Goal: Communication & Community: Answer question/provide support

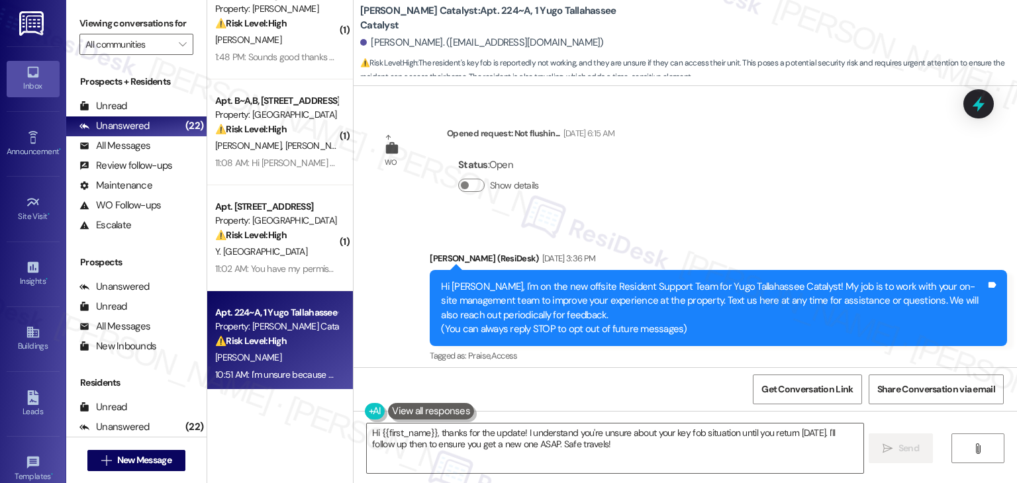
scroll to position [3199, 0]
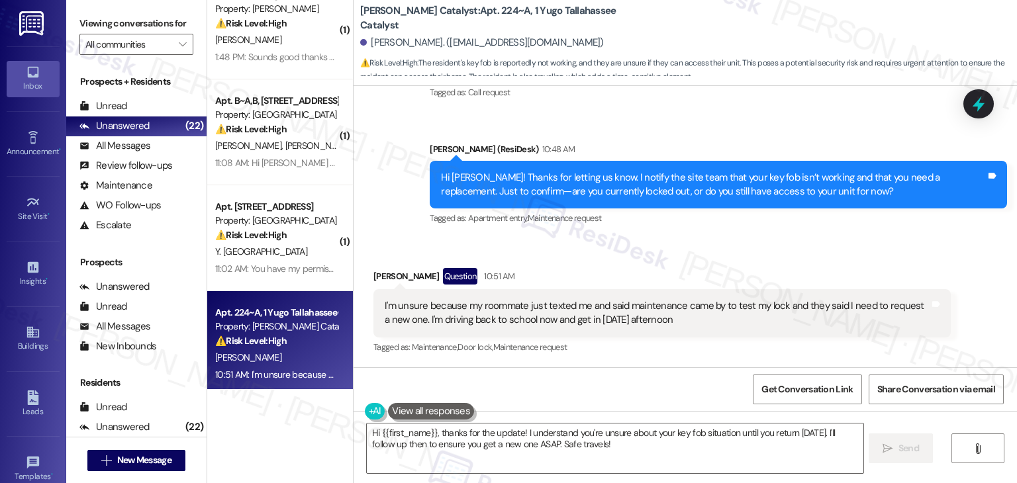
click at [631, 189] on div "Hi [PERSON_NAME]! Thanks for letting us know. I notify the site team that your …" at bounding box center [713, 185] width 545 height 28
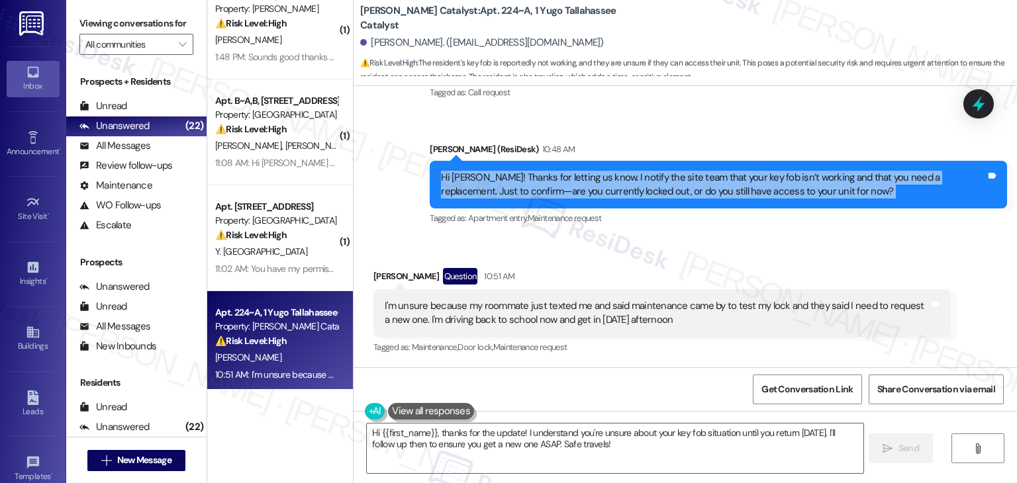
click at [631, 189] on div "Hi [PERSON_NAME]! Thanks for letting us know. I notify the site team that your …" at bounding box center [713, 185] width 545 height 28
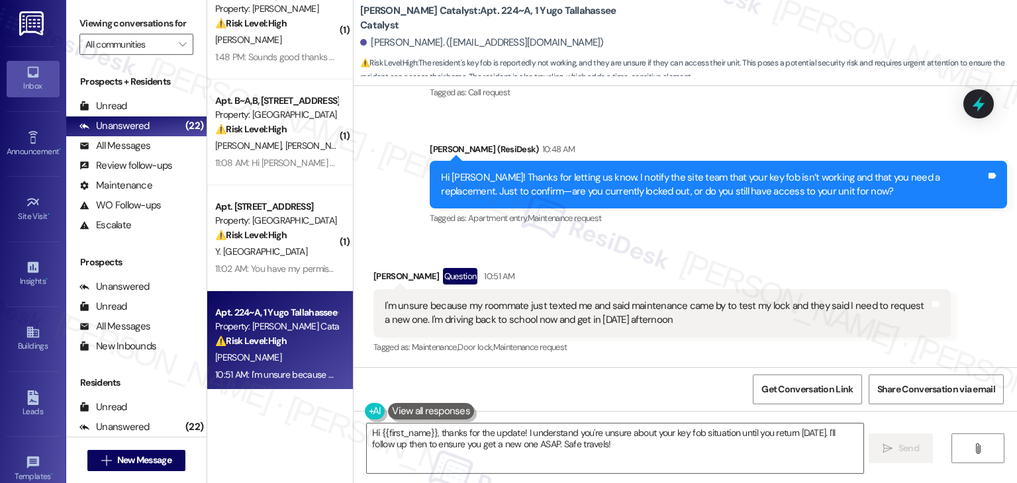
click at [878, 263] on div "Received via SMS [PERSON_NAME] Question 10:51 AM I'm unsure because my roommate…" at bounding box center [661, 312] width 597 height 109
click at [992, 91] on div at bounding box center [978, 103] width 30 height 29
click at [986, 103] on icon at bounding box center [978, 104] width 23 height 23
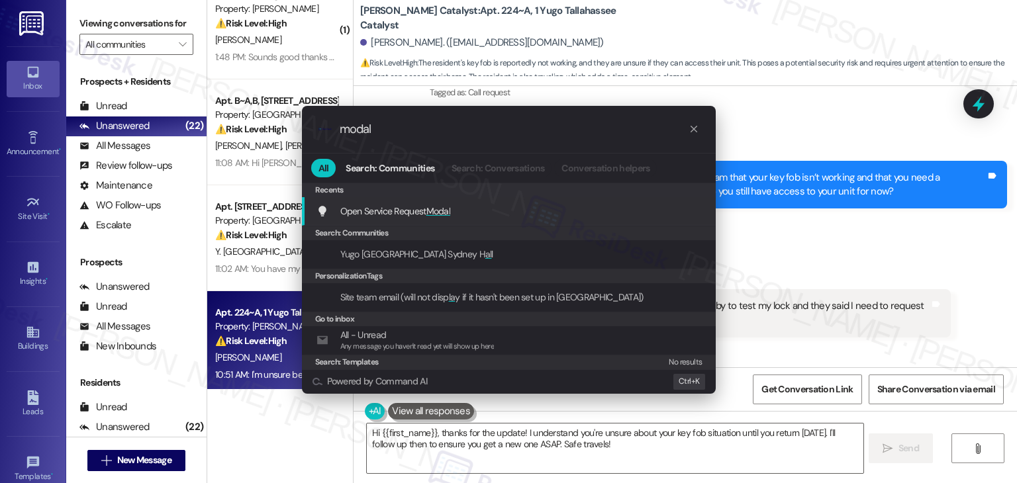
type input "modal"
click at [466, 204] on div "Open Service Request Modal Add shortcut" at bounding box center [509, 211] width 387 height 15
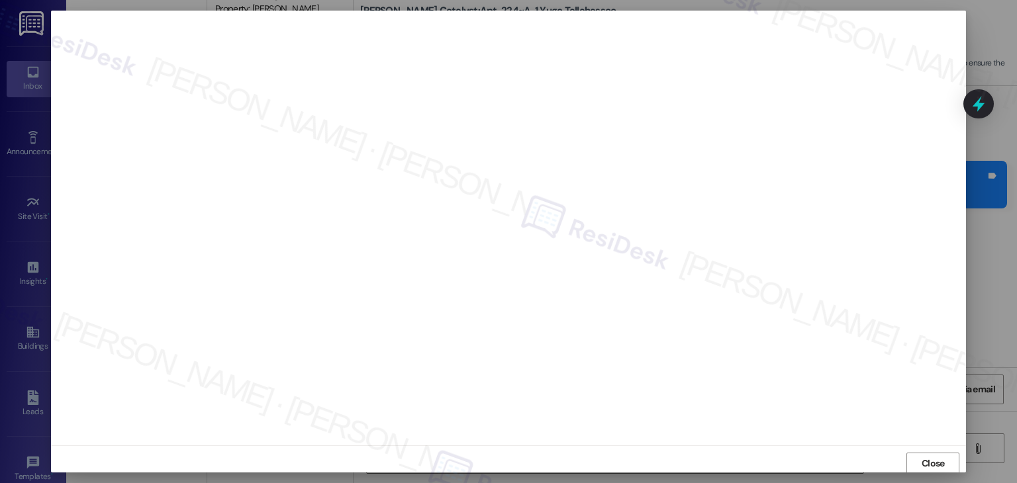
scroll to position [1, 0]
click at [932, 461] on span "Close" at bounding box center [932, 463] width 23 height 14
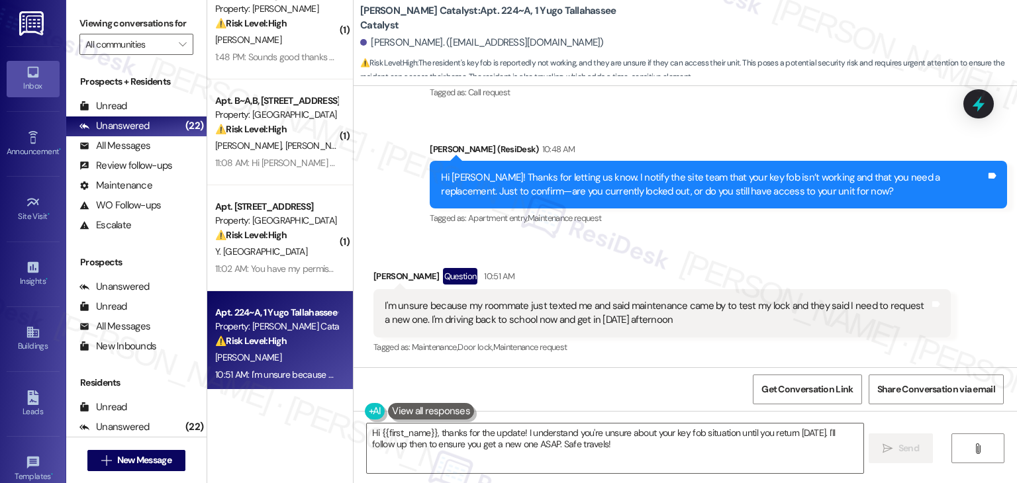
click at [578, 186] on div "Hi [PERSON_NAME]! Thanks for letting us know. I notify the site team that your …" at bounding box center [713, 185] width 545 height 28
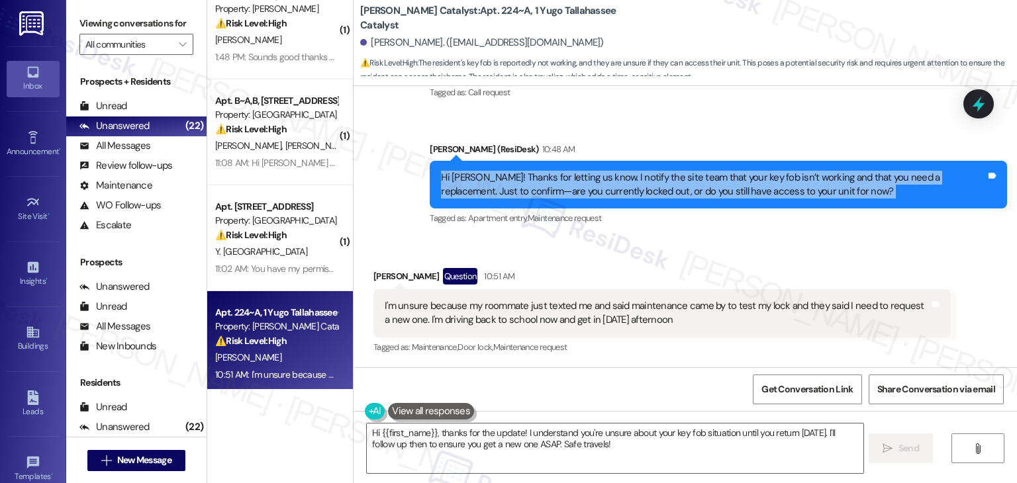
click at [578, 186] on div "Hi [PERSON_NAME]! Thanks for letting us know. I notify the site team that your …" at bounding box center [713, 185] width 545 height 28
copy div "Hi [PERSON_NAME]! Thanks for letting us know. I notify the site team that your …"
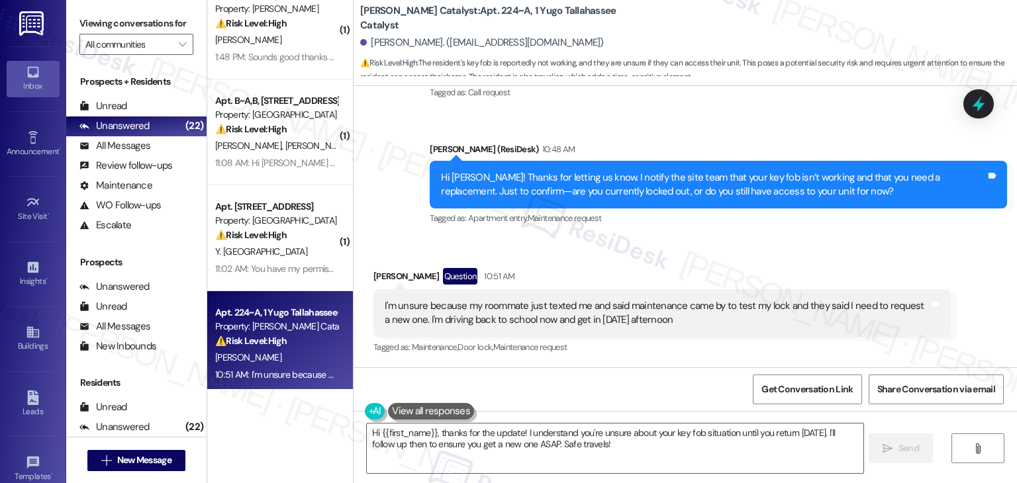
click at [524, 312] on div "I'm unsure because my roommate just texted me and said maintenance came by to t…" at bounding box center [657, 313] width 545 height 28
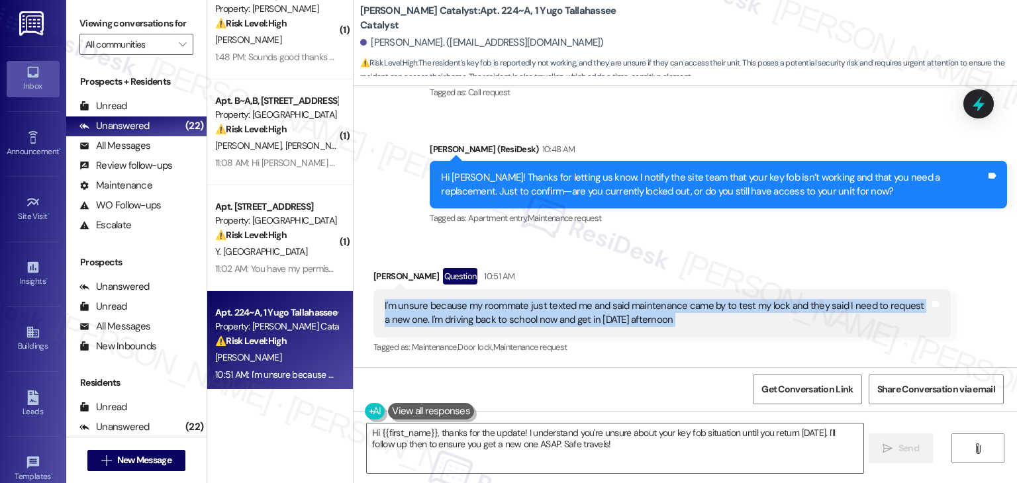
click at [524, 312] on div "I'm unsure because my roommate just texted me and said maintenance came by to t…" at bounding box center [657, 313] width 545 height 28
copy div "I'm unsure because my roommate just texted me and said maintenance came by to t…"
click at [629, 433] on textarea "Hi {{first_name}}, thanks for the update! I understand you're unsure about your…" at bounding box center [615, 449] width 496 height 50
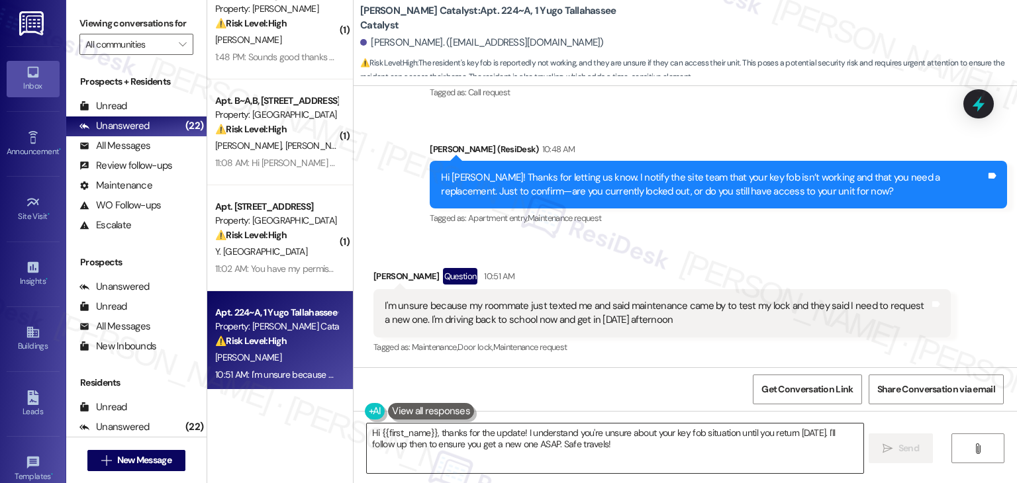
click at [629, 433] on textarea "Hi {{first_name}}, thanks for the update! I understand you're unsure about your…" at bounding box center [615, 449] width 496 height 50
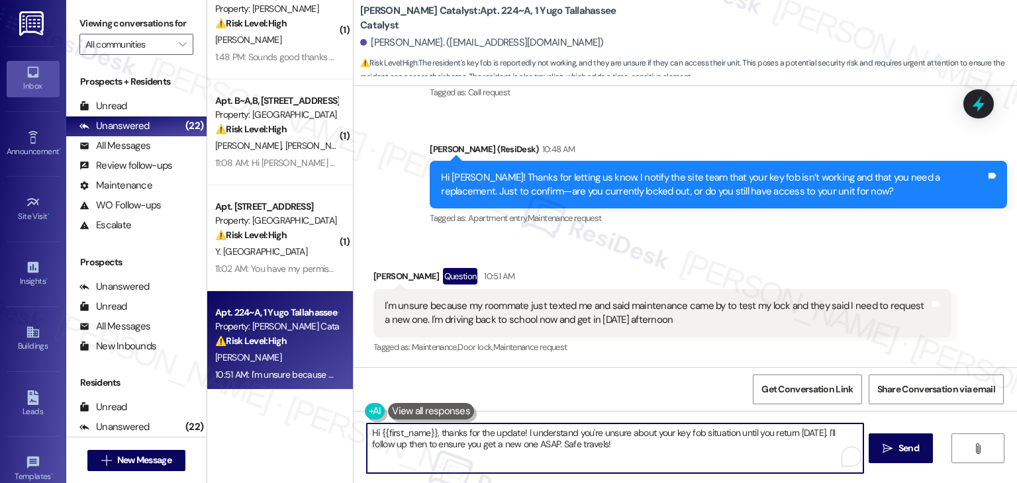
click at [629, 433] on textarea "Hi {{first_name}}, thanks for the update! I understand you're unsure about your…" at bounding box center [615, 449] width 496 height 50
paste textarea "Thanks for the update, [PERSON_NAME]! Since maintenance confirmed you’ll need a…"
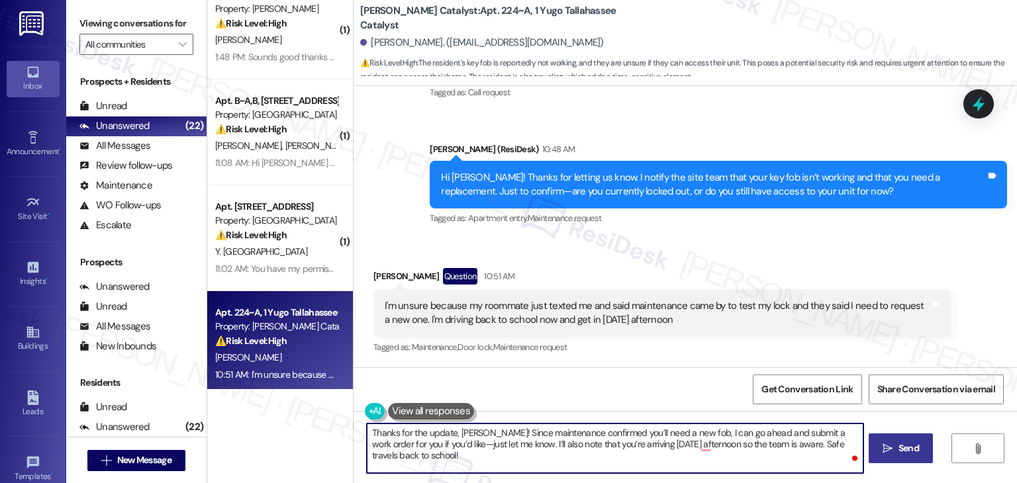
type textarea "Thanks for the update, [PERSON_NAME]! Since maintenance confirmed you’ll need a…"
click at [900, 447] on span "Send" at bounding box center [908, 449] width 21 height 14
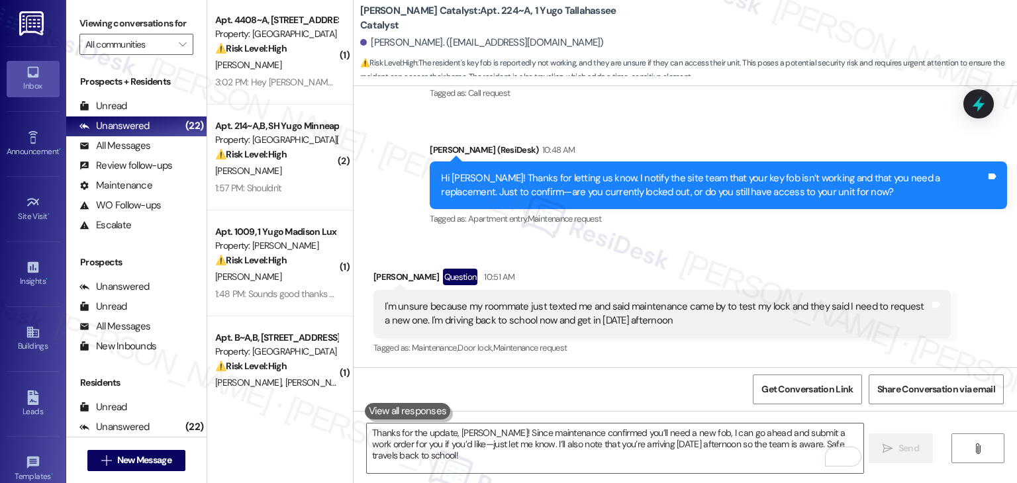
scroll to position [0, 0]
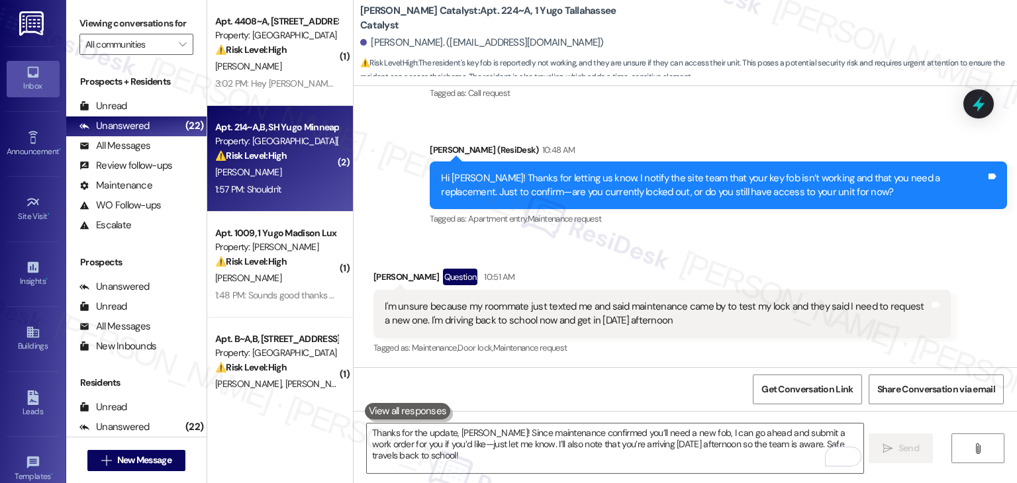
click at [304, 175] on div "[PERSON_NAME]" at bounding box center [276, 172] width 125 height 17
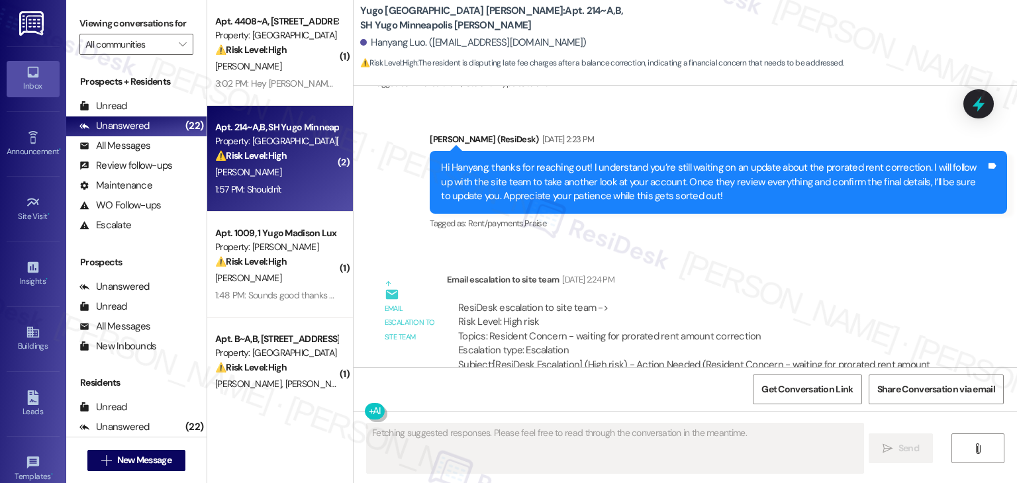
scroll to position [793, 0]
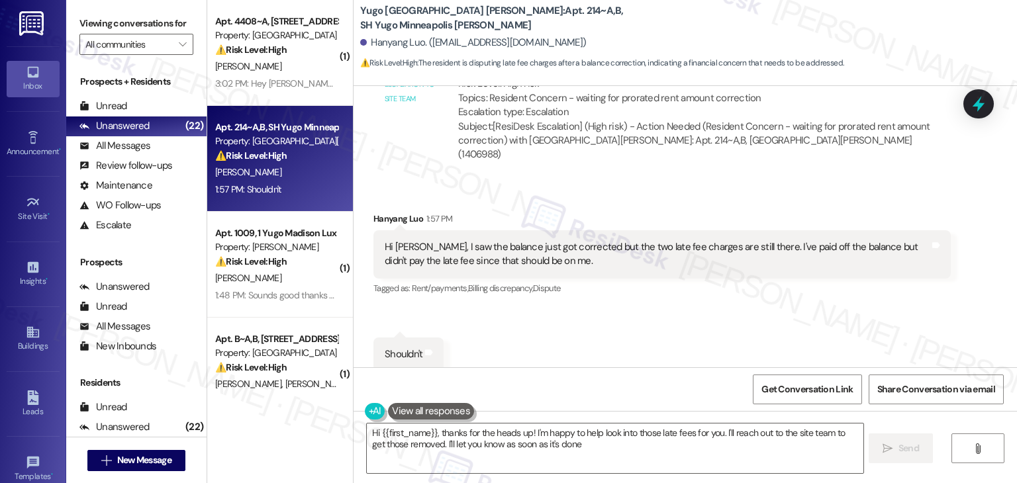
type textarea "Hi {{first_name}}, thanks for the heads up! I'm happy to help look into those l…"
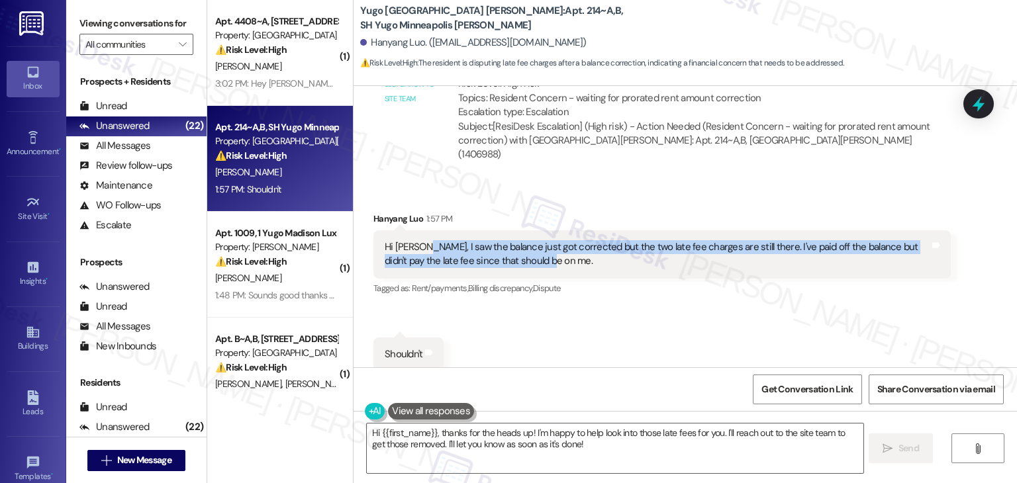
drag, startPoint x: 528, startPoint y: 249, endPoint x: 414, endPoint y: 239, distance: 114.3
click at [414, 240] on div "Hi [PERSON_NAME], I saw the balance just got corrected but the two late fee cha…" at bounding box center [657, 254] width 545 height 28
copy div "I saw the balance just got corrected but the two late fee charges are still the…"
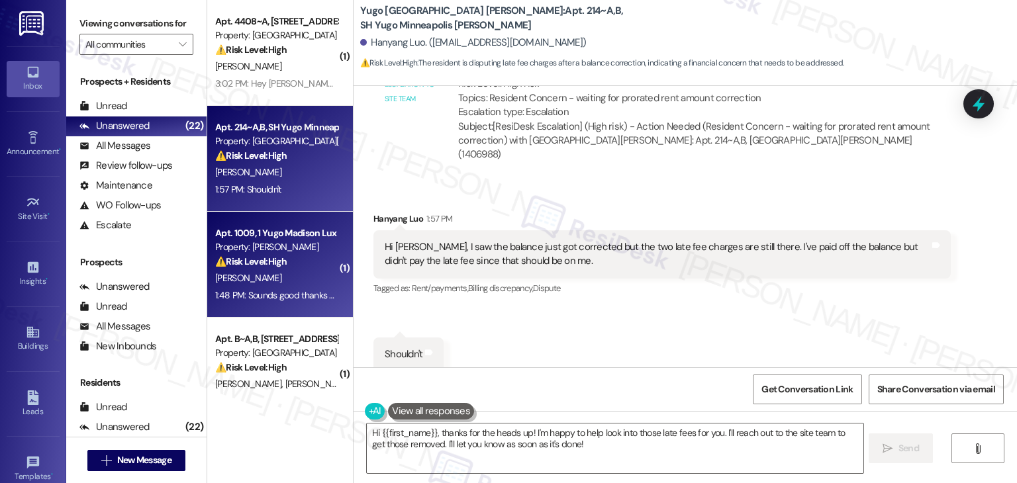
click at [297, 299] on div "1:48 PM: Sounds good thanks so much again! 1:48 PM: Sounds good thanks so much …" at bounding box center [301, 295] width 173 height 12
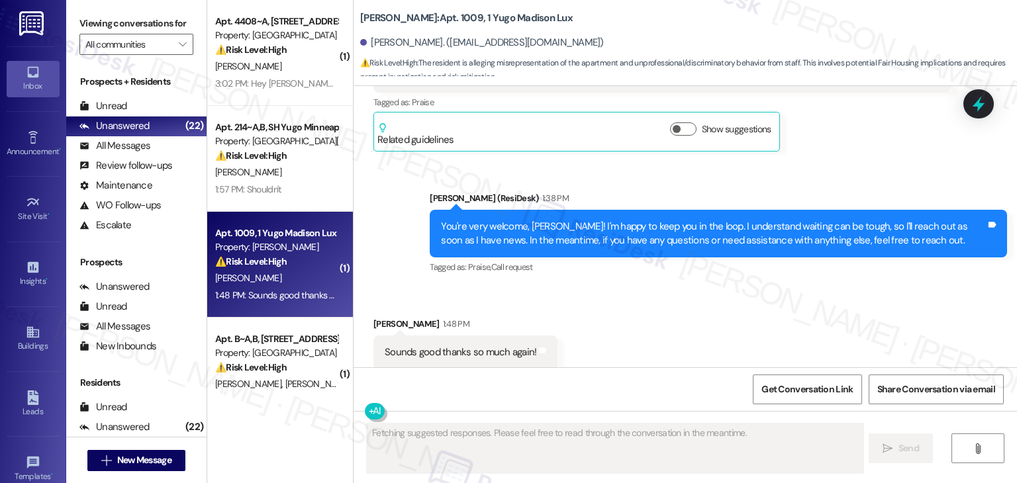
scroll to position [1718, 0]
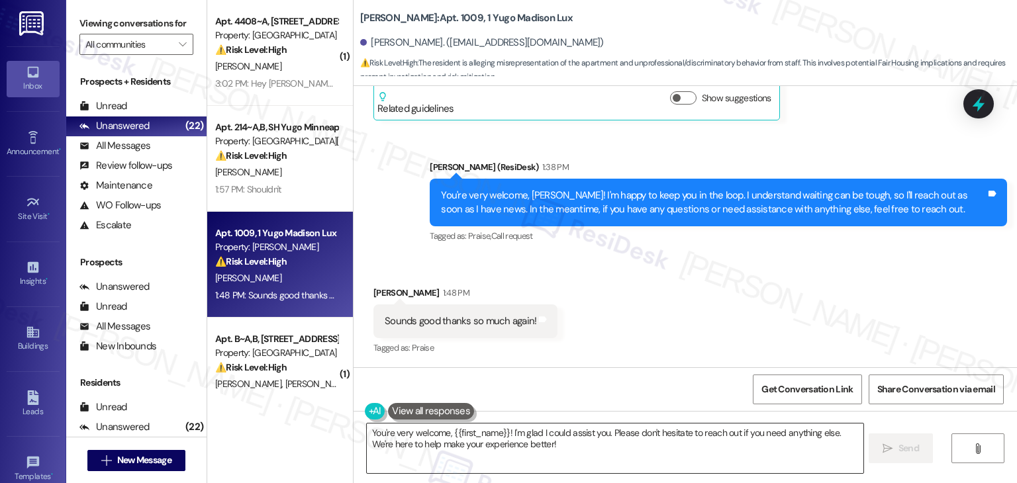
click at [588, 432] on textarea "You're very welcome, {{first_name}}! I'm glad I could assist you. Please don't …" at bounding box center [615, 449] width 496 height 50
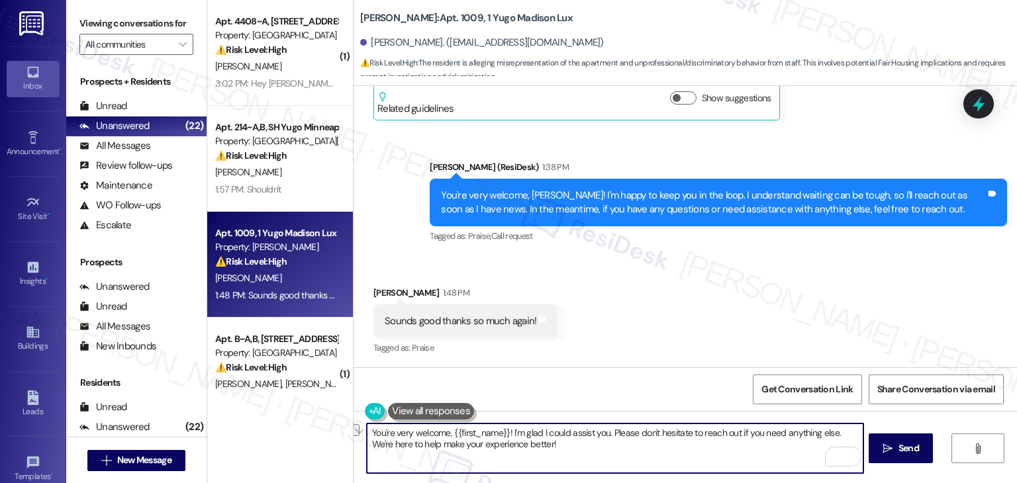
drag, startPoint x: 605, startPoint y: 432, endPoint x: 442, endPoint y: 436, distance: 163.5
click at [442, 436] on textarea "You're very welcome, {{first_name}}! I'm glad I could assist you. Please don't …" at bounding box center [615, 449] width 496 height 50
drag, startPoint x: 674, startPoint y: 445, endPoint x: 676, endPoint y: 437, distance: 8.8
click at [676, 437] on textarea "You're very welcome! Please don't hesitate to reach out if you need anything el…" at bounding box center [615, 449] width 496 height 50
type textarea "You're very welcome! Please don't hesitate to reach out if you need anything el…"
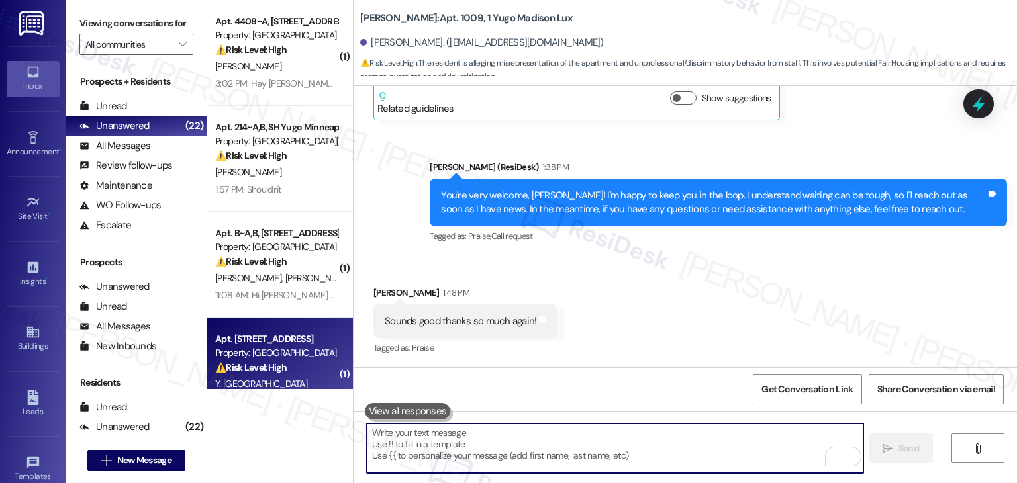
scroll to position [66, 0]
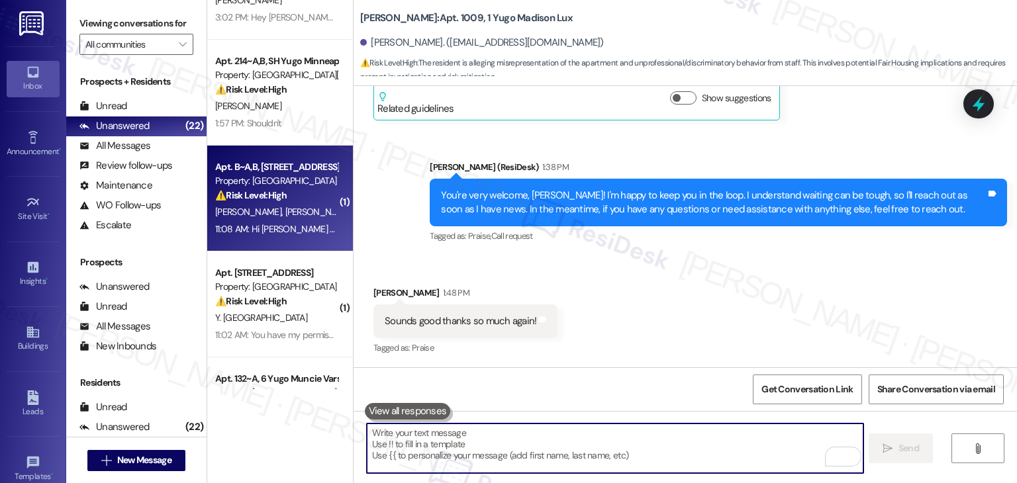
click at [279, 240] on div "Apt. B~A,B, [GEOGRAPHIC_DATA] Property: [GEOGRAPHIC_DATA] ⚠️ Risk Level: High T…" at bounding box center [280, 199] width 146 height 106
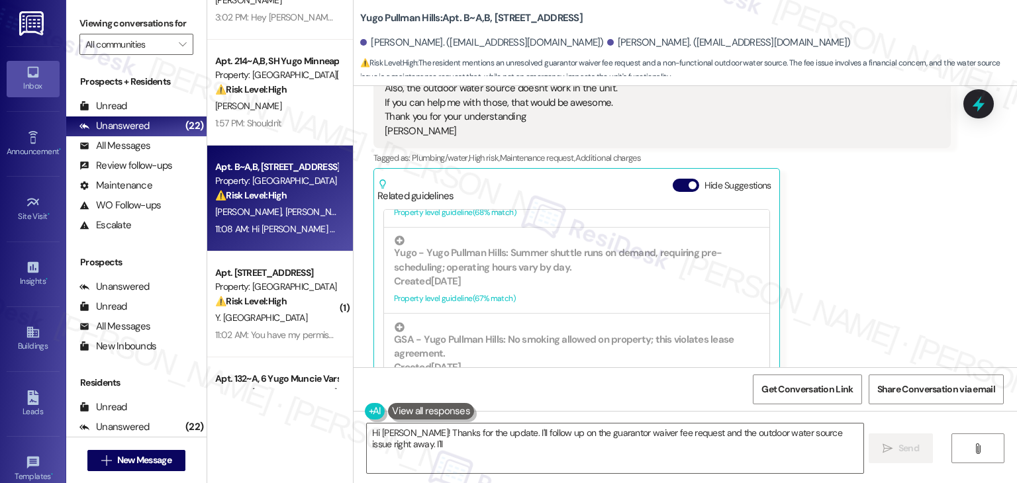
scroll to position [308, 0]
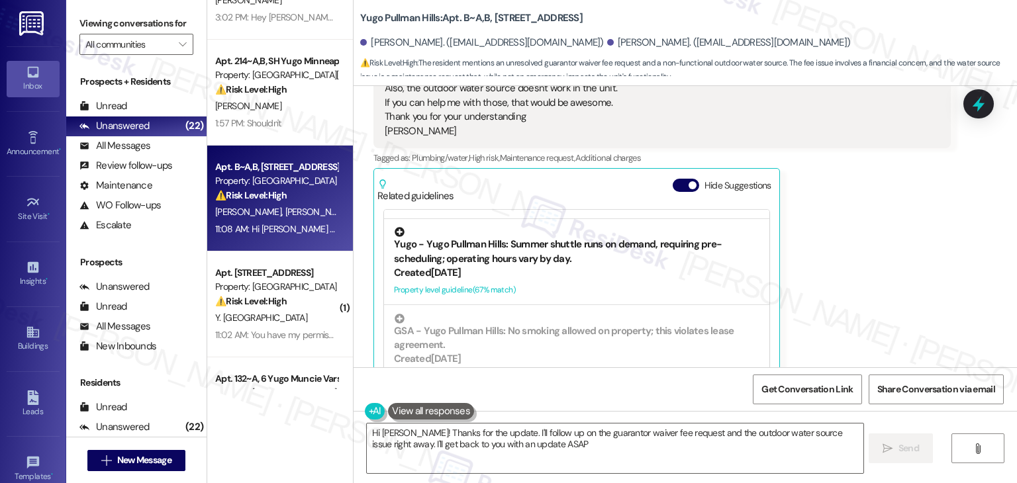
type textarea "Hi [PERSON_NAME]! Thanks for the update. I'll follow up on the guarantor waiver…"
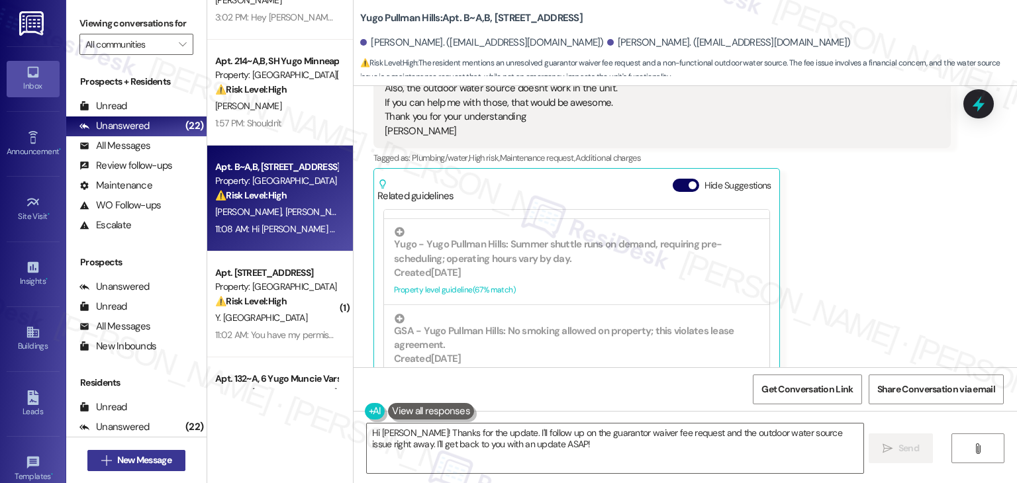
click at [148, 457] on span "New Message" at bounding box center [144, 460] width 54 height 14
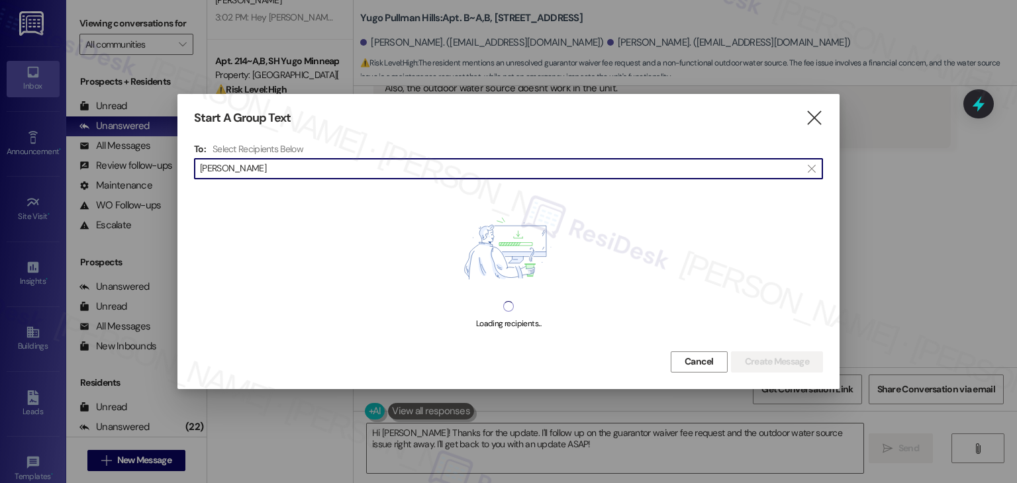
click at [228, 173] on input "[PERSON_NAME]" at bounding box center [500, 169] width 601 height 19
type input "[PERSON_NAME]"
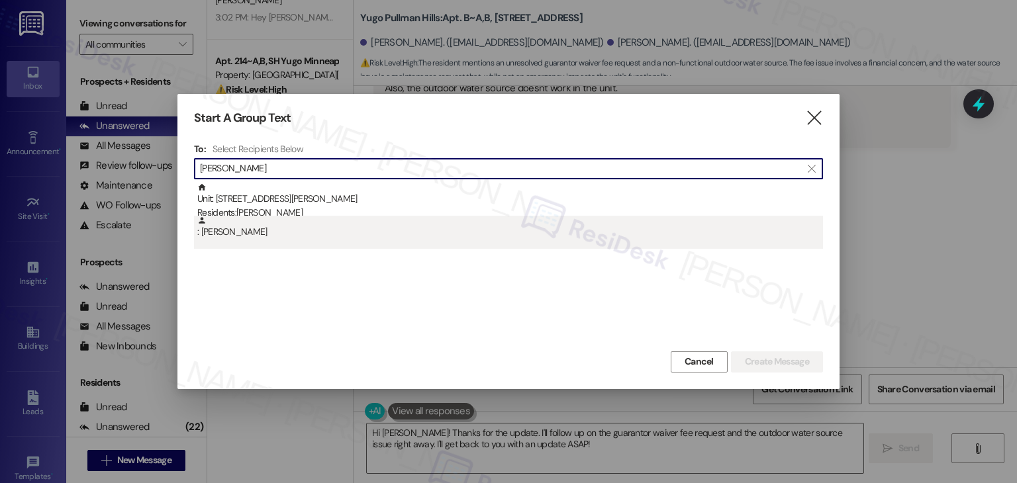
click at [259, 232] on div ": Jacob Shelton" at bounding box center [510, 227] width 626 height 23
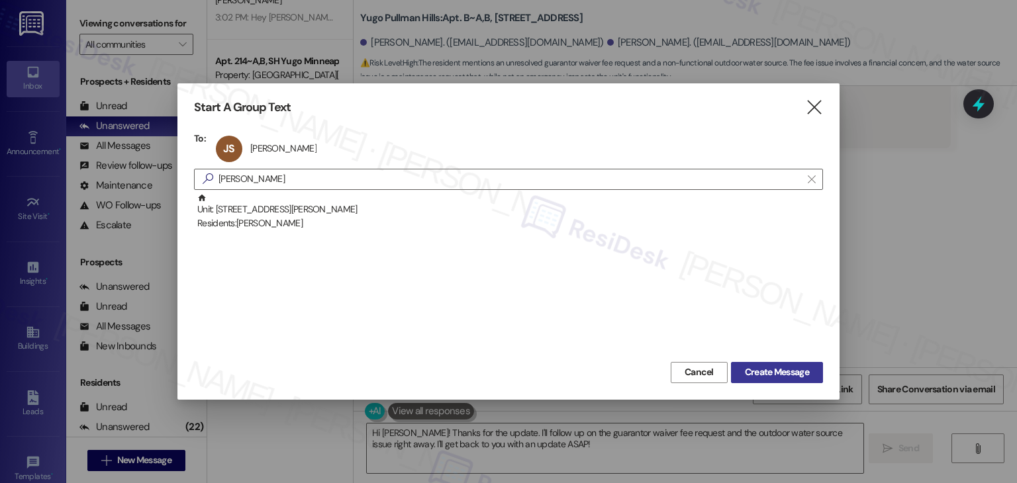
click at [805, 374] on span "Create Message" at bounding box center [777, 372] width 64 height 14
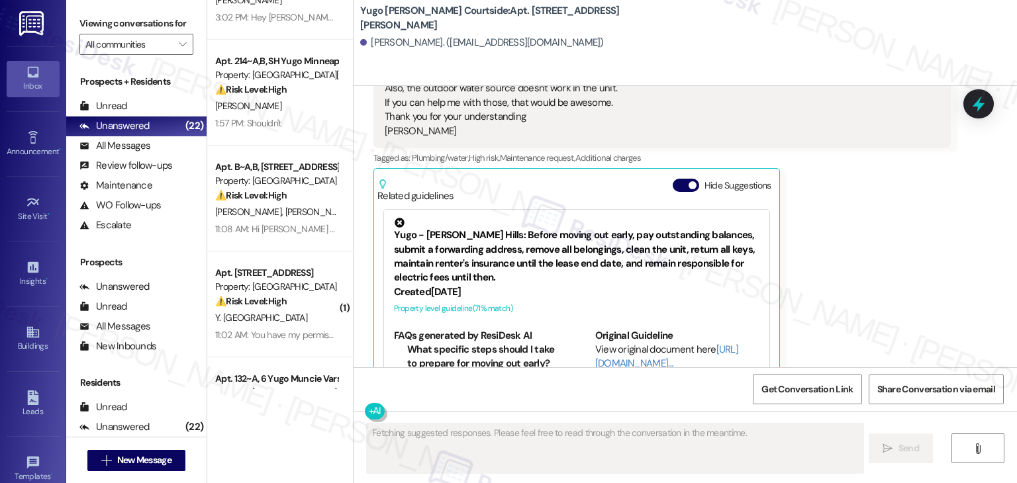
scroll to position [1226, 0]
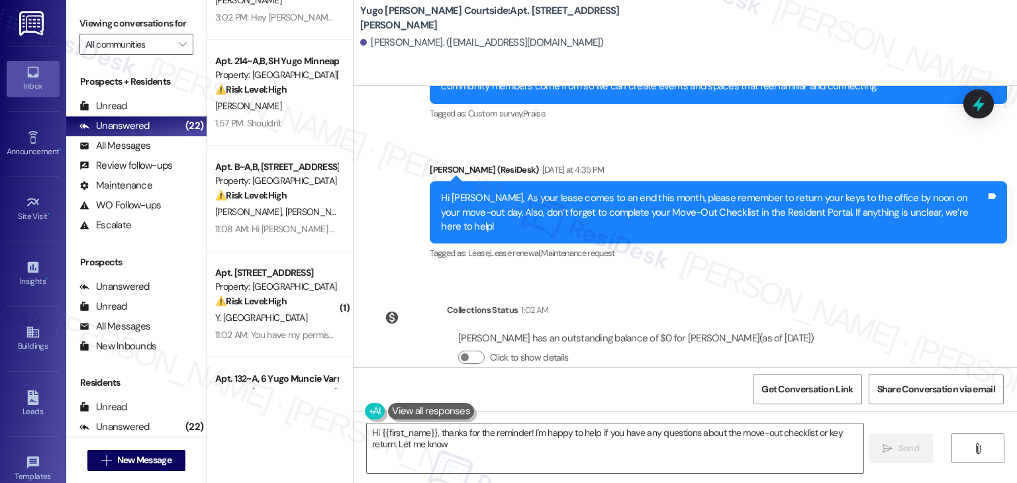
type textarea "Hi {{first_name}}, thanks for the reminder! I'm happy to help if you have any q…"
click at [129, 465] on span "New Message" at bounding box center [144, 460] width 54 height 14
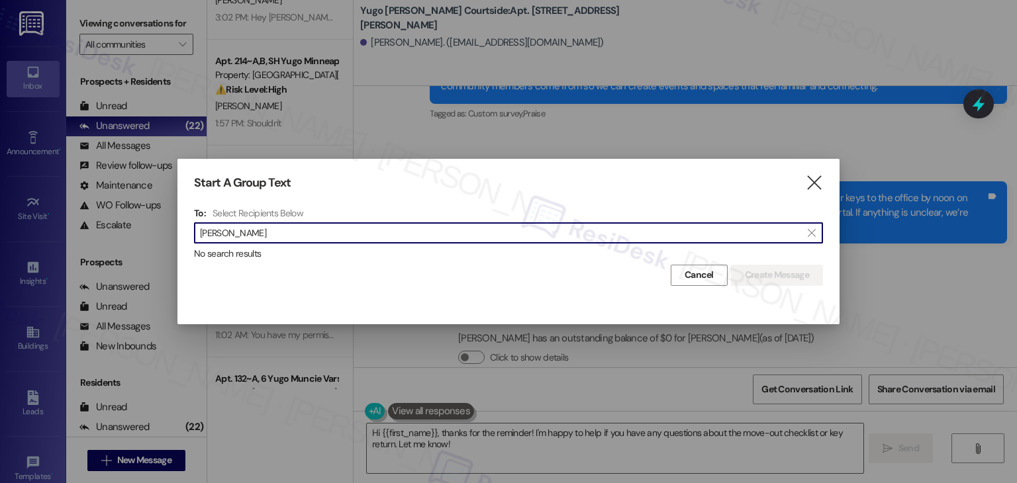
click at [230, 232] on input "Isaac Parra" at bounding box center [500, 233] width 601 height 19
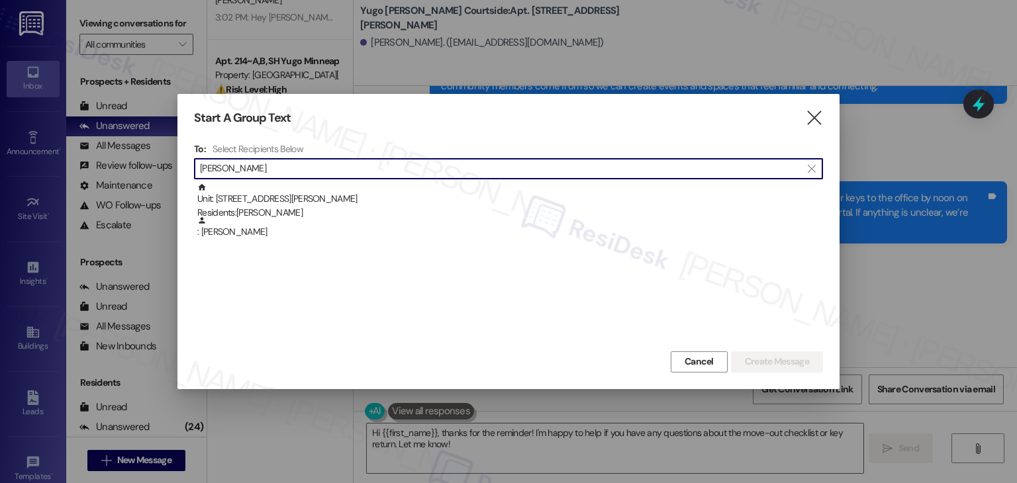
type input "Isaac Parra"
click at [228, 234] on div ": Isaac Parra" at bounding box center [510, 227] width 626 height 23
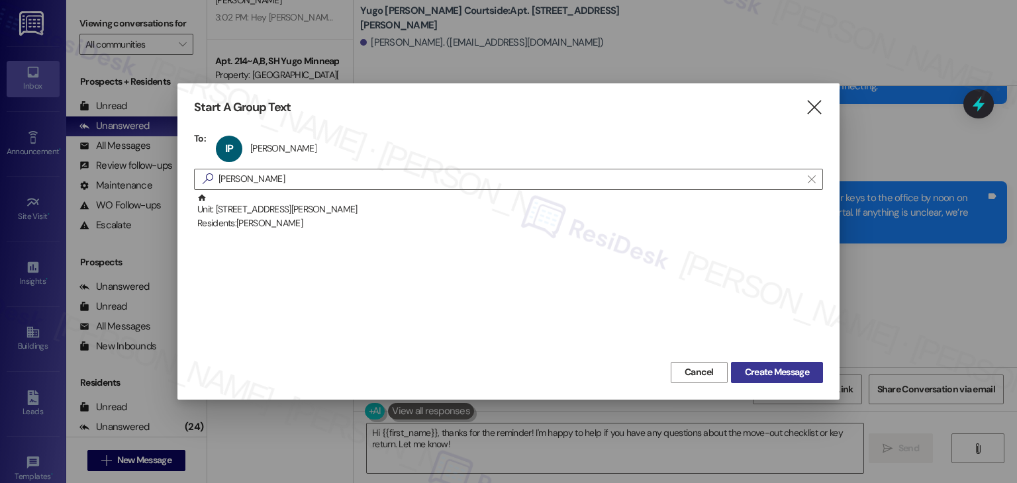
click at [800, 367] on span "Create Message" at bounding box center [777, 372] width 64 height 14
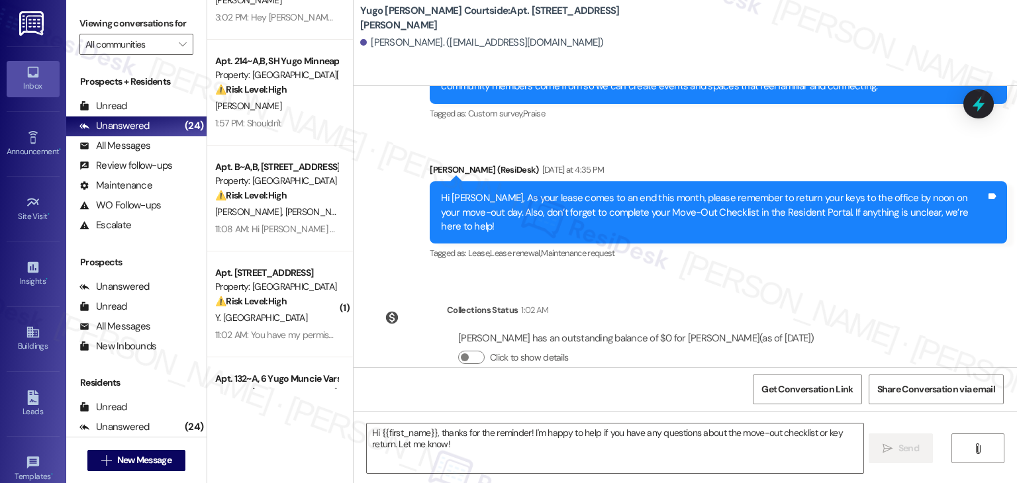
type textarea "Fetching suggested responses. Please feel free to read through the conversation…"
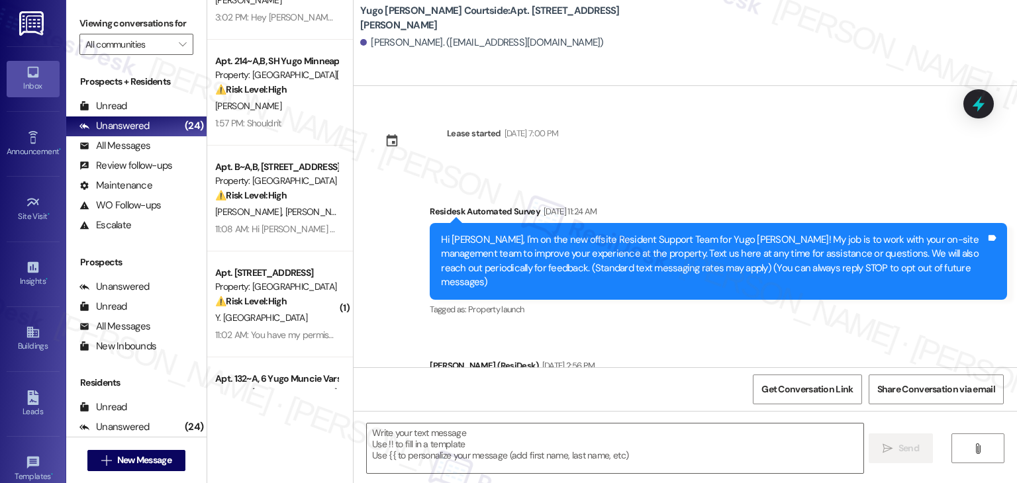
type textarea "Fetching suggested responses. Please feel free to read through the conversation…"
drag, startPoint x: 526, startPoint y: 150, endPoint x: 539, endPoint y: 149, distance: 14.0
click at [526, 150] on div at bounding box center [502, 155] width 111 height 20
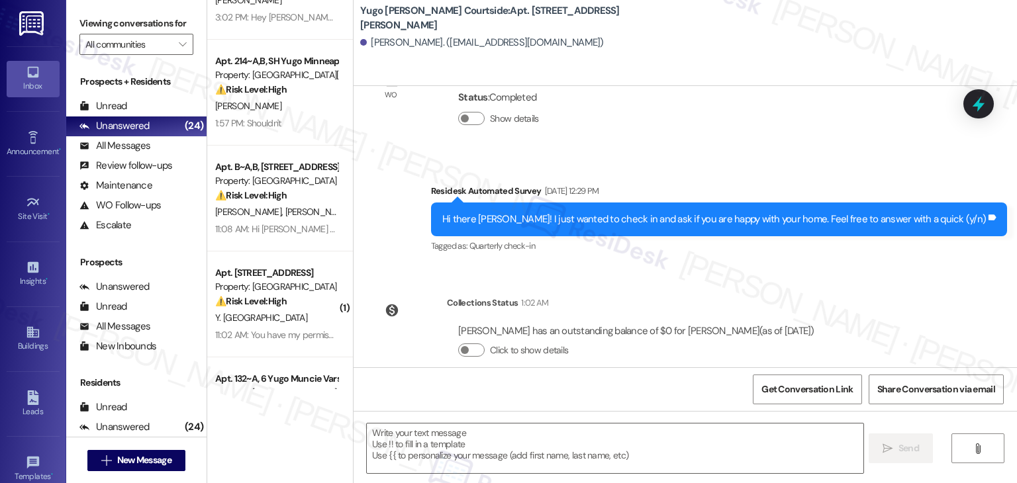
scroll to position [796, 0]
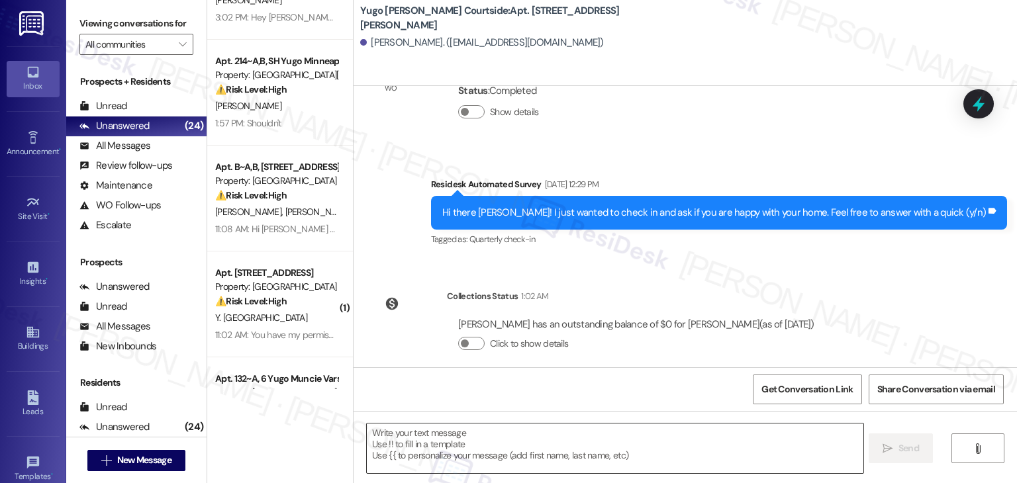
click at [475, 439] on textarea at bounding box center [615, 449] width 496 height 50
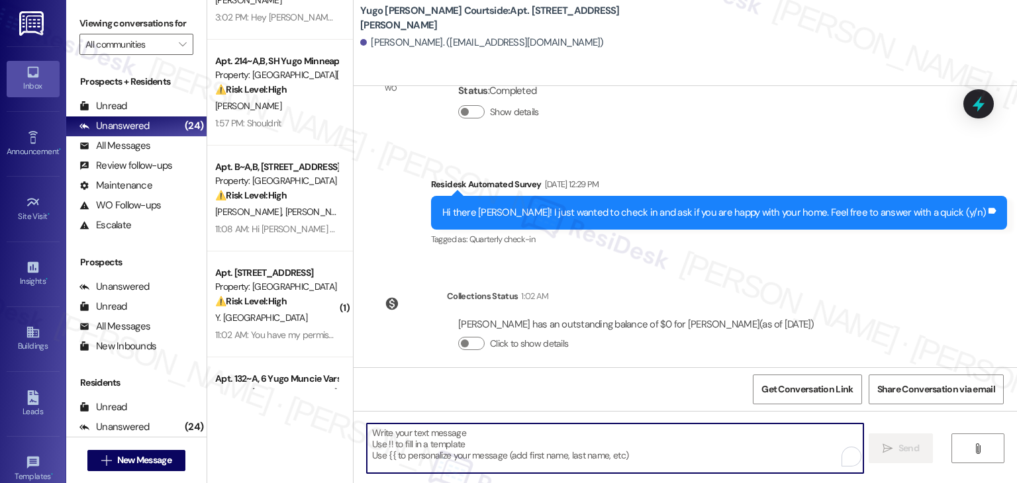
paste textarea "Hi {{first_name}}, As your lease comes to an end this month, please remember to…"
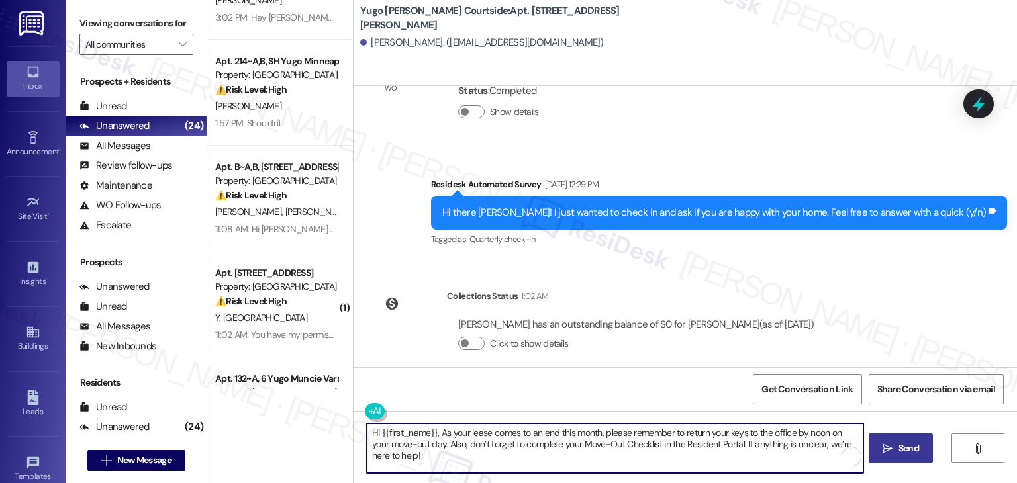
type textarea "Hi {{first_name}}, As your lease comes to an end this month, please remember to…"
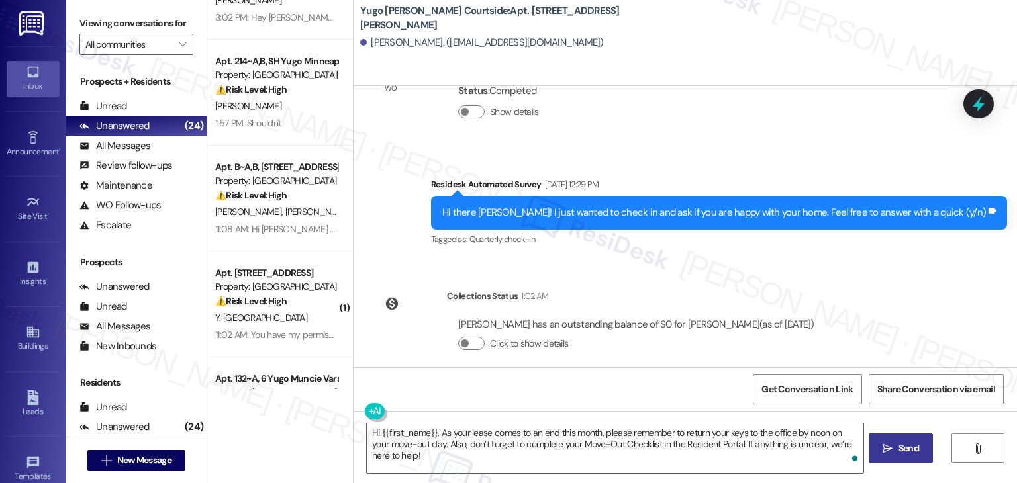
click at [917, 448] on span "Send" at bounding box center [908, 449] width 21 height 14
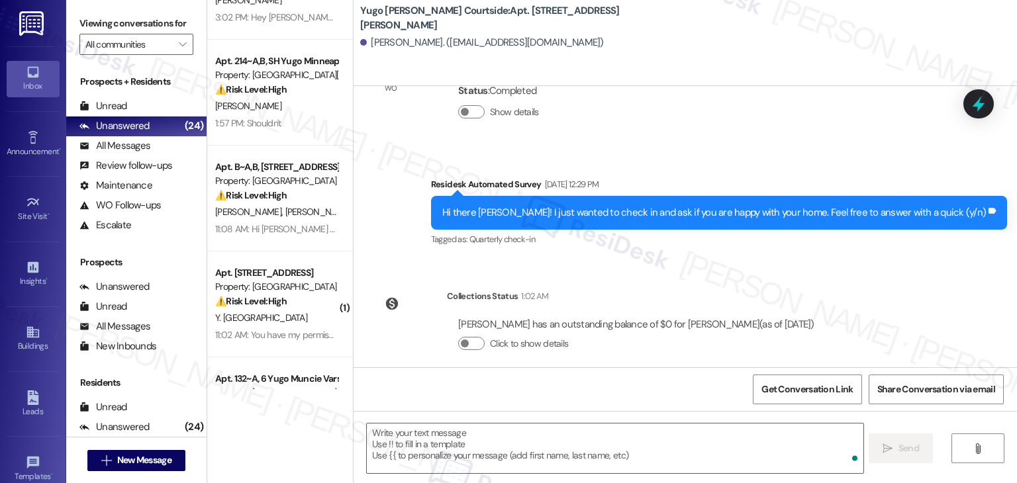
click at [827, 148] on div "Survey, sent via SMS Residesk Automated Survey Jun 16, 2025 at 12:29 PM Hi ther…" at bounding box center [684, 204] width 663 height 112
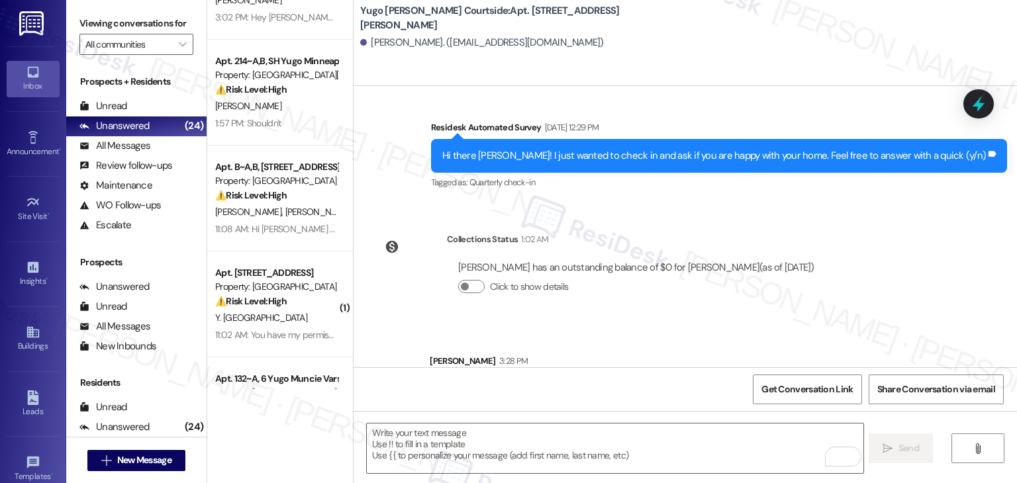
scroll to position [902, 0]
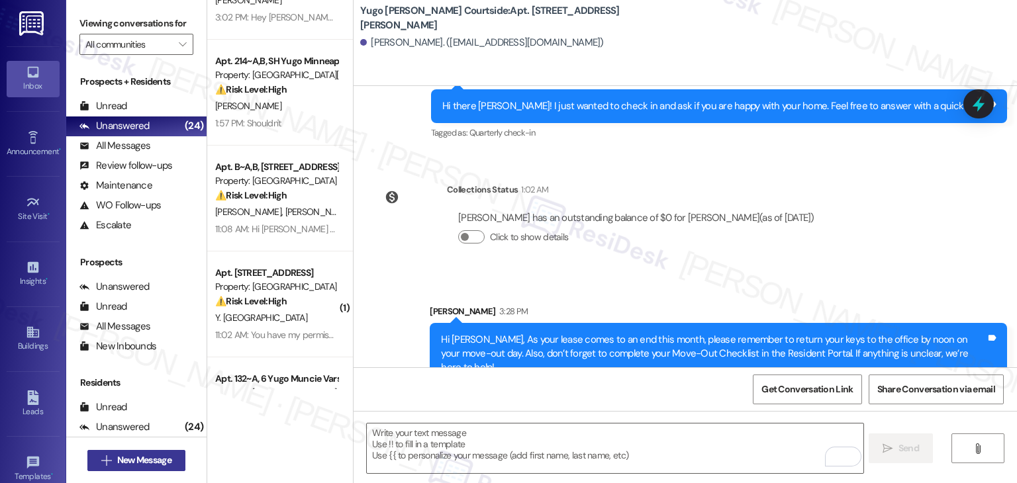
click at [108, 465] on span " New Message" at bounding box center [136, 460] width 75 height 14
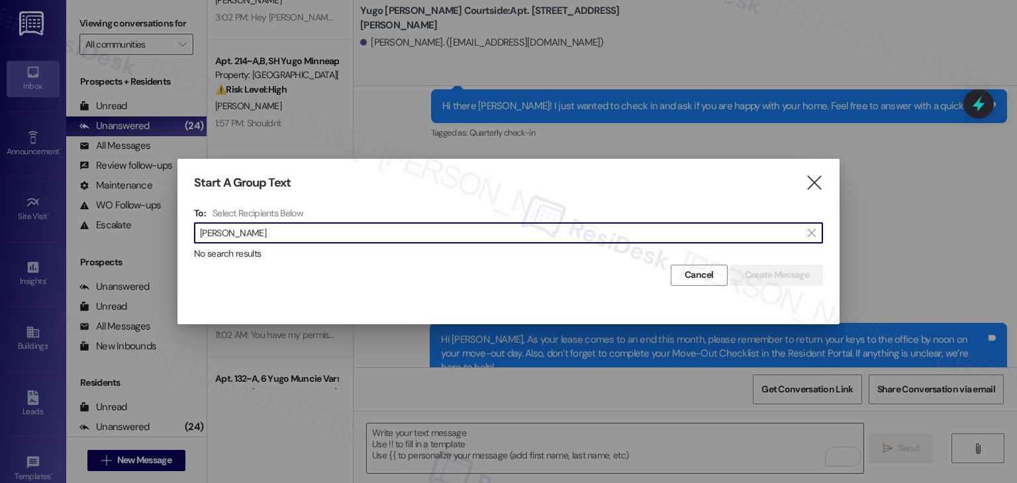
click at [234, 240] on input "Westley Eftekhar" at bounding box center [500, 233] width 601 height 19
click at [240, 236] on input "Westley Eftekhar" at bounding box center [500, 233] width 601 height 19
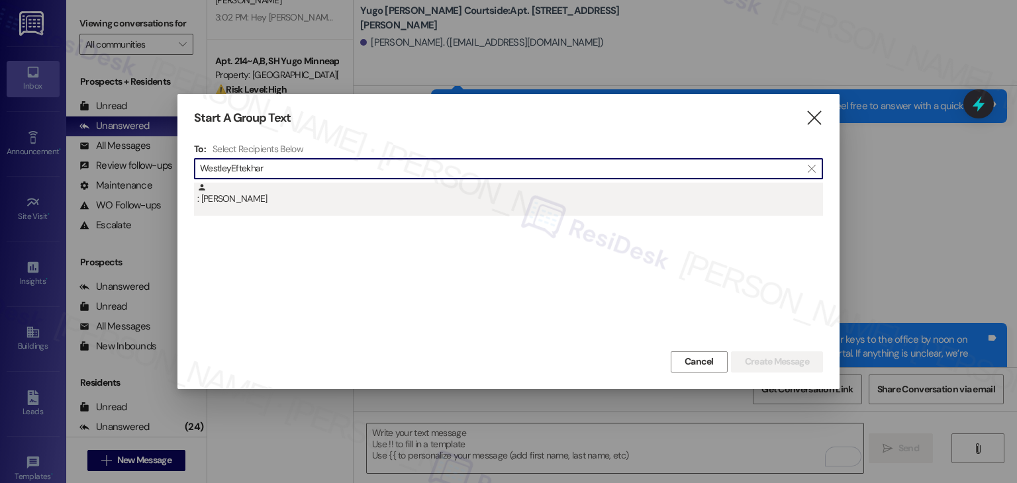
type input "WestleyEftekhar"
click at [244, 198] on div ": Westley Eftekhar" at bounding box center [510, 194] width 626 height 23
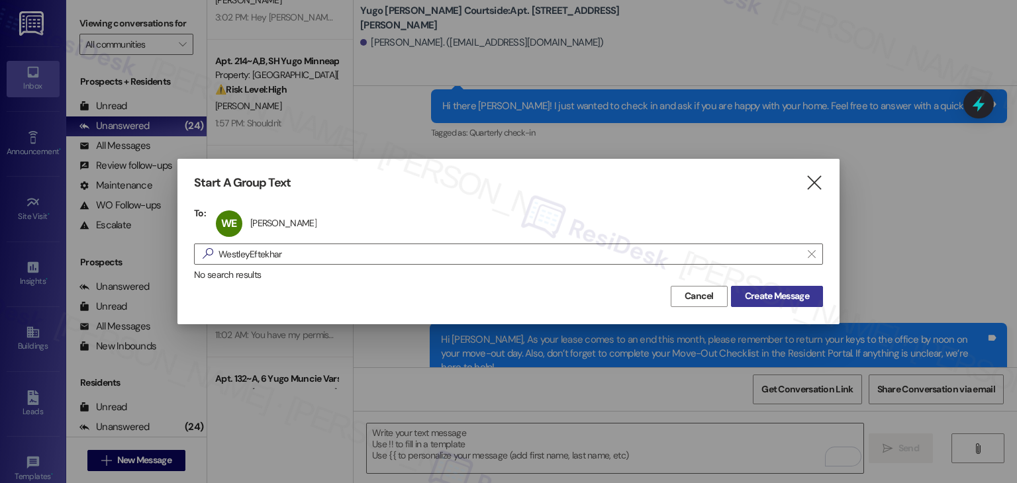
click at [774, 297] on span "Create Message" at bounding box center [777, 296] width 64 height 14
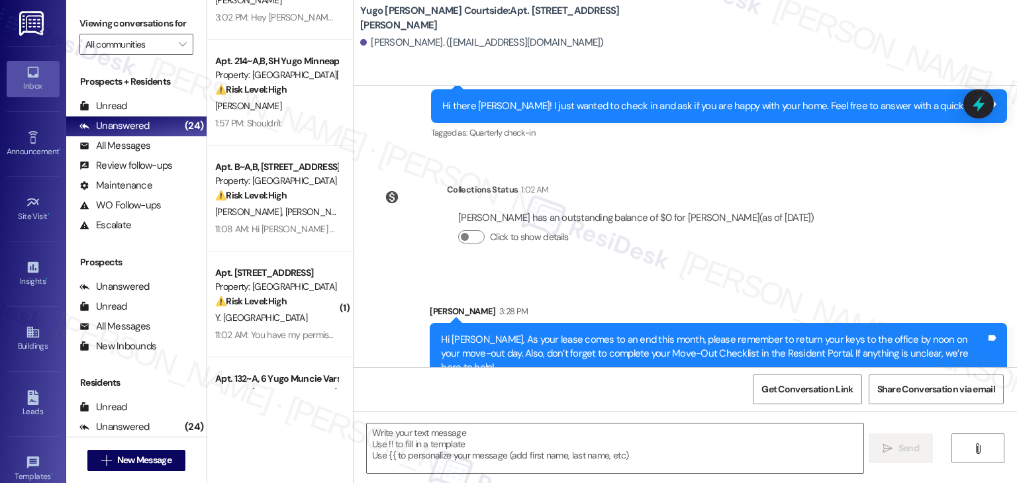
type textarea "Fetching suggested responses. Please feel free to read through the conversation…"
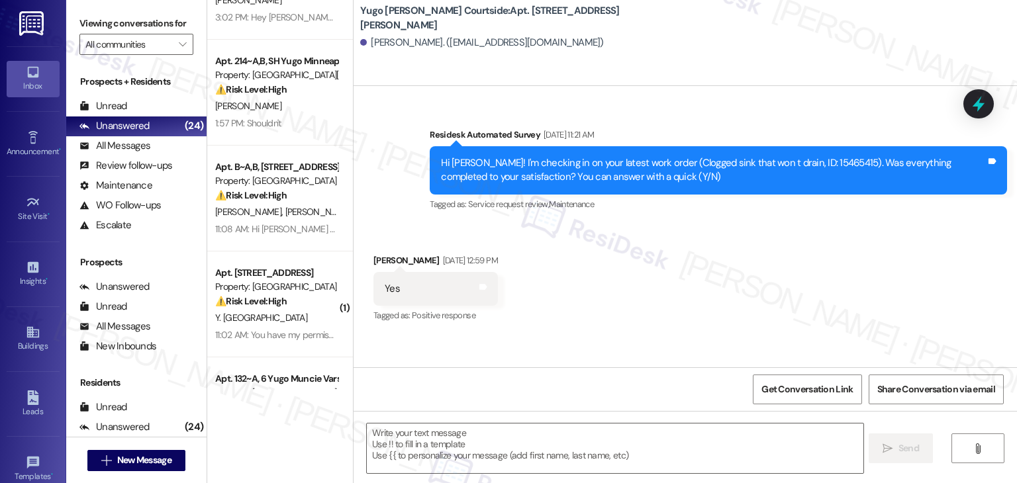
scroll to position [870, 0]
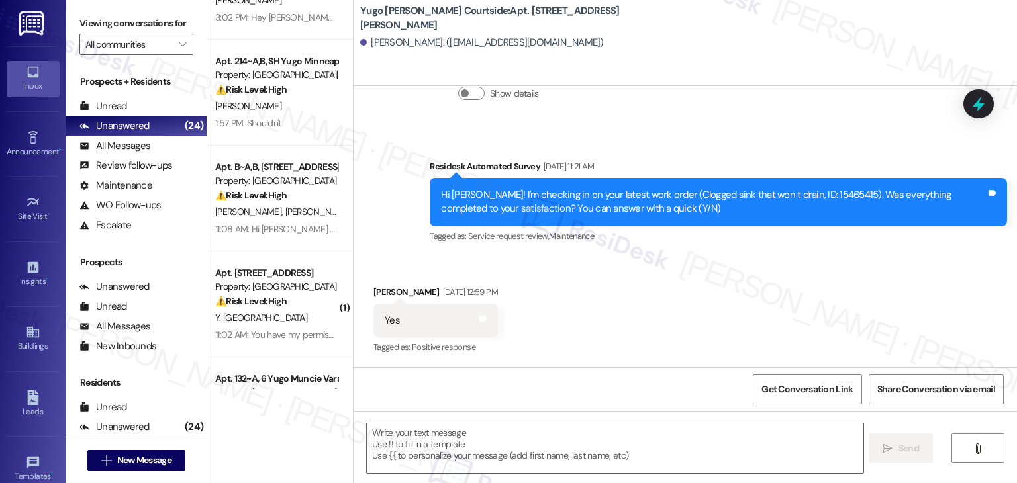
click at [534, 295] on div "Received via SMS Westley Eftekhar Apr 24, 2025 at 12:59 PM Yes Tags and notes T…" at bounding box center [684, 312] width 663 height 112
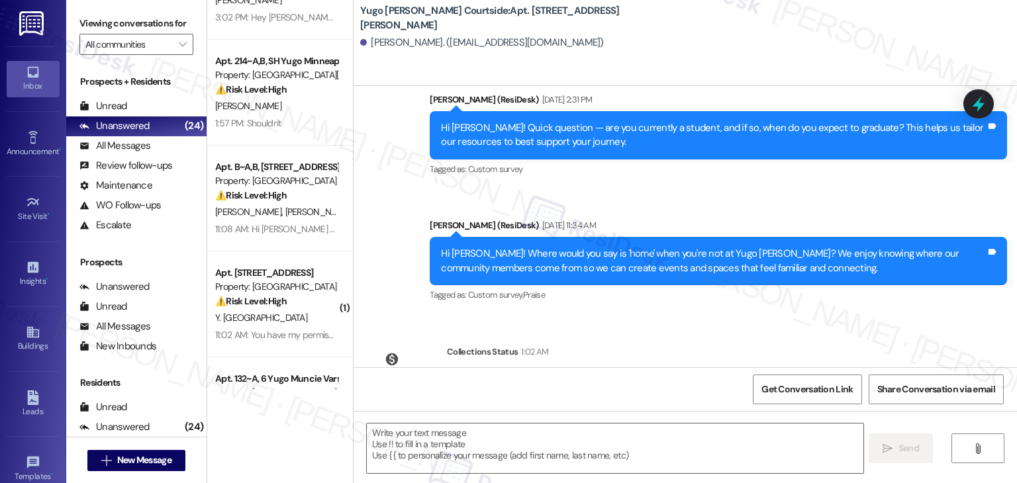
scroll to position [1477, 0]
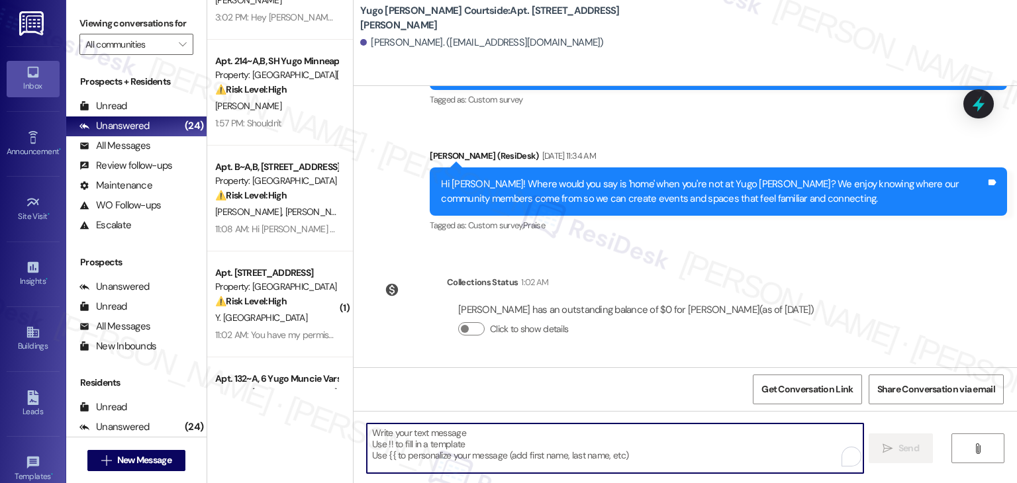
click at [469, 438] on textarea "To enrich screen reader interactions, please activate Accessibility in Grammarl…" at bounding box center [615, 449] width 496 height 50
paste textarea "Hi {{first_name}}, As your lease comes to an end this month, please remember to…"
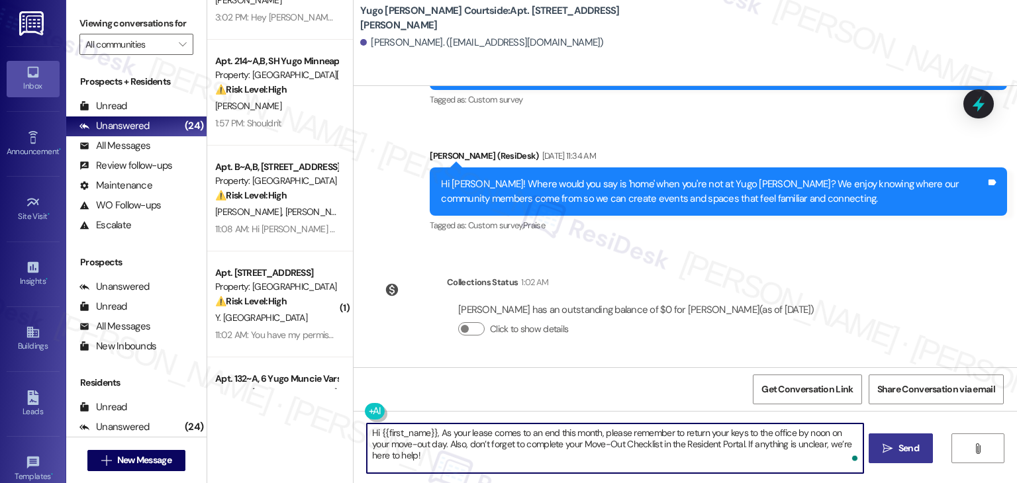
type textarea "Hi {{first_name}}, As your lease comes to an end this month, please remember to…"
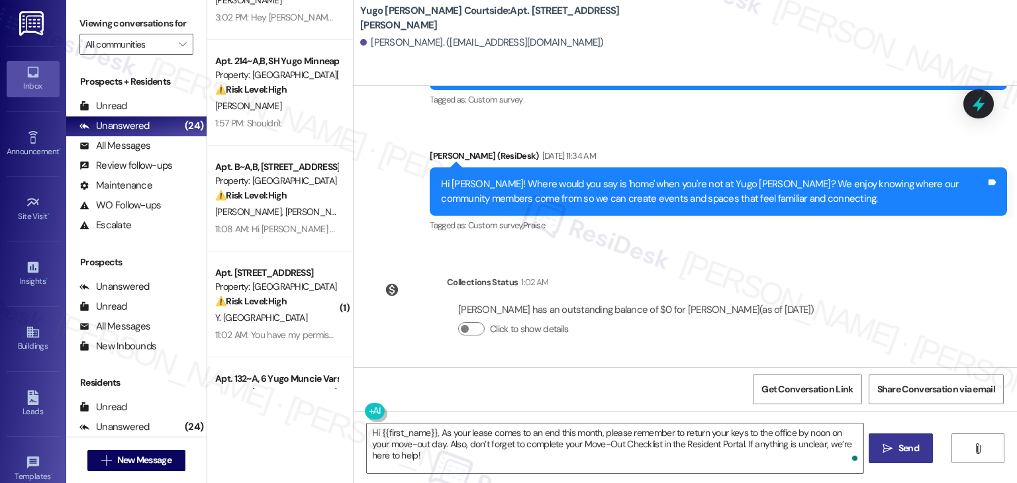
click at [892, 445] on span " Send" at bounding box center [901, 449] width 42 height 14
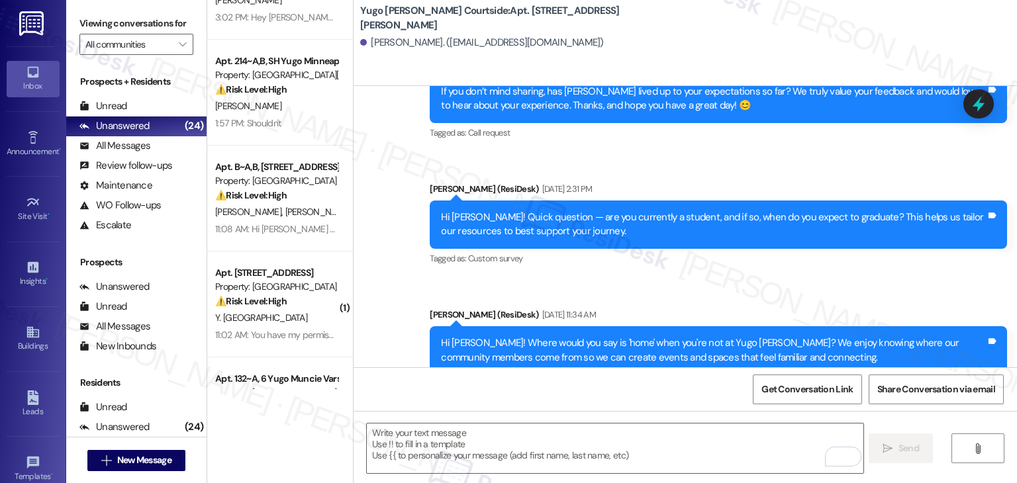
scroll to position [870, 0]
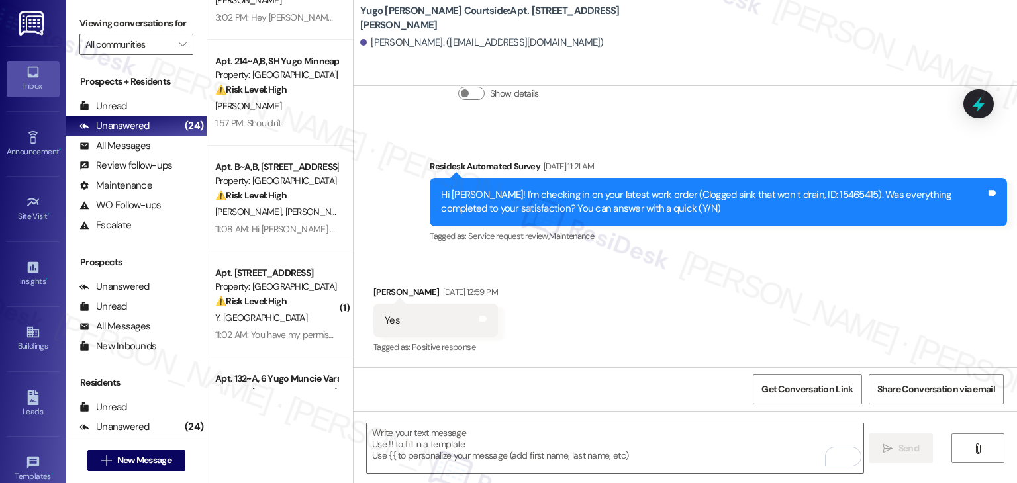
click at [600, 268] on div "Received via SMS Westley Eftekhar Apr 24, 2025 at 12:59 PM Yes Tags and notes T…" at bounding box center [684, 312] width 663 height 112
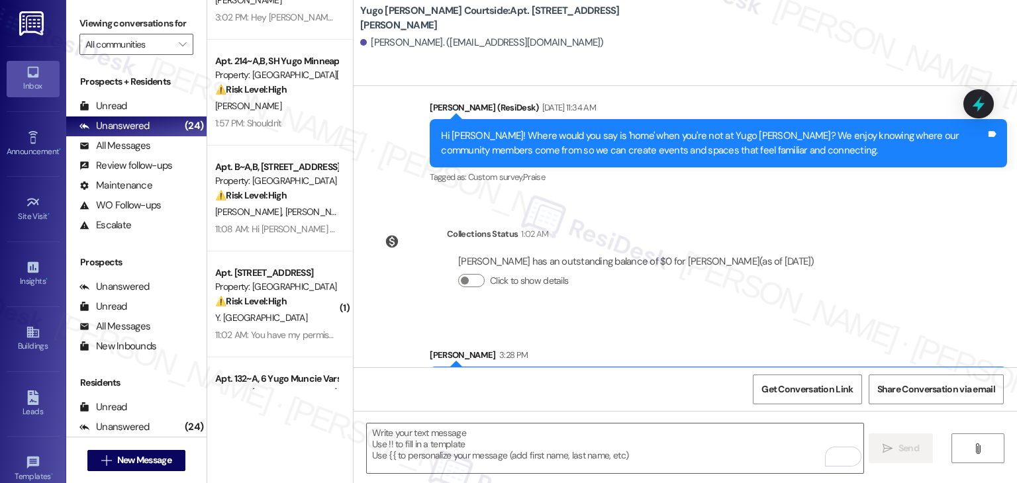
scroll to position [1584, 0]
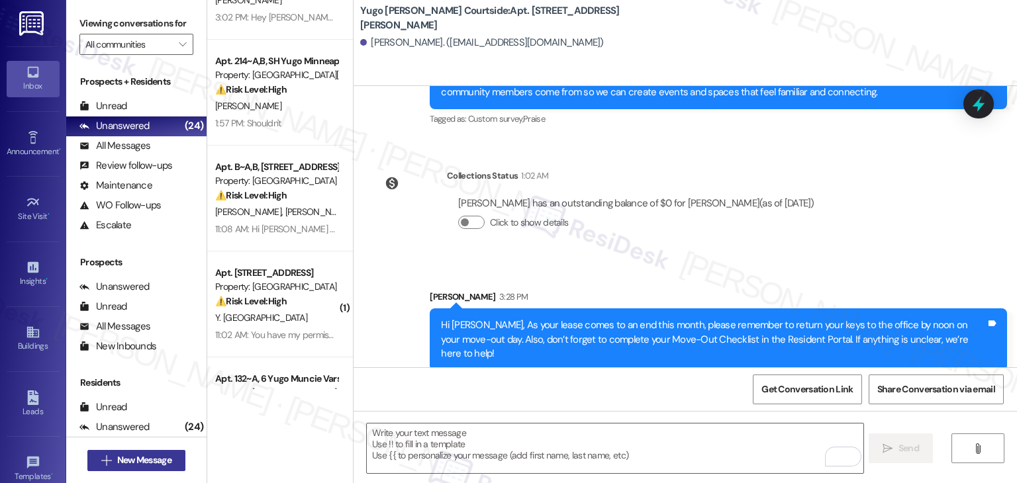
click at [138, 463] on span "New Message" at bounding box center [144, 460] width 54 height 14
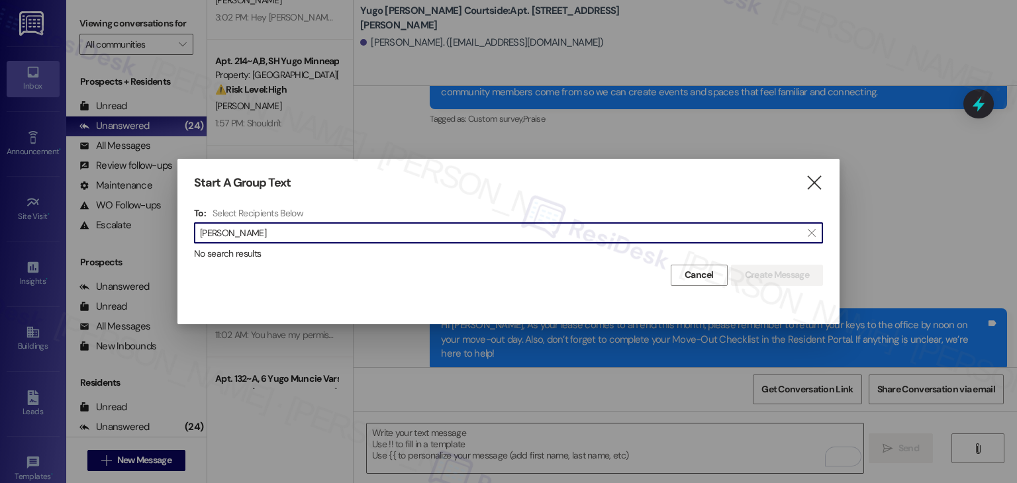
click at [210, 227] on input "Eli Fayloga" at bounding box center [500, 233] width 601 height 19
drag, startPoint x: 256, startPoint y: 230, endPoint x: 172, endPoint y: 234, distance: 84.2
click at [172, 234] on div "Start A Group Text  To: Select Recipients Below  Fayloga  No search results …" at bounding box center [508, 241] width 1017 height 483
paste input "Aidan Gomes"
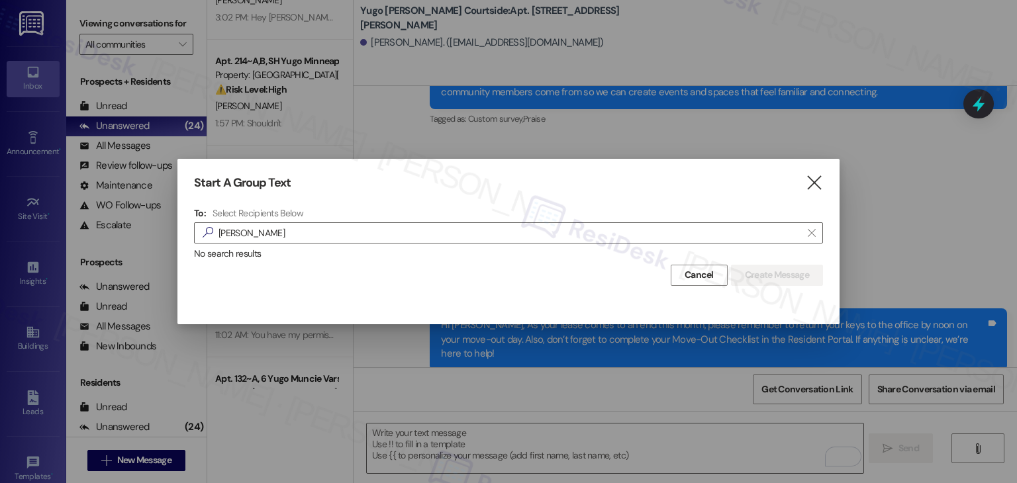
click at [229, 221] on div "To: Select Recipients Below  Aidan Gomes  No search results" at bounding box center [508, 234] width 629 height 54
click at [230, 236] on input "Aidan Gomes" at bounding box center [500, 233] width 601 height 19
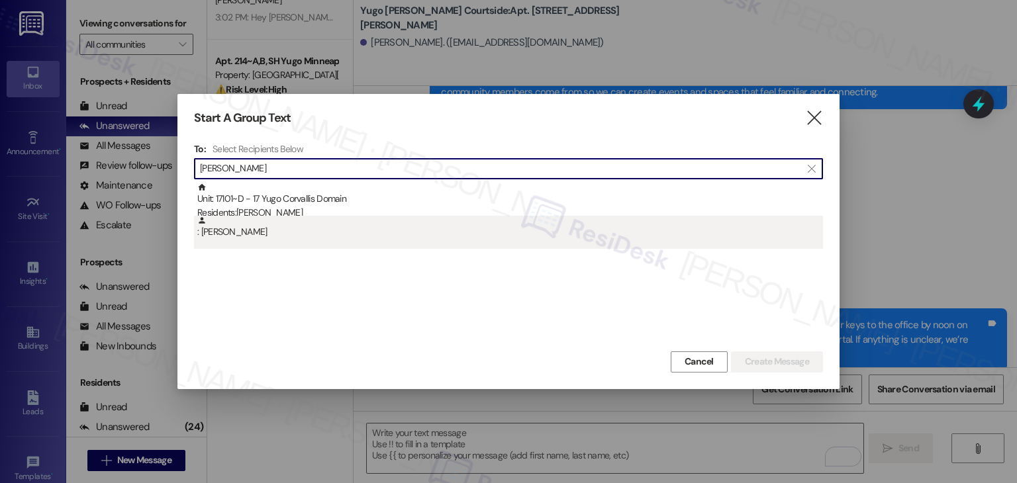
type input "Aidan Gomes"
click at [237, 234] on div ": Aidan Gomes" at bounding box center [510, 227] width 626 height 23
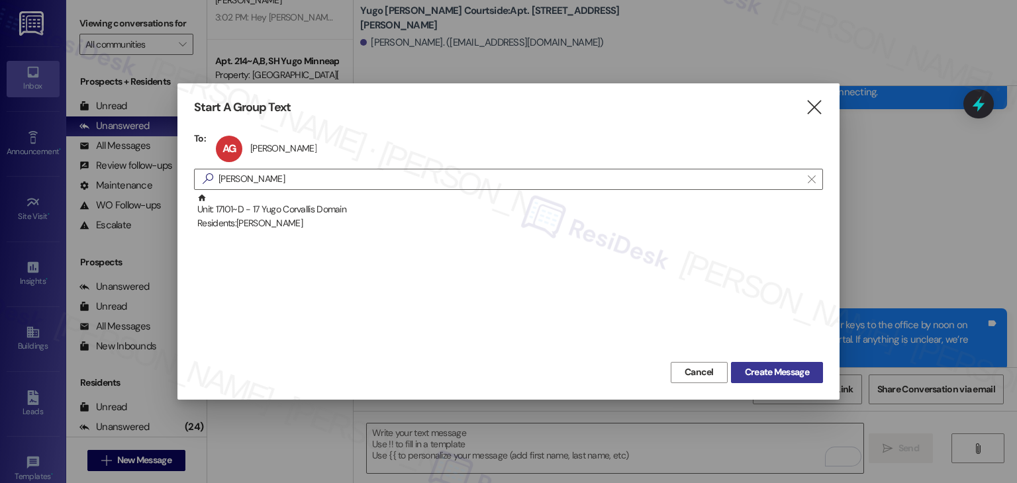
click at [772, 379] on button "Create Message" at bounding box center [777, 372] width 92 height 21
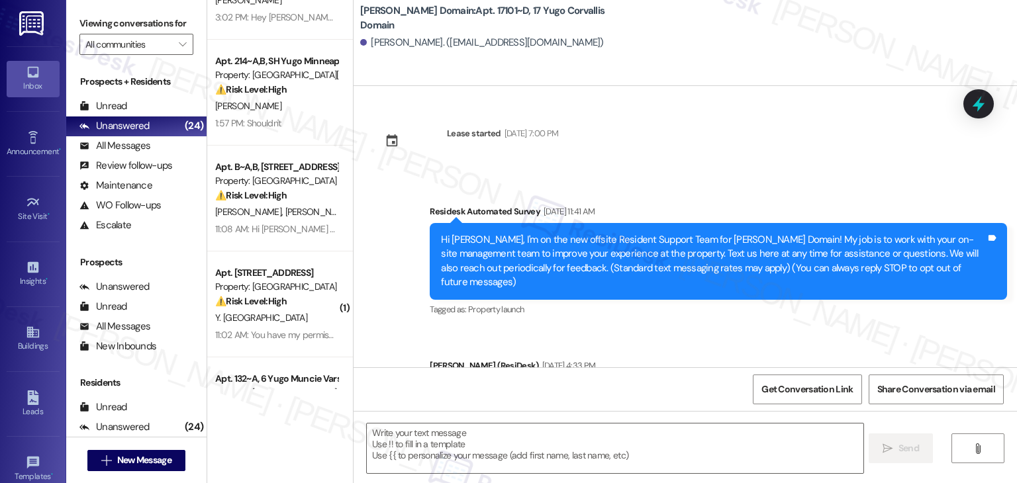
type textarea "Fetching suggested responses. Please feel free to read through the conversation…"
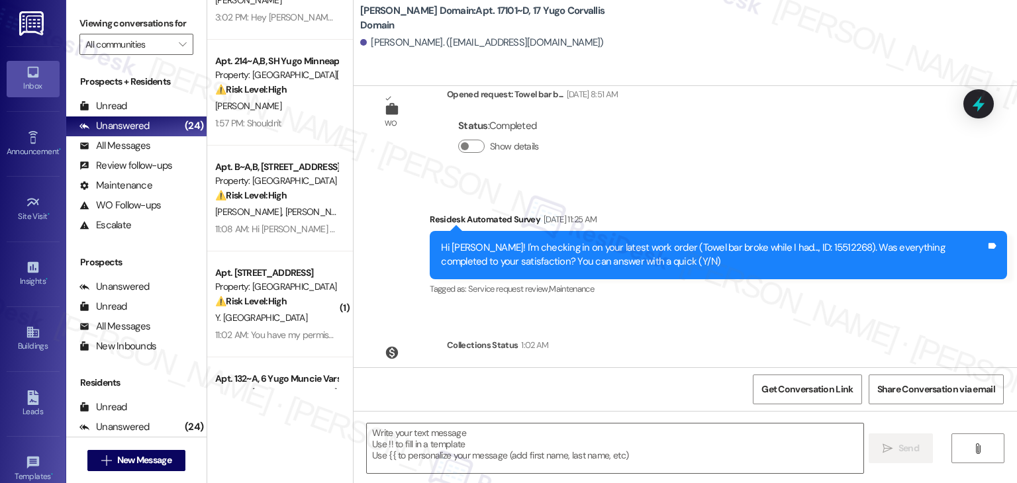
scroll to position [1173, 0]
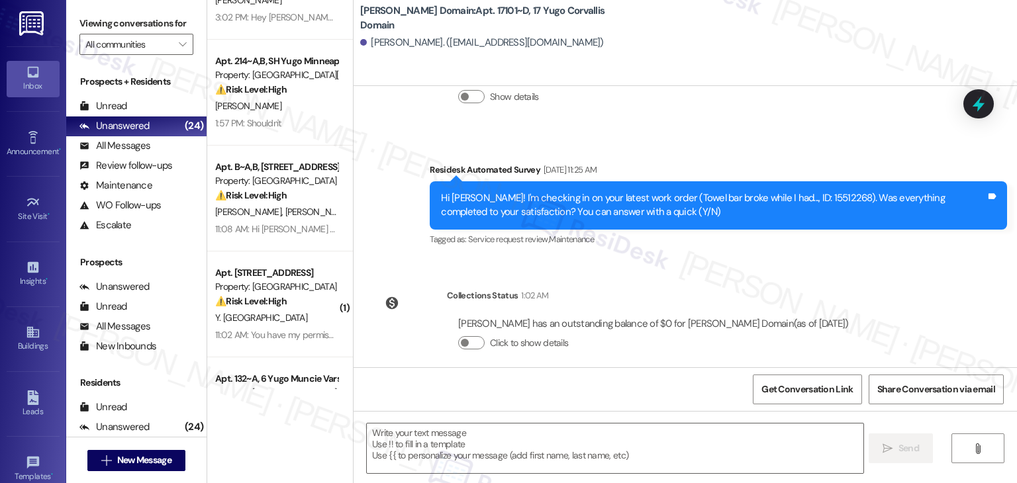
click at [737, 247] on div "Lease started Sep 19, 2024 at 7:00 PM Survey, sent via SMS Residesk Automated S…" at bounding box center [684, 226] width 663 height 281
click at [540, 449] on textarea at bounding box center [615, 449] width 496 height 50
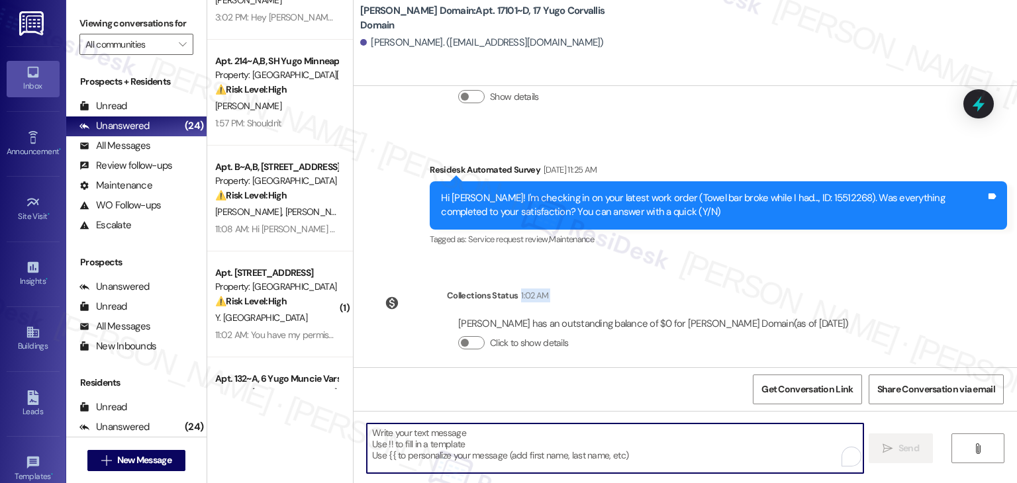
paste textarea "Hi {{first_name}}, As your lease comes to an end this month, please remember to…"
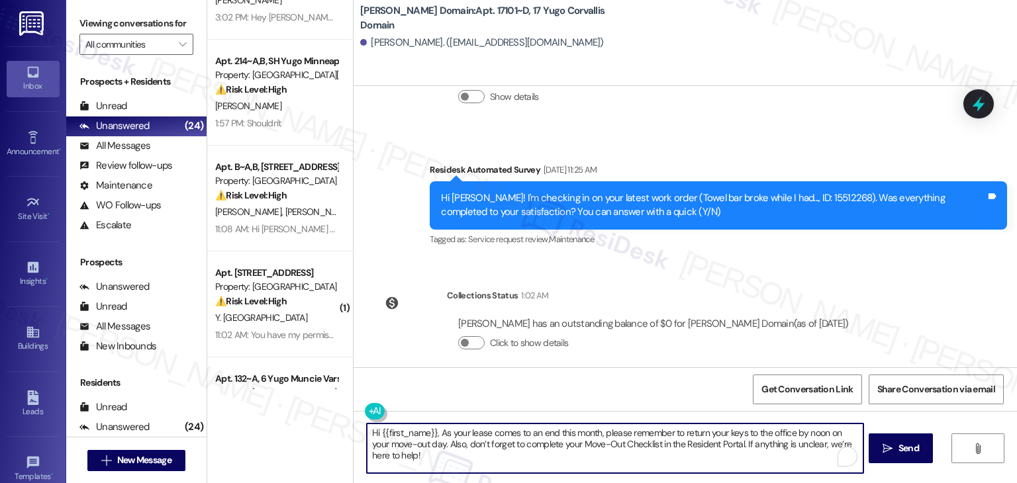
type textarea "Hi {{first_name}}, As your lease comes to an end this month, please remember to…"
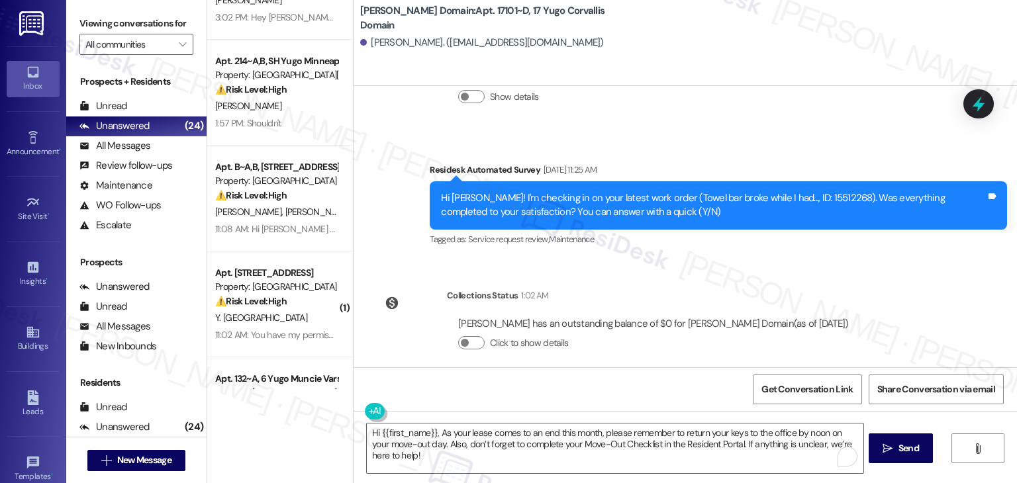
click at [866, 445] on div "Hi {{first_name}}, As your lease comes to an end this month, please remember to…" at bounding box center [684, 460] width 663 height 99
click at [883, 445] on icon "" at bounding box center [887, 448] width 10 height 11
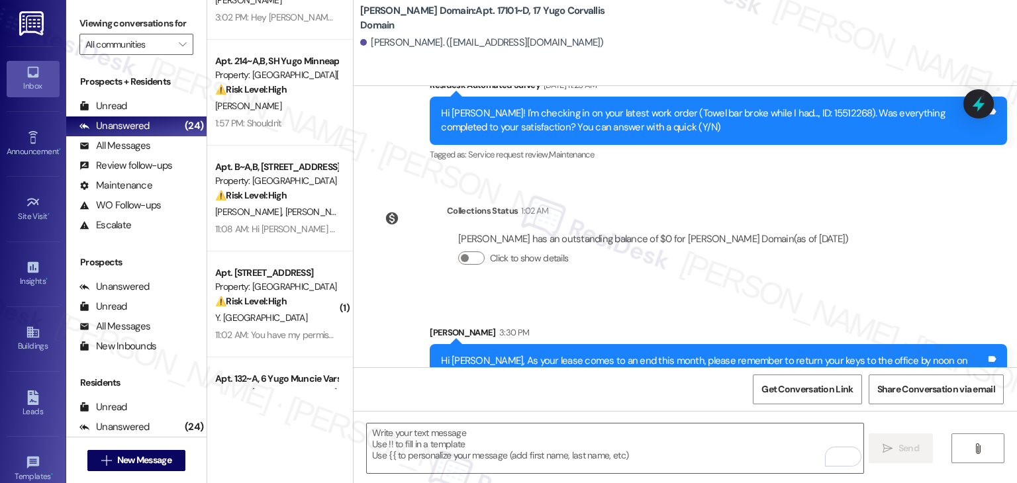
scroll to position [1279, 0]
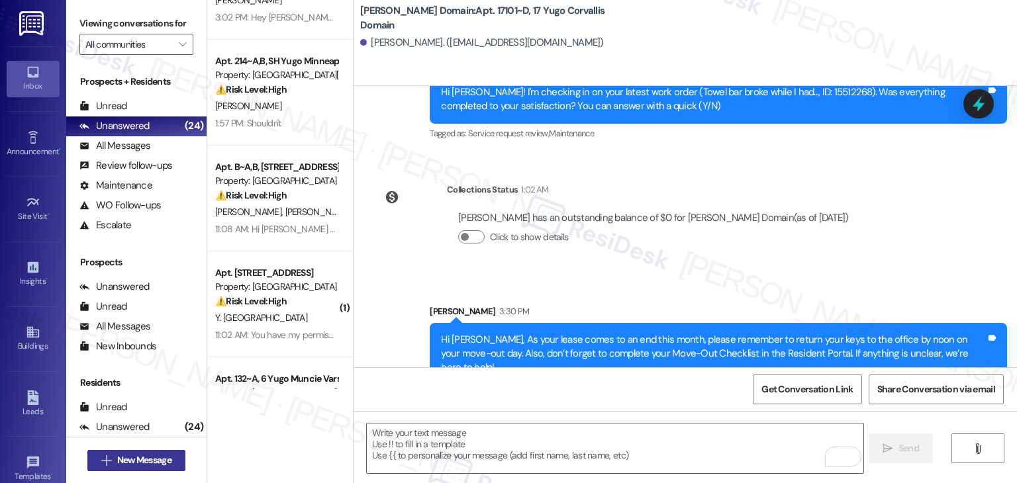
click at [163, 461] on span "New Message" at bounding box center [144, 460] width 54 height 14
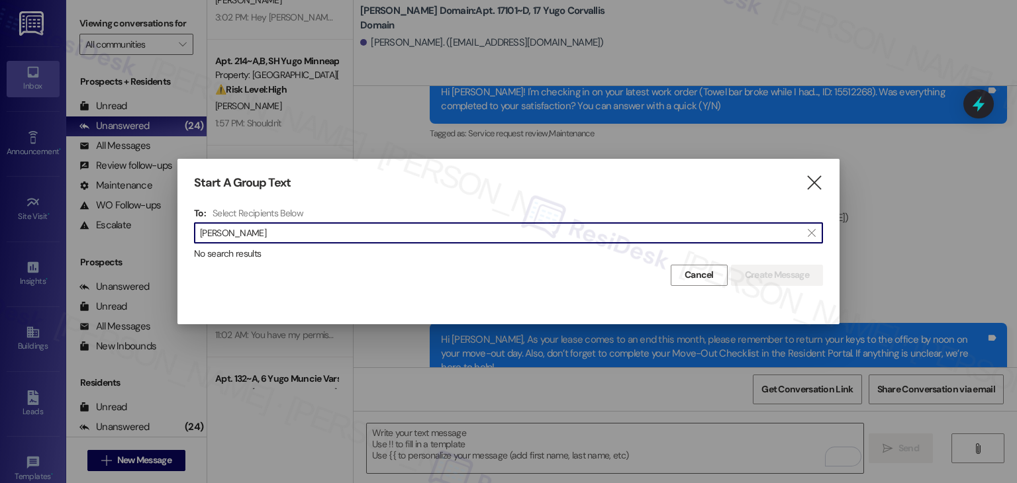
click at [231, 227] on input "Casey Klump" at bounding box center [500, 233] width 601 height 19
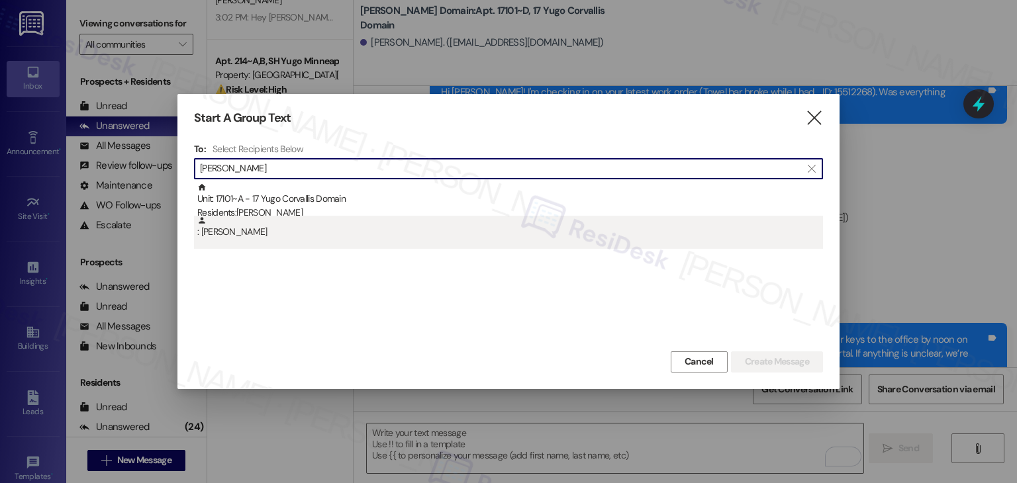
type input "Casey Klump"
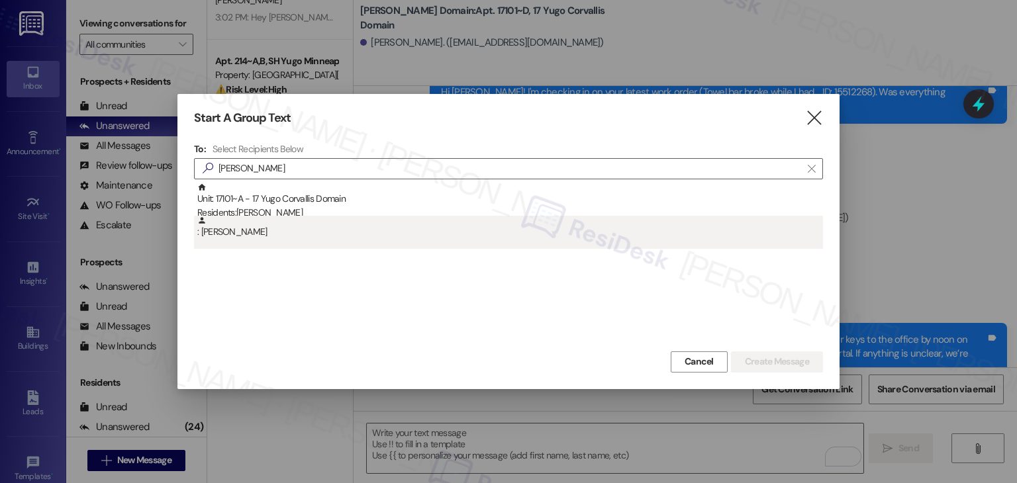
click at [245, 239] on div ": Casey Klump" at bounding box center [508, 232] width 629 height 33
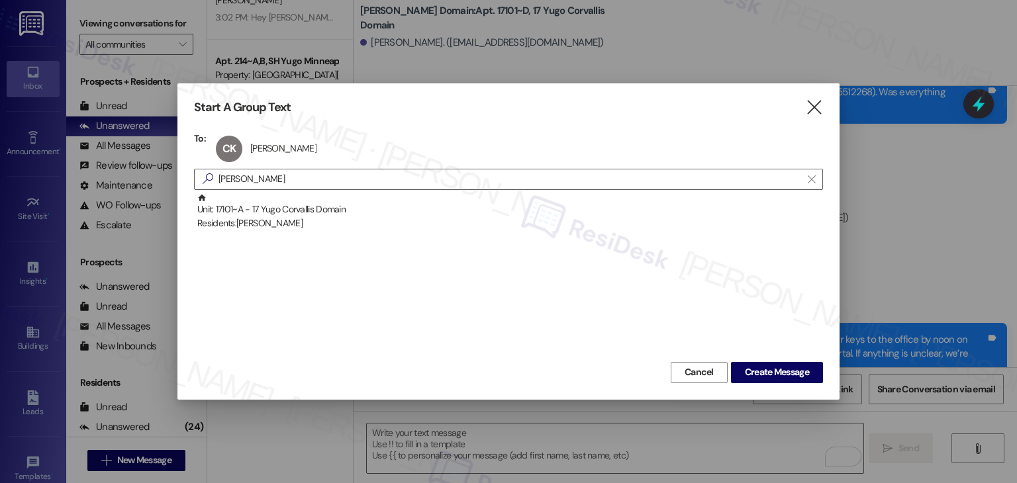
click at [751, 359] on div "Cancel Create Message" at bounding box center [508, 371] width 629 height 24
click at [760, 372] on span "Create Message" at bounding box center [777, 372] width 64 height 14
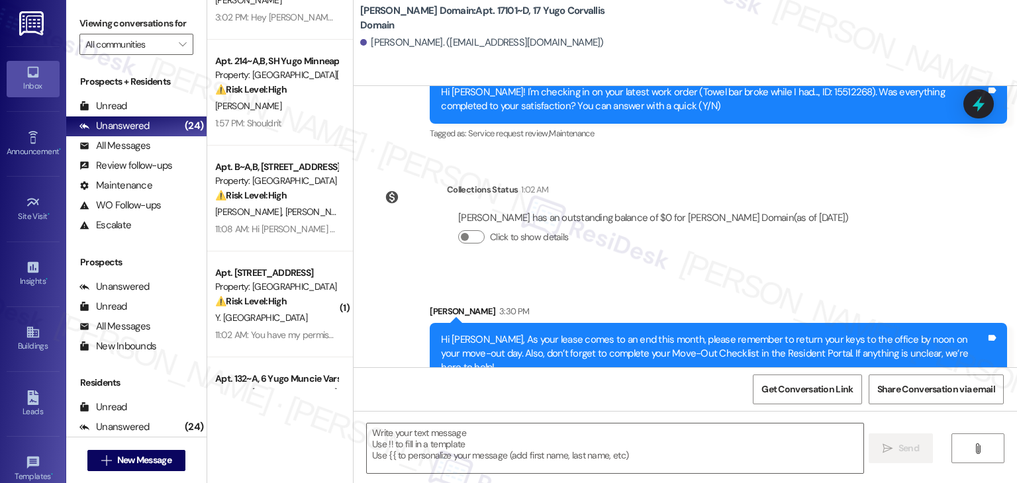
type textarea "Fetching suggested responses. Please feel free to read through the conversation…"
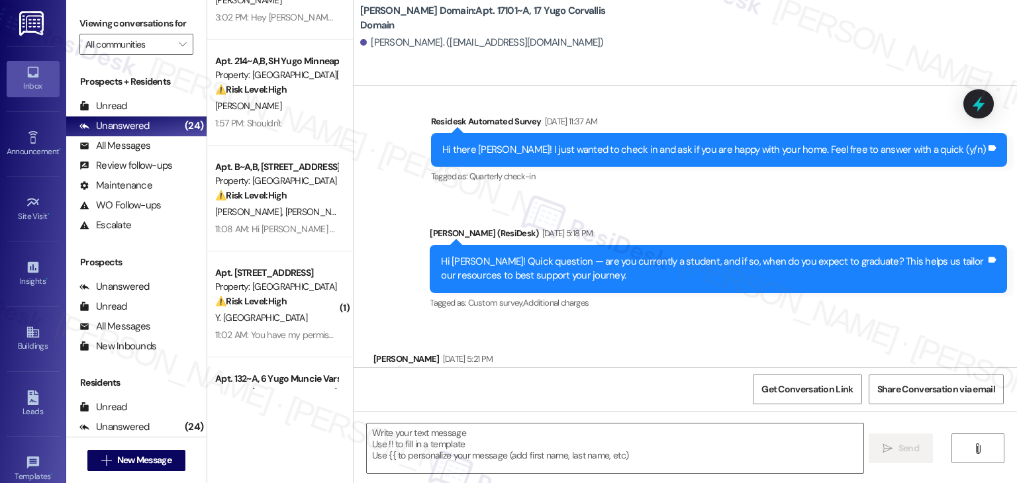
scroll to position [1777, 0]
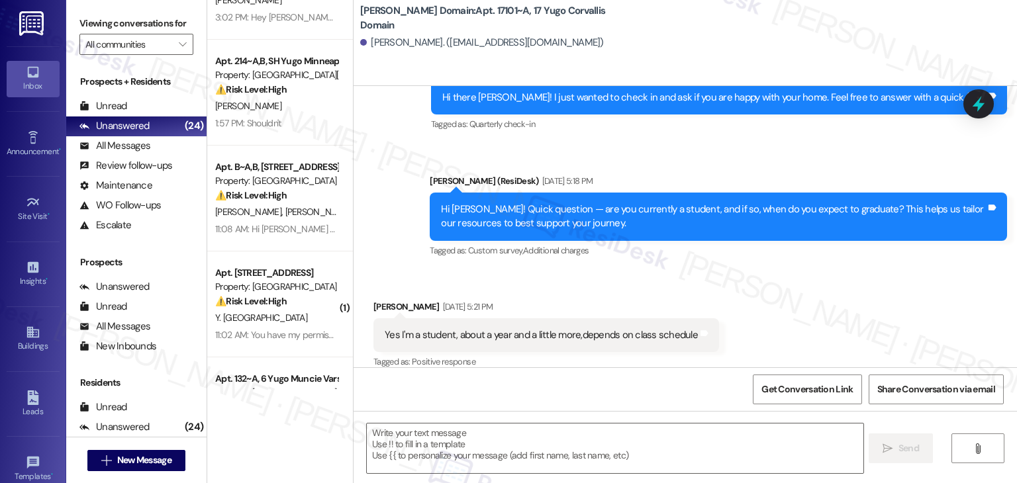
drag, startPoint x: 513, startPoint y: 262, endPoint x: 537, endPoint y: 259, distance: 24.7
click at [513, 270] on div "Received via SMS Casey Klump May 12, 2025 at 5:21 PM Yes I'm a student, about a…" at bounding box center [684, 326] width 663 height 112
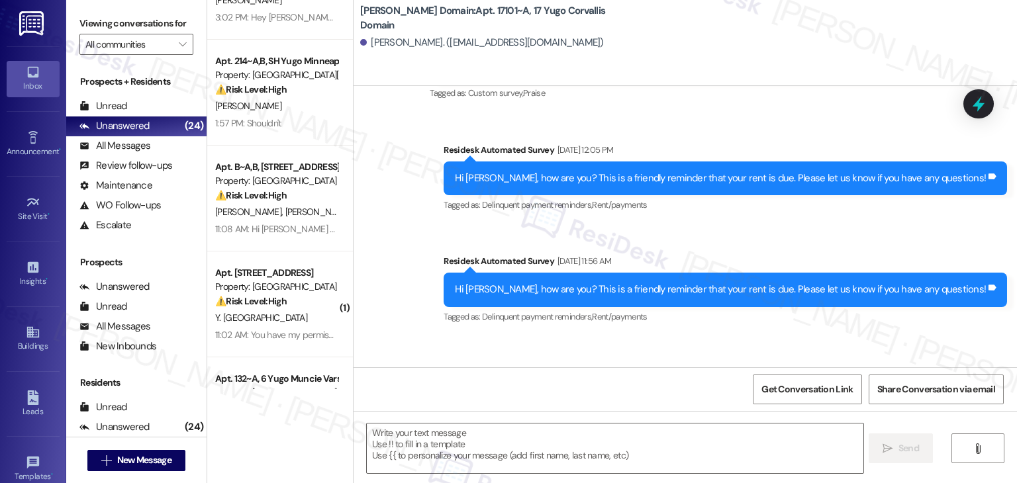
scroll to position [2383, 0]
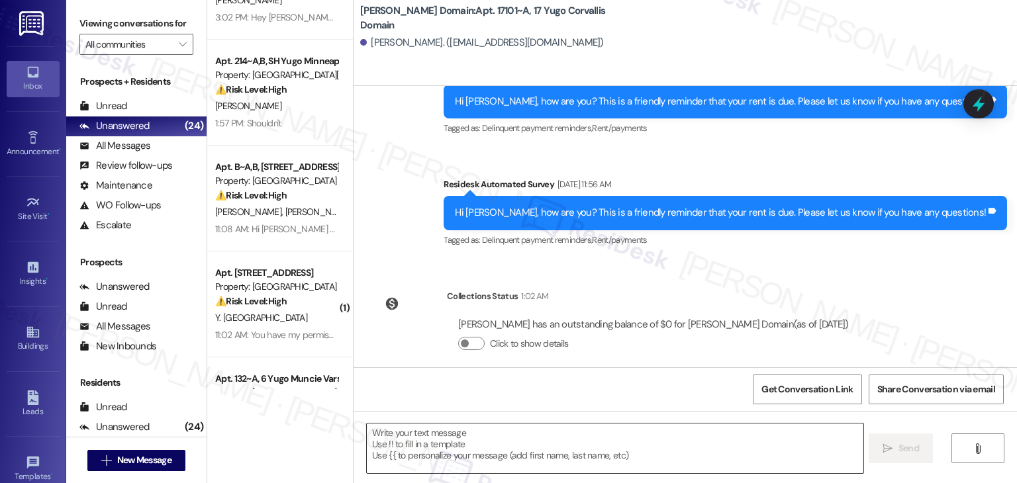
click at [510, 447] on textarea at bounding box center [615, 449] width 496 height 50
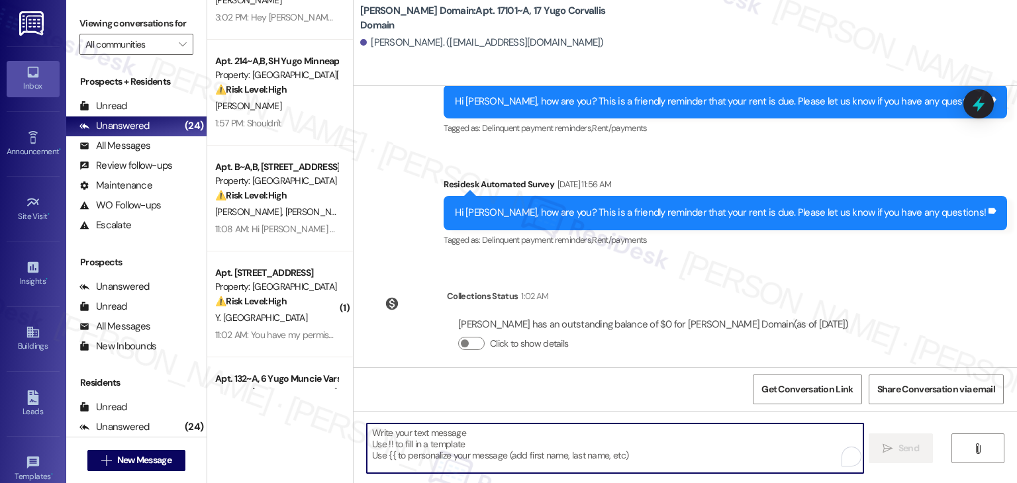
paste textarea "Hi {{first_name}}, As your lease comes to an end this month, please remember to…"
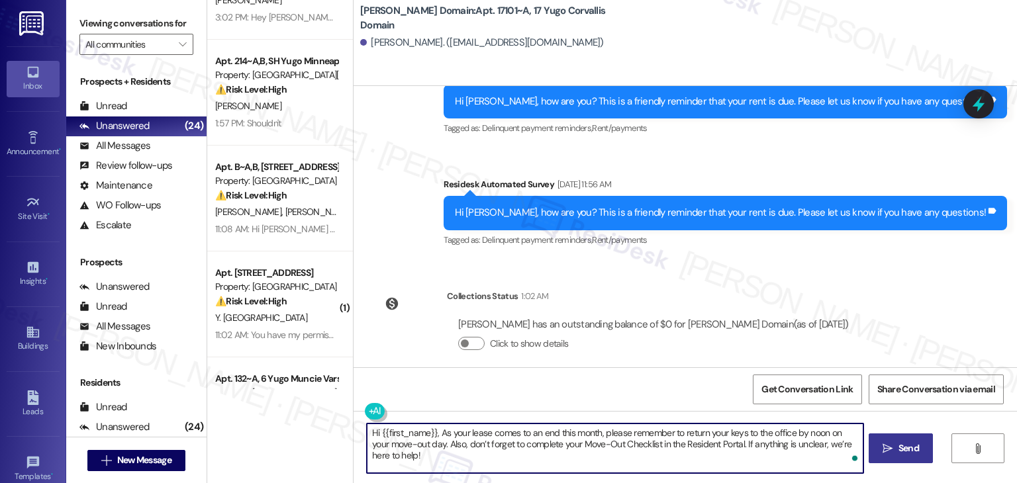
type textarea "Hi {{first_name}}, As your lease comes to an end this month, please remember to…"
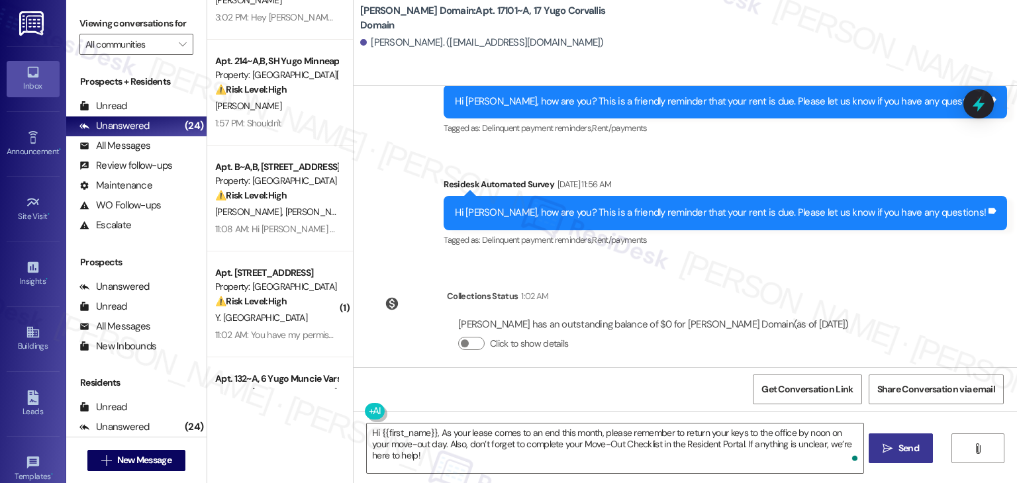
click at [904, 445] on span "Send" at bounding box center [908, 449] width 21 height 14
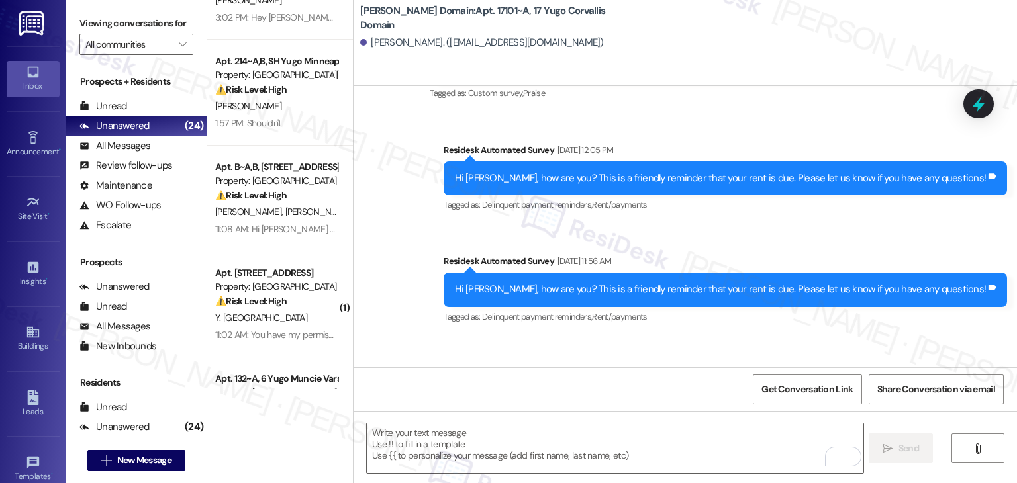
scroll to position [2490, 0]
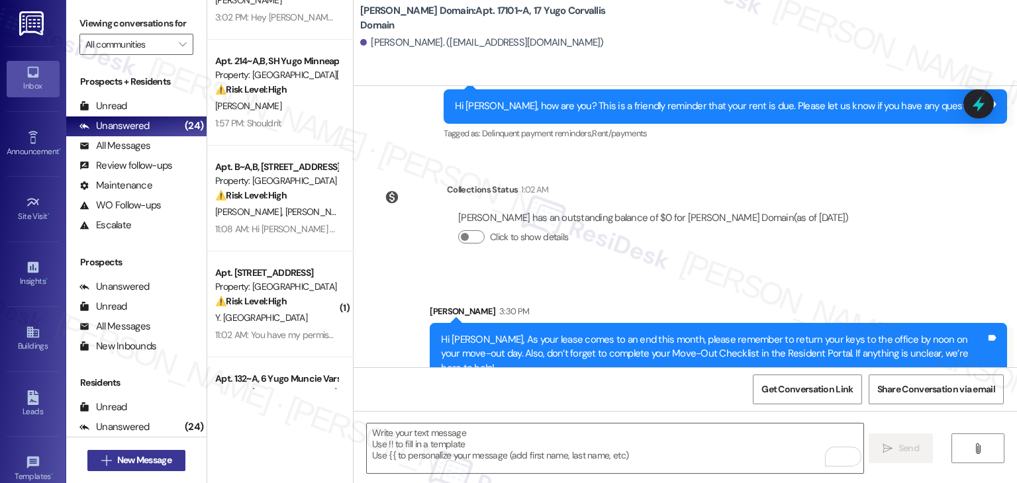
click at [158, 457] on span "New Message" at bounding box center [144, 460] width 54 height 14
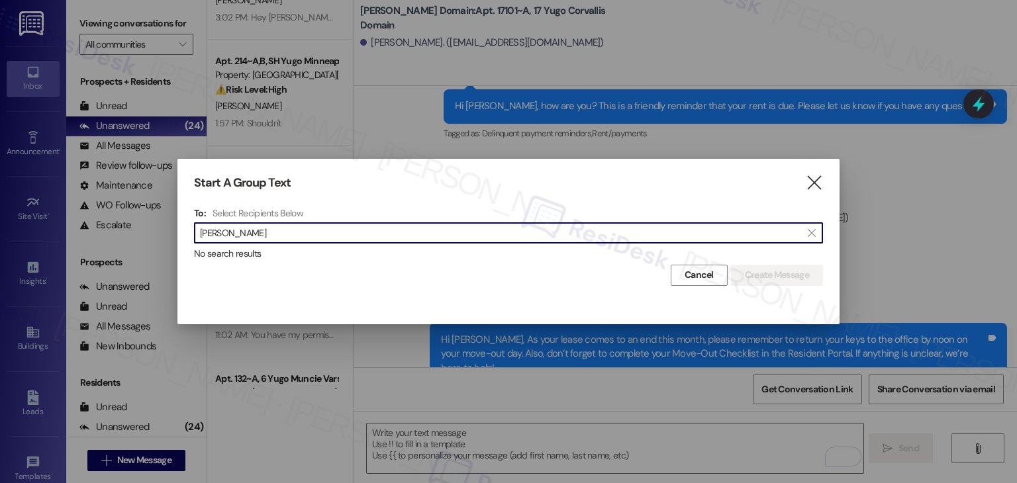
click at [250, 241] on input "Mohammad Abdulrahim" at bounding box center [500, 233] width 601 height 19
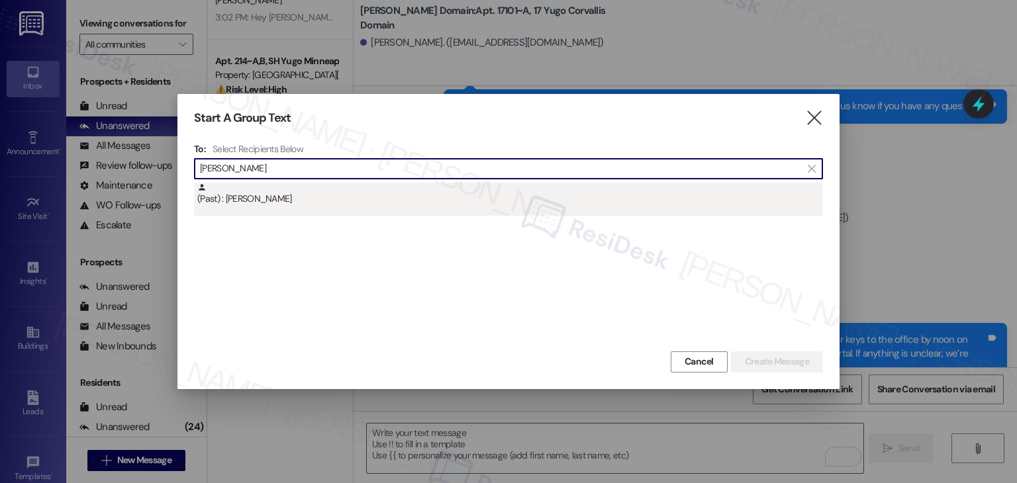
type input "Mohammad Abdulrahim"
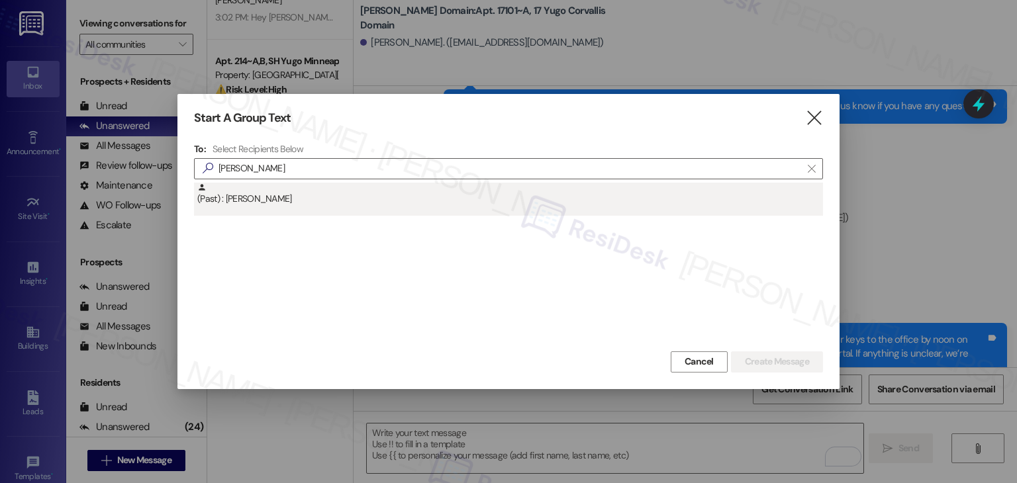
click at [299, 197] on div "(Past) : Mohammad Abdulrahim" at bounding box center [510, 194] width 626 height 23
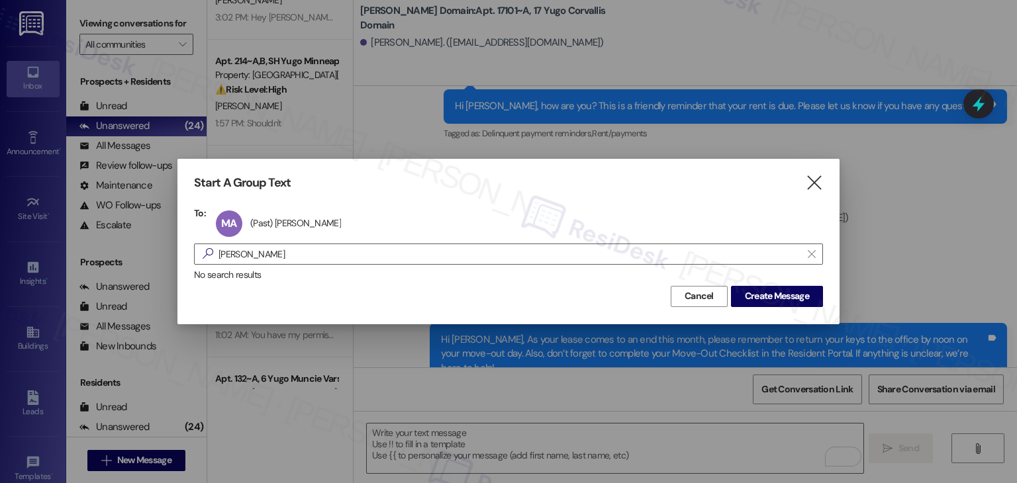
click at [299, 197] on div "Start A Group Text  To: MA (Past) Mohammad Abdulrahim (Past) Mohammad Abdulrah…" at bounding box center [508, 241] width 662 height 165
click at [776, 297] on span "Create Message" at bounding box center [777, 296] width 64 height 14
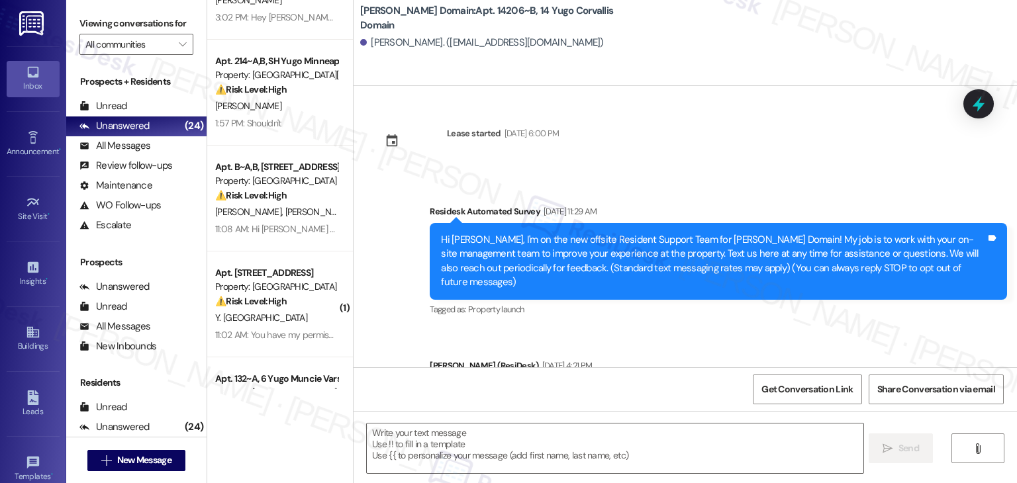
type textarea "Fetching suggested responses. Please feel free to read through the conversation…"
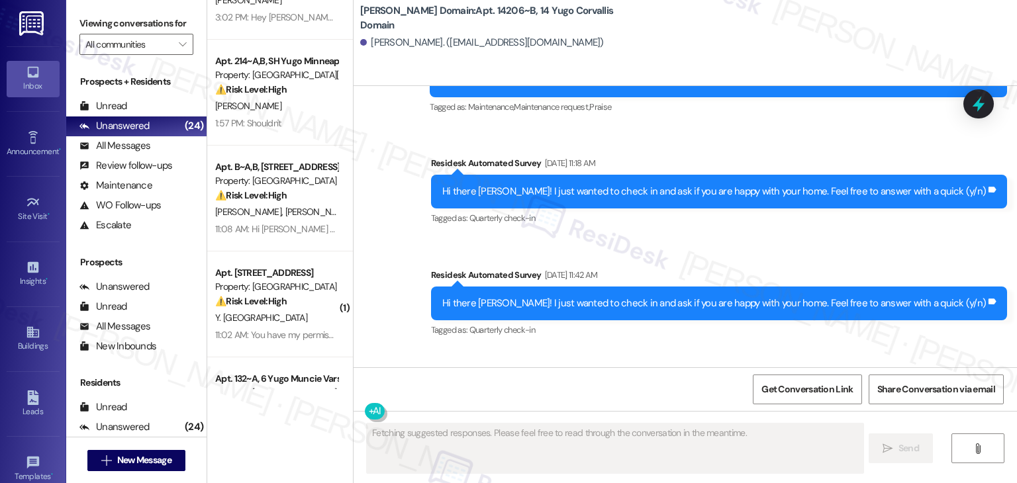
scroll to position [423, 0]
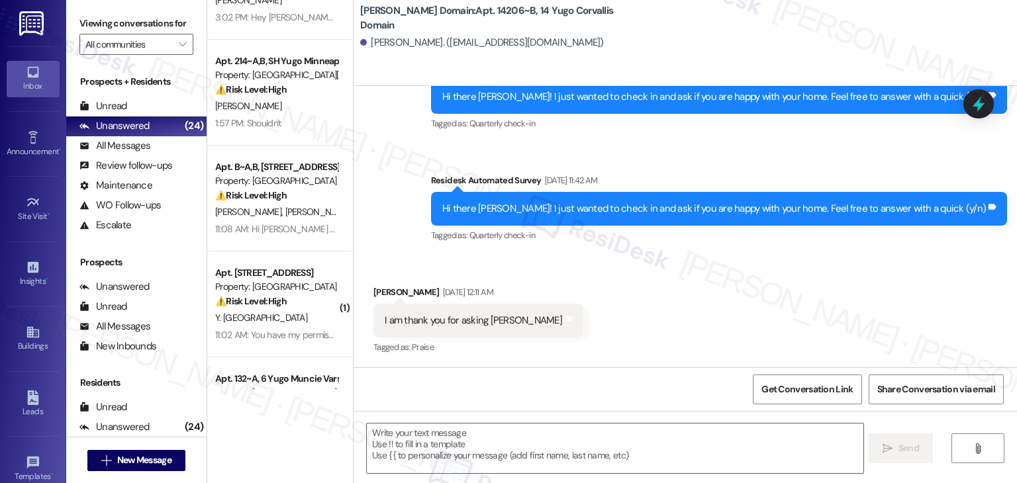
click at [438, 244] on div "Survey, sent via SMS Residesk Automated Survey Nov 04, 2024 at 11:29 AM Hi Moha…" at bounding box center [684, 4] width 663 height 504
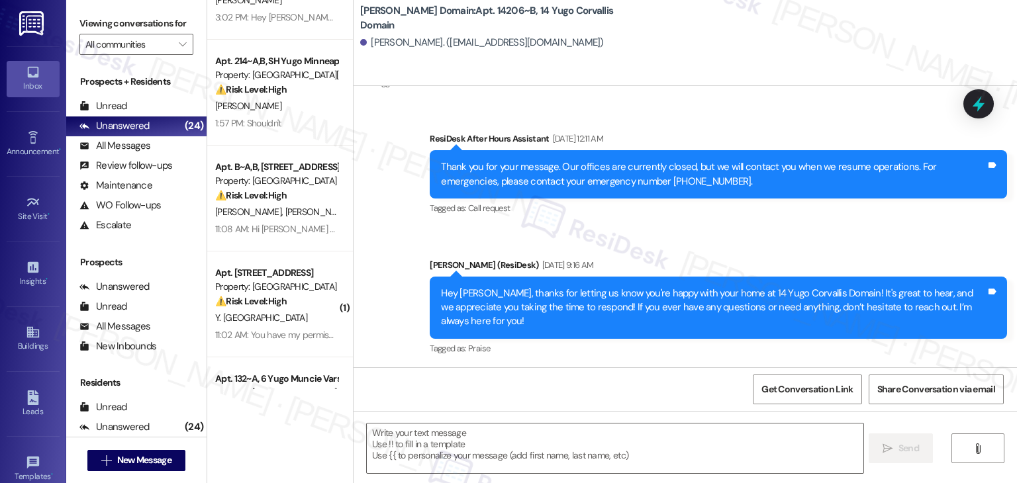
click at [712, 244] on div "Sent via SMS ResiDesk After Hours Assistant Mar 05, 2025 at 12:11 AM Thank you …" at bounding box center [684, 288] width 663 height 373
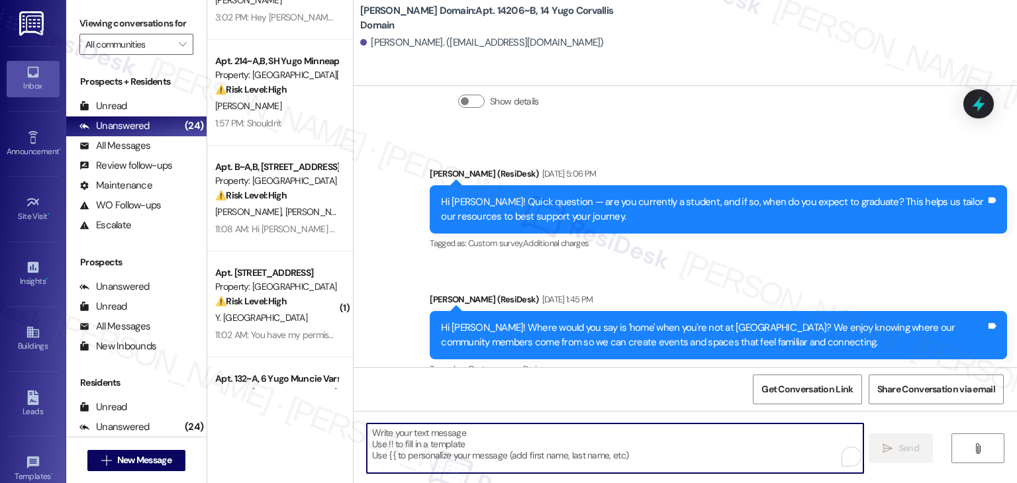
click at [564, 447] on textarea "To enrich screen reader interactions, please activate Accessibility in Grammarl…" at bounding box center [615, 449] width 496 height 50
paste textarea "Hi {{first_name}}, As your lease comes to an end this month, please remember to…"
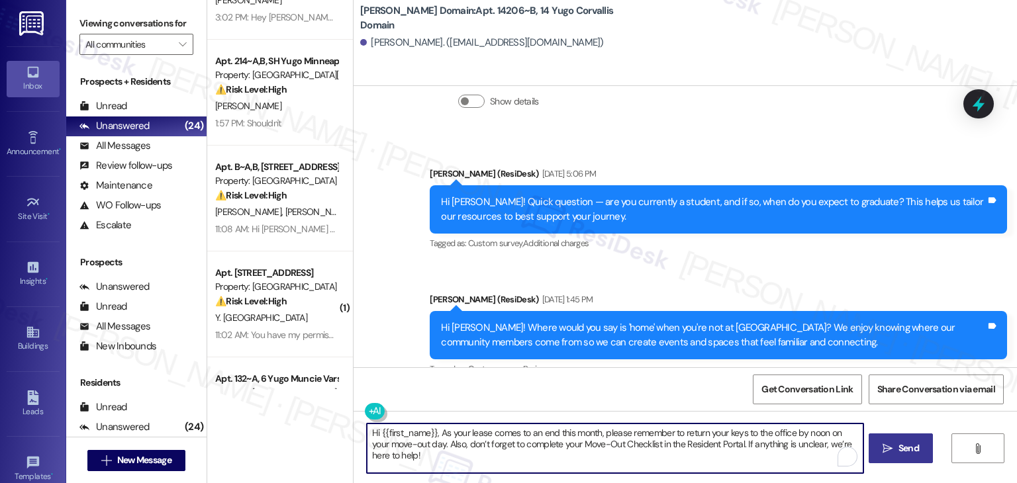
type textarea "Hi {{first_name}}, As your lease comes to an end this month, please remember to…"
click at [900, 447] on span "Send" at bounding box center [908, 449] width 21 height 14
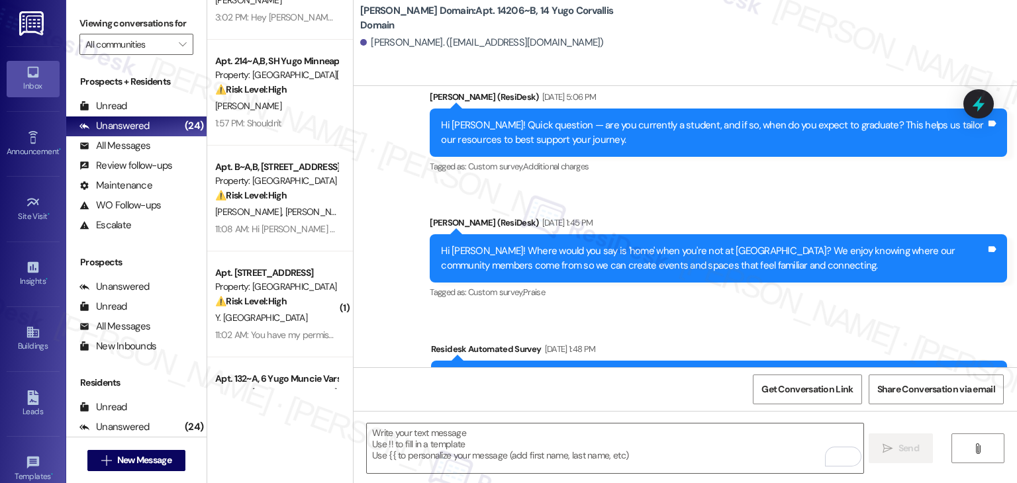
scroll to position [1391, 0]
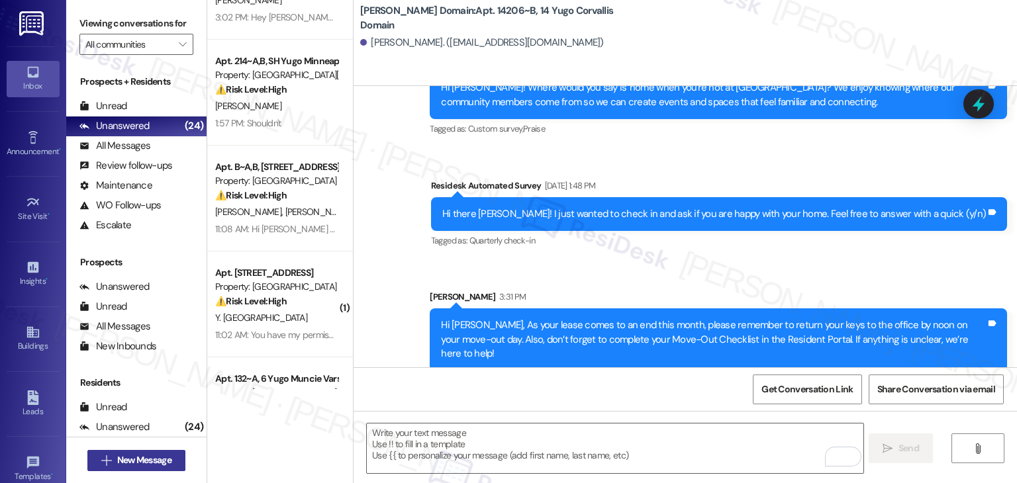
click at [165, 466] on span "New Message" at bounding box center [144, 460] width 54 height 14
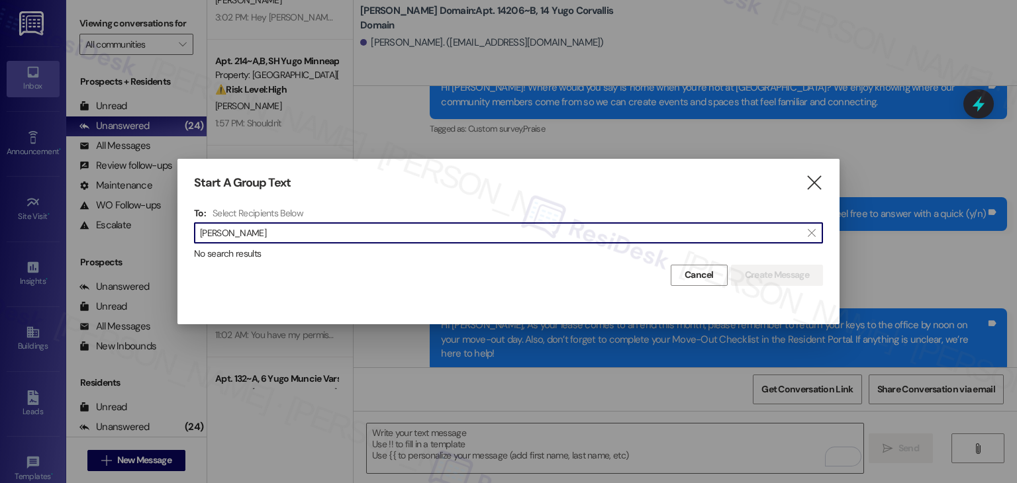
click at [228, 236] on input "Khaled Alzamel" at bounding box center [500, 233] width 601 height 19
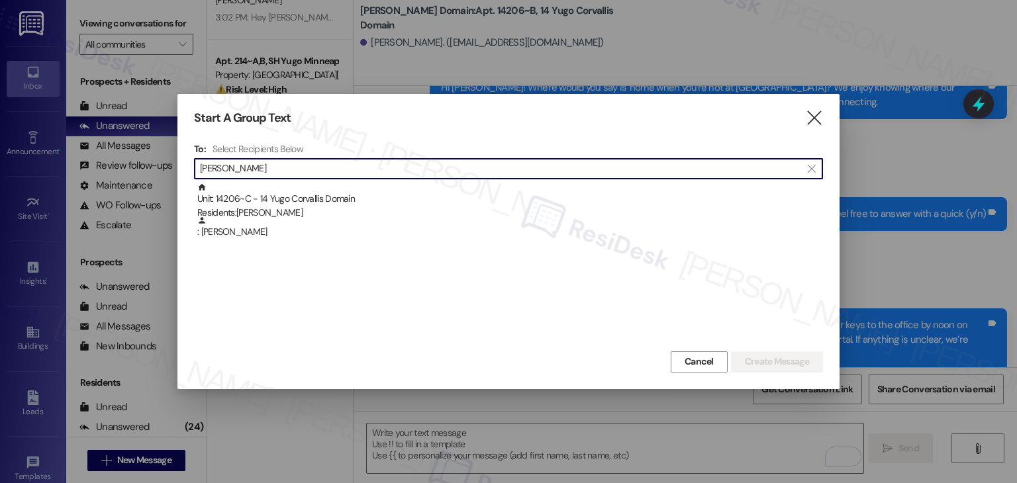
type input "Khaled Alzamel"
click at [228, 236] on div ": Khaled Alzamel" at bounding box center [510, 227] width 626 height 23
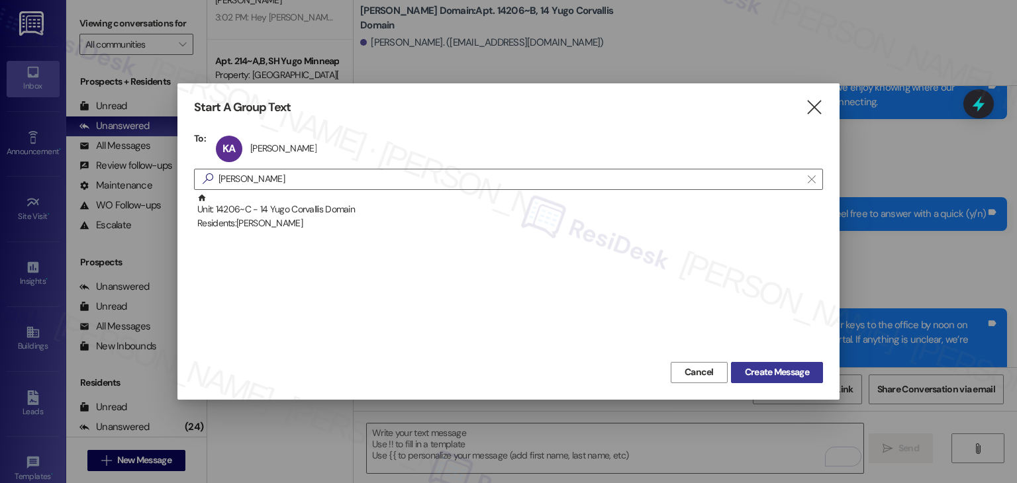
click at [780, 378] on span "Create Message" at bounding box center [777, 372] width 64 height 14
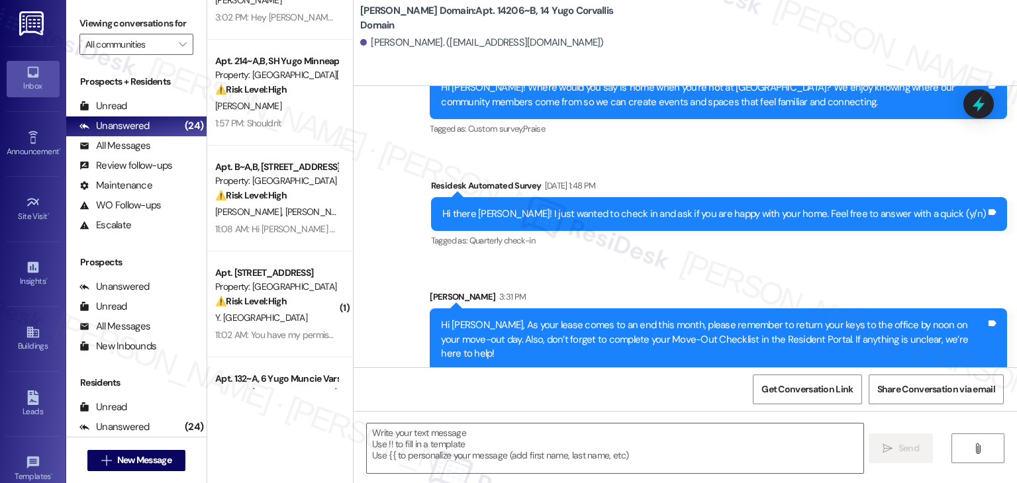
type textarea "Fetching suggested responses. Please feel free to read through the conversation…"
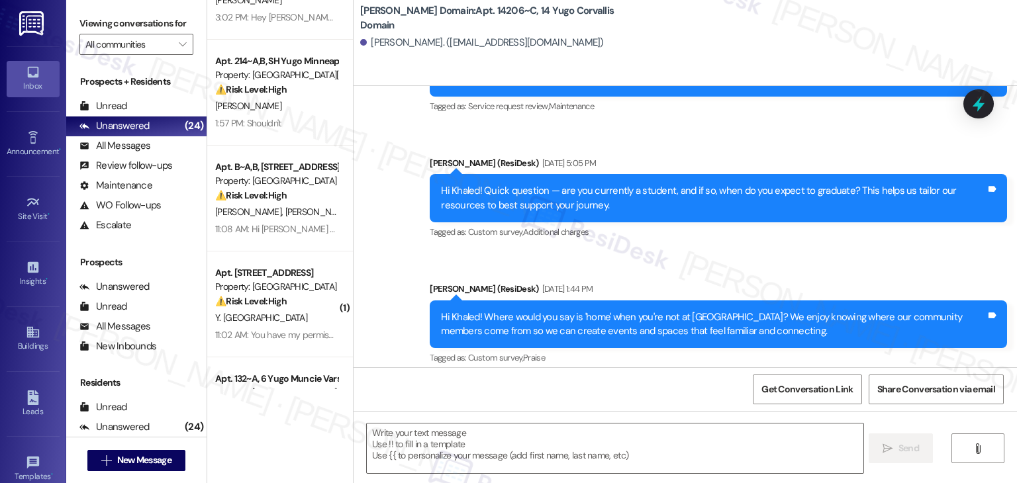
scroll to position [1538, 0]
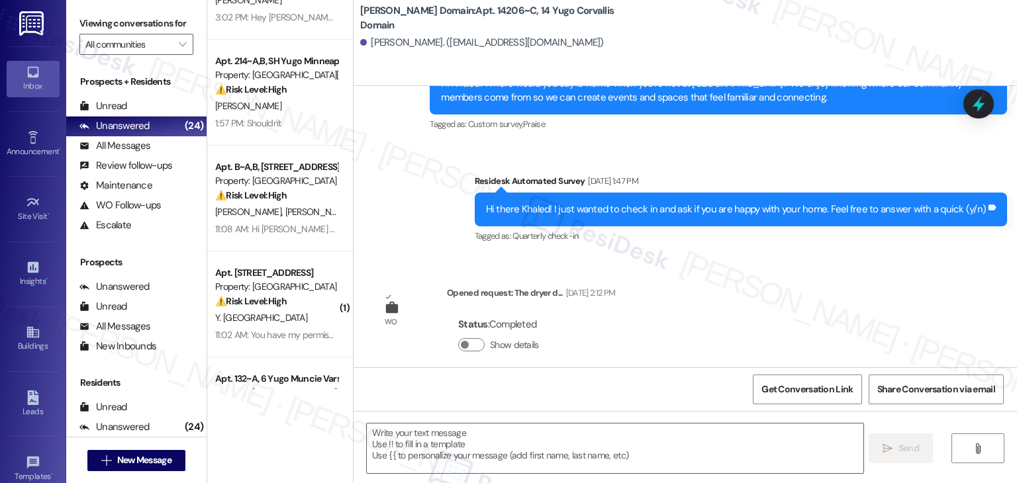
click at [759, 289] on div "Lease started May 31, 2024 at 7:00 PM Survey, sent via SMS Residesk Automated S…" at bounding box center [684, 226] width 663 height 281
click at [554, 350] on div "Status : Completed Show details" at bounding box center [531, 337] width 168 height 67
click at [521, 431] on textarea at bounding box center [615, 449] width 496 height 50
paste textarea "Hi {{first_name}}, As your lease comes to an end this month, please remember to…"
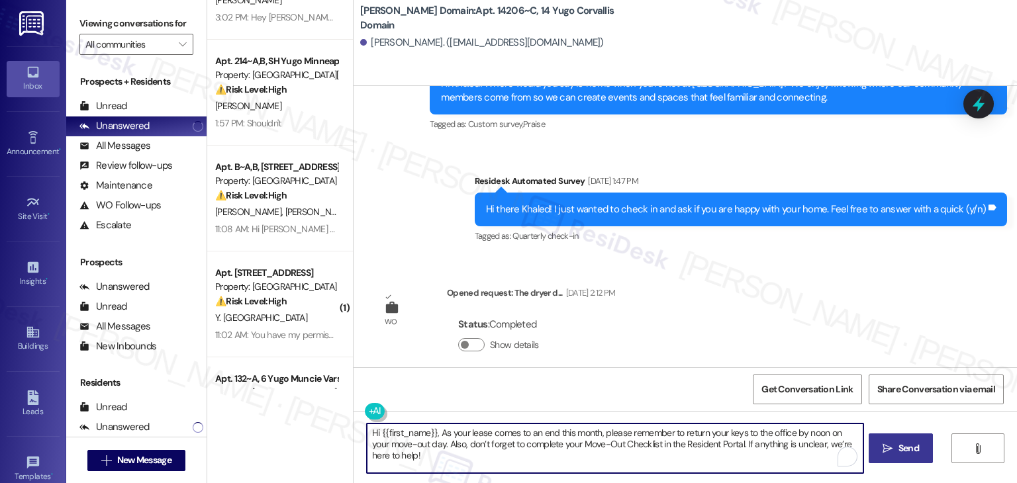
type textarea "Hi {{first_name}}, As your lease comes to an end this month, please remember to…"
click at [896, 435] on button " Send" at bounding box center [900, 449] width 64 height 30
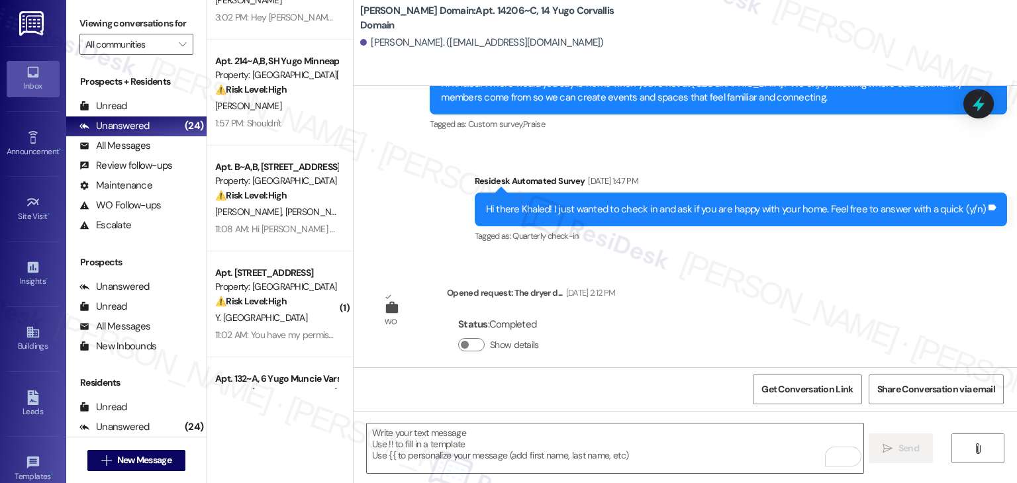
scroll to position [1644, 0]
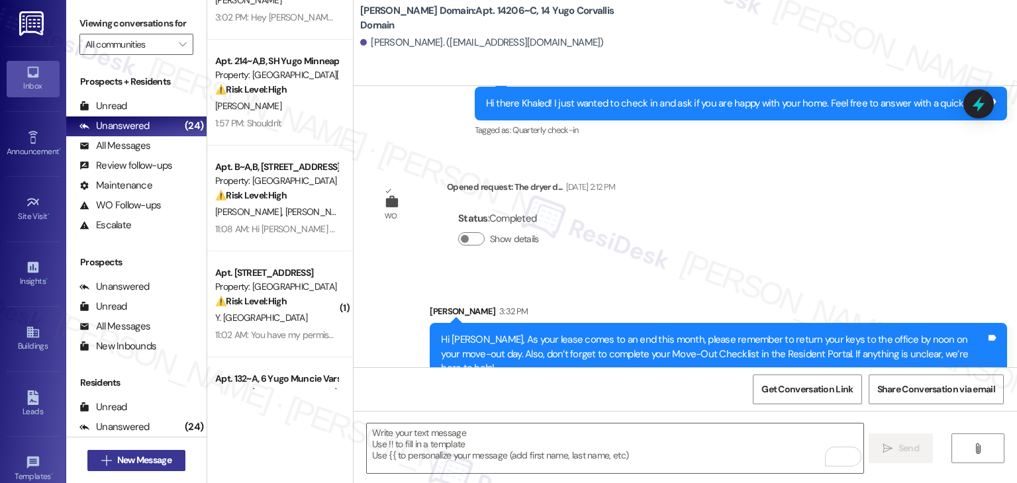
click at [161, 461] on span "New Message" at bounding box center [144, 460] width 54 height 14
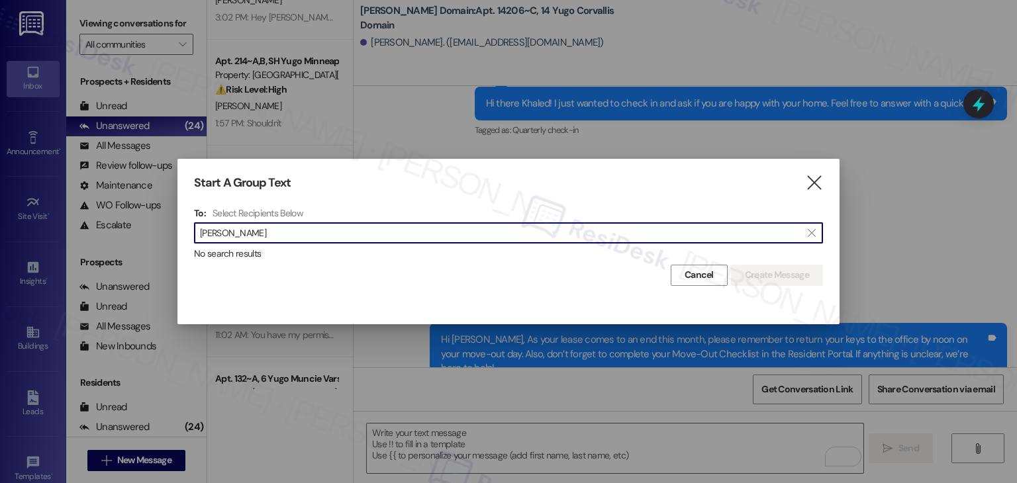
click at [240, 236] on input "Jonathan Ortiz" at bounding box center [500, 233] width 601 height 19
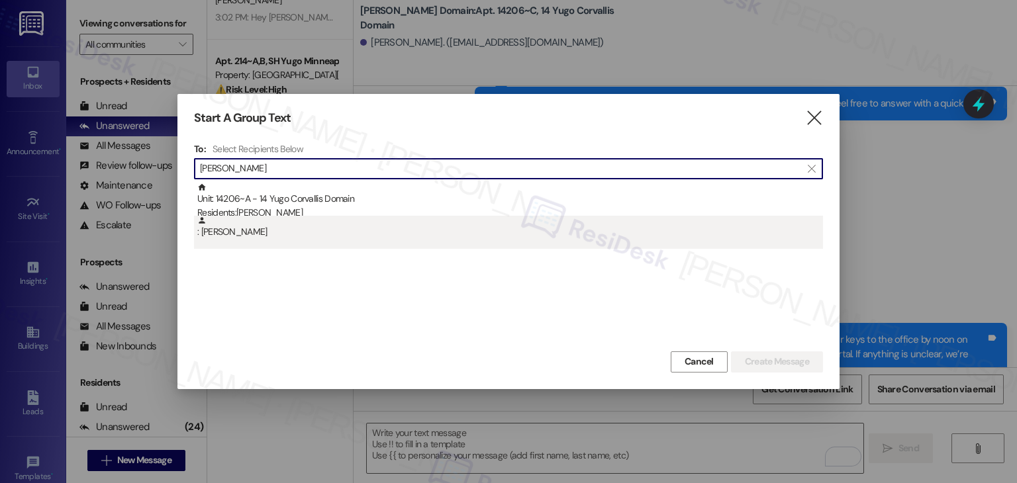
type input "Jonathan Ortiz"
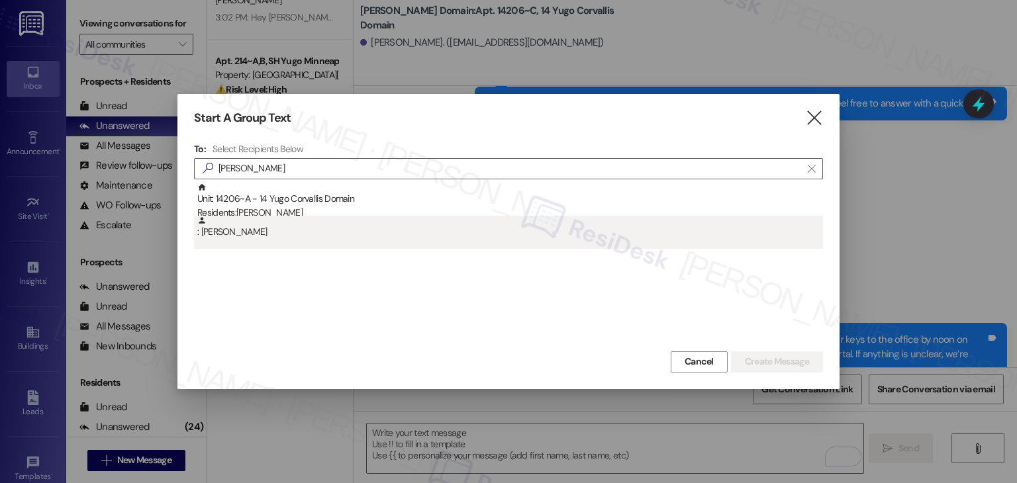
click at [265, 234] on div ": Jonathan Ortiz" at bounding box center [510, 227] width 626 height 23
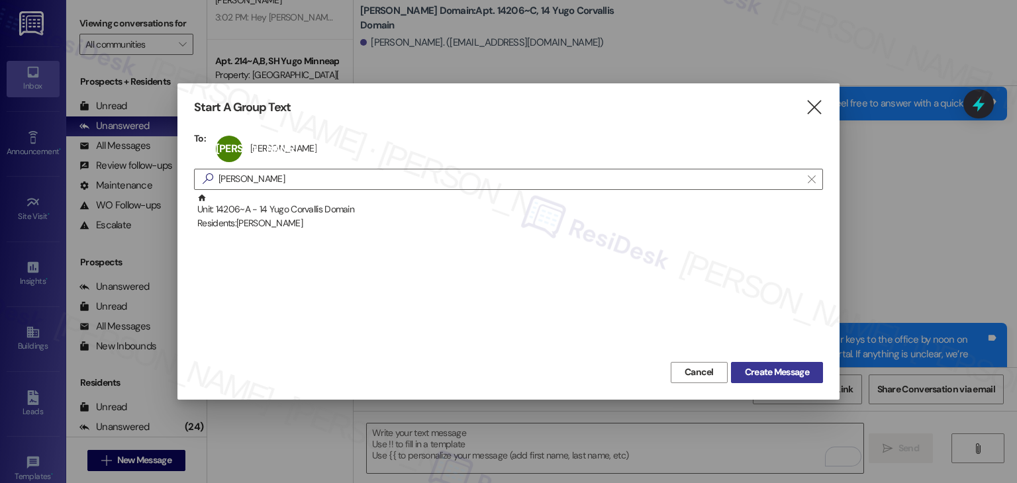
click at [769, 375] on span "Create Message" at bounding box center [777, 372] width 64 height 14
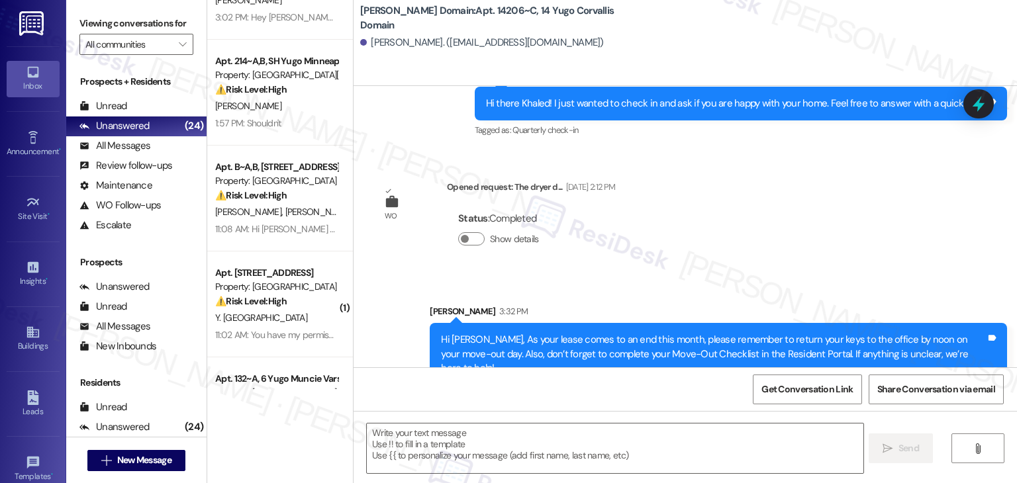
type textarea "Fetching suggested responses. Please feel free to read through the conversation…"
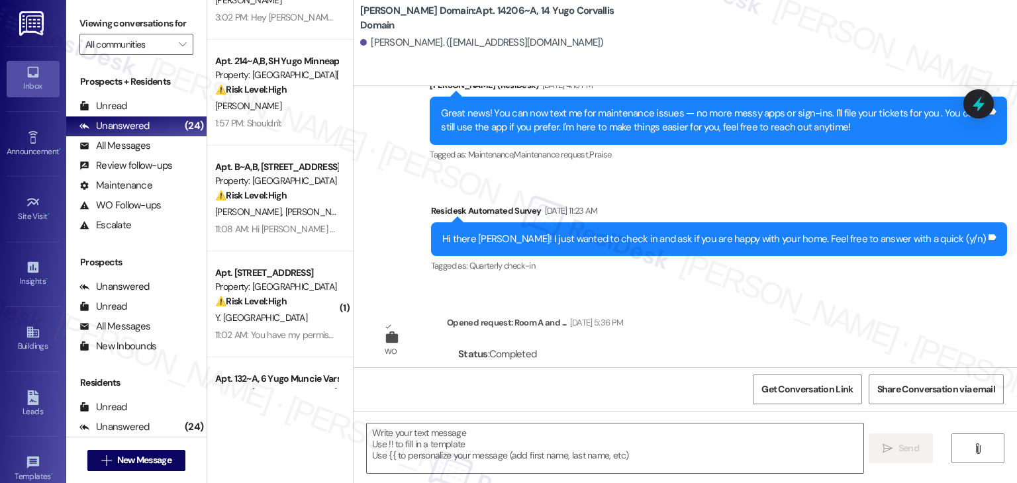
type textarea "Fetching suggested responses. Please feel free to read through the conversation…"
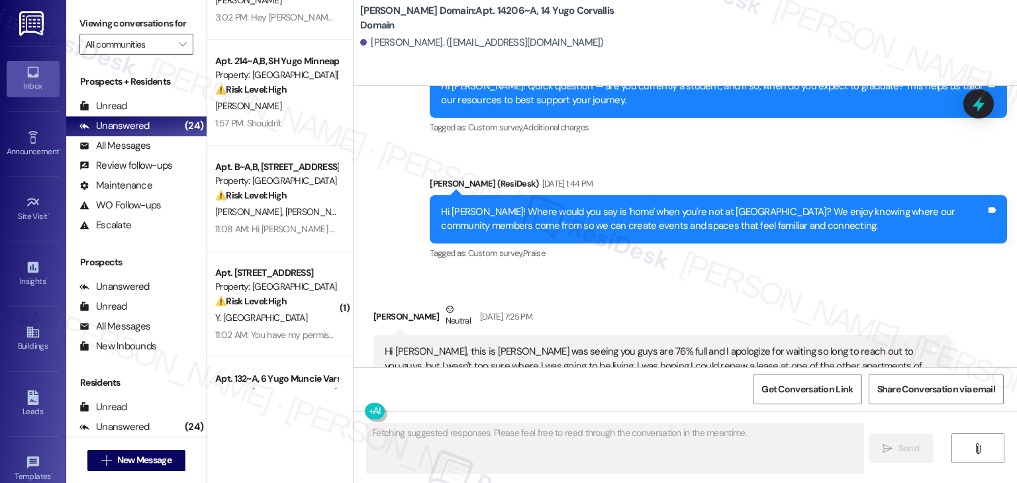
scroll to position [1186, 0]
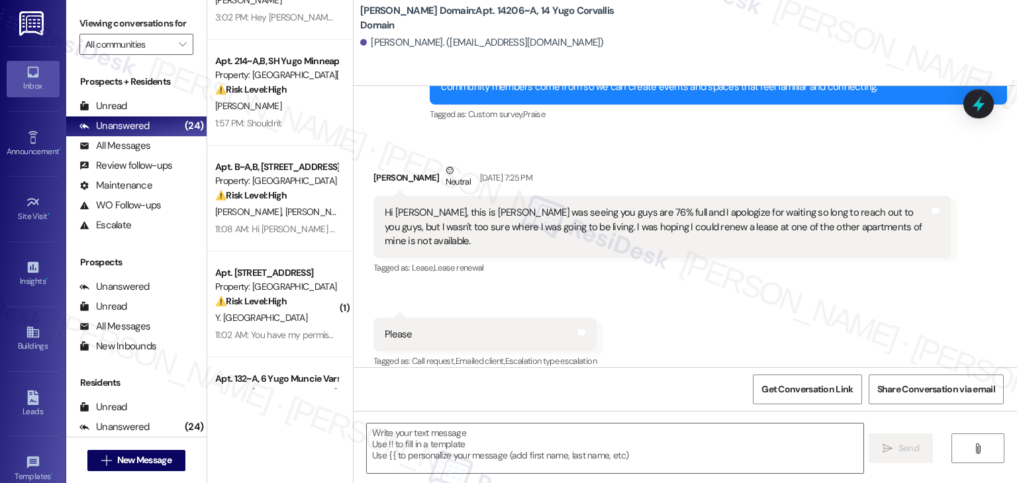
click at [567, 263] on div "Tagged as: Lease , Click to highlight conversations about Lease Lease renewal C…" at bounding box center [661, 267] width 577 height 19
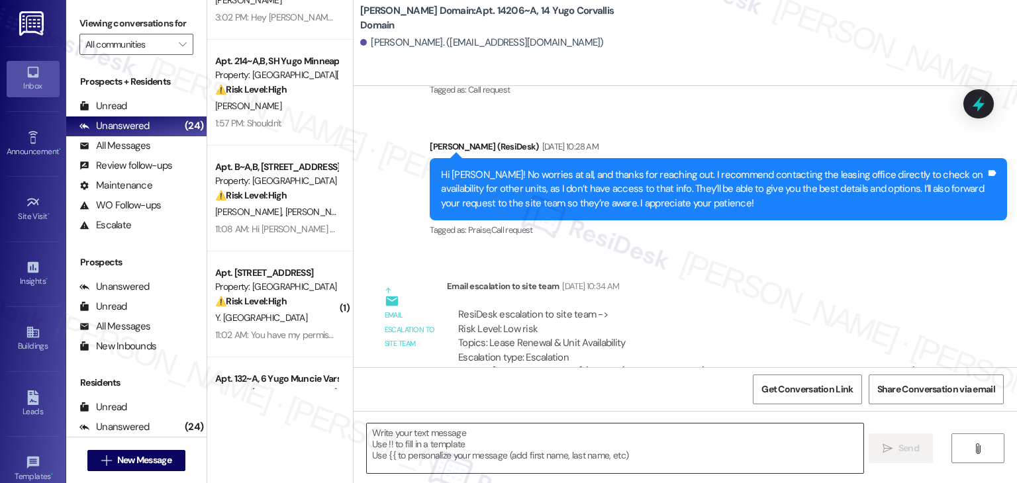
scroll to position [1769, 0]
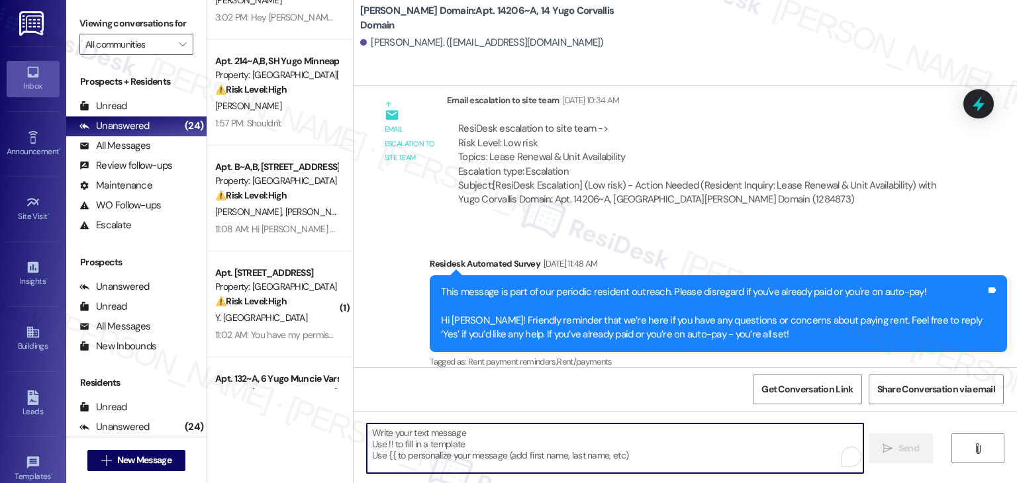
click at [551, 462] on textarea "To enrich screen reader interactions, please activate Accessibility in Grammarl…" at bounding box center [615, 449] width 496 height 50
paste textarea "Hi {{first_name}}, As your lease comes to an end this month, please remember to…"
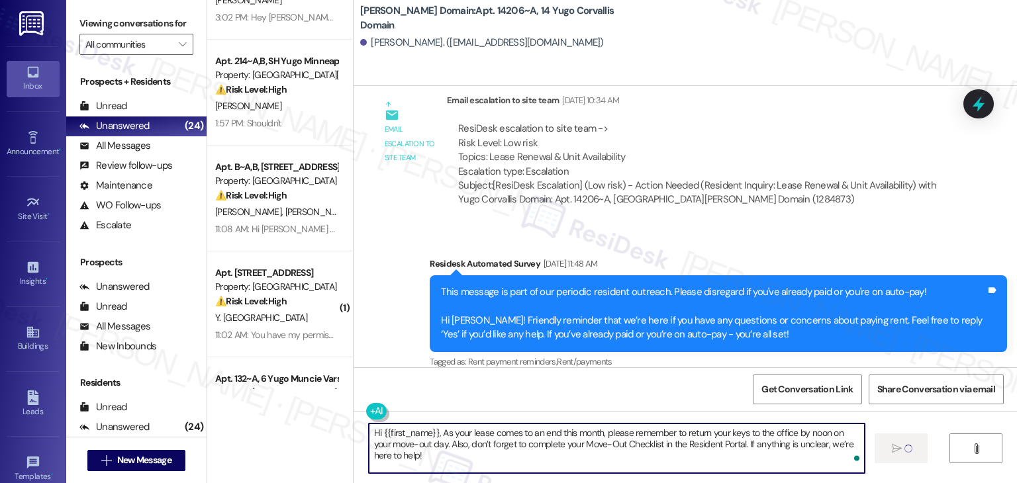
type textarea "Hi {{first_name}}, As your lease comes to an end this month, please remember to…"
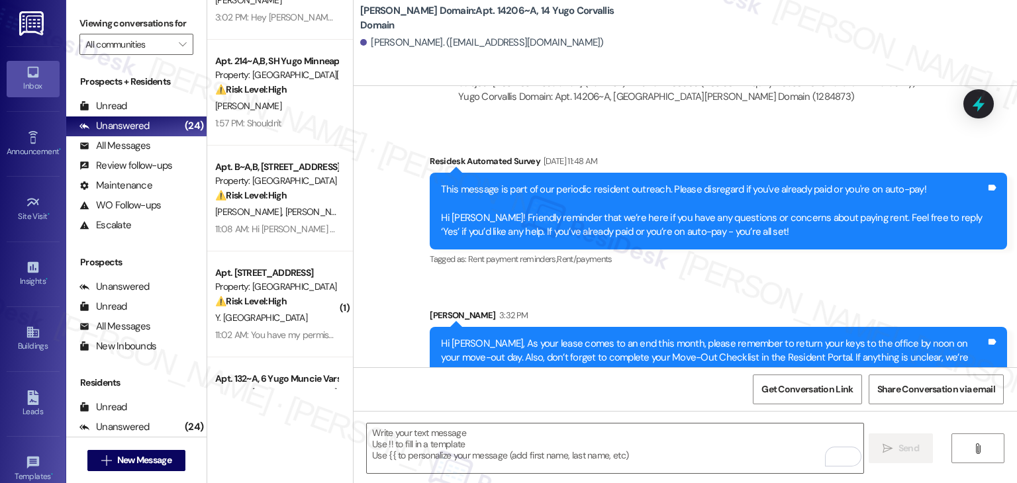
scroll to position [1876, 0]
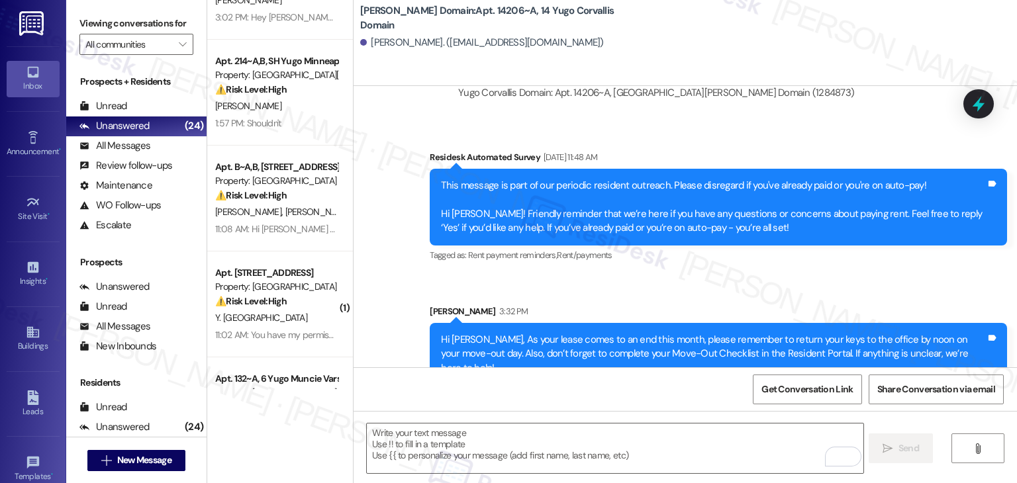
click at [550, 250] on div "Survey, sent via SMS Residesk Automated Survey Jul 29, 2025 at 11:48 AM This me…" at bounding box center [718, 207] width 597 height 134
click at [133, 461] on span "New Message" at bounding box center [144, 460] width 54 height 14
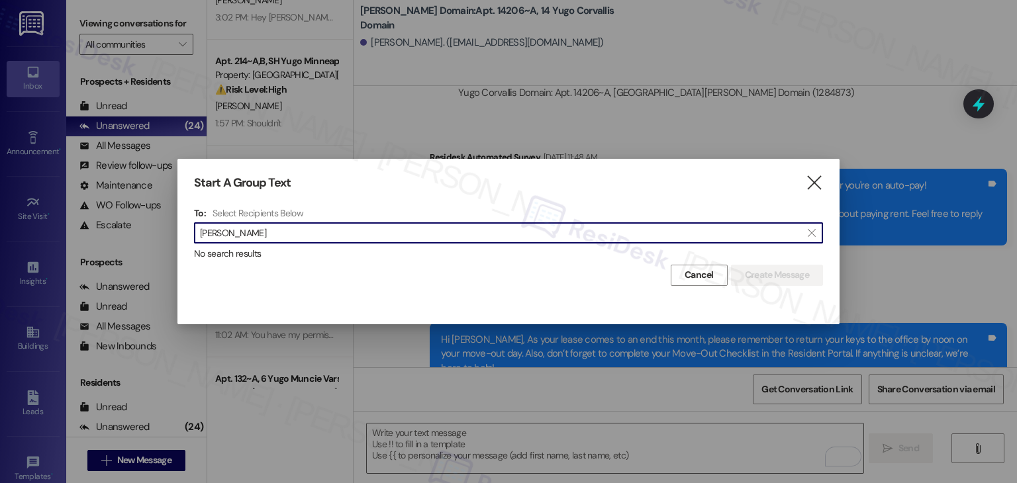
click at [230, 240] on input "Ruben Cortez" at bounding box center [500, 233] width 601 height 19
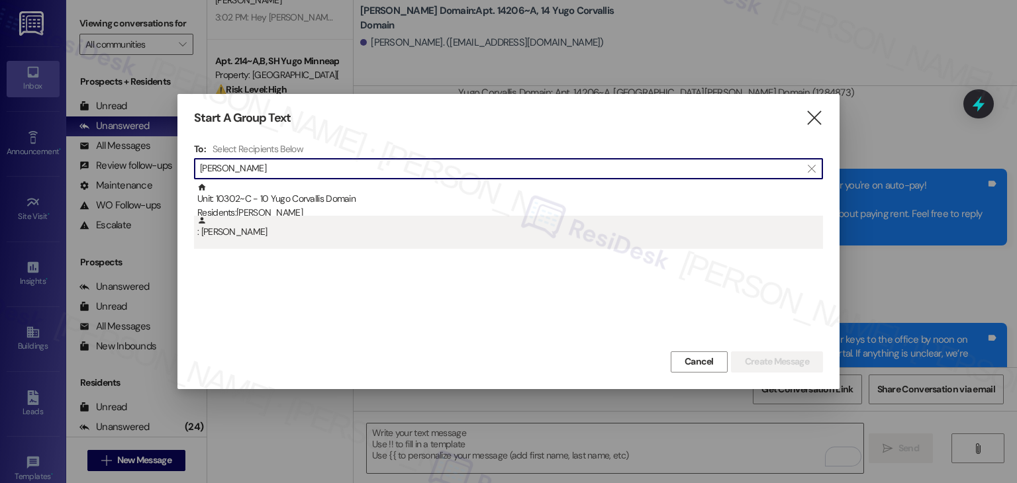
type input "Ruben Cortez"
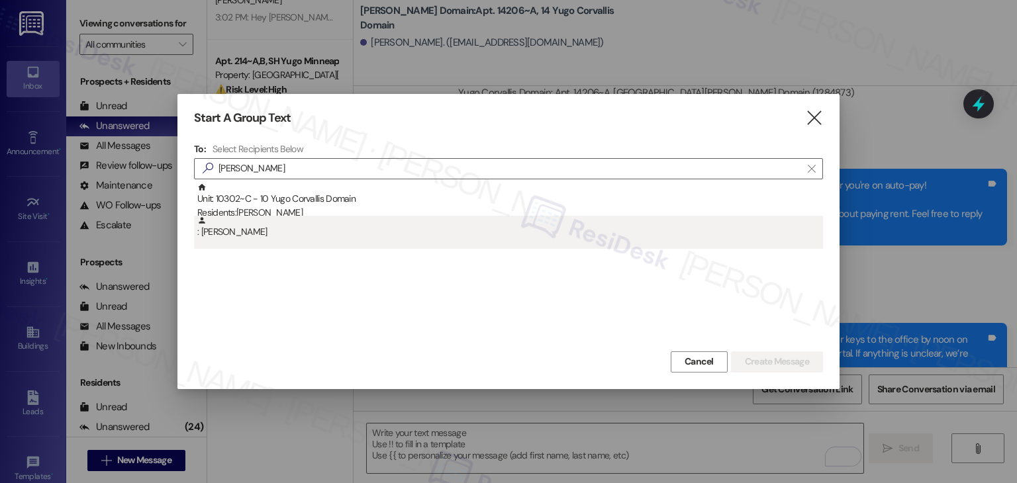
click at [226, 239] on div ": Ruben Cortez" at bounding box center [508, 232] width 629 height 33
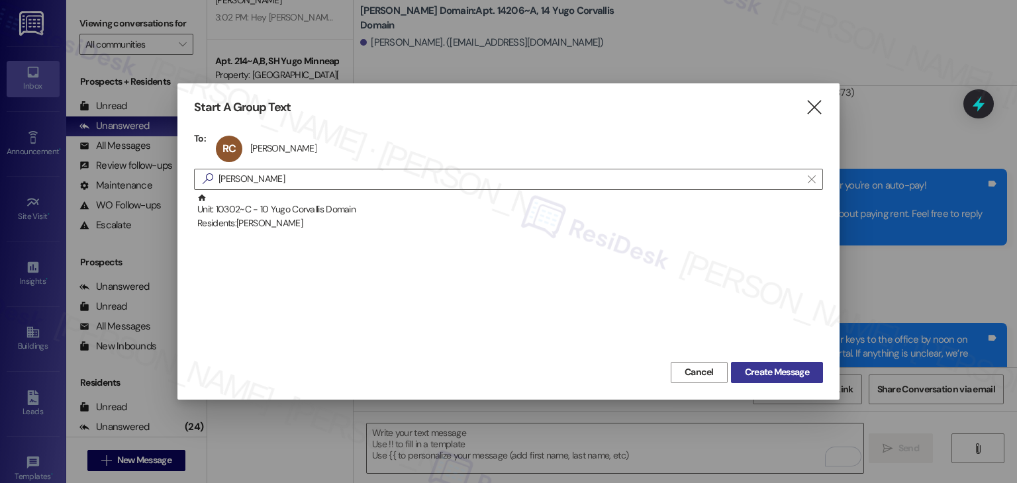
click at [766, 376] on span "Create Message" at bounding box center [777, 372] width 64 height 14
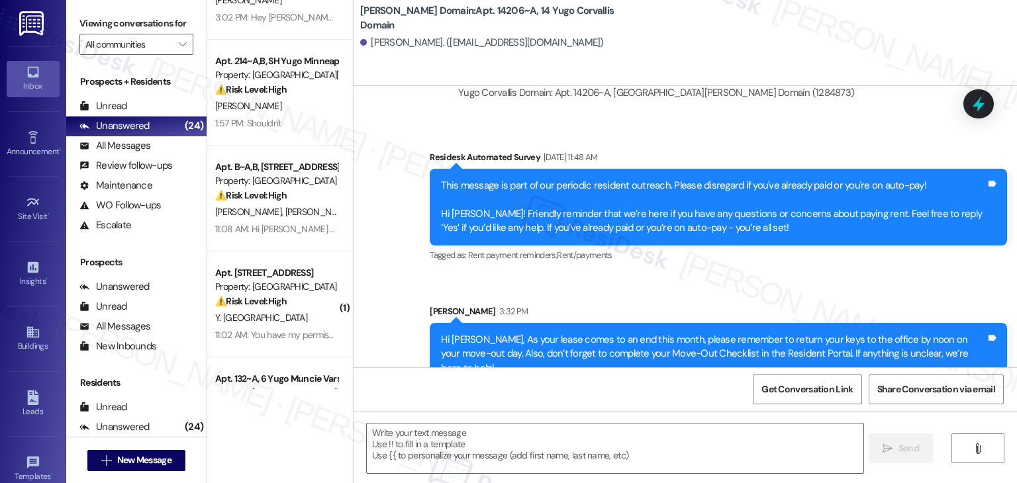
type textarea "Fetching suggested responses. Please feel free to read through the conversation…"
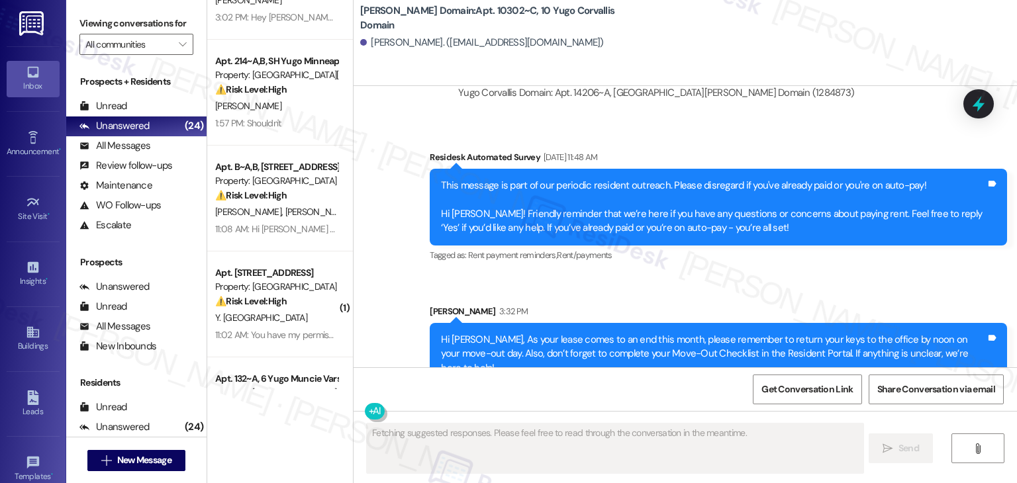
scroll to position [661, 0]
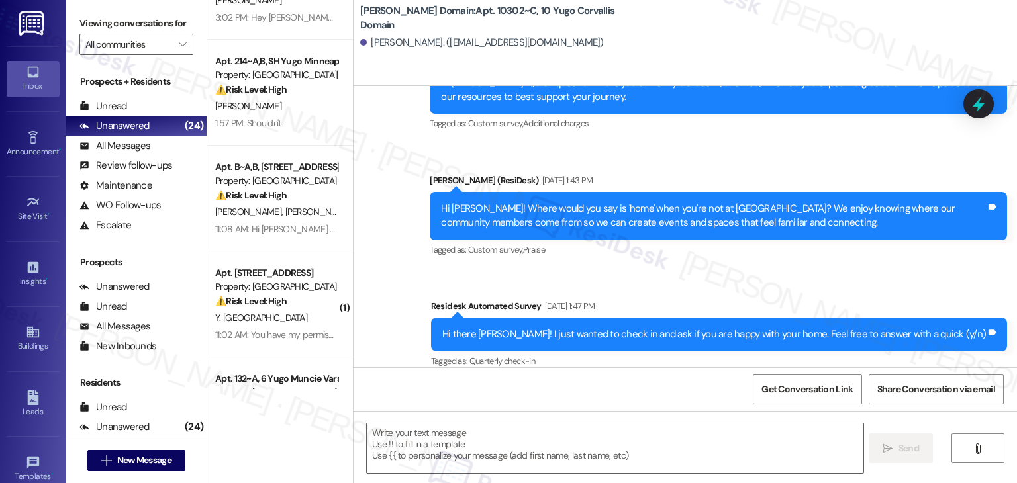
click at [500, 440] on textarea at bounding box center [615, 449] width 496 height 50
paste textarea "Hi {{first_name}}, As your lease comes to an end this month, please remember to…"
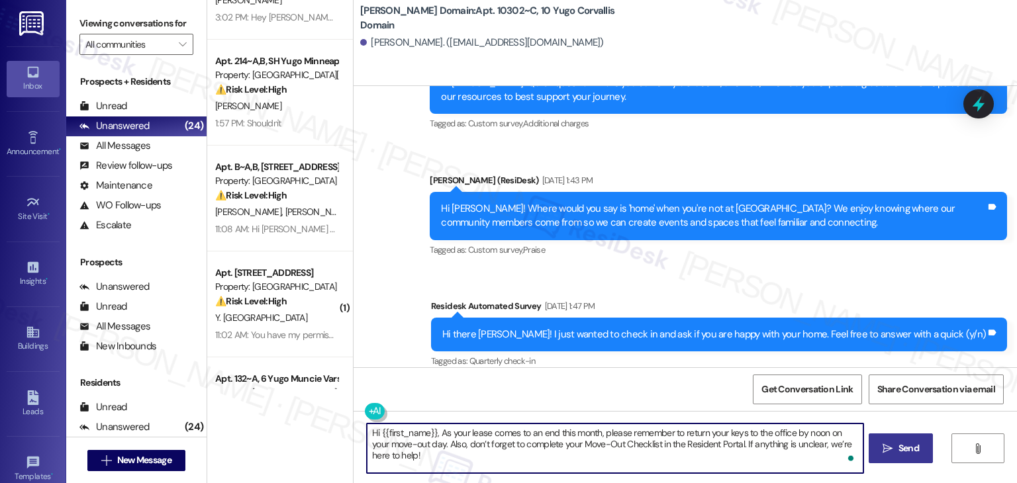
type textarea "Hi {{first_name}}, As your lease comes to an end this month, please remember to…"
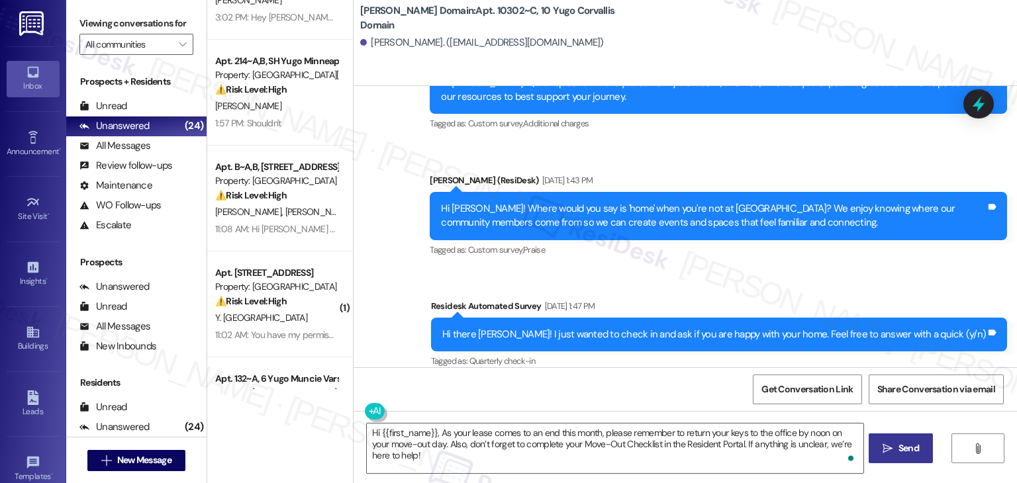
click at [896, 442] on span "Send" at bounding box center [909, 449] width 26 height 14
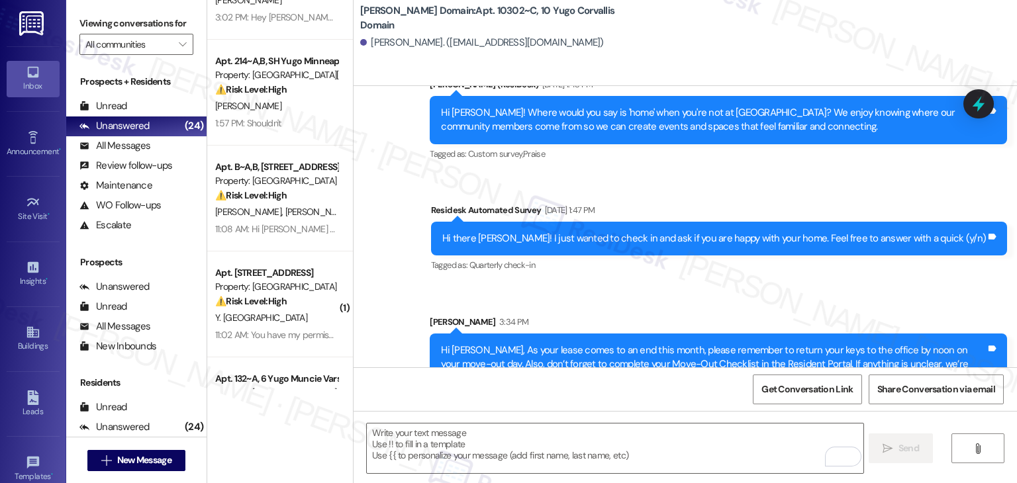
scroll to position [767, 0]
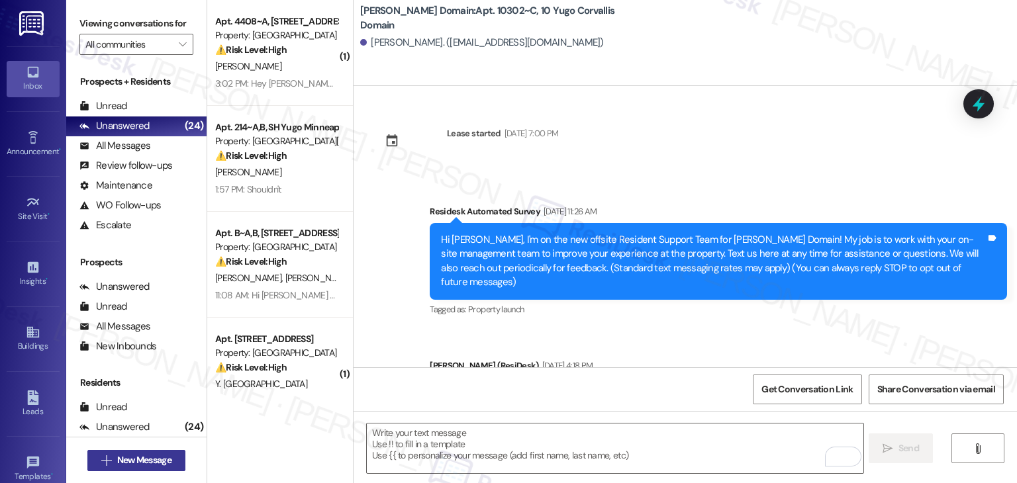
scroll to position [767, 0]
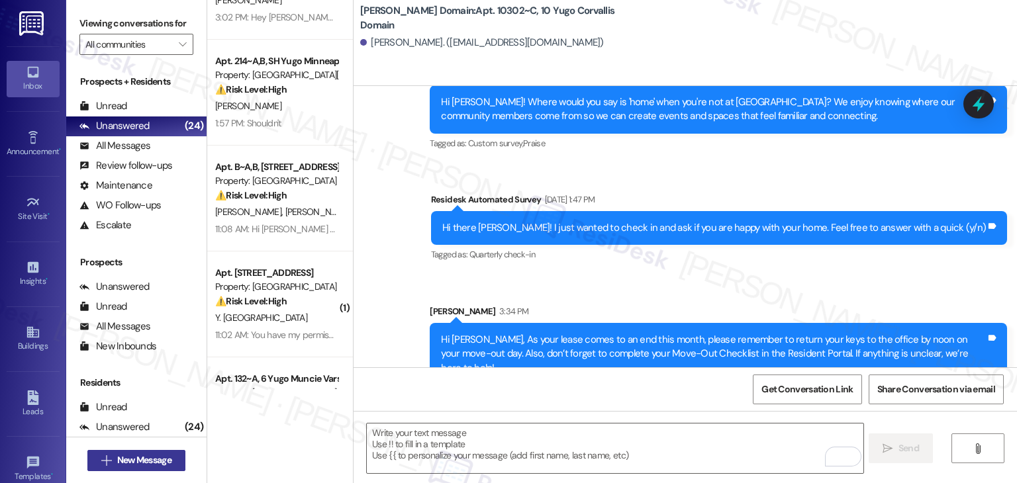
click at [148, 469] on button " New Message" at bounding box center [136, 460] width 98 height 21
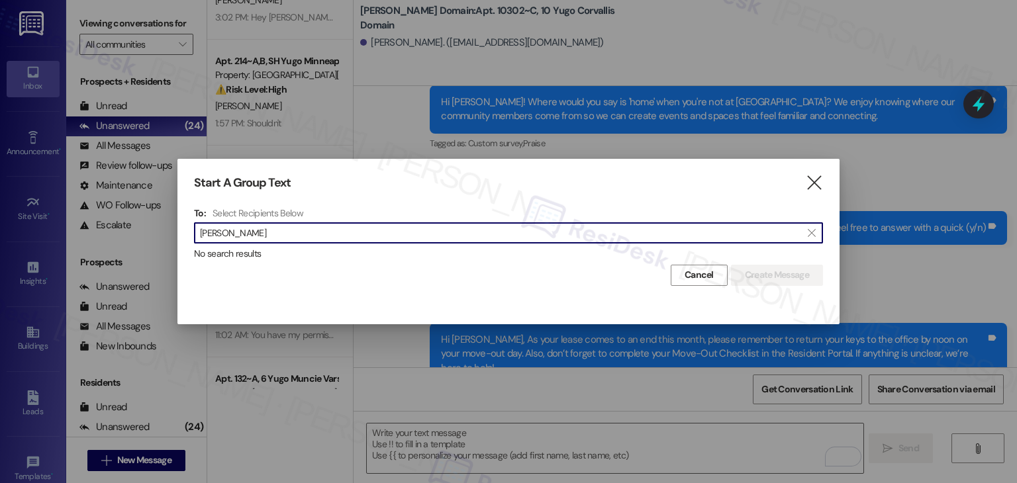
click at [238, 240] on input "Vrishab Kalburgi" at bounding box center [500, 233] width 601 height 19
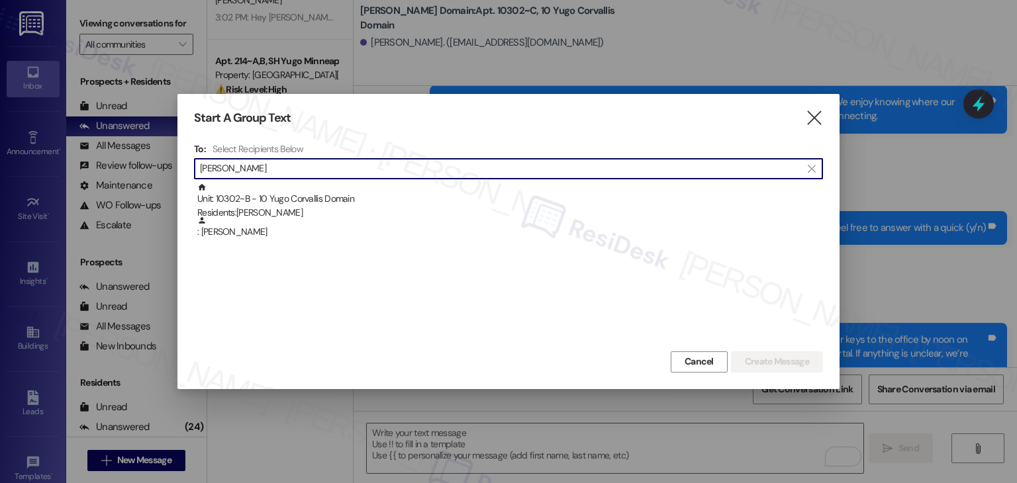
type input "Vrishab Kalburgi"
click at [238, 240] on div ": Vrishab Kalburgi" at bounding box center [508, 232] width 629 height 33
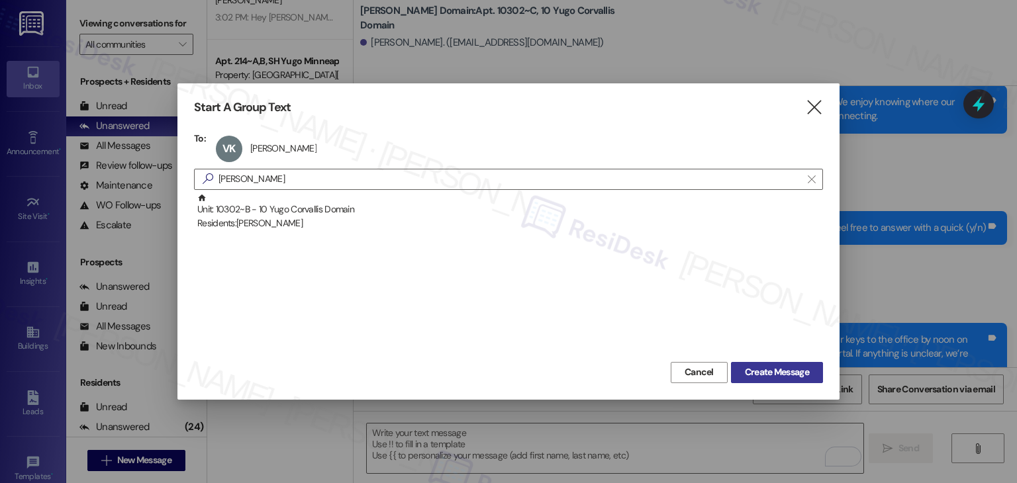
click at [767, 367] on span "Create Message" at bounding box center [777, 372] width 64 height 14
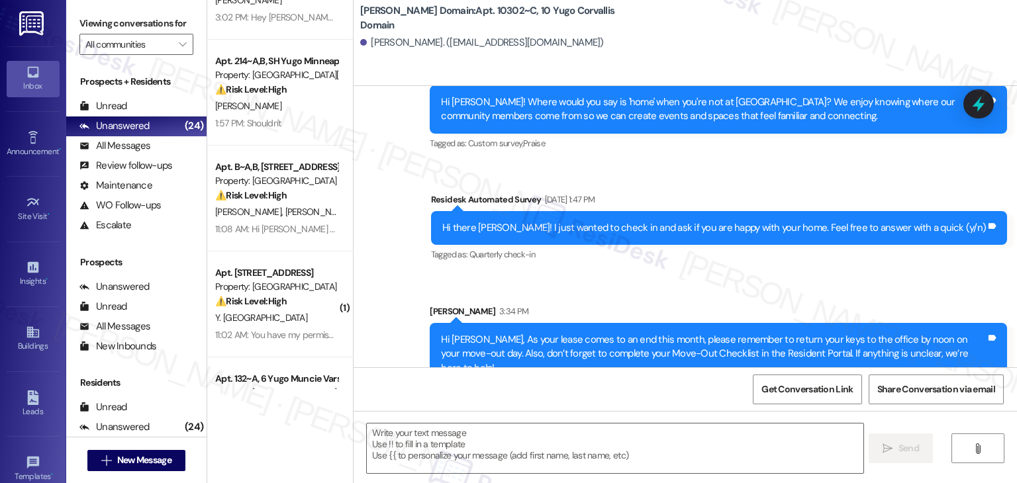
type textarea "Fetching suggested responses. Please feel free to read through the conversation…"
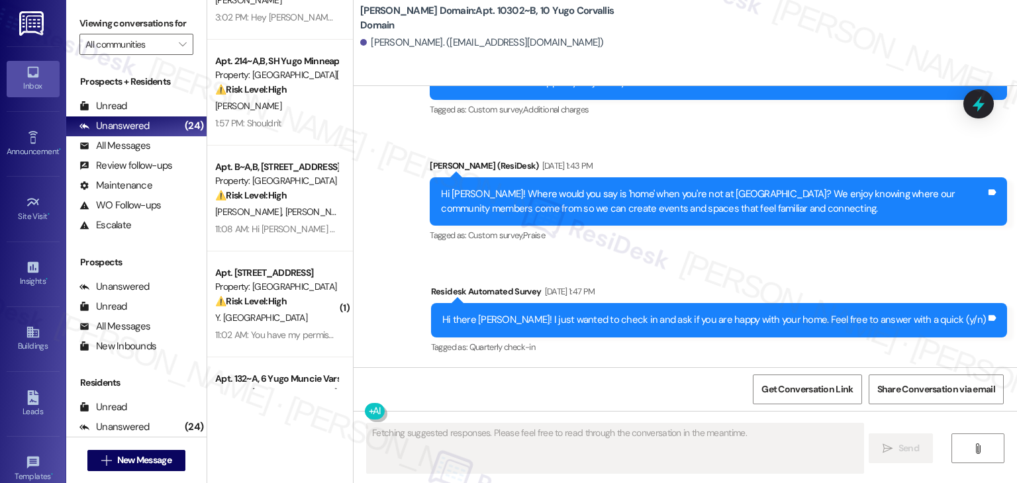
scroll to position [297, 0]
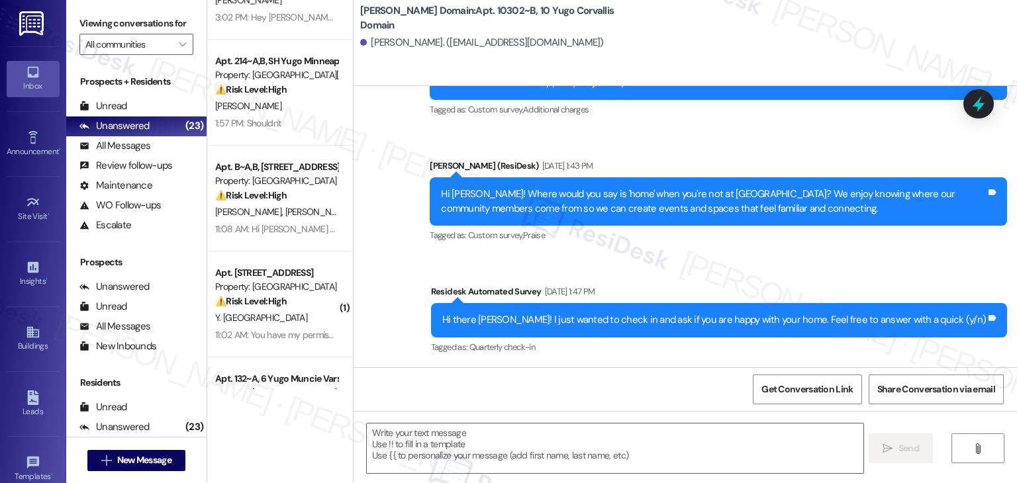
click at [461, 285] on div "Survey, sent via SMS Residesk Automated Survey Feb 28, 2025 at 11:20 AM Hi ther…" at bounding box center [684, 122] width 663 height 489
click at [450, 432] on textarea at bounding box center [615, 449] width 496 height 50
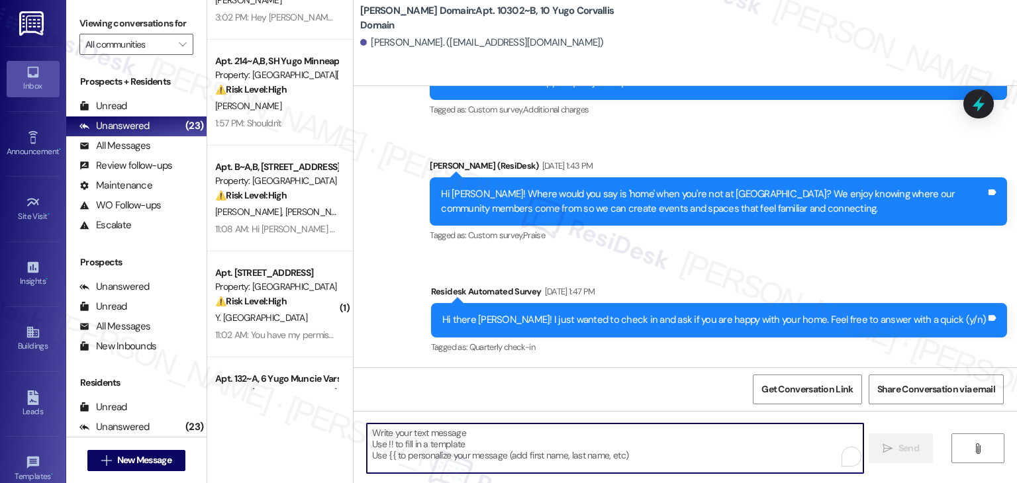
paste textarea "Hi {{first_name}}, As your lease comes to an end this month, please remember to…"
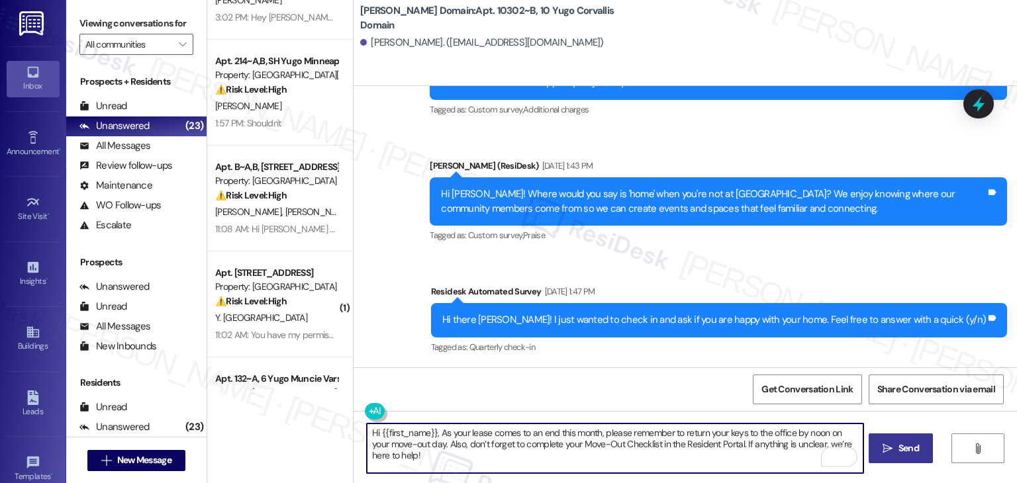
type textarea "Hi {{first_name}}, As your lease comes to an end this month, please remember to…"
click at [919, 442] on span "Send" at bounding box center [909, 449] width 26 height 14
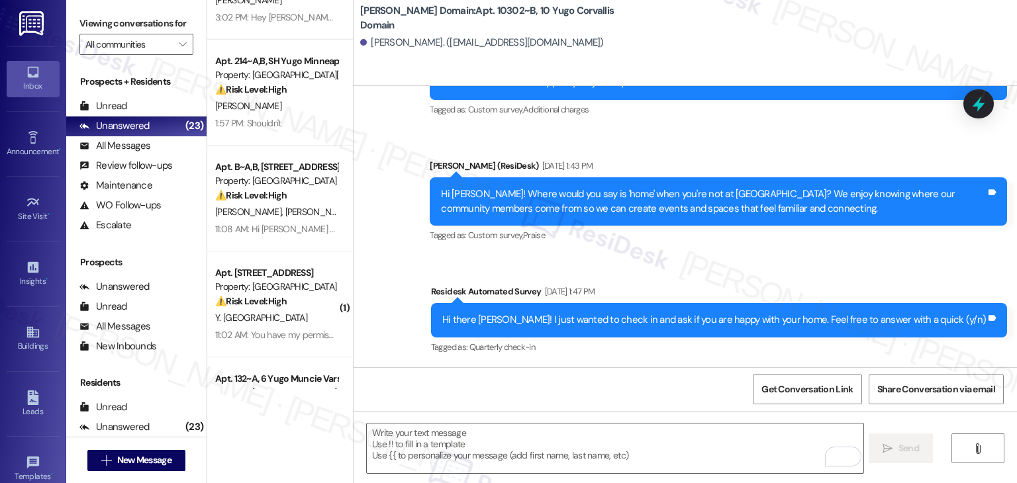
scroll to position [404, 0]
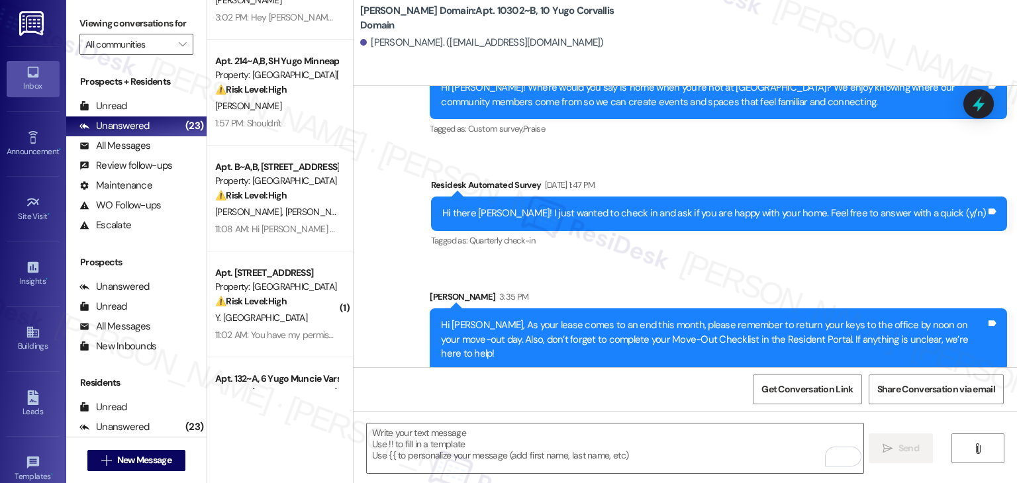
click at [558, 268] on div "Survey, sent via SMS Residesk Automated Survey Feb 28, 2025 at 11:20 AM Hi ther…" at bounding box center [684, 76] width 663 height 610
click at [174, 458] on button " New Message" at bounding box center [136, 460] width 98 height 21
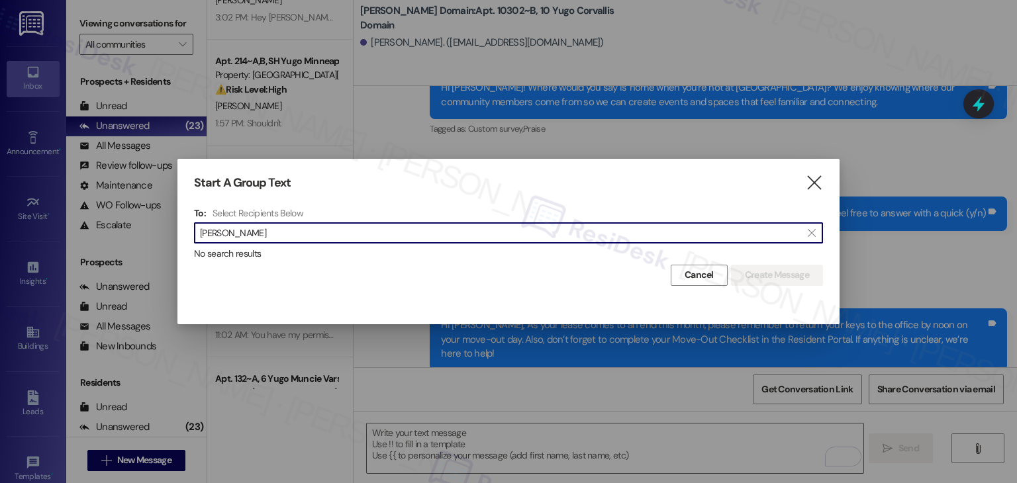
click at [244, 229] on input "Alexander Roath" at bounding box center [500, 233] width 601 height 19
click at [250, 234] on input "Alexander Roath" at bounding box center [500, 233] width 601 height 19
type input "Roath"
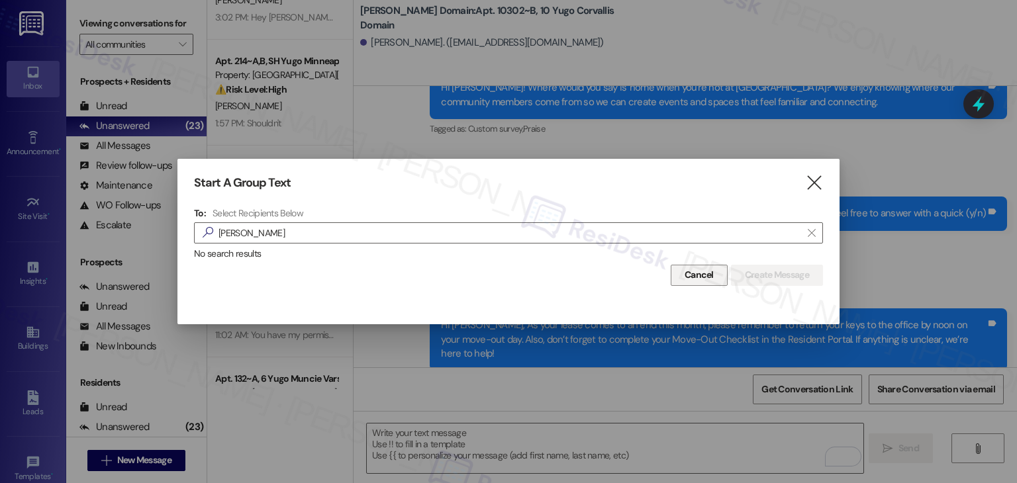
click at [697, 278] on span "Cancel" at bounding box center [698, 275] width 29 height 14
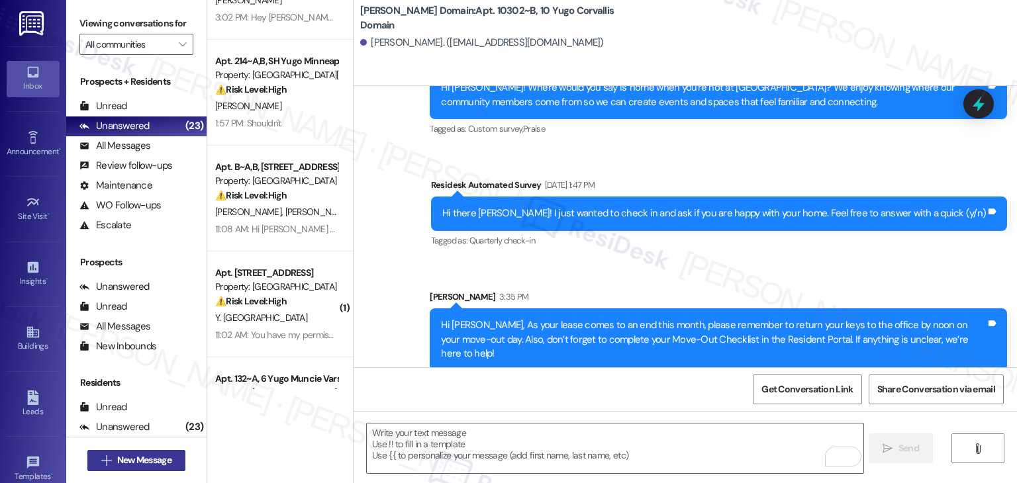
click at [121, 457] on span "New Message" at bounding box center [144, 460] width 54 height 14
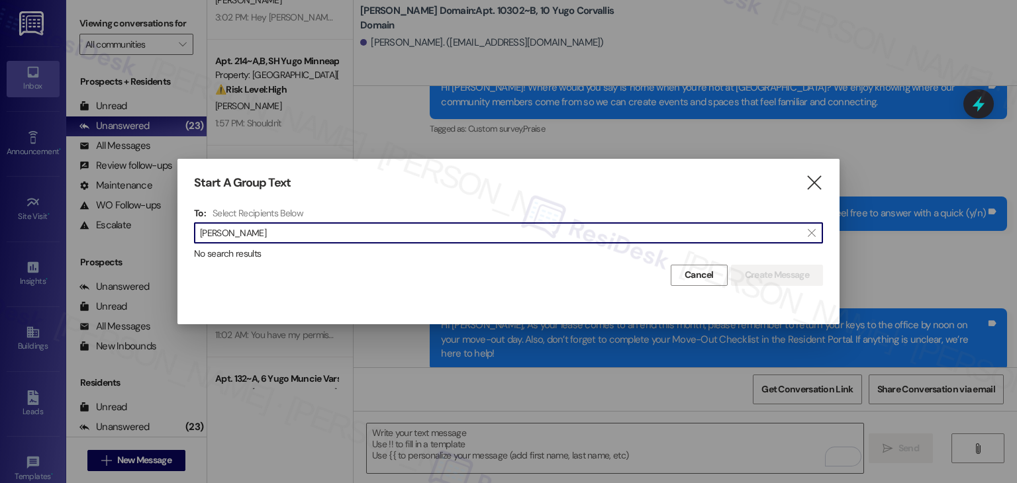
click at [249, 233] on input "Alexandra Santillan" at bounding box center [500, 233] width 601 height 19
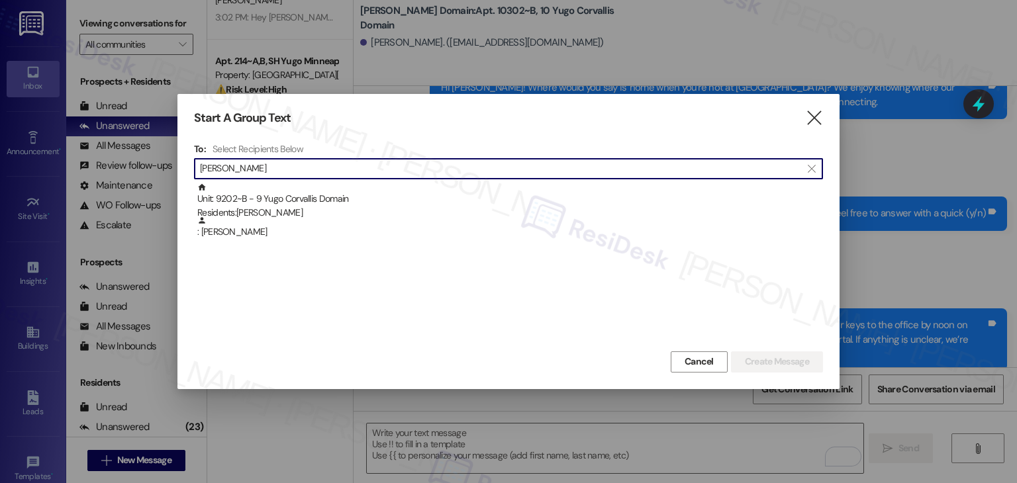
type input "Alexandra Santillan"
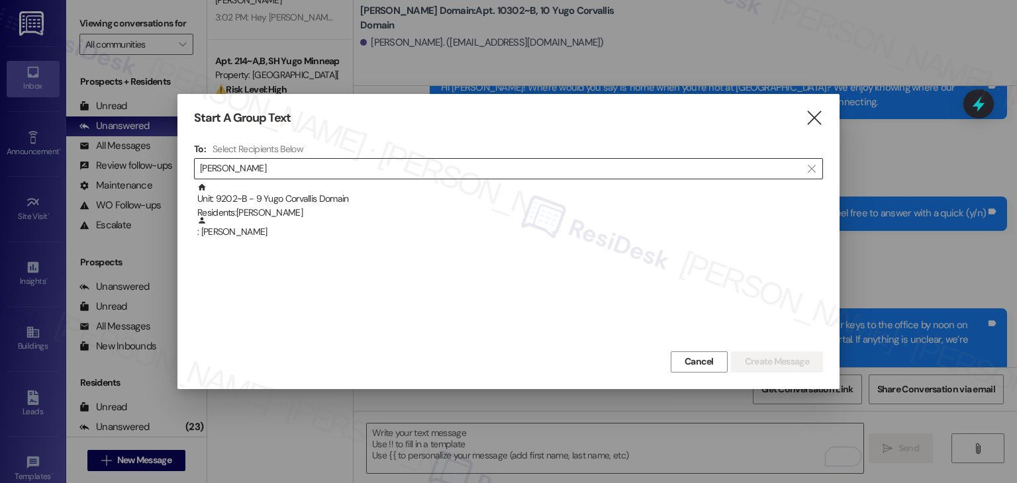
click at [249, 233] on div ": Alexandra Santillan" at bounding box center [510, 227] width 626 height 23
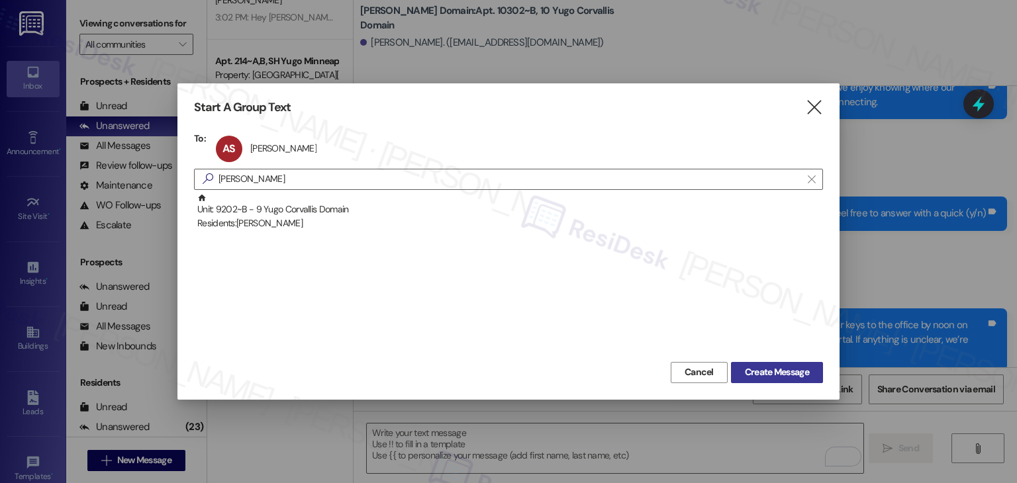
click at [768, 371] on span "Create Message" at bounding box center [777, 372] width 64 height 14
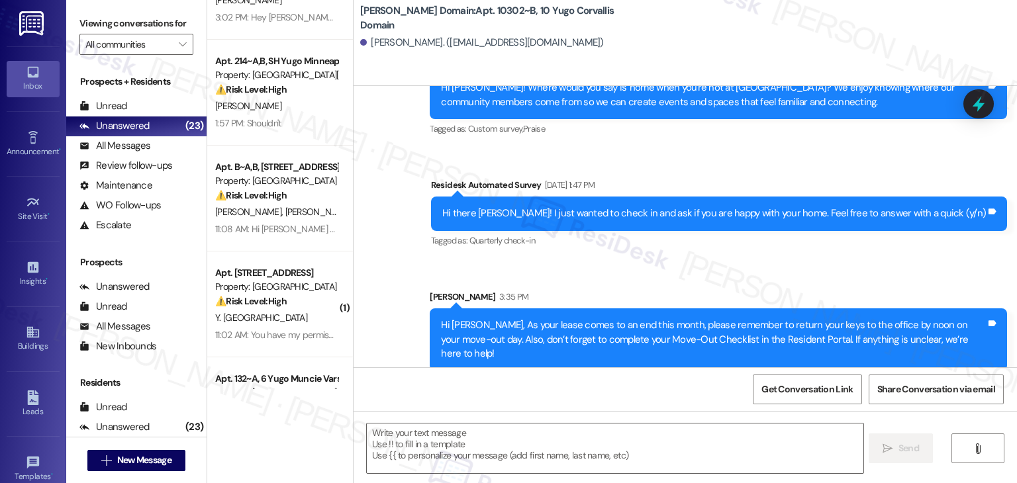
type textarea "Fetching suggested responses. Please feel free to read through the conversation…"
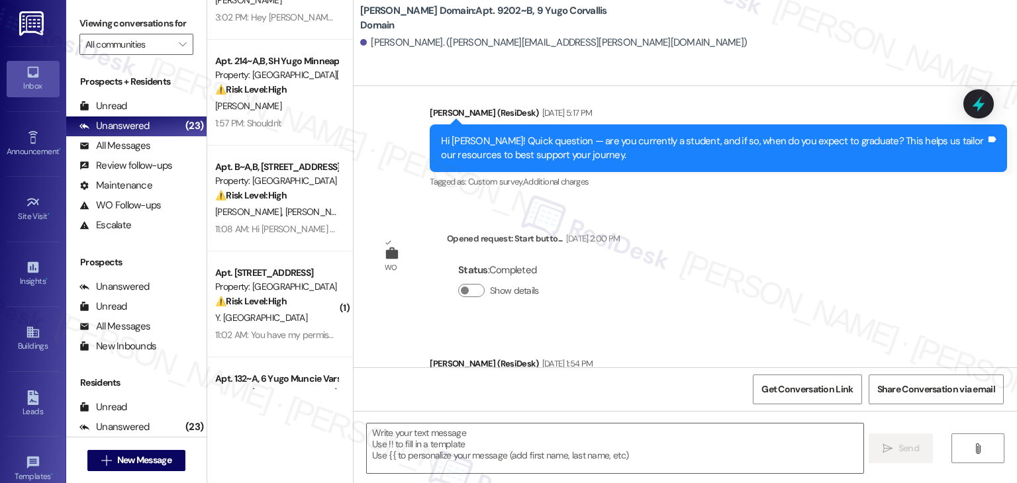
scroll to position [800, 0]
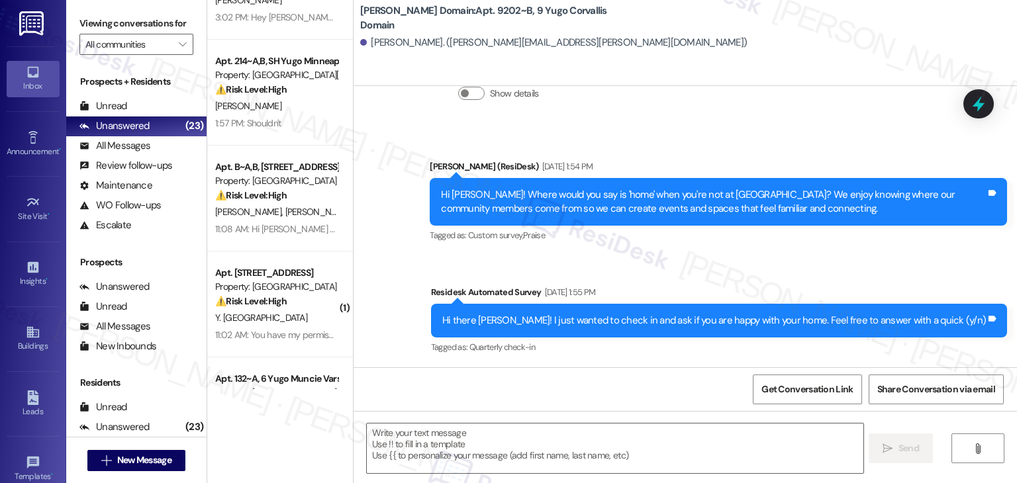
click at [737, 252] on div "Announcement, sent via SMS Sarah (ResiDesk) May 22, 2025 at 1:54 PM Hi Alexandr…" at bounding box center [718, 203] width 597 height 106
click at [428, 268] on div "Announcement, sent via SMS Sarah (ResiDesk) May 22, 2025 at 1:54 PM Hi Alexandr…" at bounding box center [684, 249] width 663 height 238
click at [416, 422] on div " Send " at bounding box center [684, 460] width 663 height 99
click at [419, 447] on textarea at bounding box center [615, 449] width 496 height 50
paste textarea "Hi {{first_name}}, As your lease comes to an end this month, please remember to…"
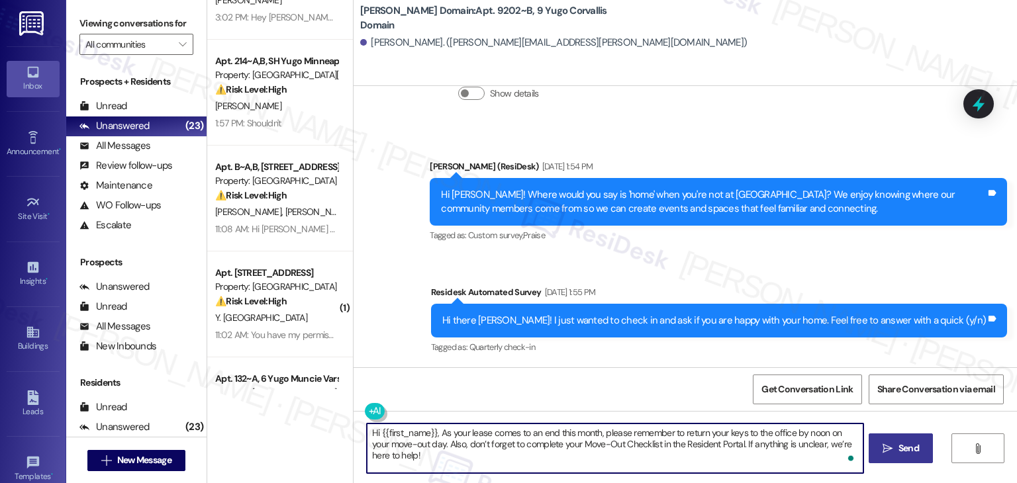
type textarea "Hi {{first_name}}, As your lease comes to an end this month, please remember to…"
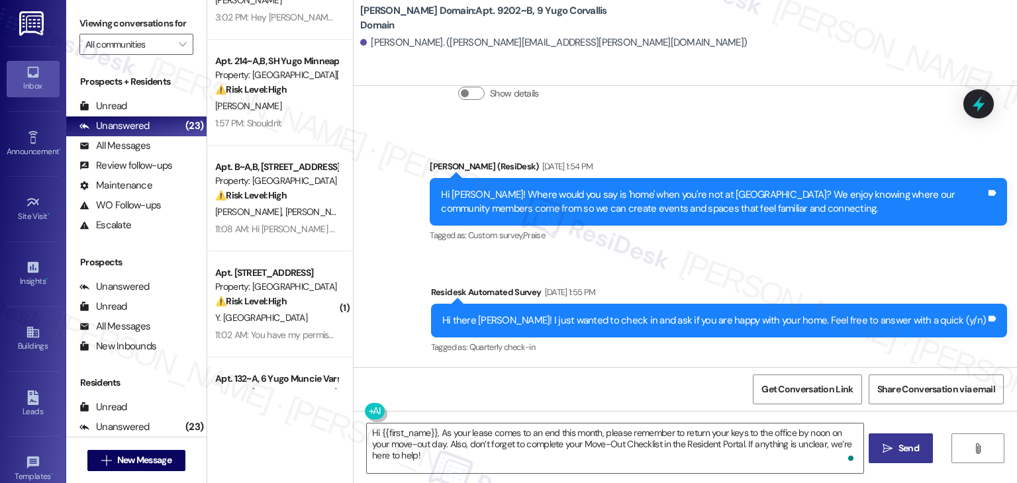
click at [890, 454] on span " Send" at bounding box center [901, 449] width 42 height 14
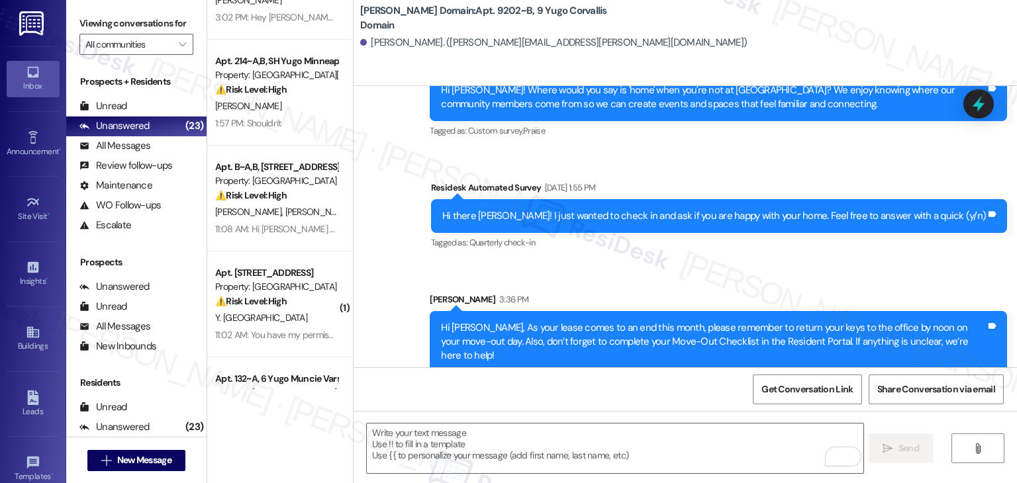
scroll to position [906, 0]
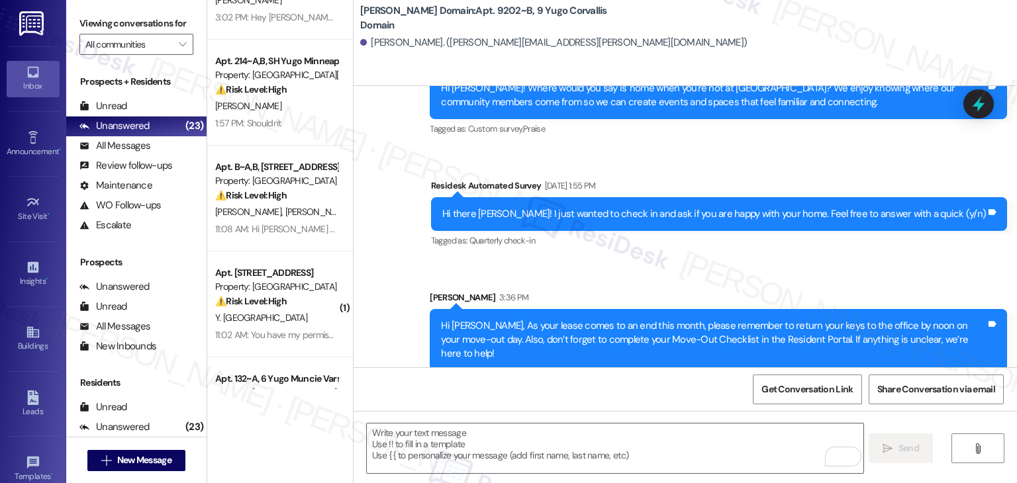
click at [735, 260] on div "Survey, sent via SMS Residesk Automated Survey Jun 16, 2025 at 1:55 PM Hi there…" at bounding box center [719, 215] width 596 height 92
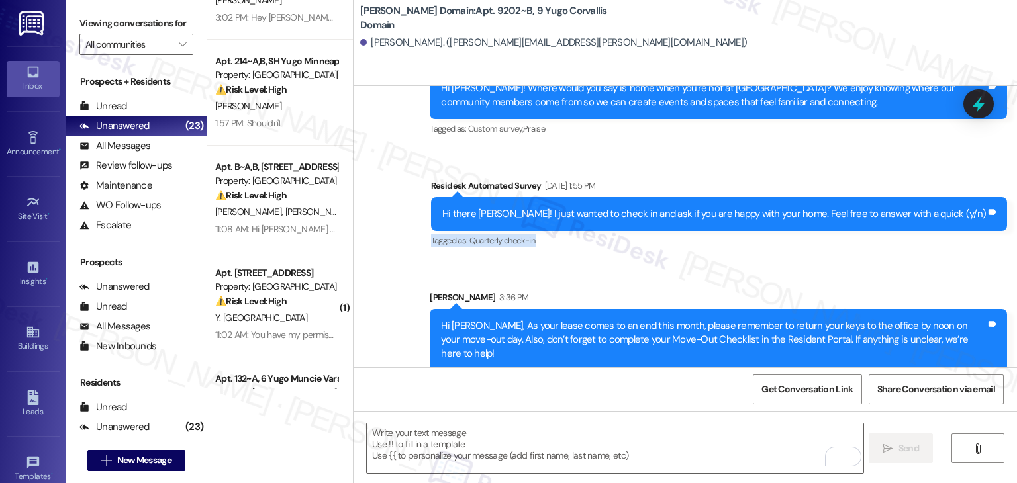
click at [735, 260] on div "Survey, sent via SMS Residesk Automated Survey Jun 16, 2025 at 1:55 PM Hi there…" at bounding box center [719, 215] width 596 height 92
click at [161, 463] on span "New Message" at bounding box center [144, 460] width 54 height 14
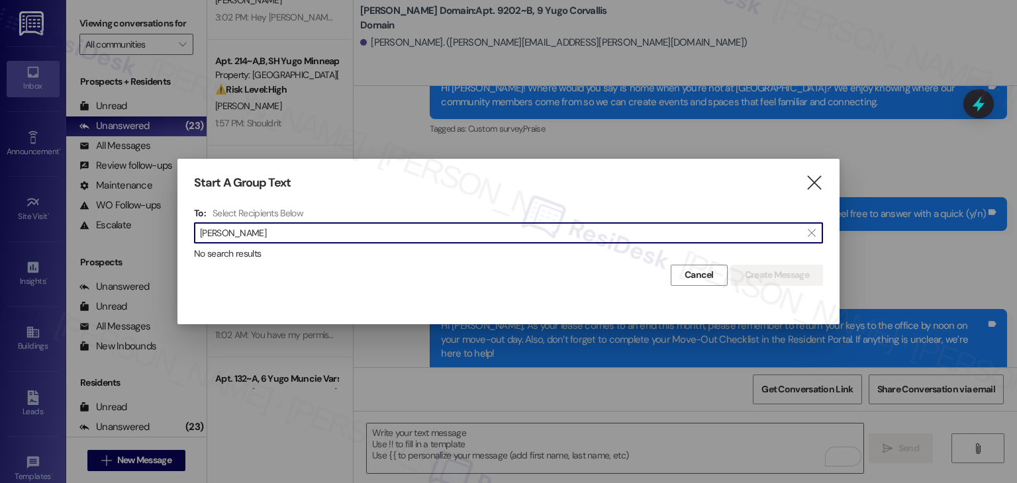
click at [228, 236] on input "Karine Dechatre" at bounding box center [500, 233] width 601 height 19
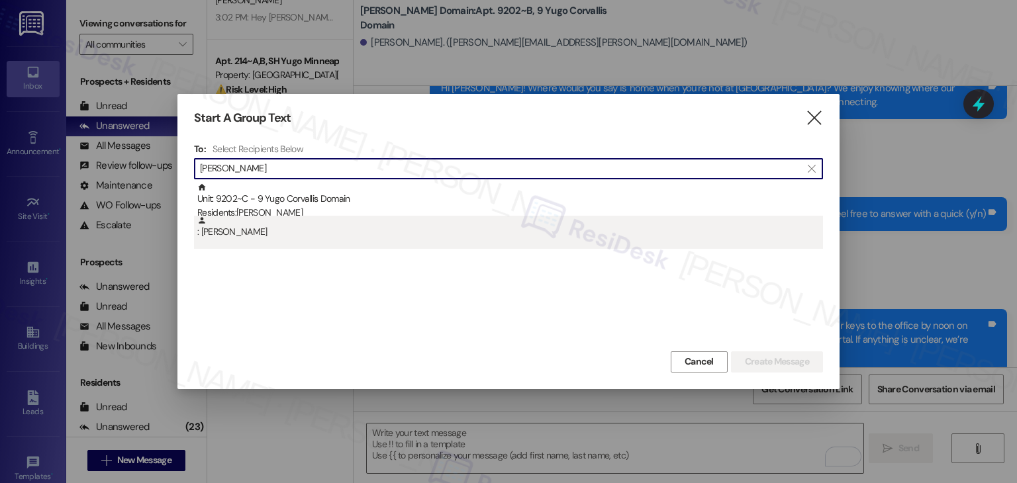
type input "Karine Dechatre"
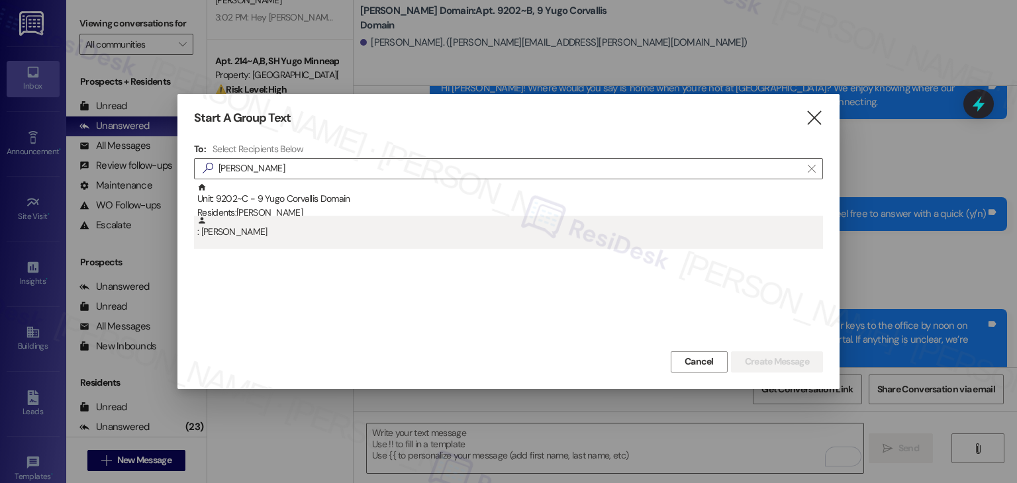
click at [228, 236] on div ": Karine Dechatre" at bounding box center [510, 227] width 626 height 23
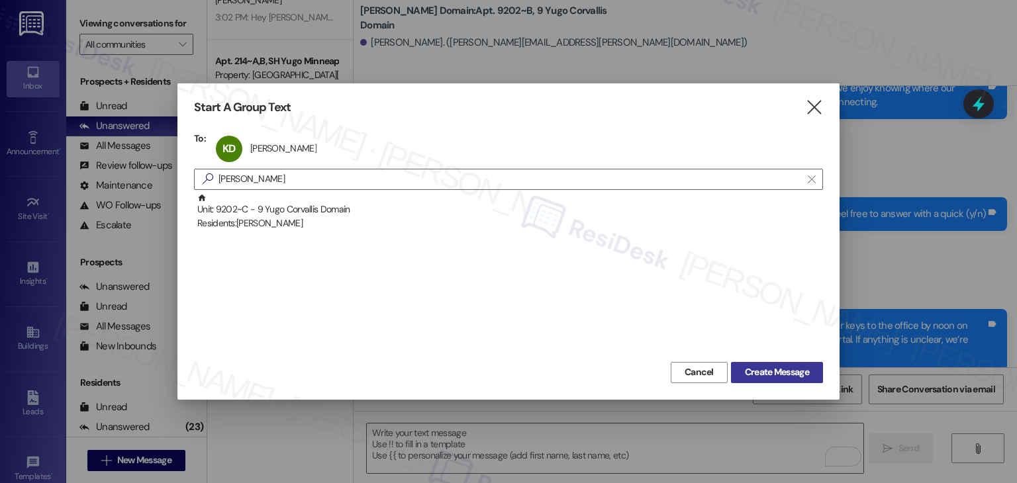
click at [765, 371] on span "Create Message" at bounding box center [777, 372] width 64 height 14
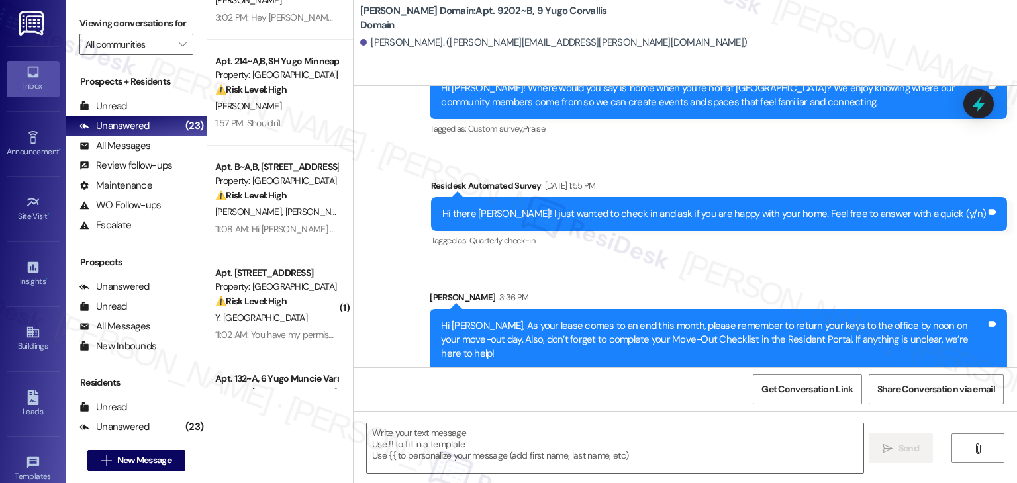
type textarea "Fetching suggested responses. Please feel free to read through the conversation…"
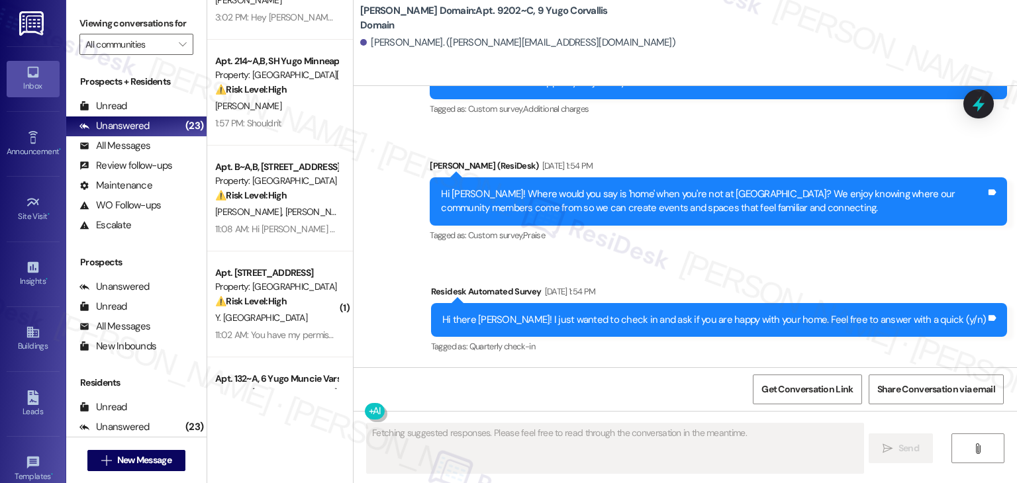
scroll to position [661, 0]
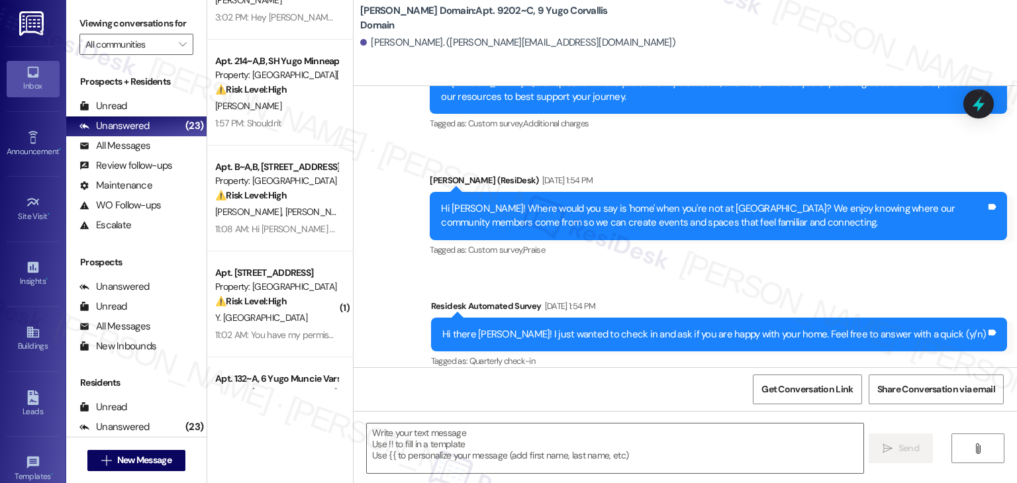
click at [478, 289] on div "Survey, sent via SMS Residesk Automated Survey Jun 16, 2025 at 1:54 PM Hi there…" at bounding box center [719, 335] width 596 height 92
click at [483, 444] on textarea at bounding box center [615, 449] width 496 height 50
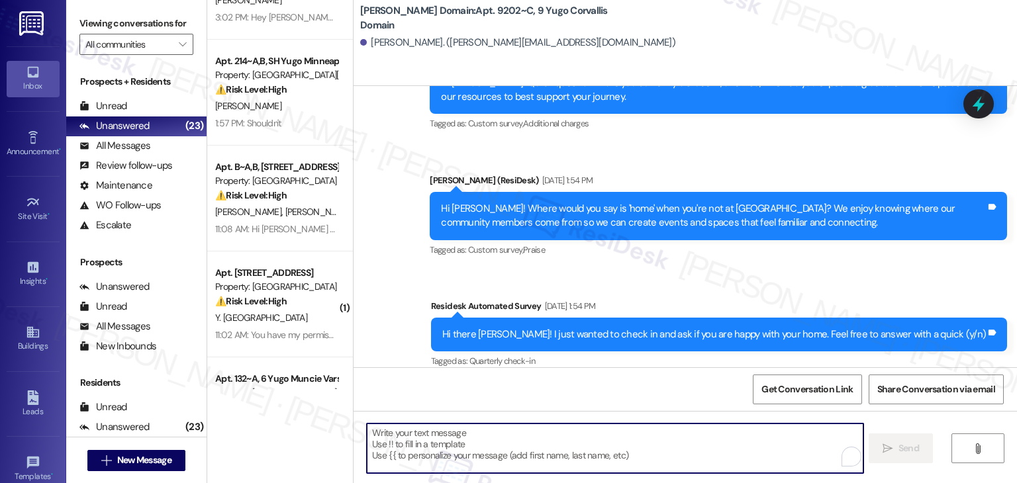
paste textarea "Hi {{first_name}}, As your lease comes to an end this month, please remember to…"
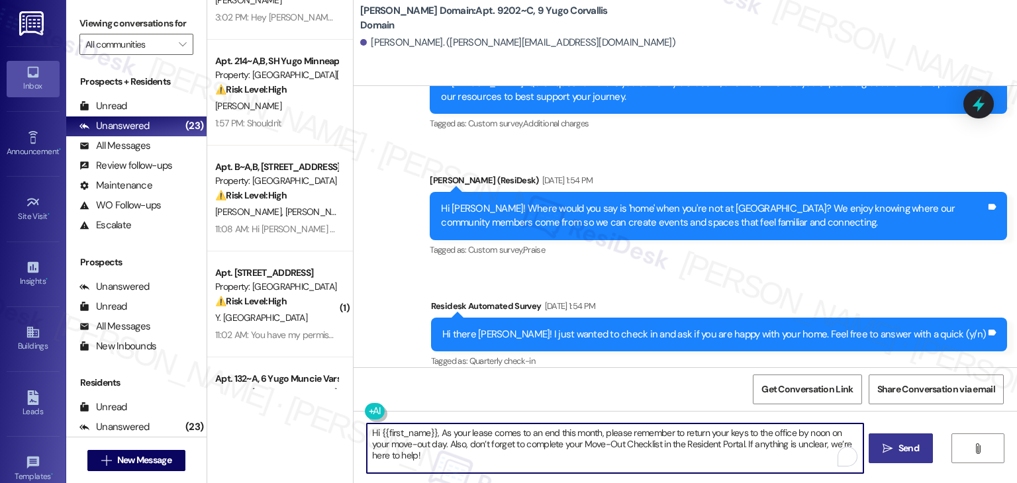
type textarea "Hi {{first_name}}, As your lease comes to an end this month, please remember to…"
click at [898, 442] on span "Send" at bounding box center [908, 449] width 21 height 14
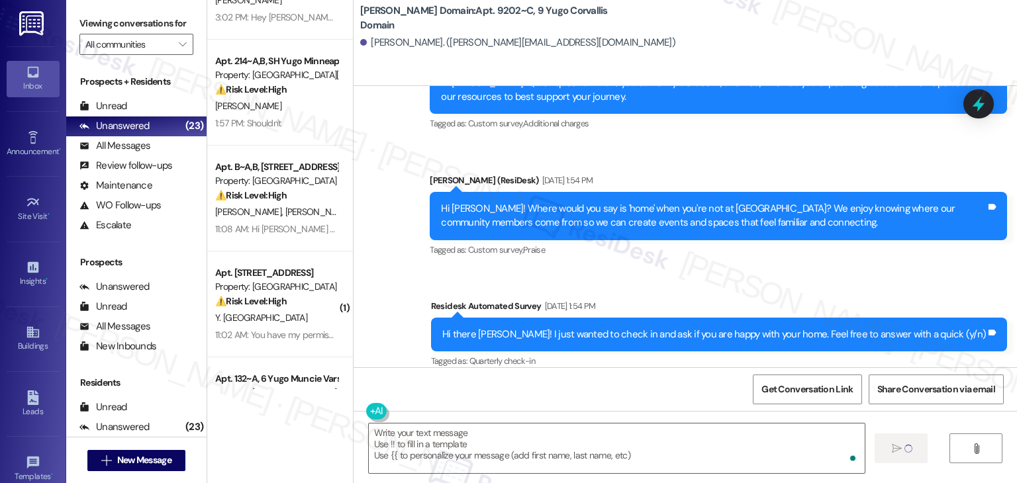
scroll to position [767, 0]
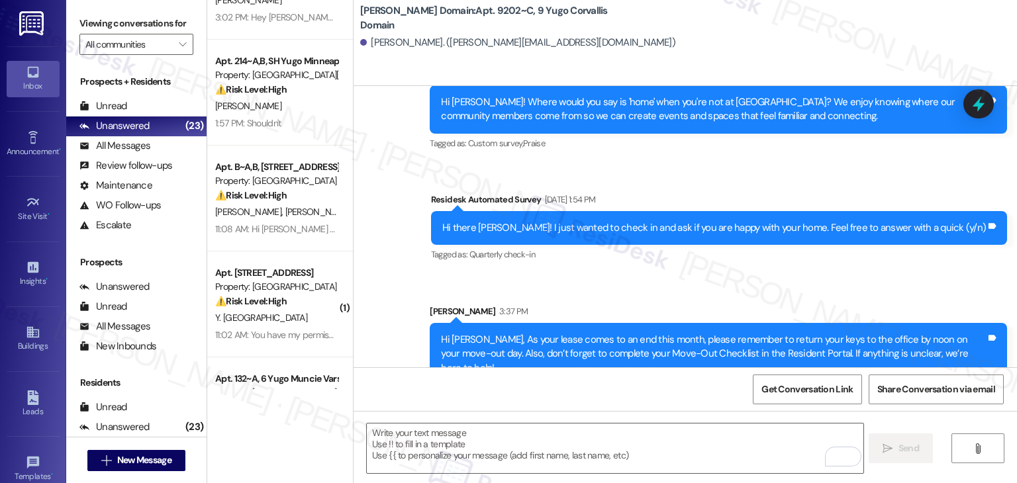
click at [596, 295] on div "Sent via SMS Sarah 3:37 PM Hi Karine, As your lease comes to an end this month,…" at bounding box center [718, 345] width 597 height 101
click at [138, 455] on span "New Message" at bounding box center [144, 460] width 54 height 14
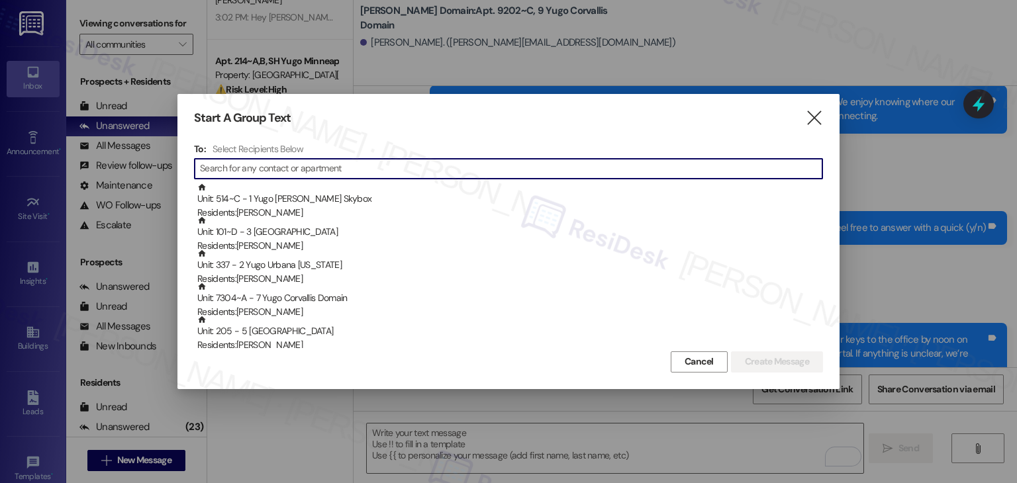
paste input "Victoria Fox"
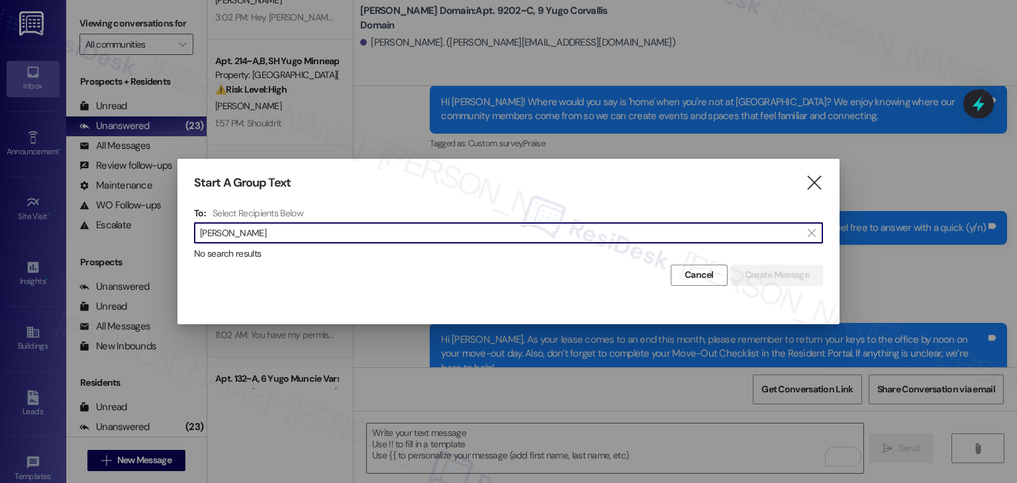
click at [238, 237] on input "Victoria Fox" at bounding box center [500, 233] width 601 height 19
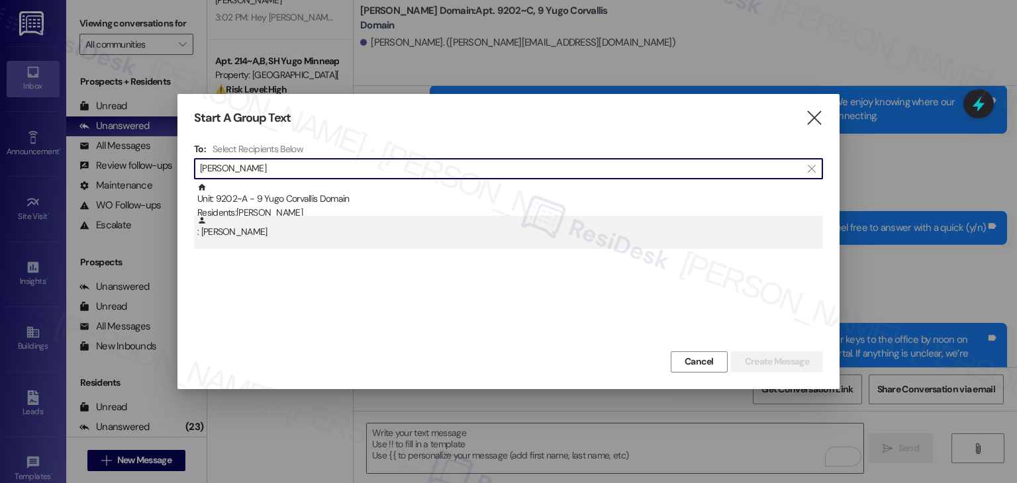
type input "Victoria Fox"
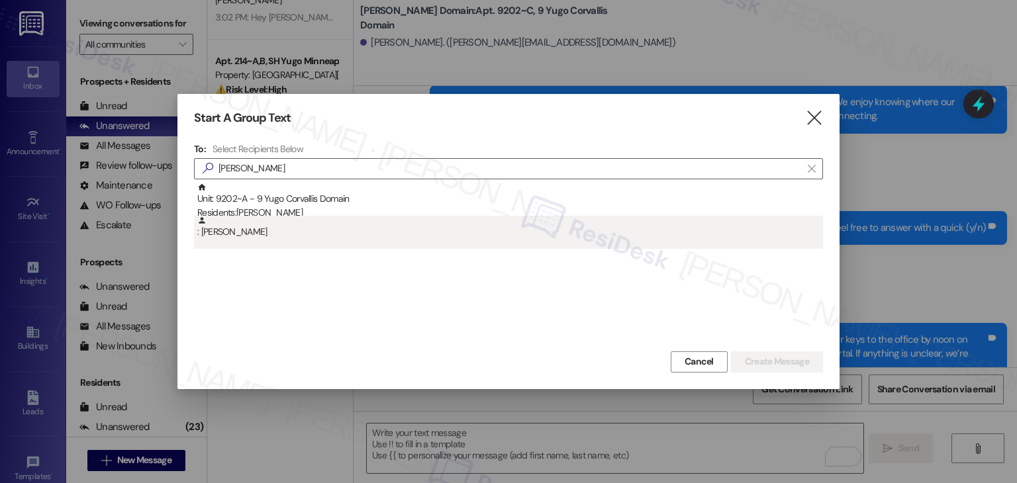
click at [236, 240] on div ": Victoria Fox" at bounding box center [508, 232] width 629 height 33
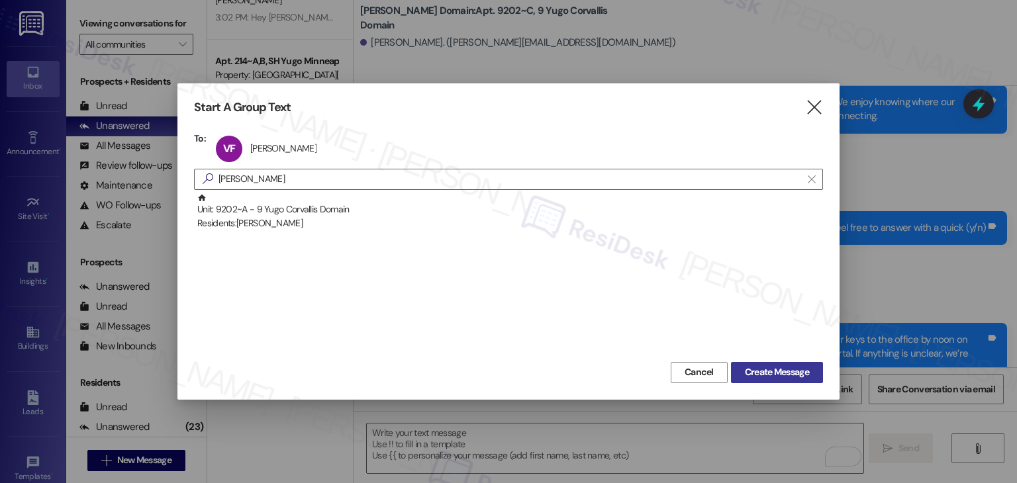
click at [761, 369] on span "Create Message" at bounding box center [777, 372] width 64 height 14
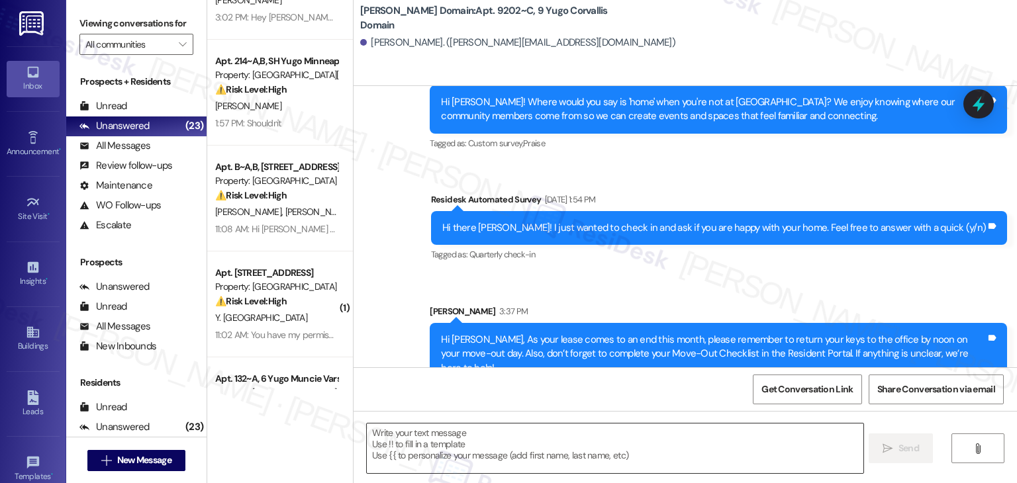
type textarea "Fetching suggested responses. Please feel free to read through the conversation…"
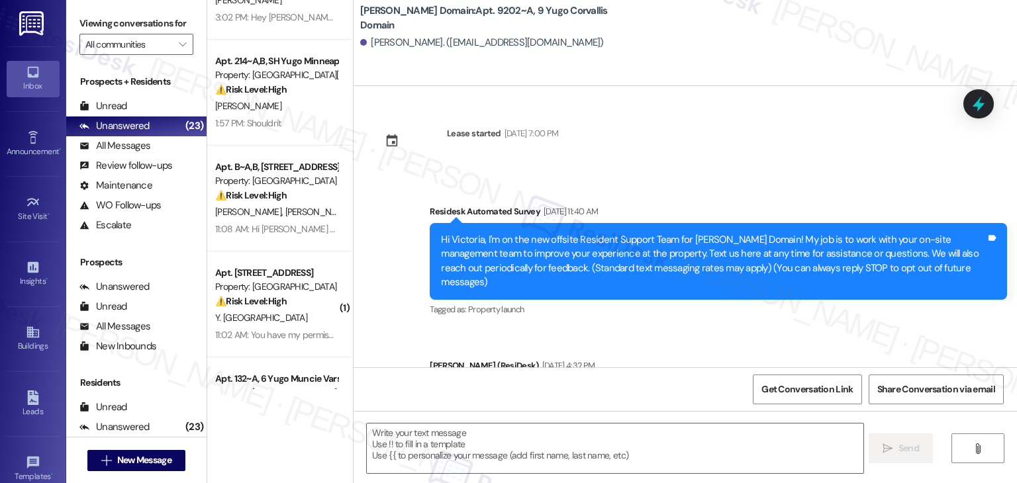
type textarea "Fetching suggested responses. Please feel free to read through the conversation…"
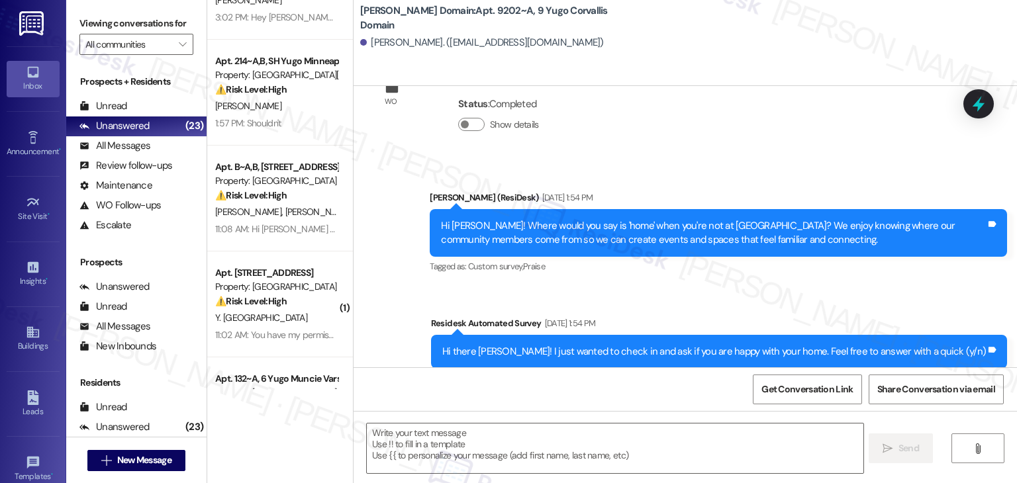
scroll to position [786, 0]
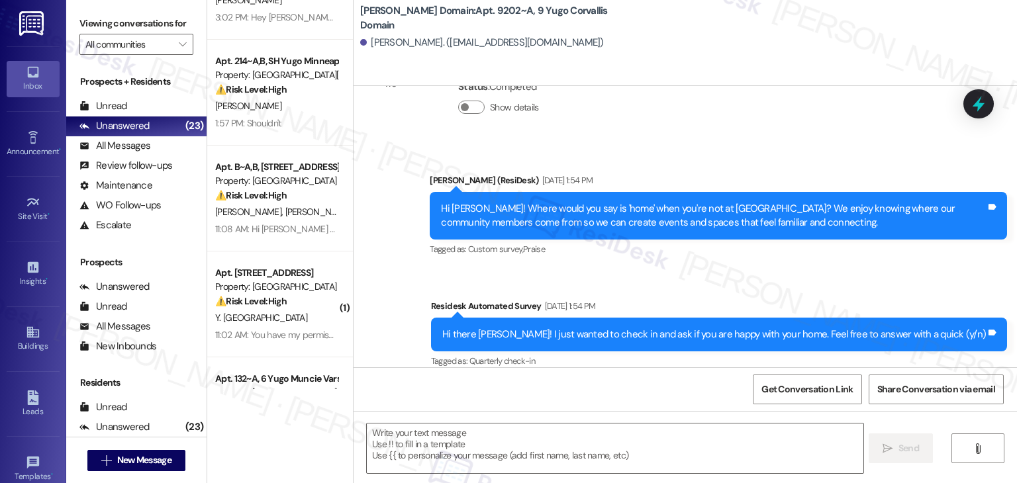
click at [548, 256] on div "Announcement, sent via SMS Sarah (ResiDesk) May 22, 2025 at 1:54 PM Hi Victoria…" at bounding box center [684, 263] width 663 height 238
click at [553, 428] on textarea at bounding box center [615, 449] width 496 height 50
paste textarea "Hi {{first_name}}, As your lease comes to an end this month, please remember to…"
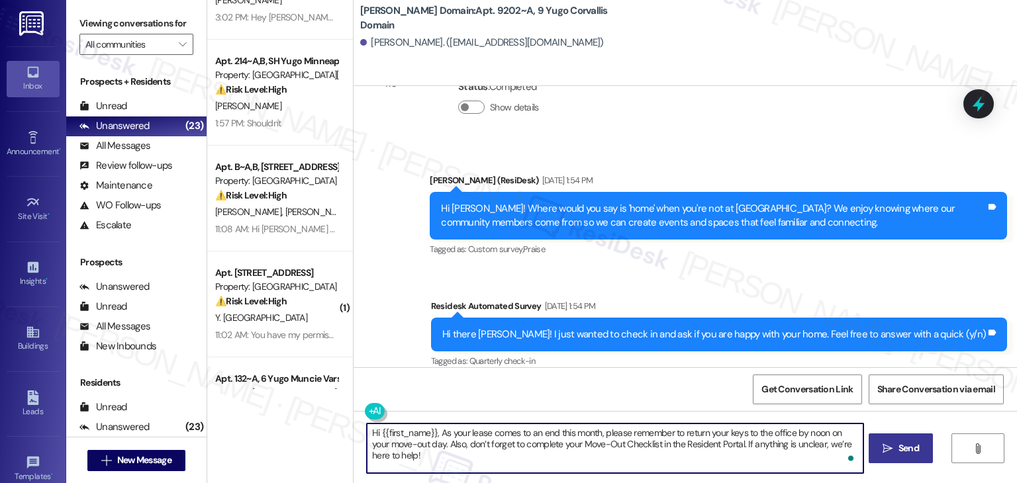
type textarea "Hi {{first_name}}, As your lease comes to an end this month, please remember to…"
click at [904, 442] on span "Send" at bounding box center [908, 449] width 21 height 14
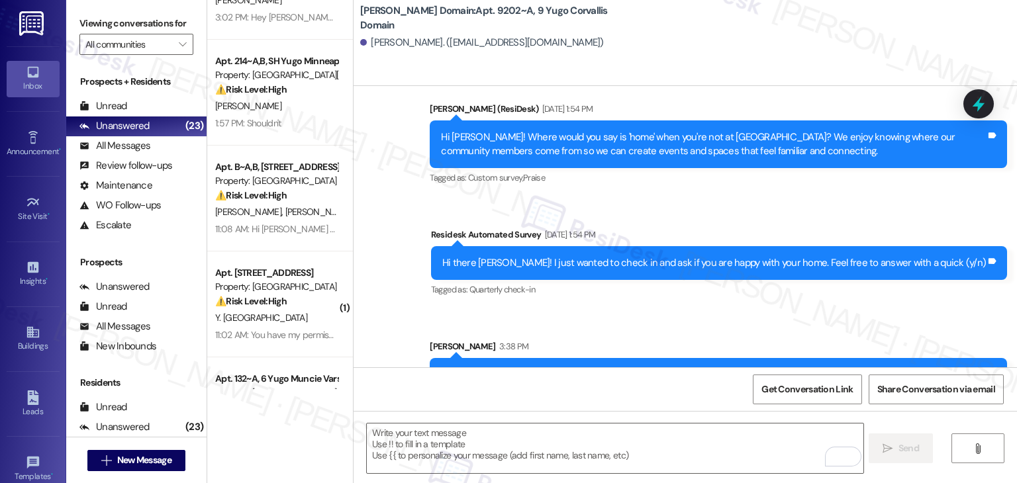
scroll to position [892, 0]
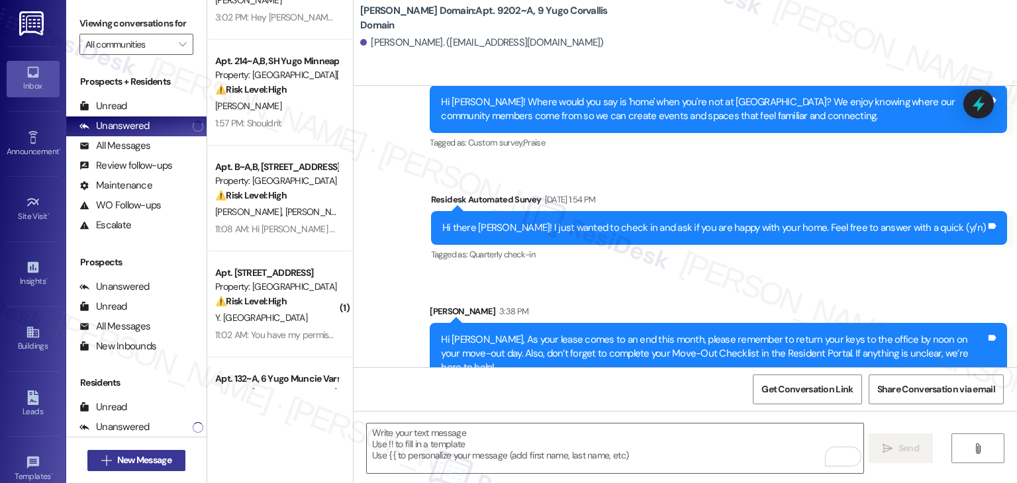
click at [168, 466] on span "New Message" at bounding box center [144, 460] width 54 height 14
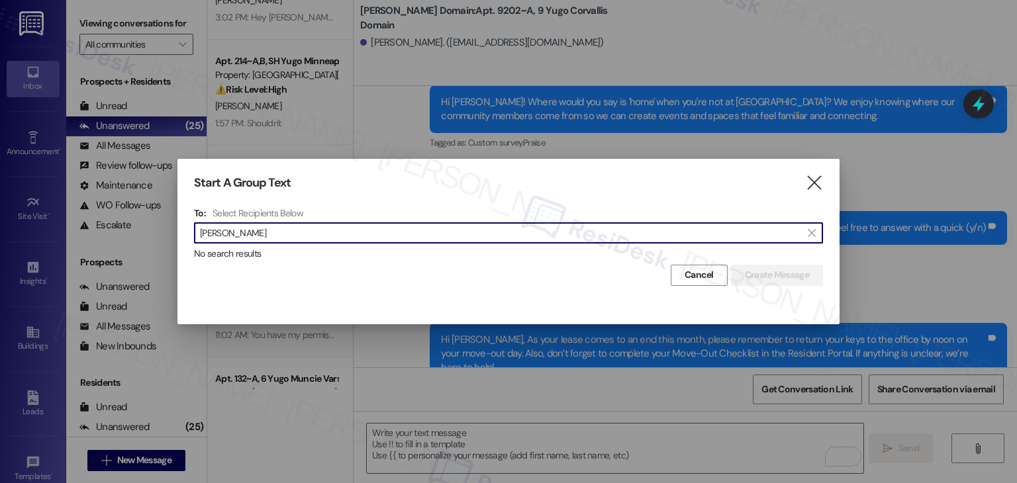
click at [249, 233] on input "Samantha Turner" at bounding box center [500, 233] width 601 height 19
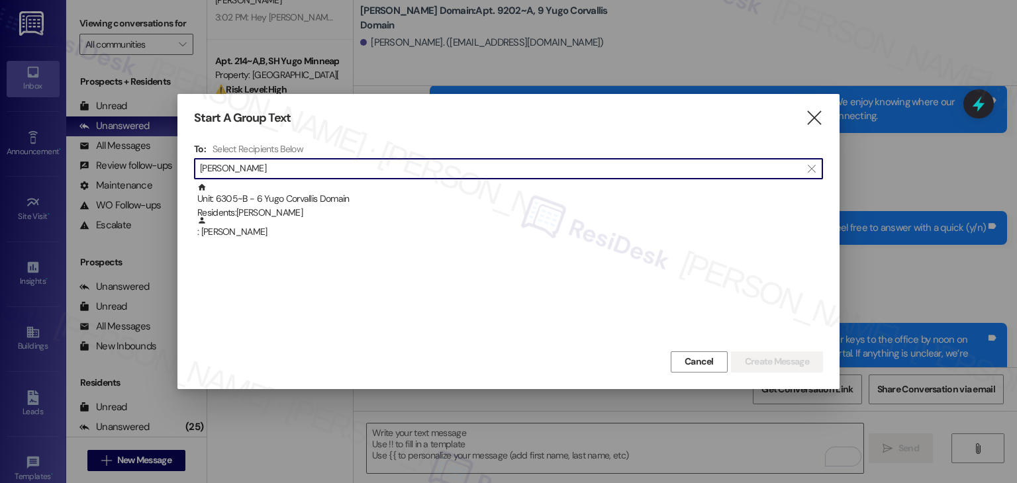
type input "Samantha Turner"
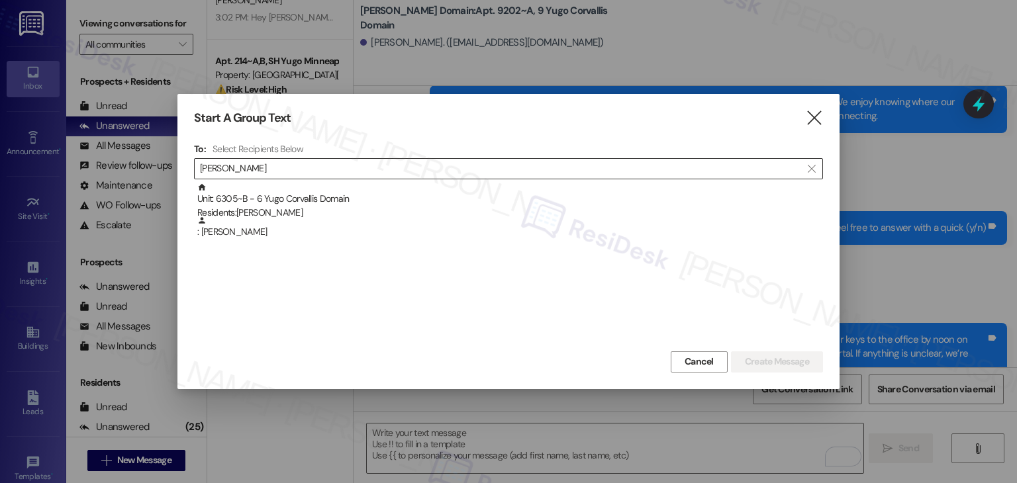
click at [249, 234] on div ": Samantha Turner" at bounding box center [510, 227] width 626 height 23
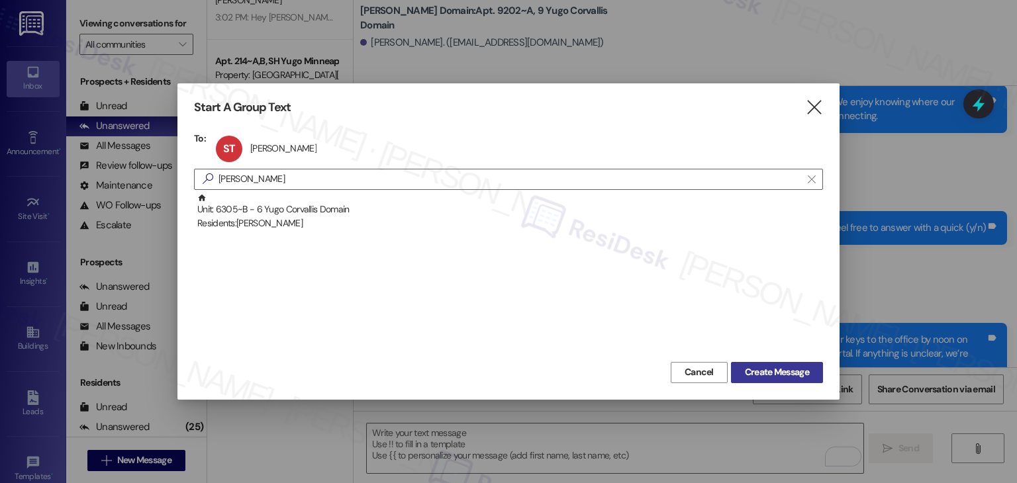
click at [782, 379] on span "Create Message" at bounding box center [777, 372] width 64 height 14
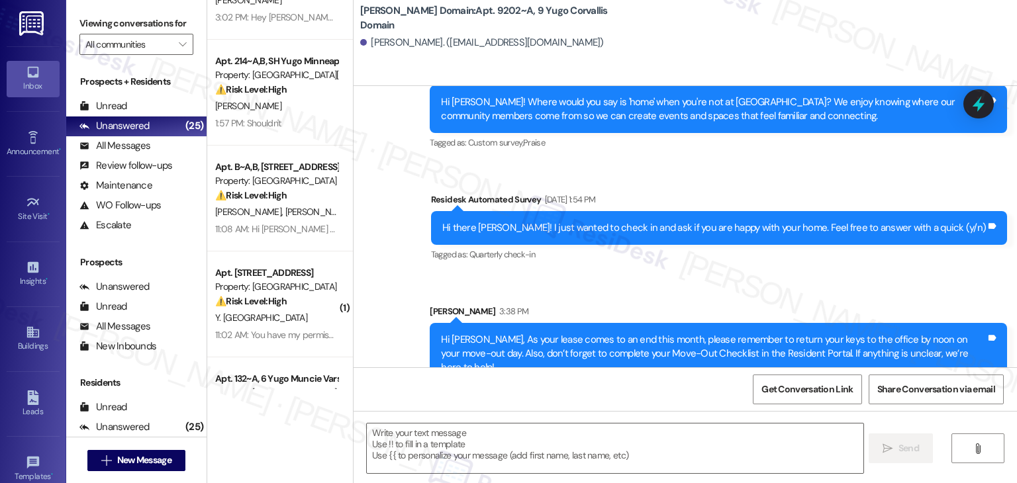
type textarea "Fetching suggested responses. Please feel free to read through the conversation…"
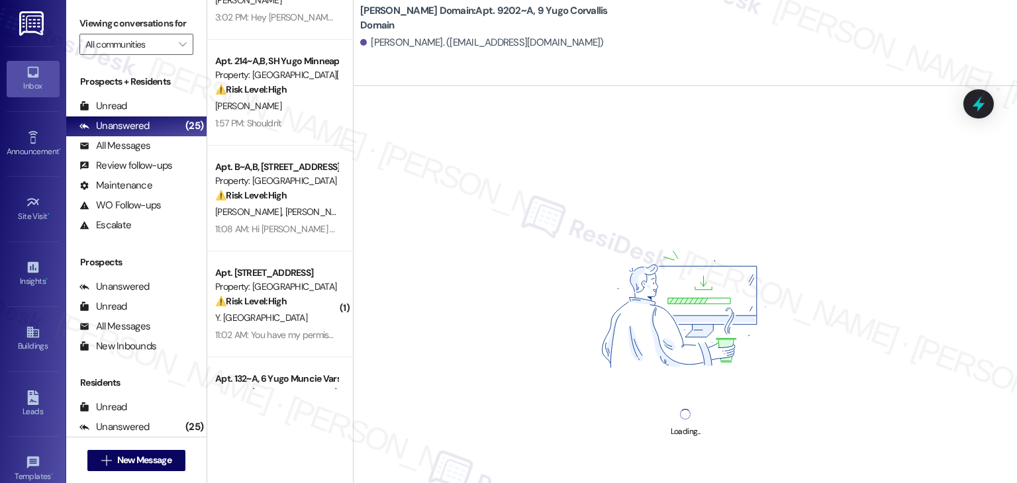
click at [691, 52] on div "Victoria Fox. (foxvic@oregonstate.edu)" at bounding box center [688, 43] width 657 height 26
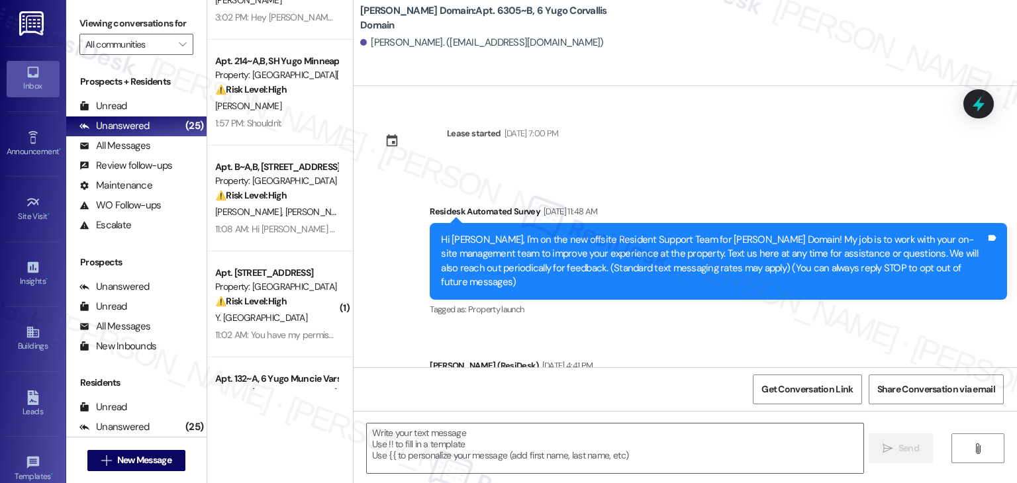
type textarea "Fetching suggested responses. Please feel free to read through the conversation…"
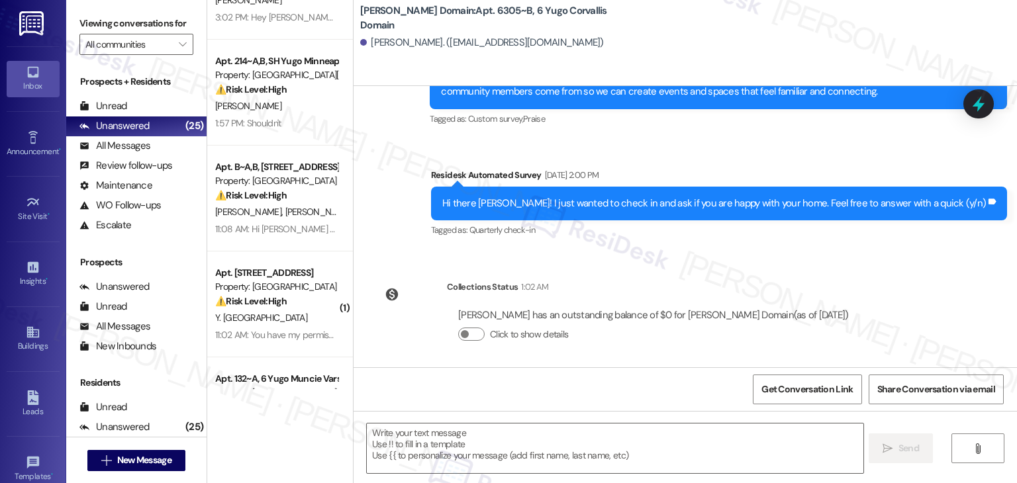
scroll to position [1048, 0]
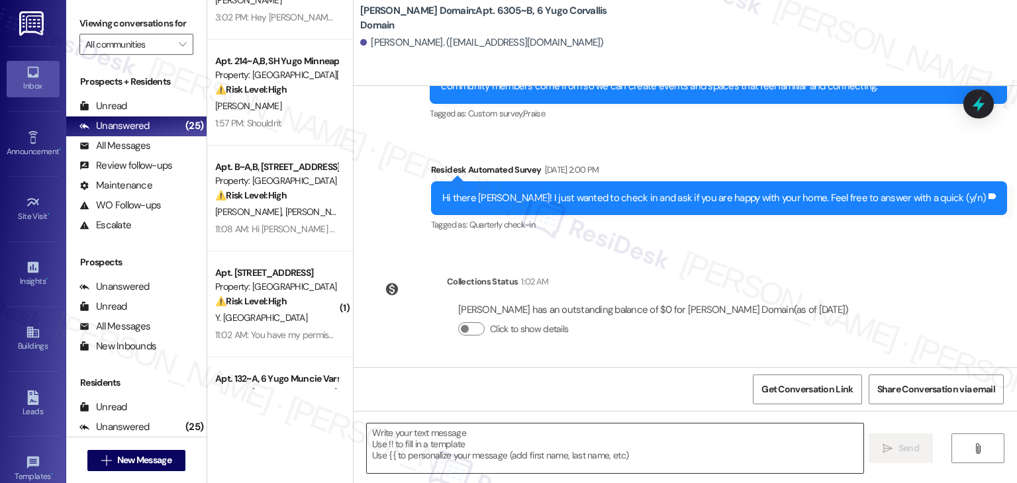
click at [553, 399] on div "Get Conversation Link Share Conversation via email" at bounding box center [684, 389] width 663 height 44
click at [551, 450] on textarea at bounding box center [615, 449] width 496 height 50
paste textarea "Hi {{first_name}}, As your lease comes to an end this month, please remember to…"
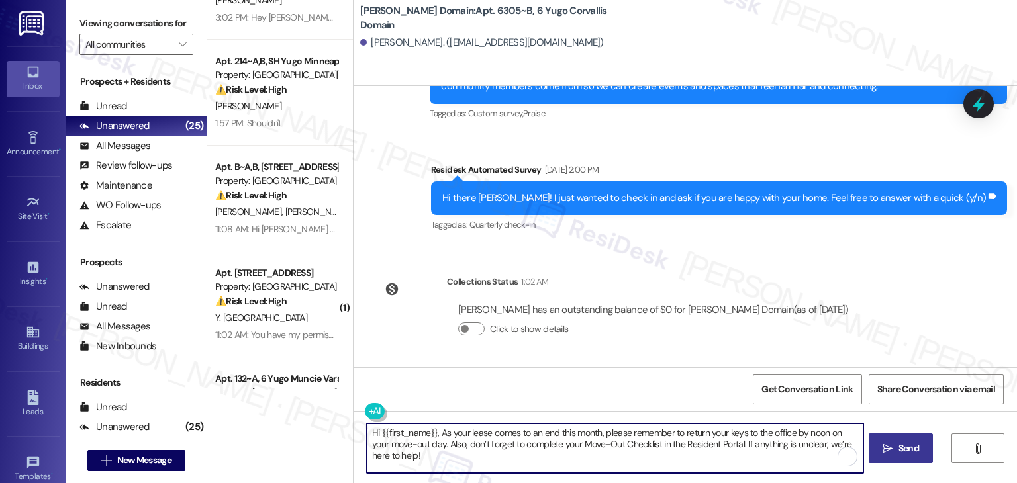
type textarea "Hi {{first_name}}, As your lease comes to an end this month, please remember to…"
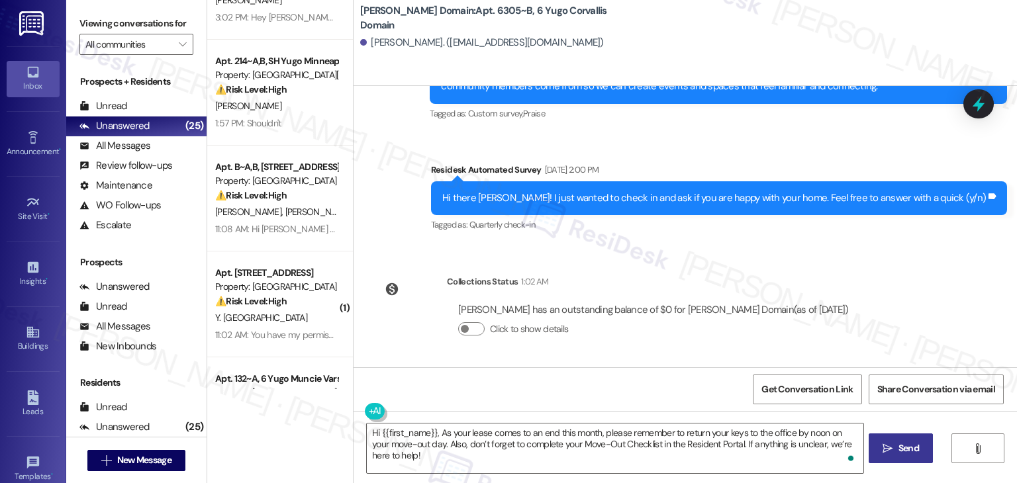
click at [911, 447] on span "Send" at bounding box center [908, 449] width 21 height 14
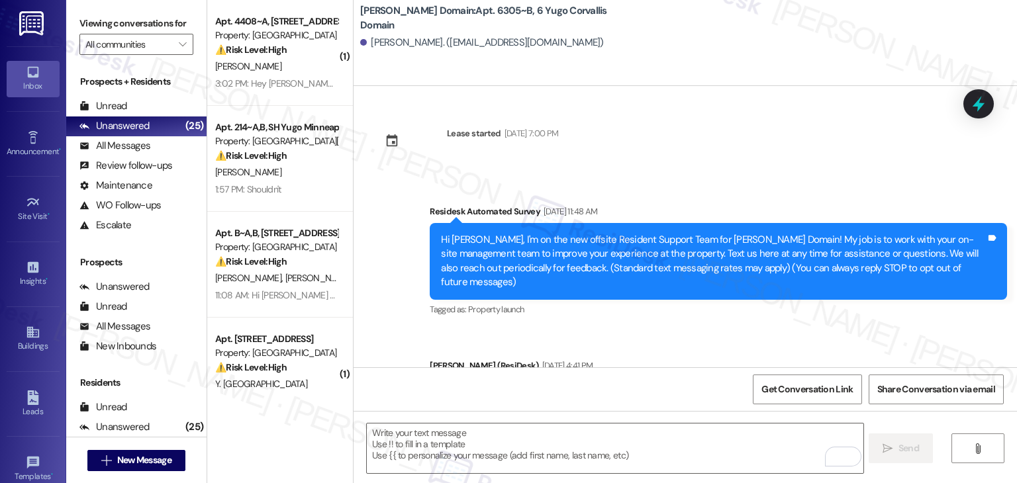
scroll to position [1154, 0]
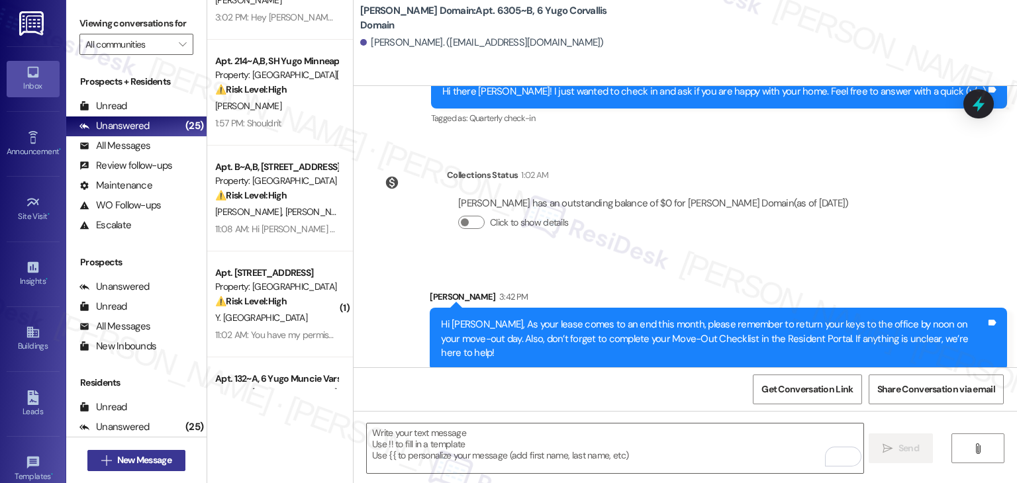
click at [162, 455] on span "New Message" at bounding box center [144, 460] width 54 height 14
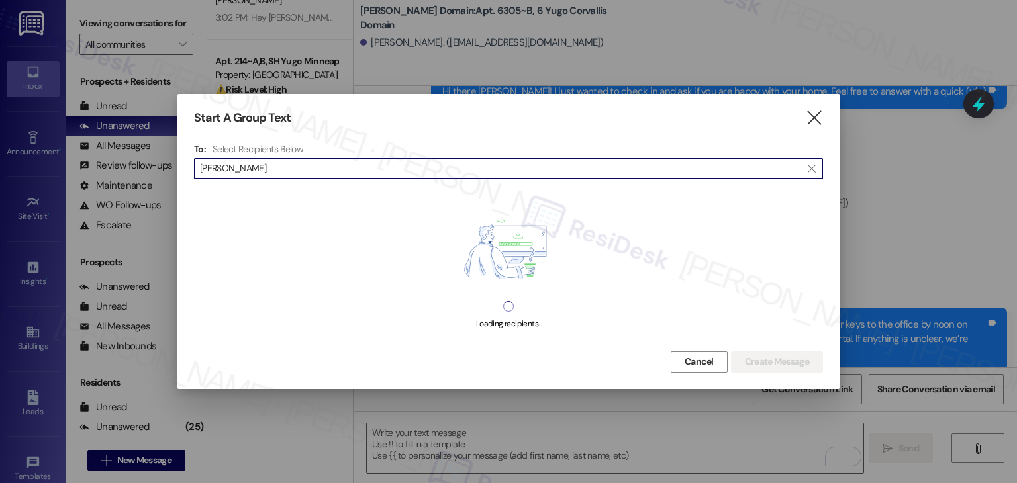
click at [239, 173] on input "Sydney Bowne" at bounding box center [500, 169] width 601 height 19
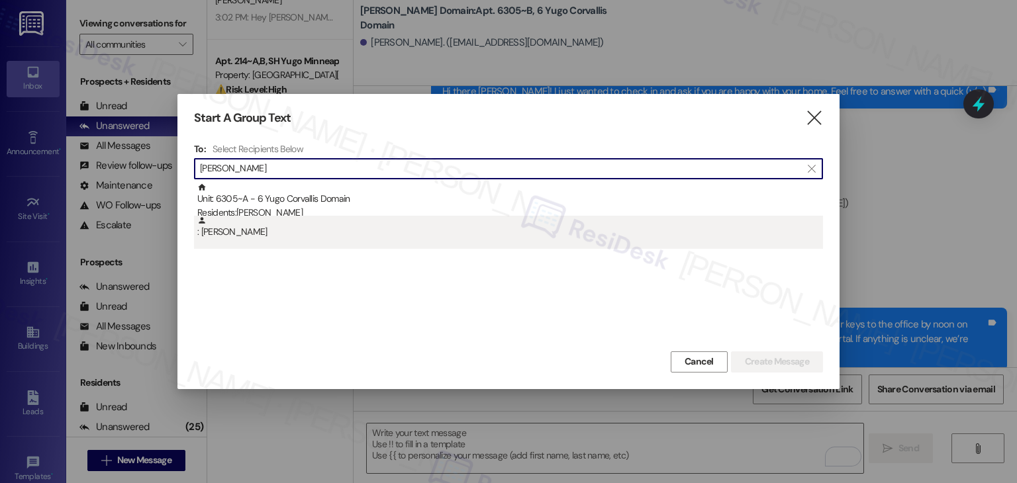
type input "Sydney Bowne"
click at [251, 233] on div ": Sydney Bowne" at bounding box center [510, 227] width 626 height 23
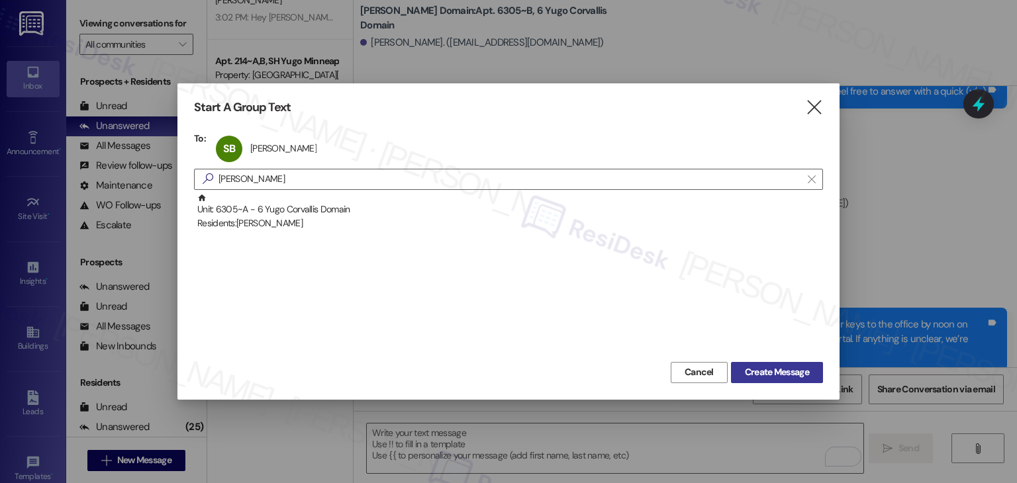
click at [773, 377] on span "Create Message" at bounding box center [777, 372] width 64 height 14
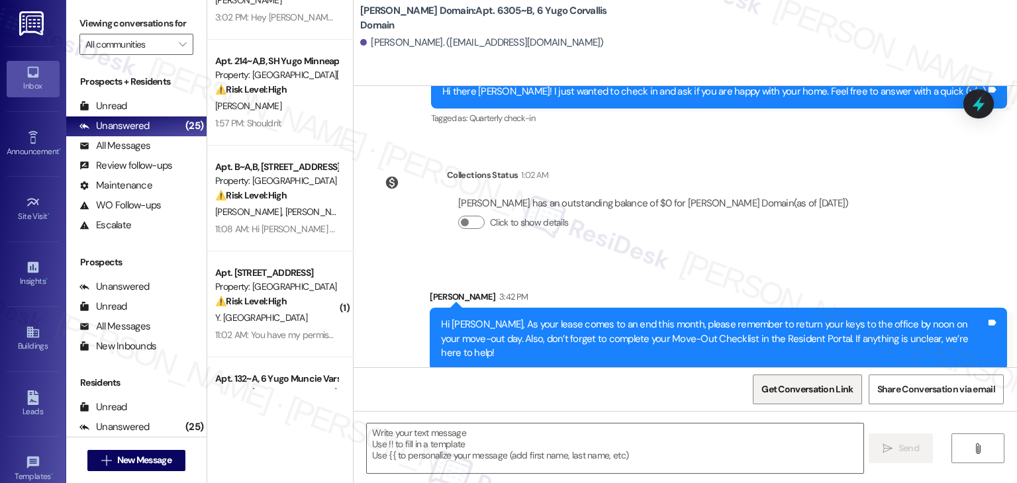
type textarea "Fetching suggested responses. Please feel free to read through the conversation…"
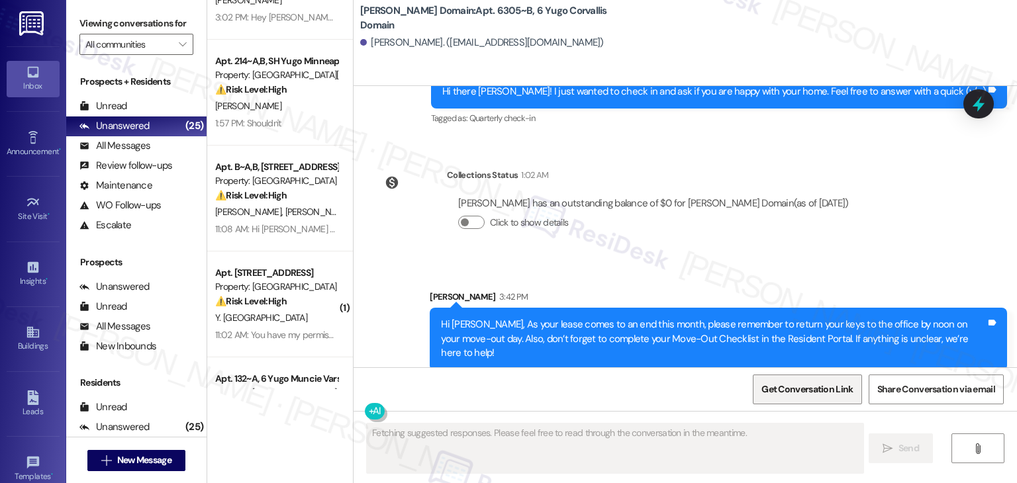
scroll to position [782, 0]
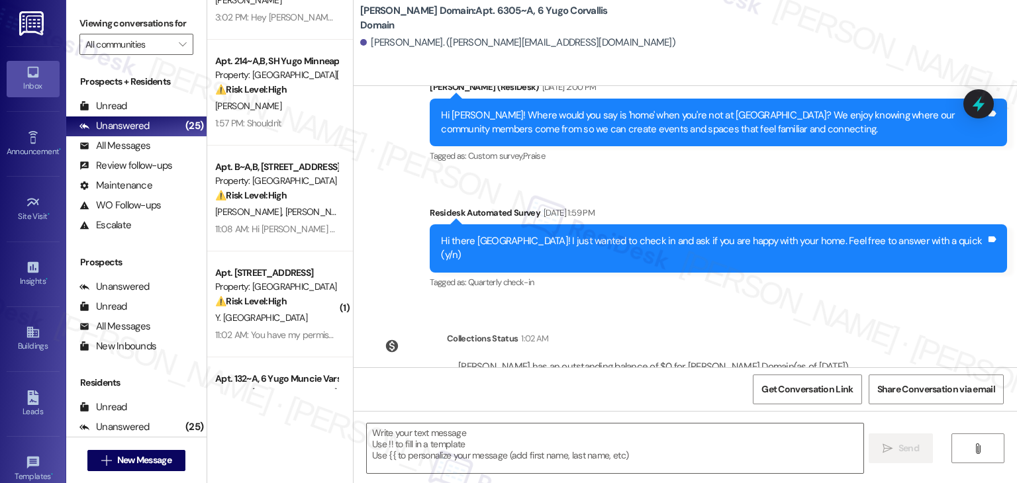
click at [458, 374] on div "Get Conversation Link Share Conversation via email" at bounding box center [684, 389] width 663 height 44
click at [484, 395] on div "Get Conversation Link Share Conversation via email" at bounding box center [684, 389] width 663 height 44
click at [484, 394] on div "Get Conversation Link Share Conversation via email" at bounding box center [684, 389] width 663 height 44
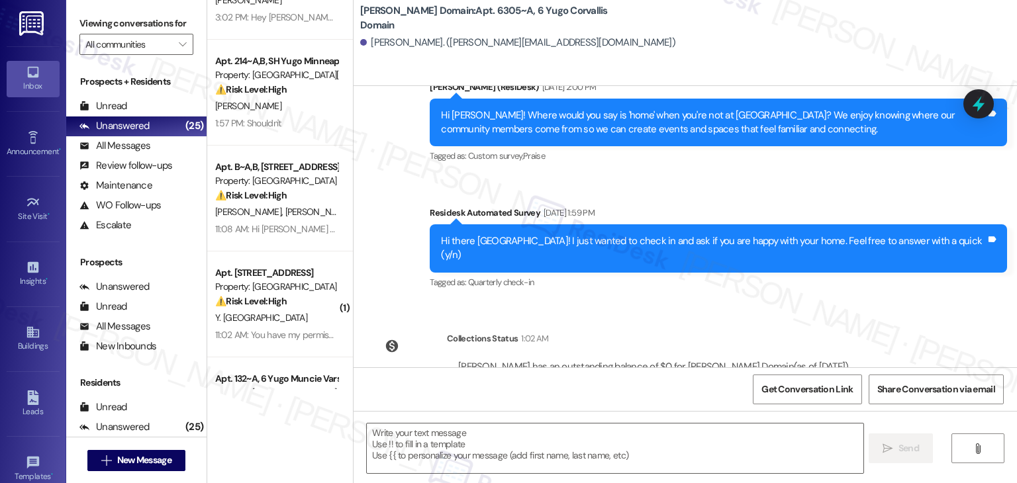
click at [484, 394] on div "Get Conversation Link Share Conversation via email" at bounding box center [684, 389] width 663 height 44
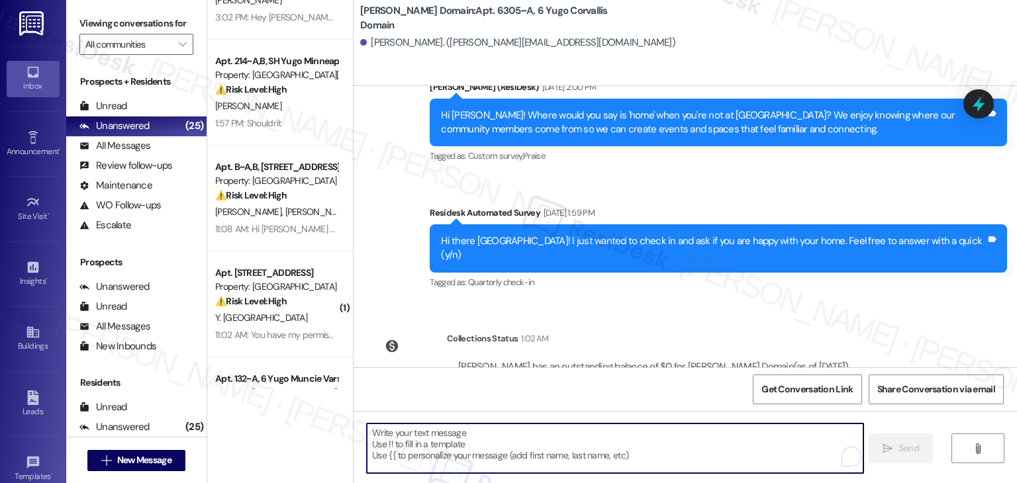
click at [492, 449] on textarea "To enrich screen reader interactions, please activate Accessibility in Grammarl…" at bounding box center [615, 449] width 496 height 50
paste textarea "Hi {{first_name}}, As your lease comes to an end this month, please remember to…"
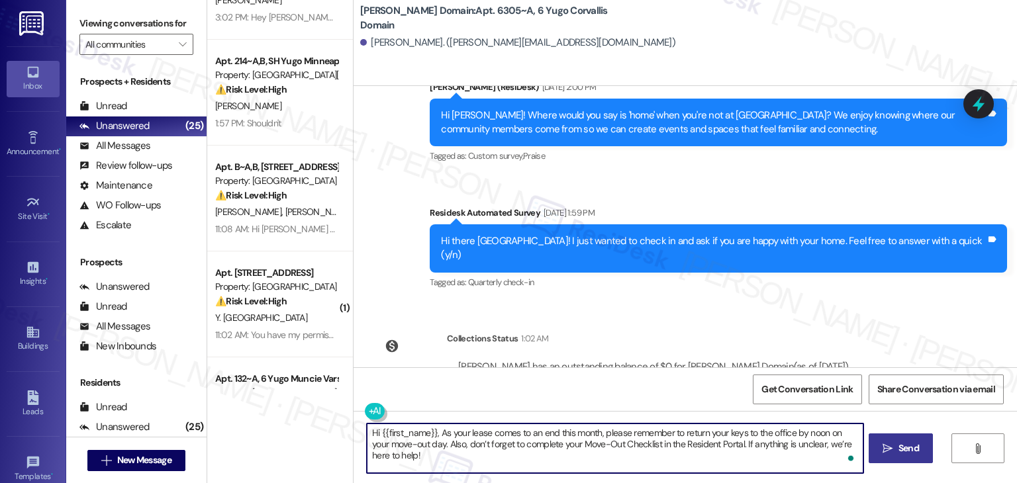
type textarea "Hi {{first_name}}, As your lease comes to an end this month, please remember to…"
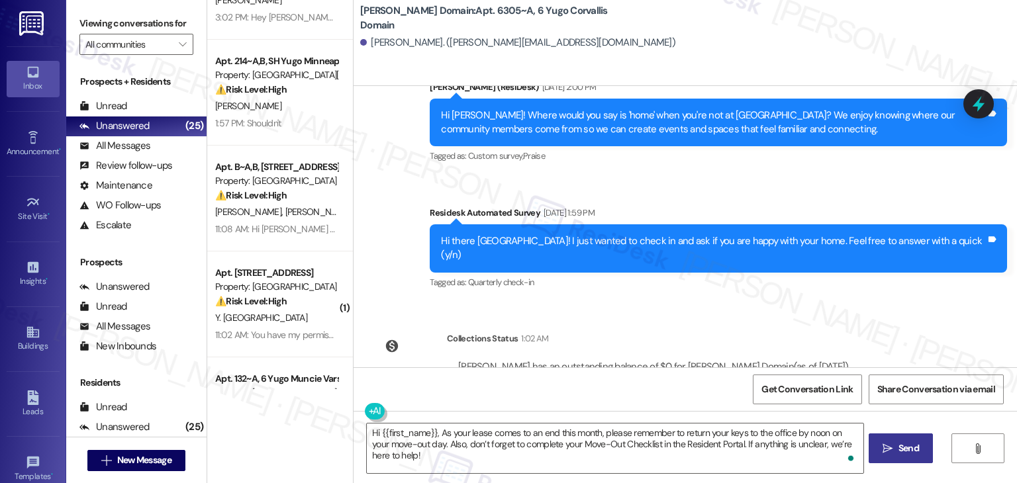
click at [918, 449] on span "Send" at bounding box center [909, 449] width 26 height 14
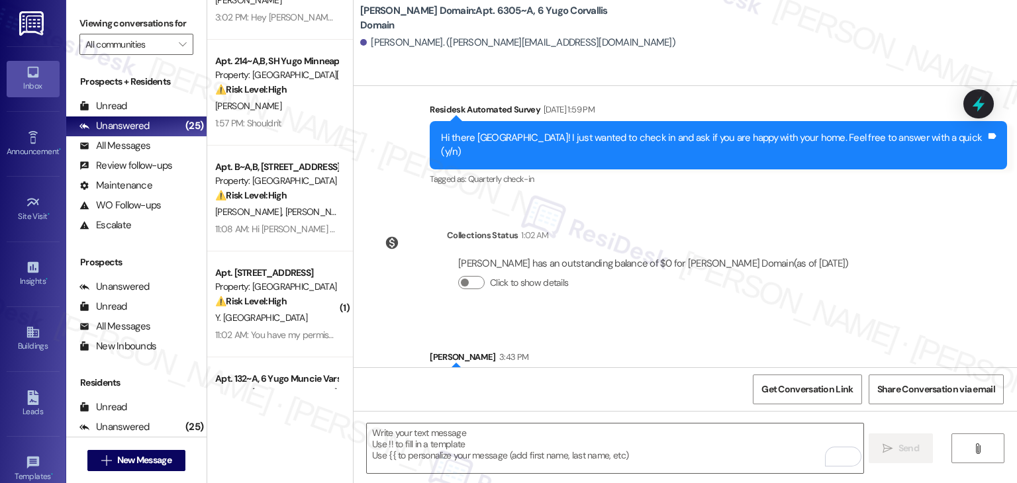
scroll to position [889, 0]
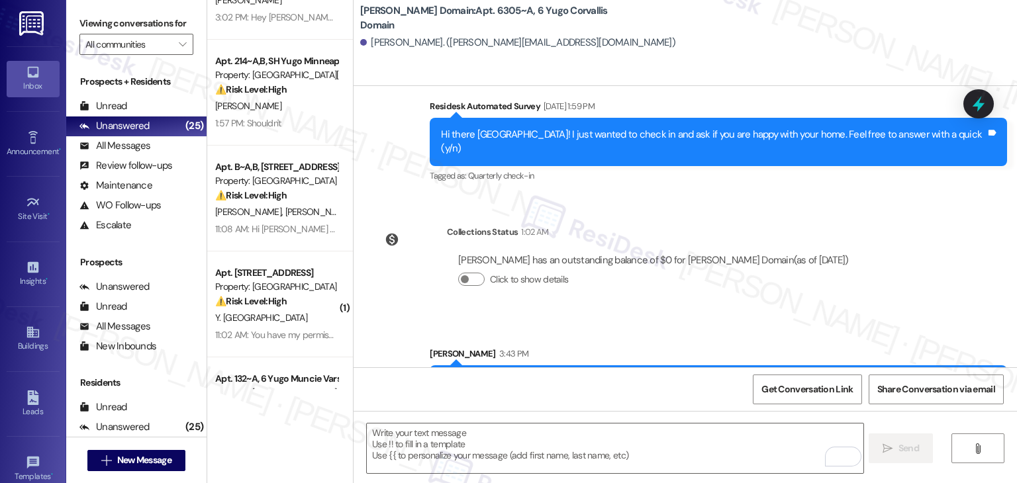
click at [458, 392] on div "Get Conversation Link Share Conversation via email" at bounding box center [684, 389] width 663 height 44
click at [134, 455] on span "New Message" at bounding box center [144, 460] width 54 height 14
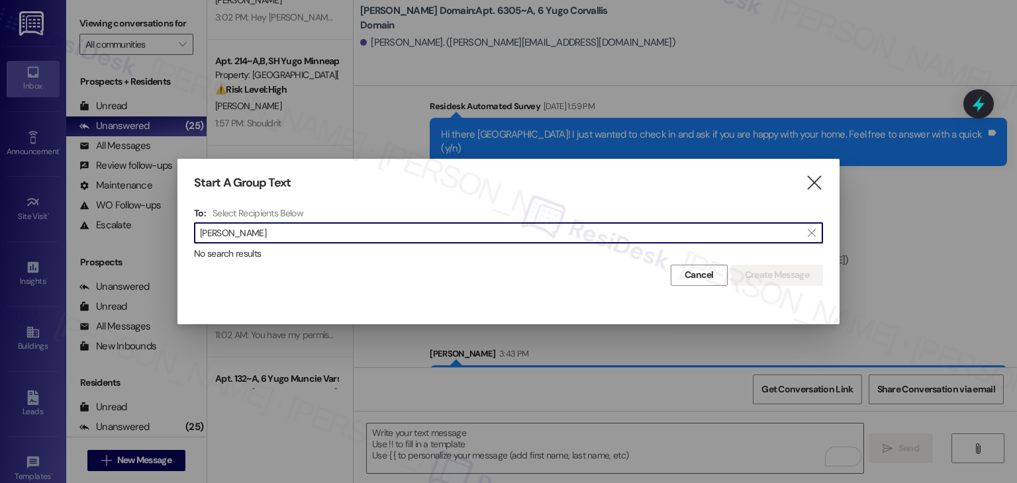
click at [228, 236] on input "Lucas Lewis" at bounding box center [500, 233] width 601 height 19
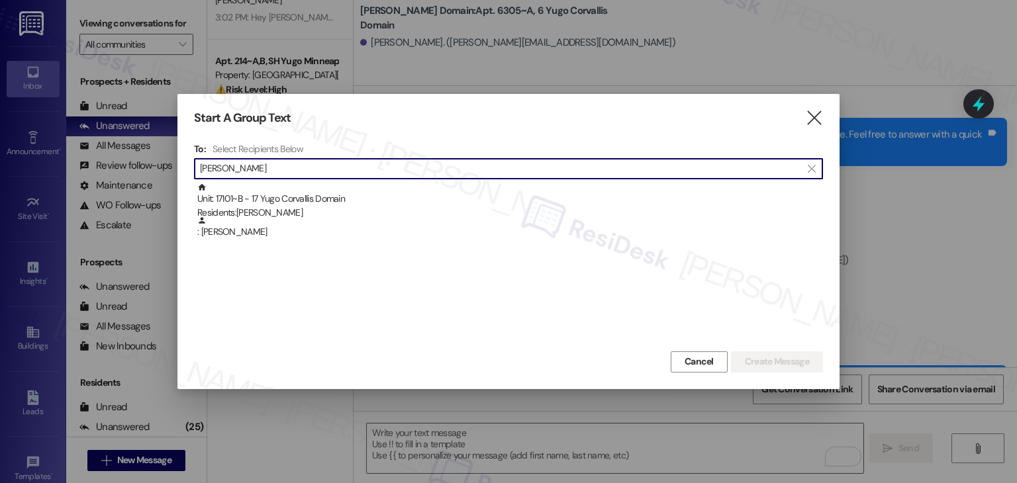
type input "Lucas Lewis"
click at [228, 236] on div ": Lucas Lewis" at bounding box center [510, 227] width 626 height 23
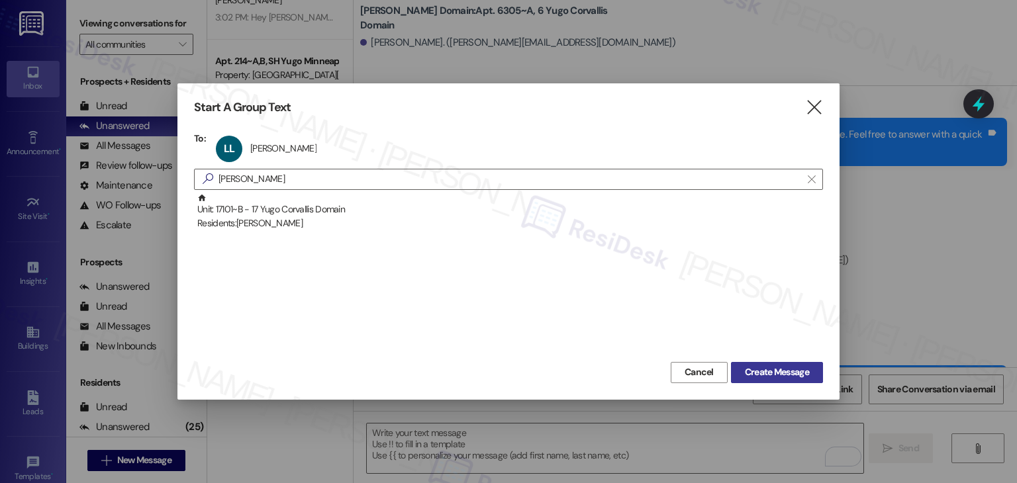
click at [790, 369] on span "Create Message" at bounding box center [777, 372] width 64 height 14
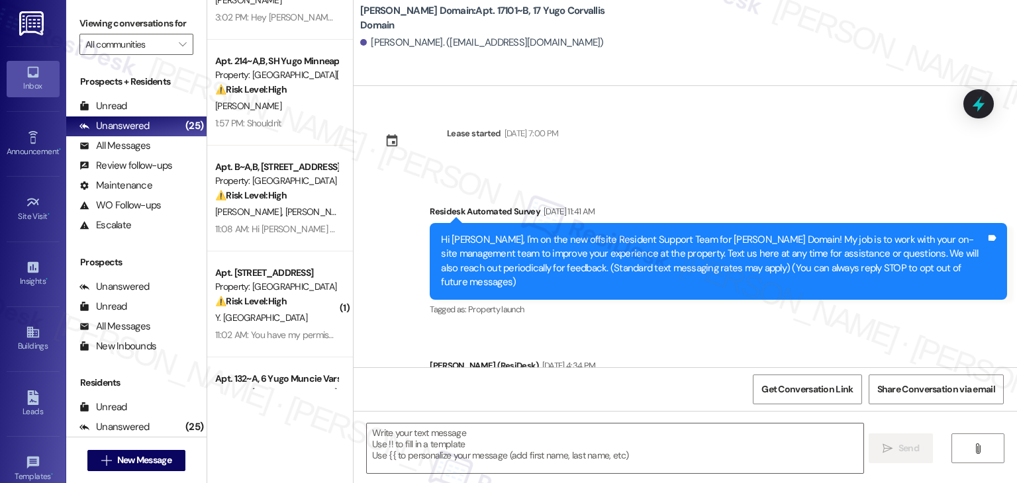
type textarea "Fetching suggested responses. Please feel free to read through the conversation…"
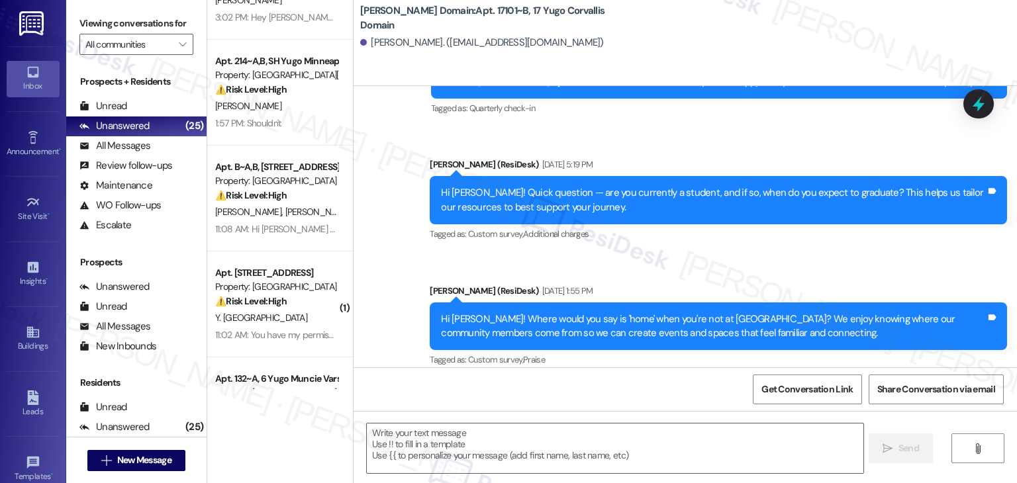
scroll to position [1006, 0]
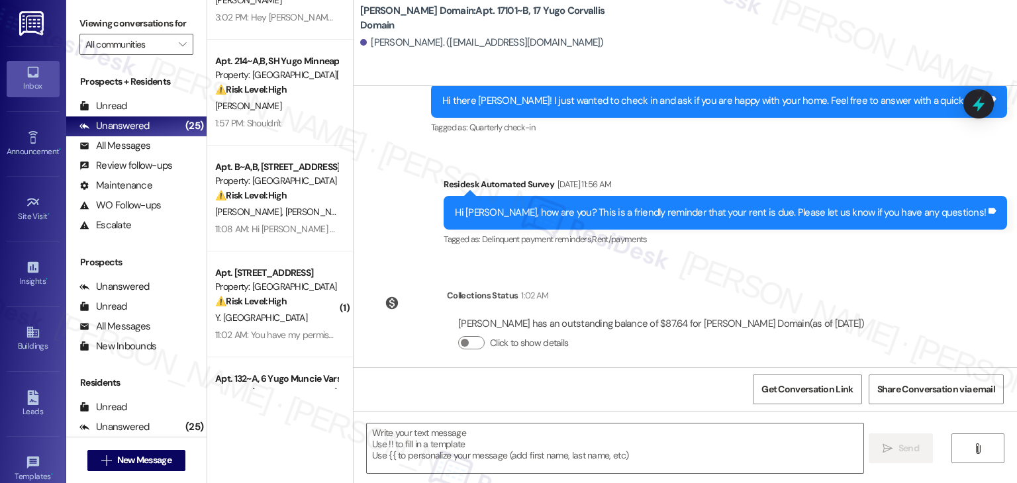
click at [487, 391] on div "Get Conversation Link Share Conversation via email" at bounding box center [684, 389] width 663 height 44
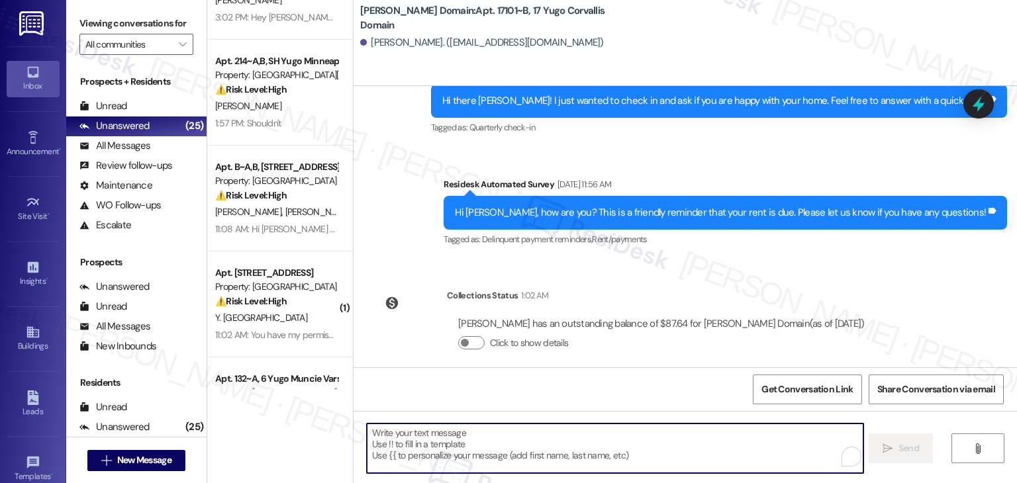
click at [481, 443] on textarea "To enrich screen reader interactions, please activate Accessibility in Grammarl…" at bounding box center [615, 449] width 496 height 50
paste textarea "Hi {{first_name}}, As your lease comes to an end this month, please remember to…"
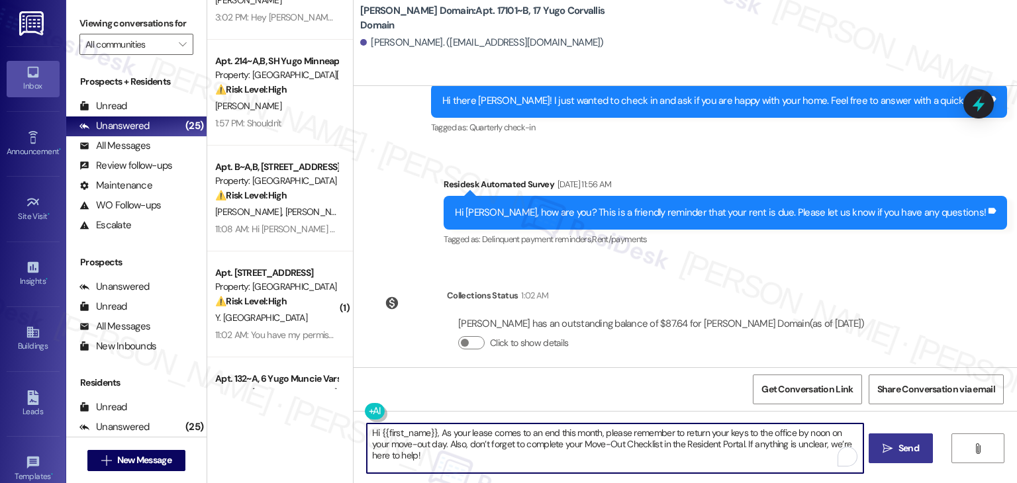
type textarea "Hi {{first_name}}, As your lease comes to an end this month, please remember to…"
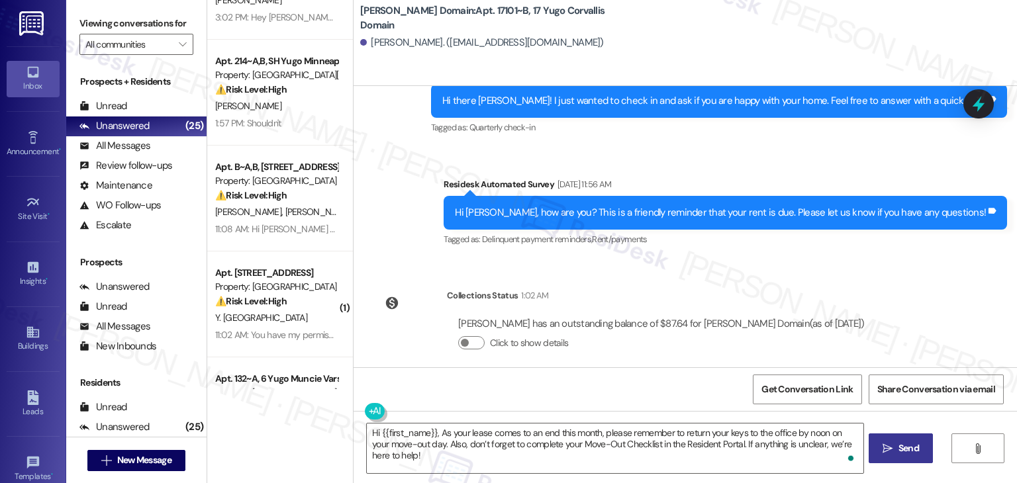
click at [900, 443] on span "Send" at bounding box center [908, 449] width 21 height 14
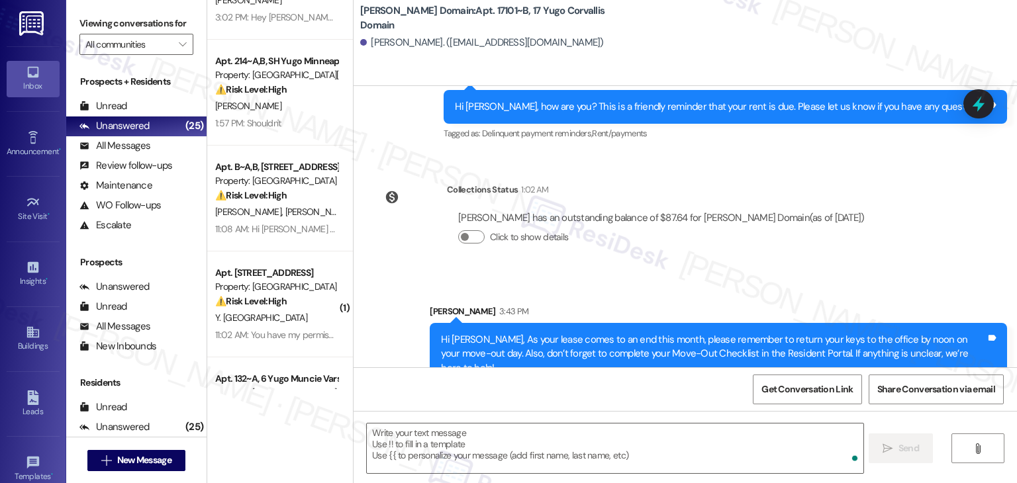
scroll to position [1112, 0]
click at [766, 252] on div "Collections Status 1:02 AM Lucas Lewis has an outstanding balance of $87.64 for…" at bounding box center [624, 224] width 522 height 102
click at [166, 460] on span "New Message" at bounding box center [144, 460] width 54 height 14
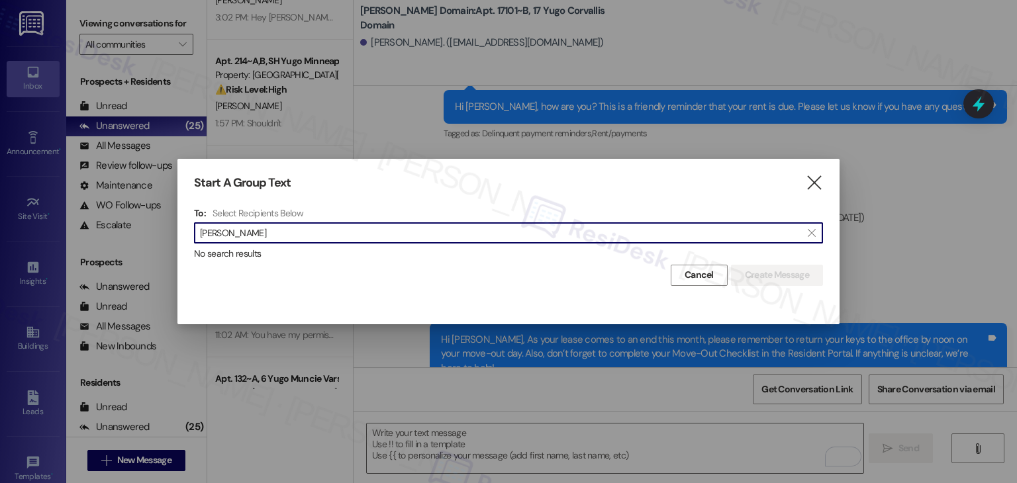
click at [228, 238] on input "Chloe Baird" at bounding box center [500, 233] width 601 height 19
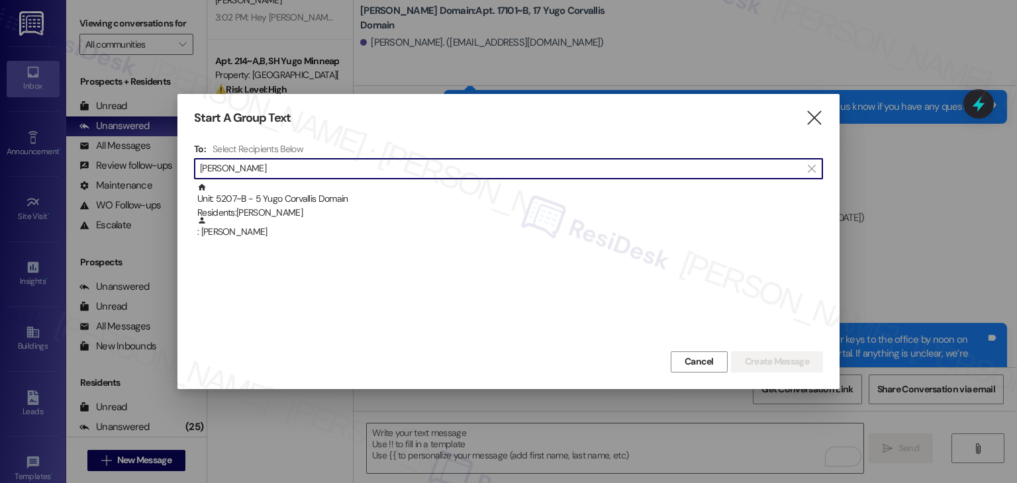
type input "Chloe Baird"
click at [228, 238] on div ": Chloe Baird" at bounding box center [510, 227] width 626 height 23
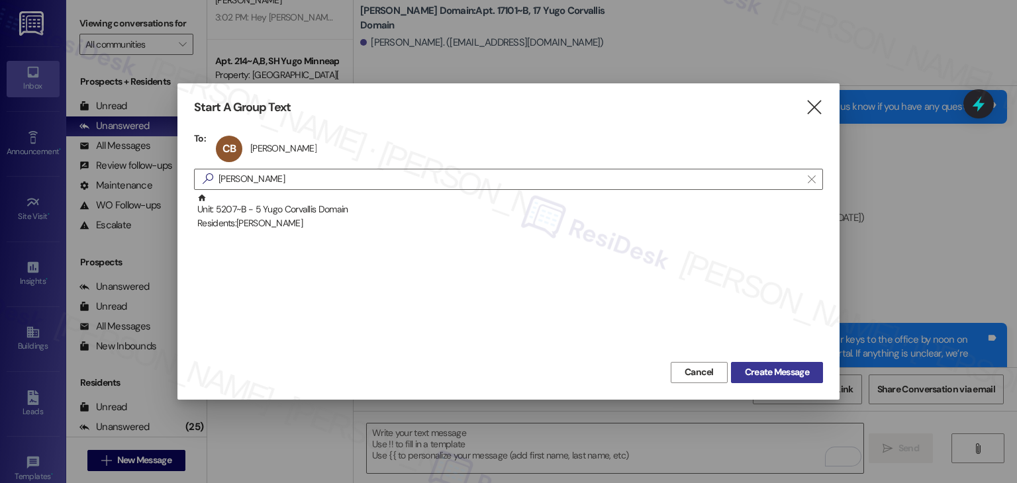
click at [773, 374] on span "Create Message" at bounding box center [777, 372] width 64 height 14
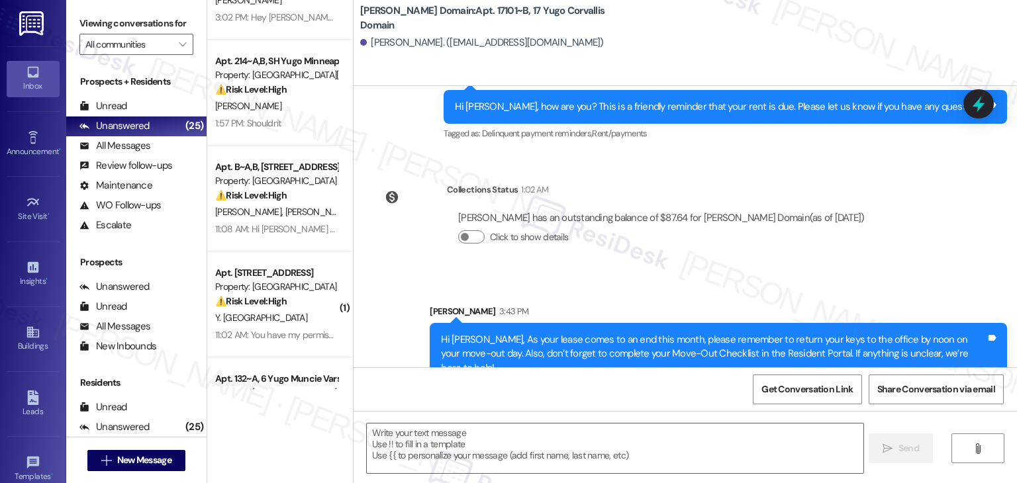
type textarea "Fetching suggested responses. Please feel free to read through the conversation…"
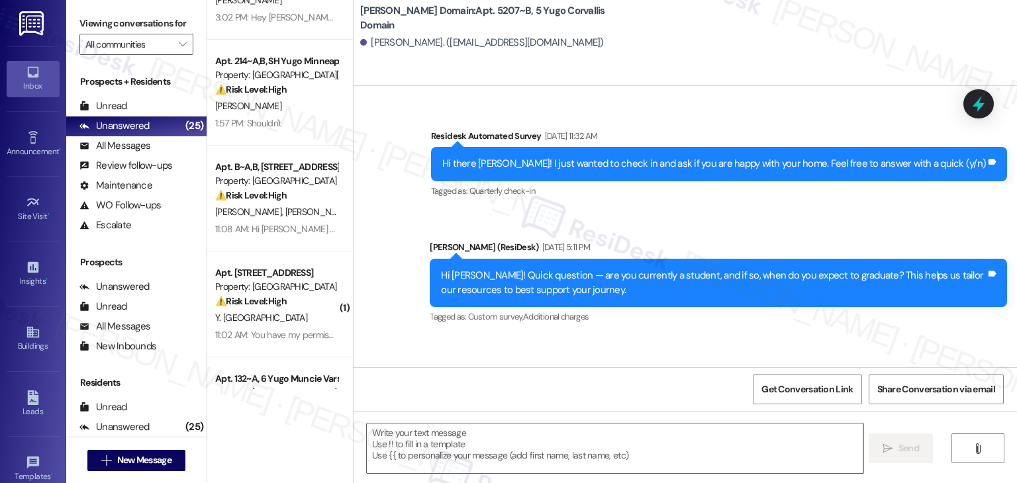
scroll to position [1257, 0]
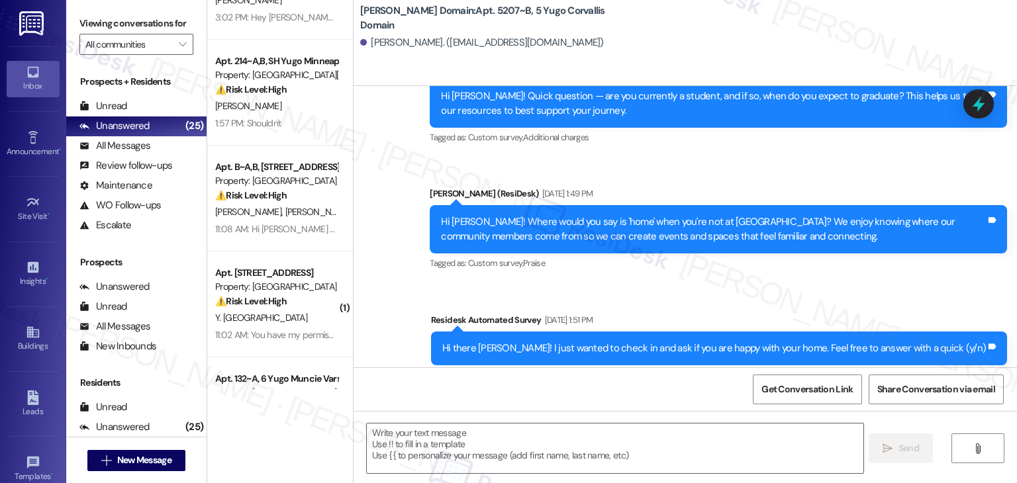
click at [626, 363] on div "Survey, sent via SMS Residesk Automated Survey Jun 16, 2025 at 1:51 PM Hi there…" at bounding box center [719, 349] width 596 height 92
drag, startPoint x: 428, startPoint y: 363, endPoint x: 461, endPoint y: 438, distance: 81.5
click at [428, 363] on div "Sent via SMS Sarah (ResiDesk) Feb 10, 2025 at 4:16 PM Hey Chloe, I'm so glad to…" at bounding box center [684, 33] width 663 height 723
click at [466, 457] on textarea at bounding box center [615, 449] width 496 height 50
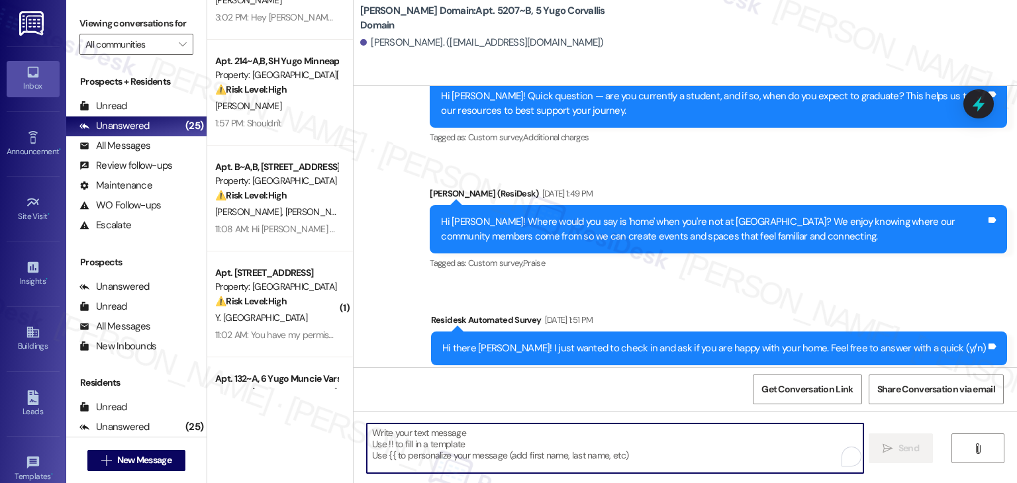
paste textarea "Hi {{first_name}}, As your lease comes to an end this month, please remember to…"
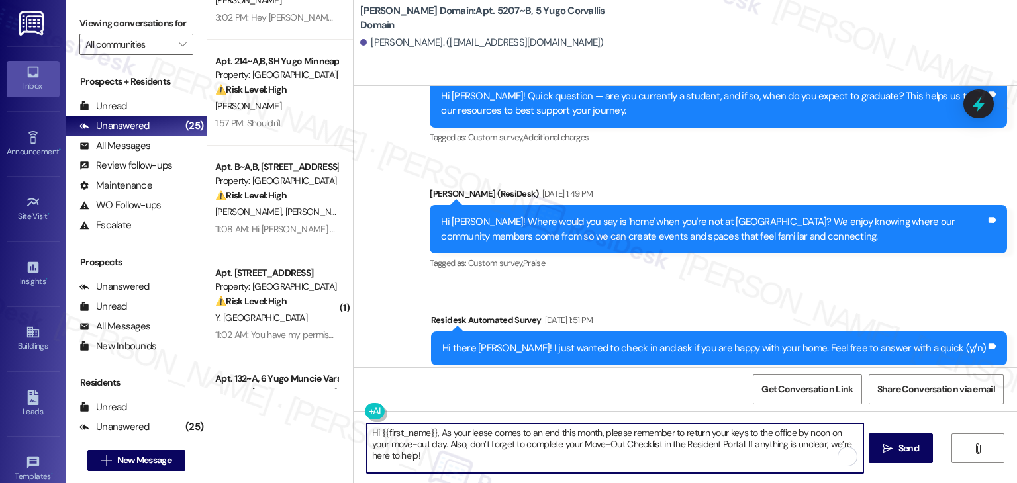
type textarea "Hi {{first_name}}, As your lease comes to an end this month, please remember to…"
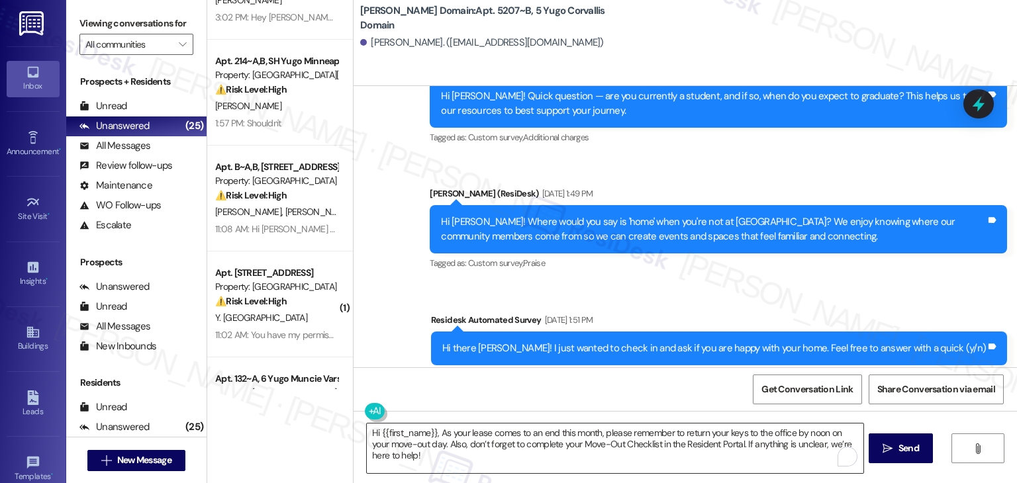
click at [465, 461] on textarea "Hi {{first_name}}, As your lease comes to an end this month, please remember to…" at bounding box center [615, 449] width 496 height 50
click at [898, 443] on span "Send" at bounding box center [908, 449] width 21 height 14
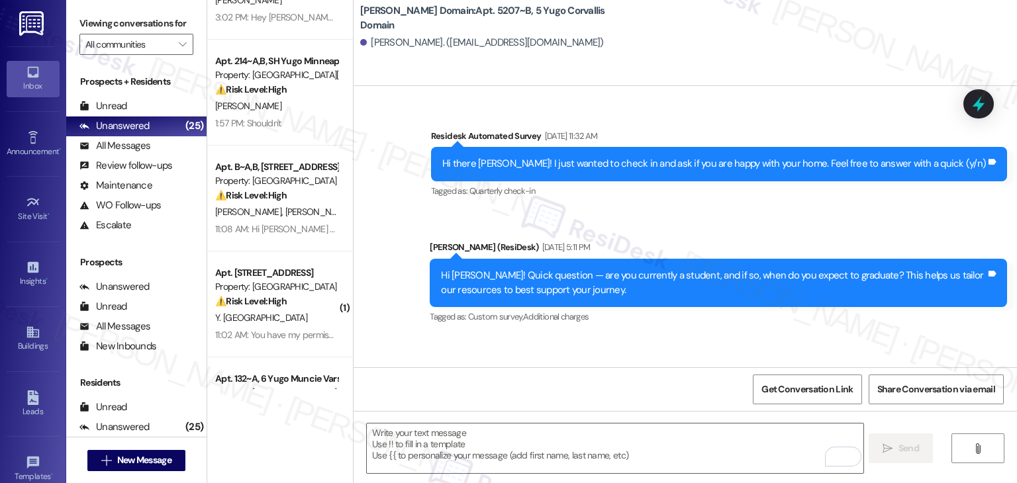
scroll to position [1364, 0]
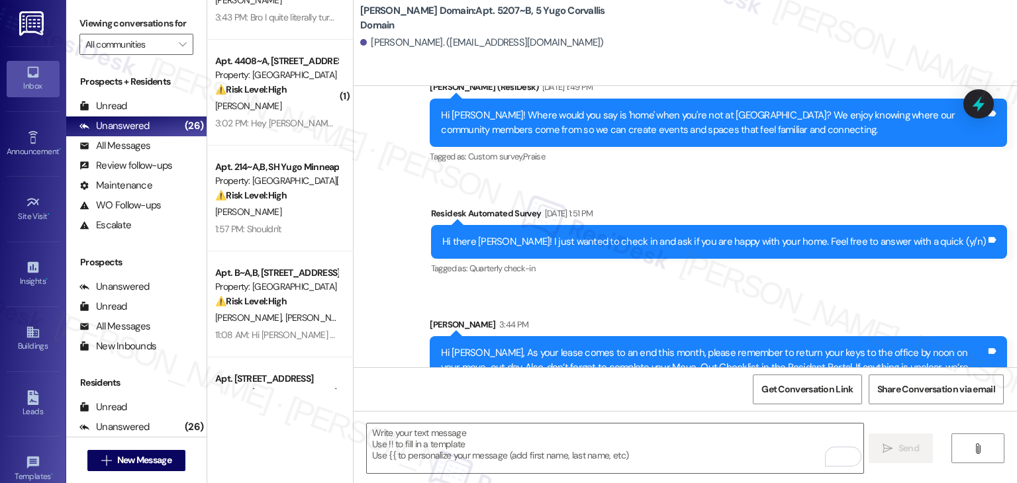
click at [172, 461] on button " New Message" at bounding box center [136, 460] width 98 height 21
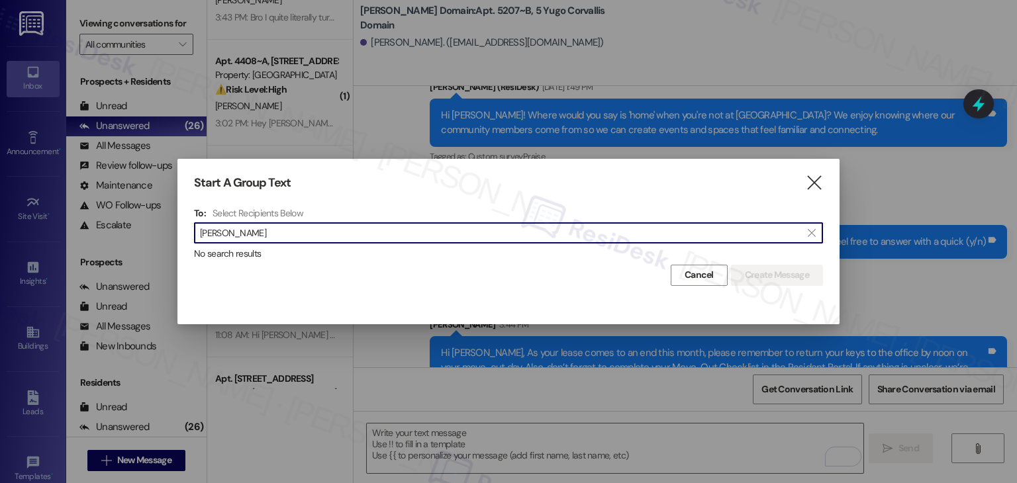
click at [241, 240] on input "Katherine McLeland" at bounding box center [500, 233] width 601 height 19
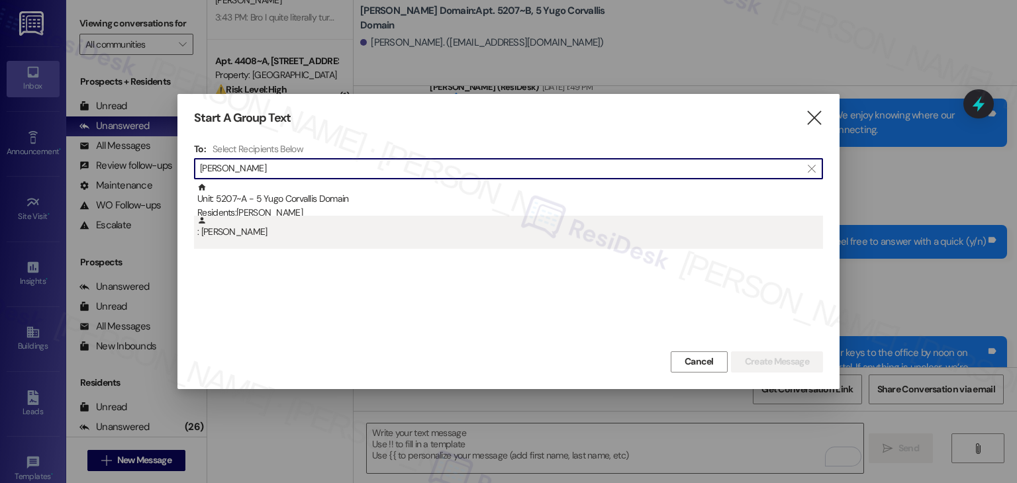
type input "Katherine McLeland"
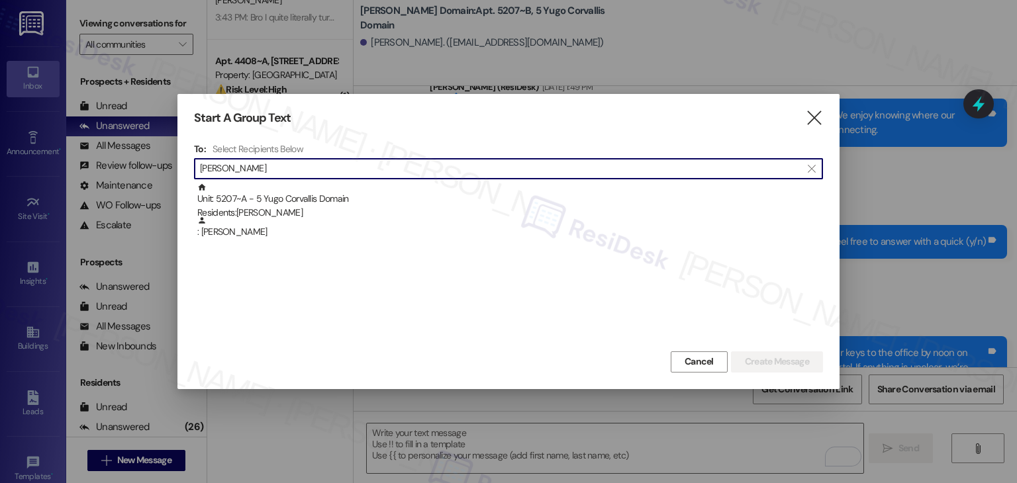
click at [257, 236] on div ": Katherine Mcleland" at bounding box center [510, 227] width 626 height 23
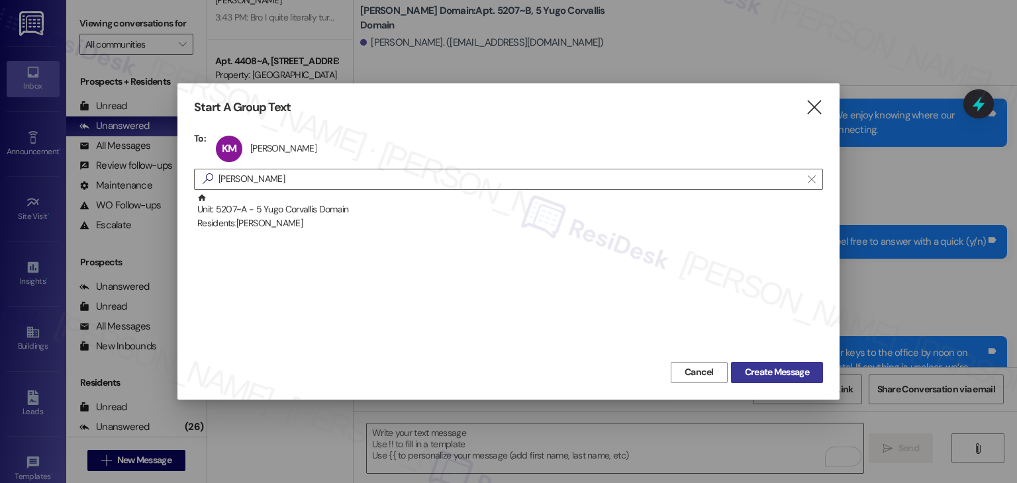
click at [809, 379] on button "Create Message" at bounding box center [777, 372] width 92 height 21
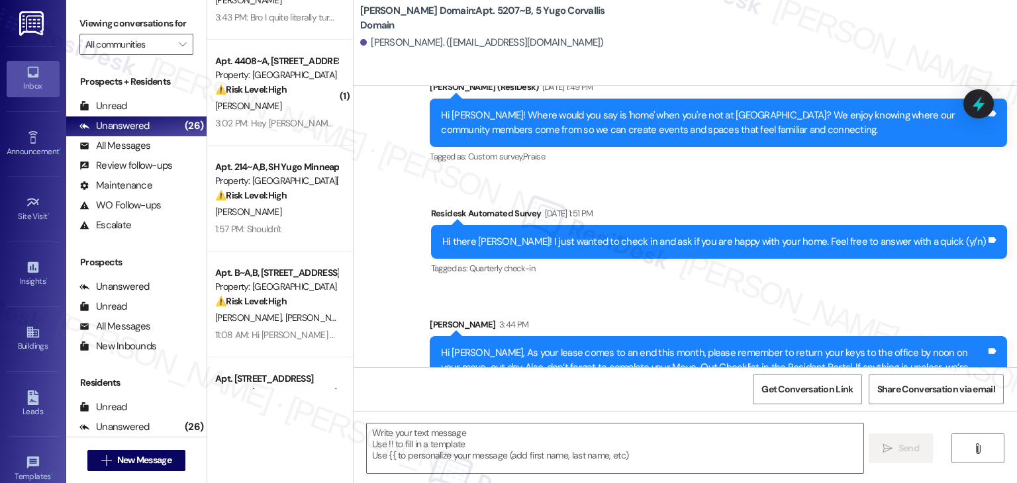
type textarea "Fetching suggested responses. Please feel free to read through the conversation…"
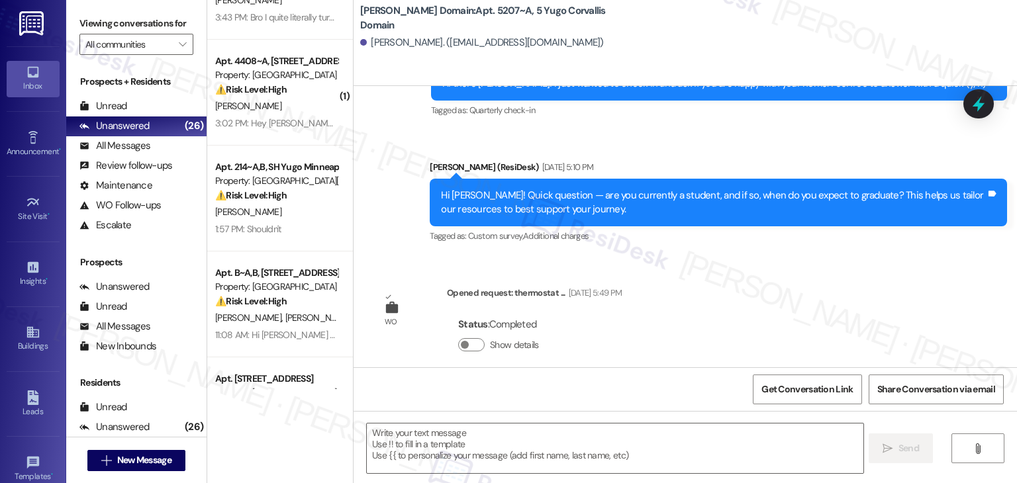
scroll to position [800, 0]
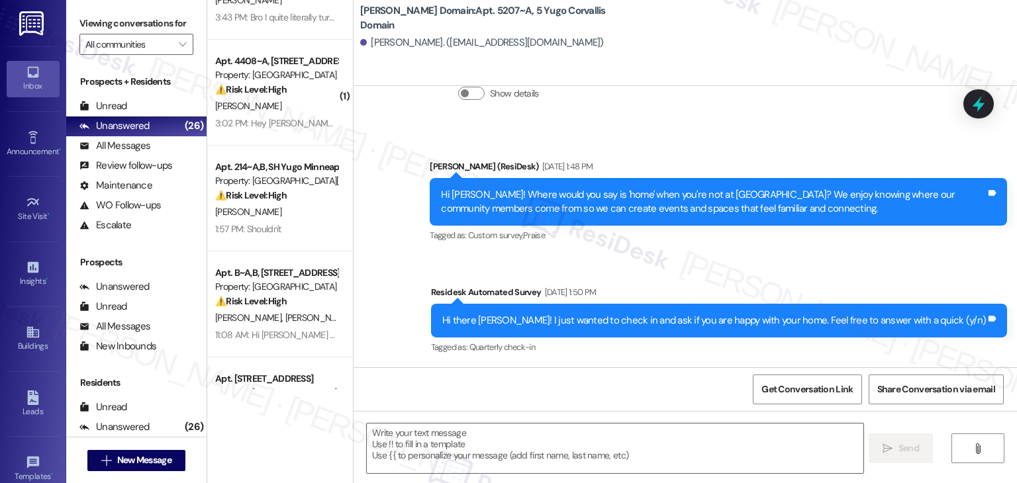
click at [745, 265] on div "Announcement, sent via SMS Sarah (ResiDesk) May 22, 2025 at 1:48 PM Hi Katherin…" at bounding box center [684, 249] width 663 height 238
drag, startPoint x: 391, startPoint y: 310, endPoint x: 397, endPoint y: 334, distance: 25.2
click at [391, 310] on div "Announcement, sent via SMS Sarah (ResiDesk) May 22, 2025 at 1:48 PM Hi Katherin…" at bounding box center [684, 249] width 663 height 238
click at [424, 426] on textarea at bounding box center [615, 449] width 496 height 50
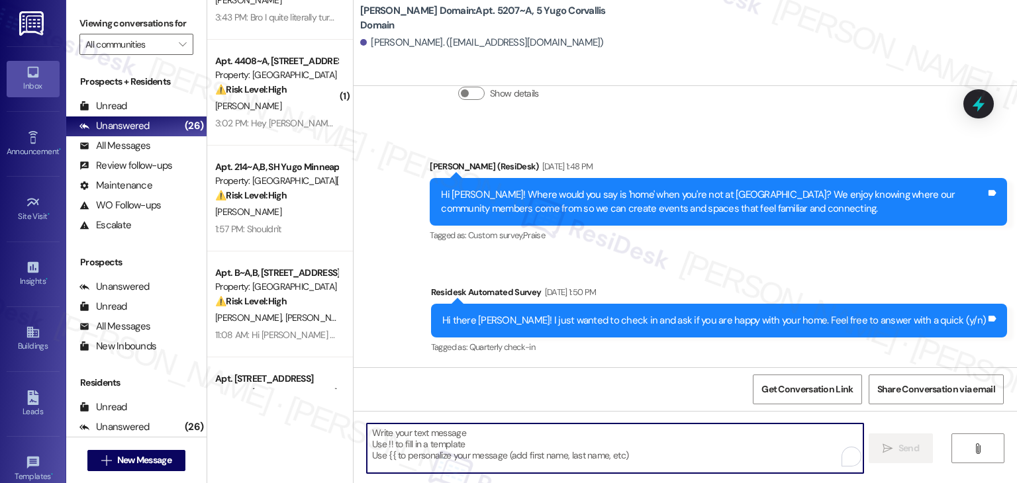
paste textarea "Hi {{first_name}}, As your lease comes to an end this month, please remember to…"
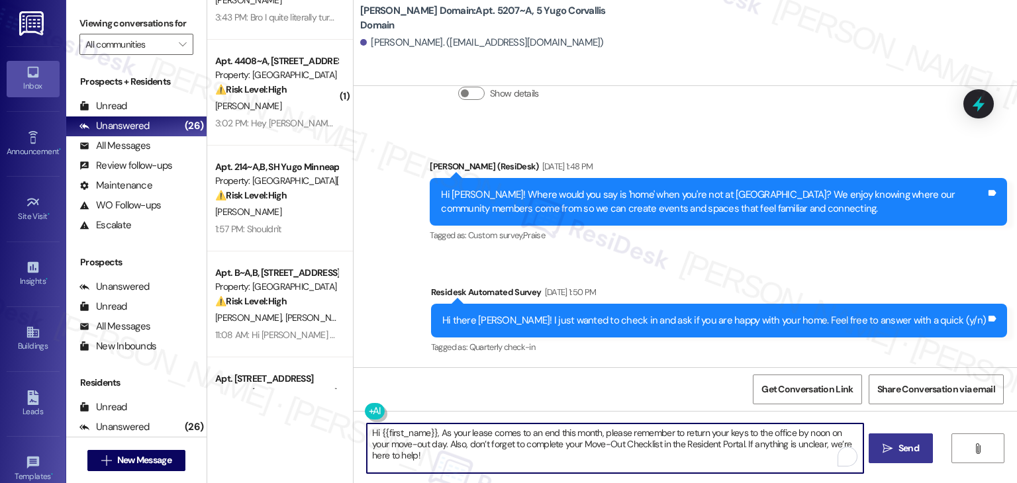
type textarea "Hi {{first_name}}, As your lease comes to an end this month, please remember to…"
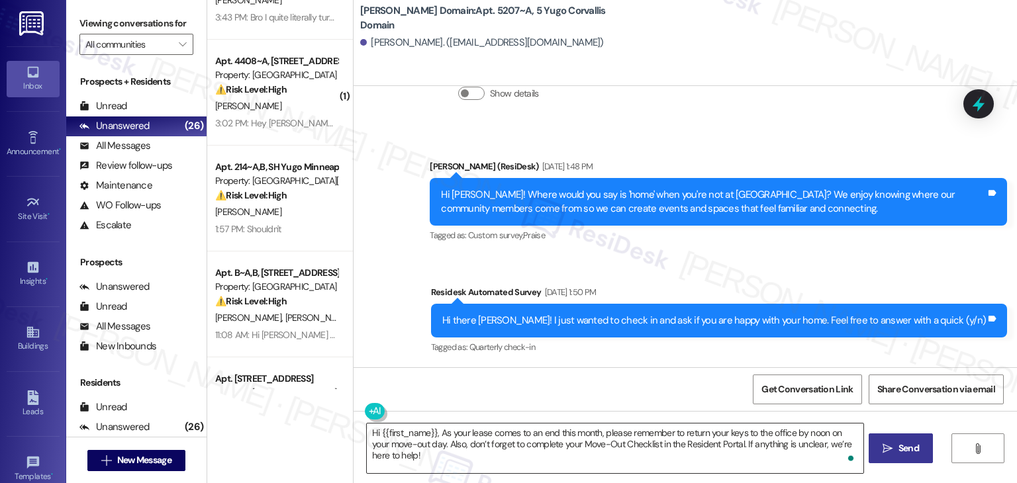
click at [672, 445] on textarea "Hi {{first_name}}, As your lease comes to an end this month, please remember to…" at bounding box center [615, 449] width 496 height 50
click at [632, 373] on div "Get Conversation Link Share Conversation via email" at bounding box center [684, 389] width 663 height 44
click at [892, 444] on span " Send" at bounding box center [901, 449] width 42 height 14
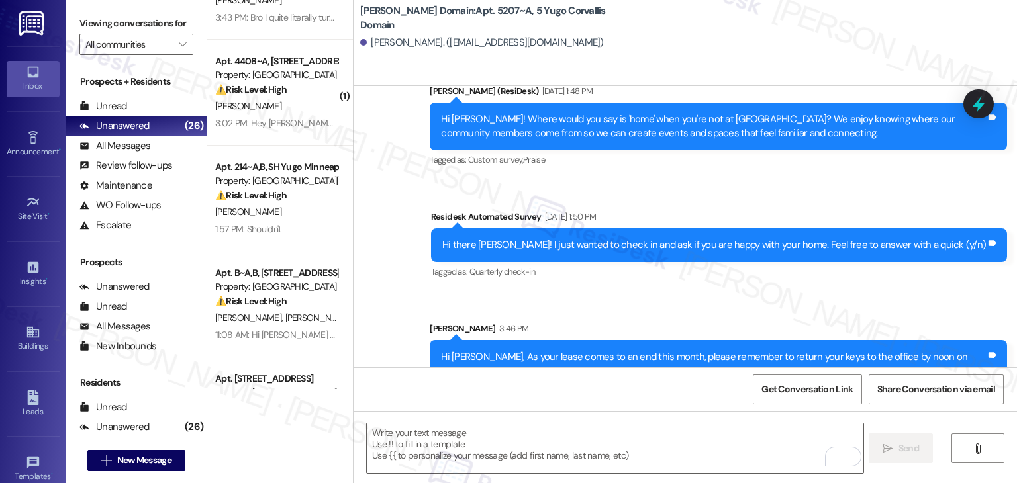
scroll to position [906, 0]
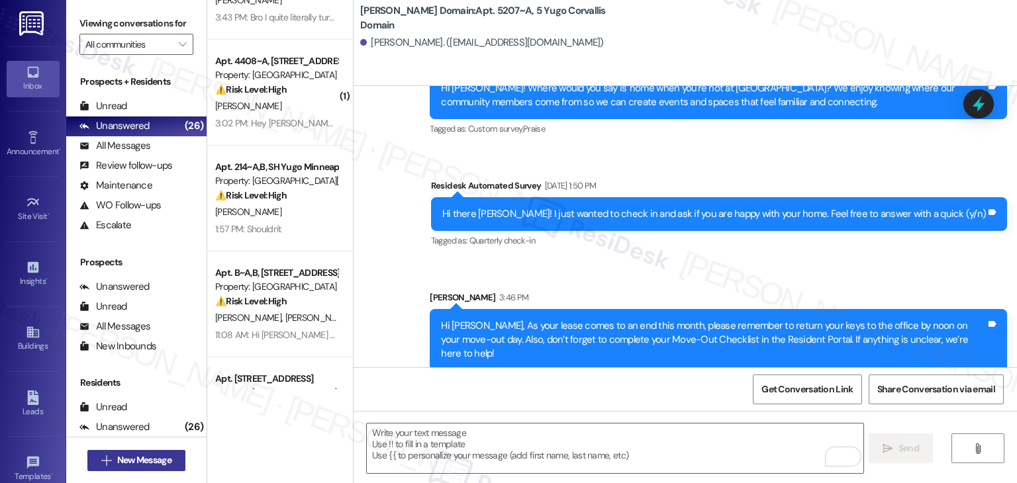
click at [154, 459] on span "New Message" at bounding box center [144, 460] width 54 height 14
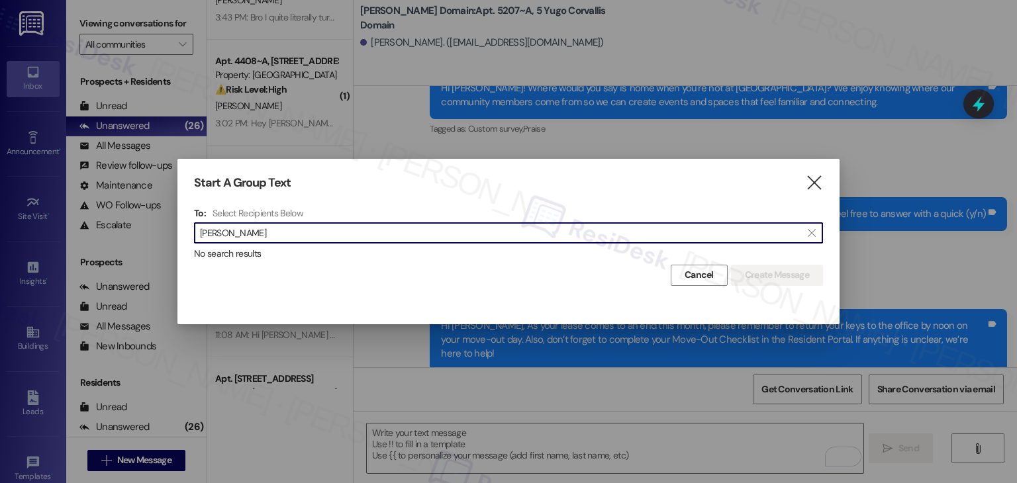
click at [240, 229] on input "Adeline Schneider" at bounding box center [500, 233] width 601 height 19
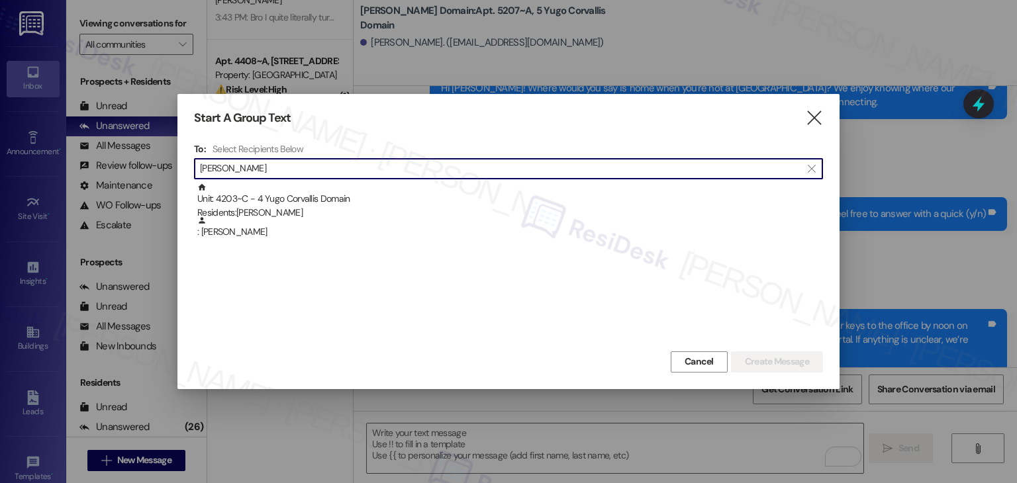
type input "Adeline Schneider"
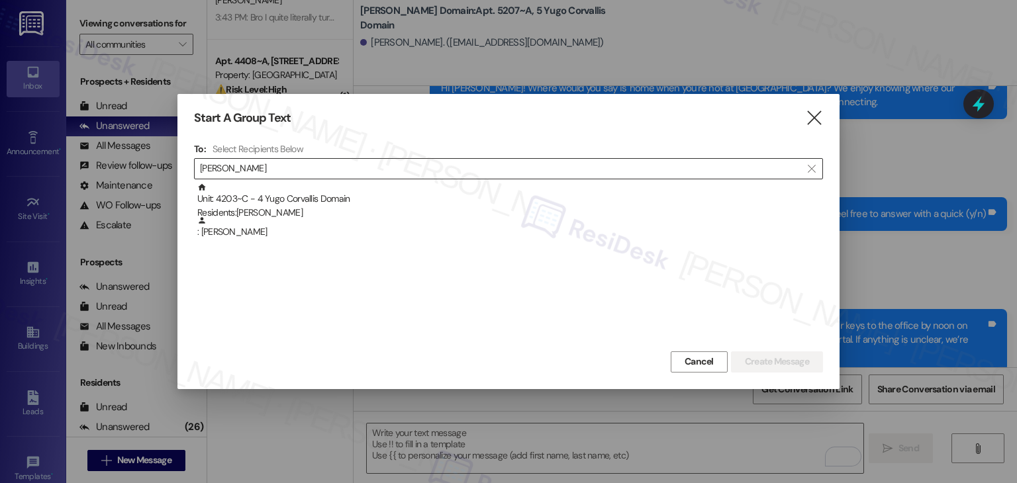
click at [240, 228] on div ": Adeline Schneider" at bounding box center [510, 227] width 626 height 23
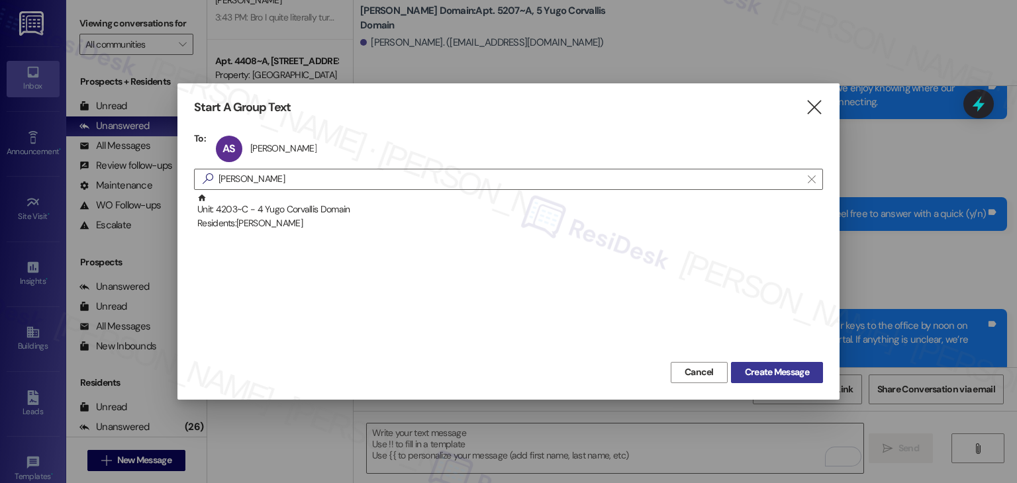
click at [774, 375] on span "Create Message" at bounding box center [777, 372] width 64 height 14
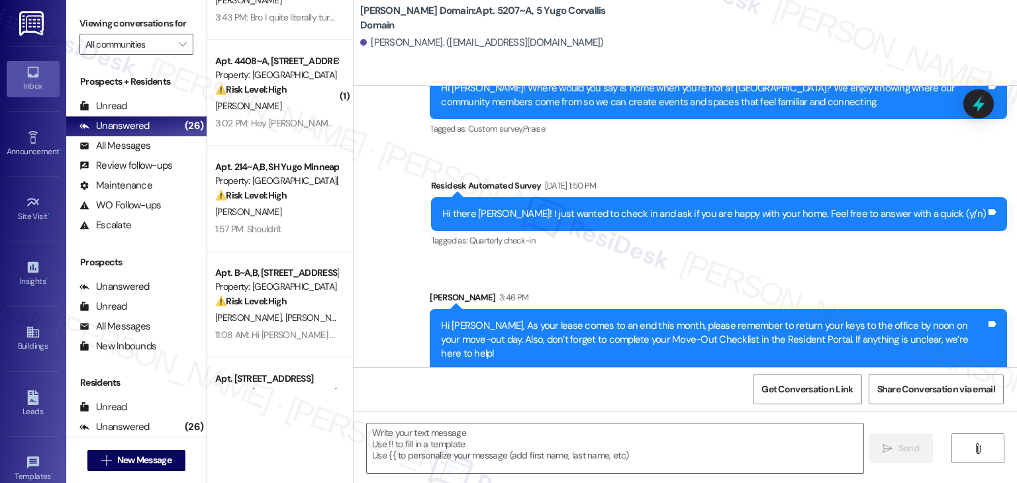
type textarea "Fetching suggested responses. Please feel free to read through the conversation…"
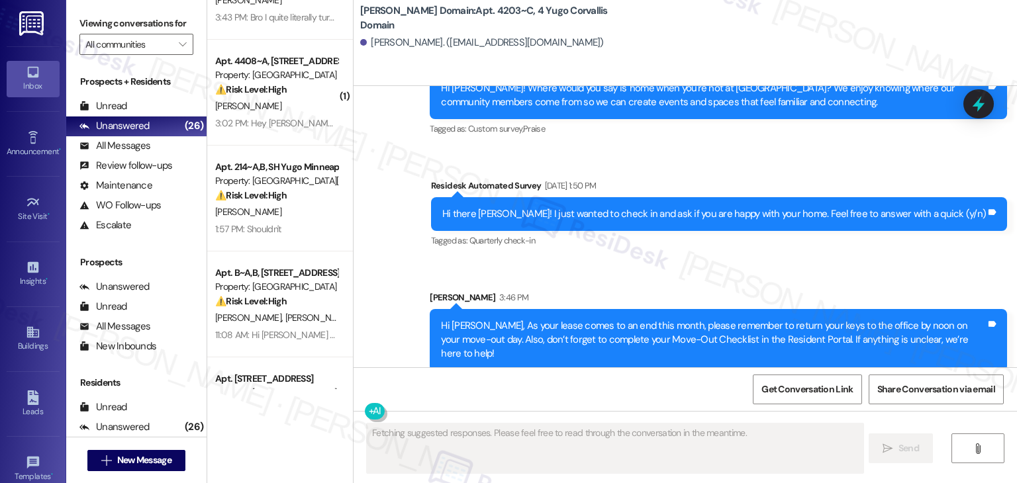
scroll to position [782, 0]
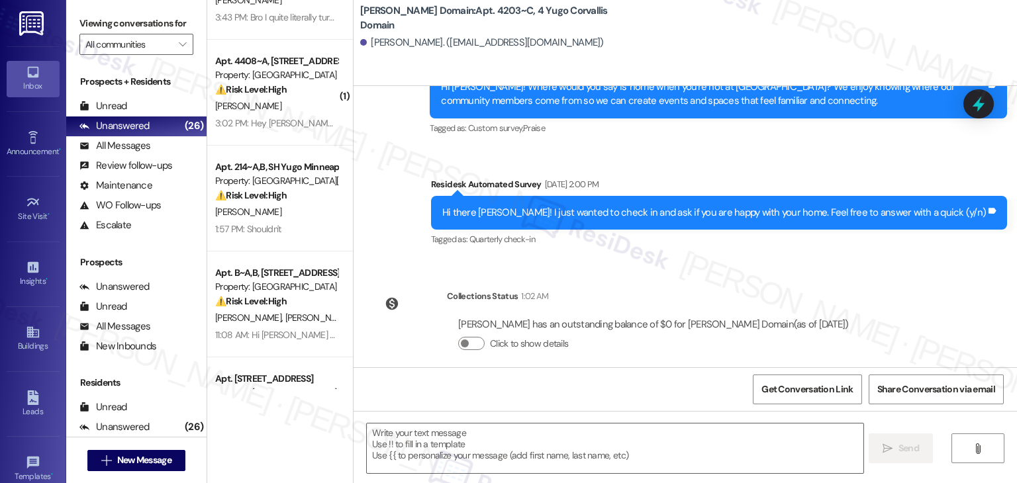
click at [506, 375] on div "Get Conversation Link Share Conversation via email" at bounding box center [684, 389] width 663 height 44
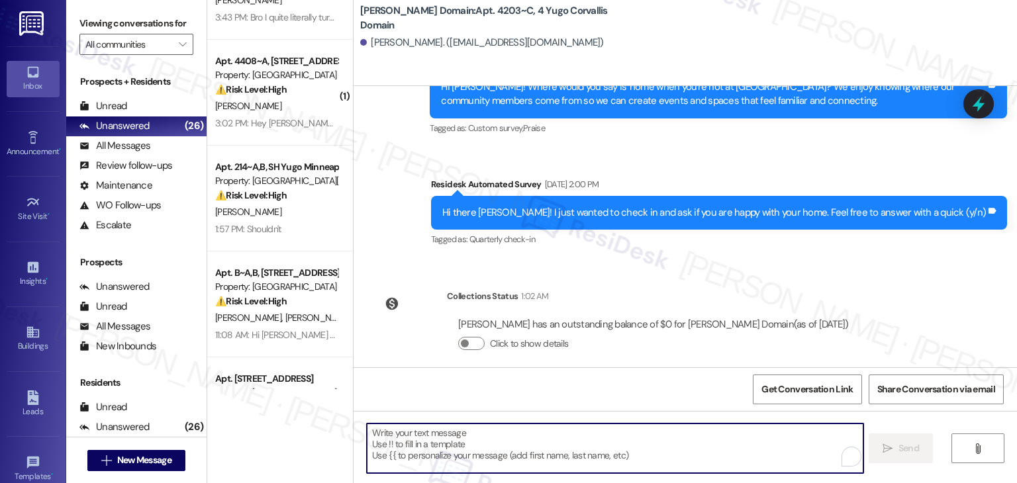
click at [501, 429] on textarea "To enrich screen reader interactions, please activate Accessibility in Grammarl…" at bounding box center [615, 449] width 496 height 50
paste textarea "Hi {{first_name}}, As your lease comes to an end this month, please remember to…"
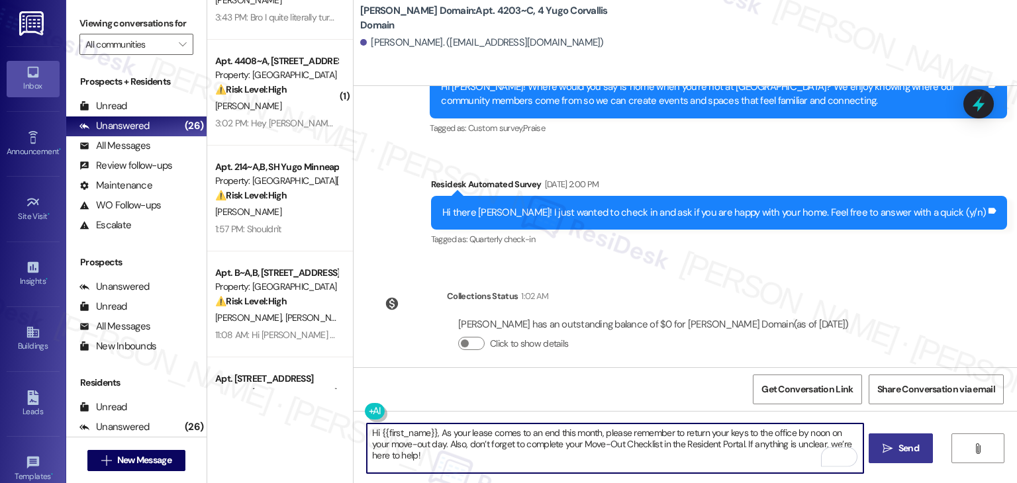
type textarea "Hi {{first_name}}, As your lease comes to an end this month, please remember to…"
click at [896, 453] on span "Send" at bounding box center [909, 449] width 26 height 14
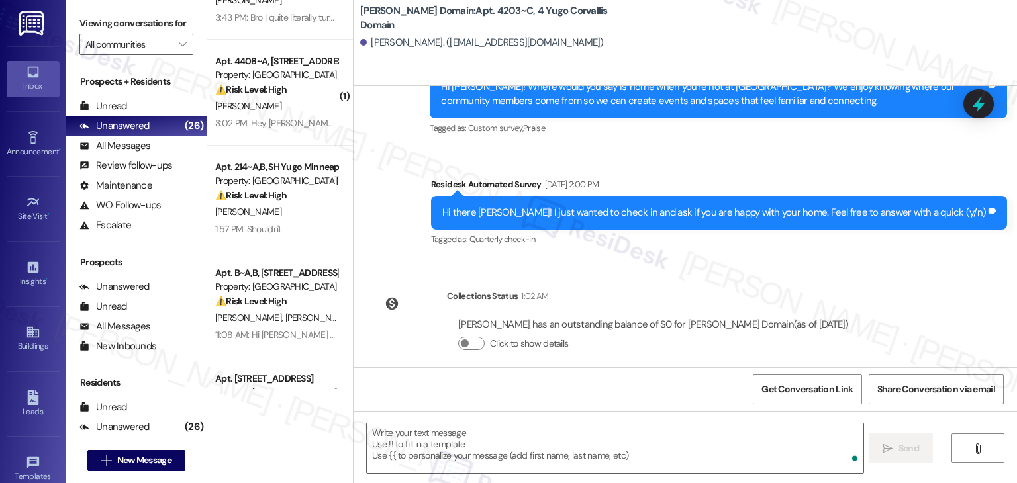
scroll to position [889, 0]
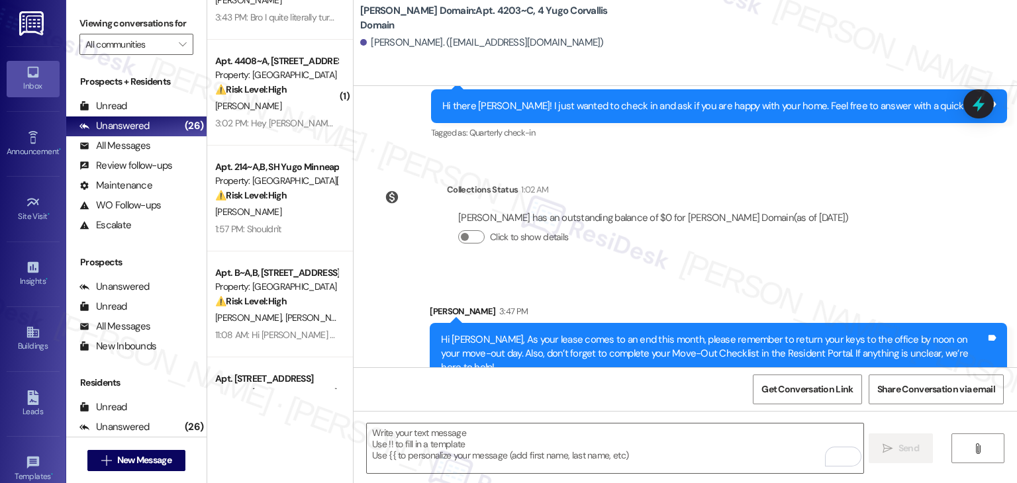
click at [801, 255] on div "Collections Status 1:02 AM Adeline Schneider has an outstanding balance of $0 f…" at bounding box center [616, 224] width 506 height 102
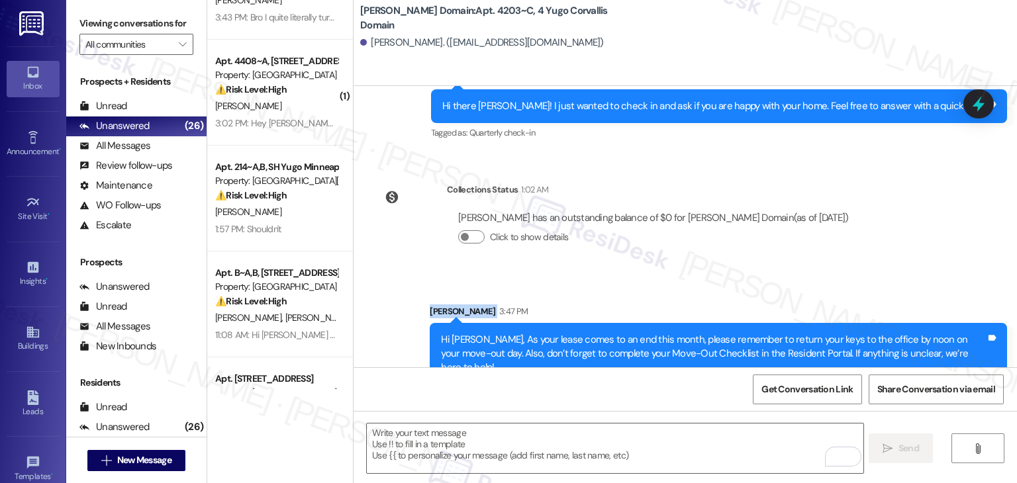
click at [801, 255] on div "Collections Status 1:02 AM Adeline Schneider has an outstanding balance of $0 f…" at bounding box center [616, 224] width 506 height 102
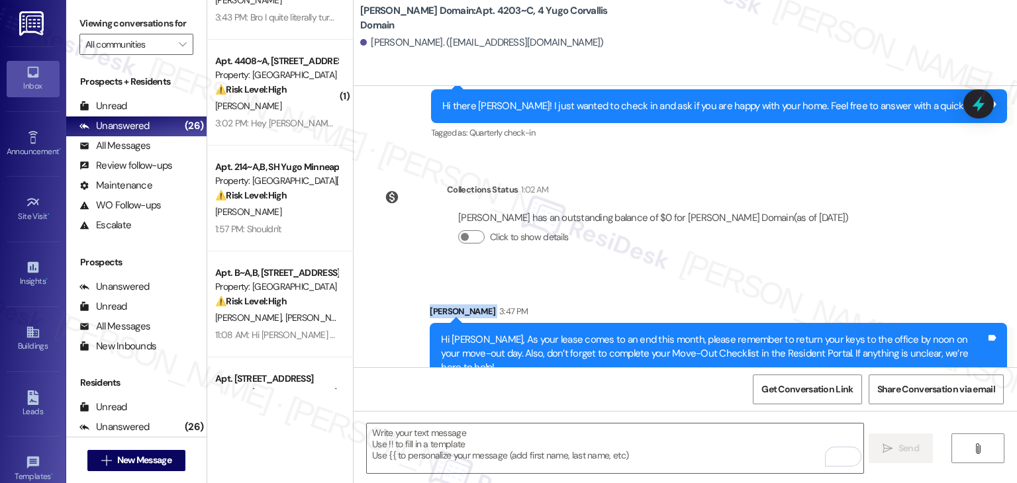
click at [801, 255] on div "Collections Status 1:02 AM Adeline Schneider has an outstanding balance of $0 f…" at bounding box center [616, 224] width 506 height 102
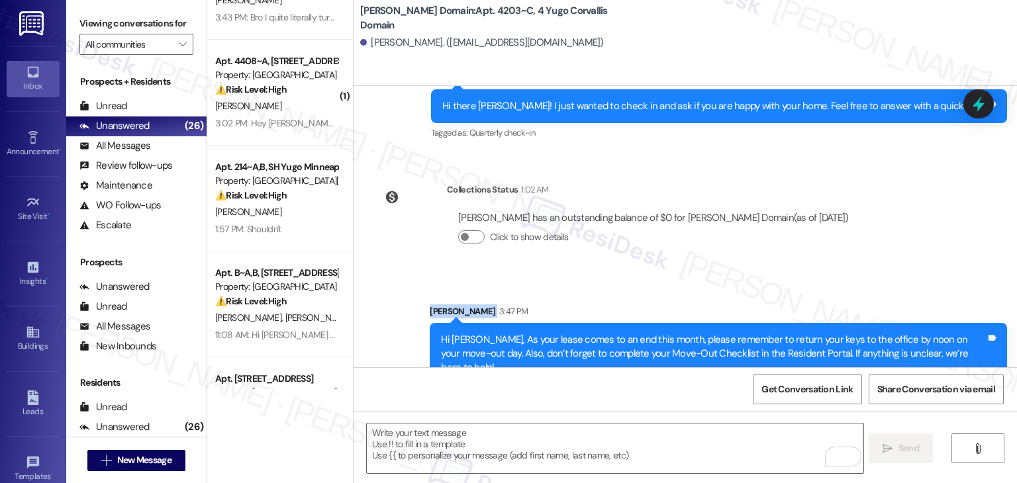
click at [801, 255] on div "Collections Status 1:02 AM Adeline Schneider has an outstanding balance of $0 f…" at bounding box center [616, 224] width 506 height 102
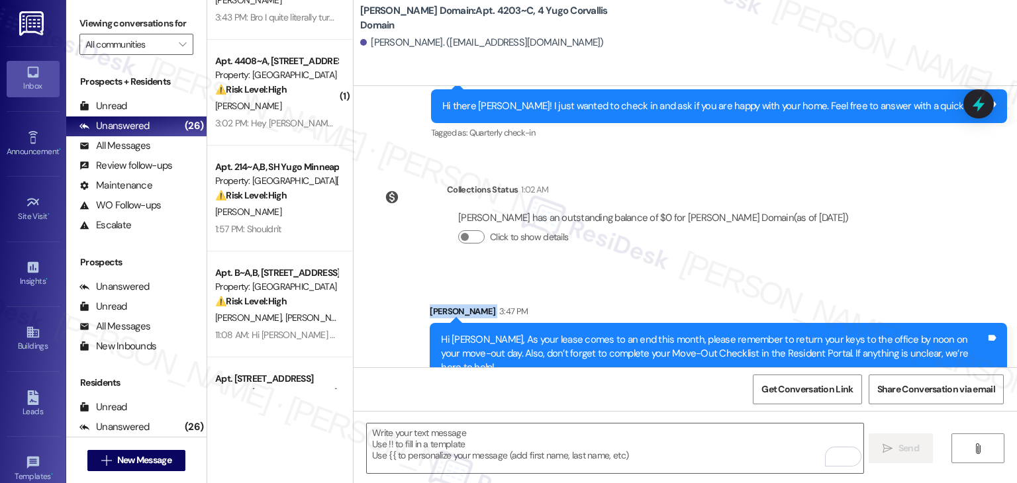
click at [801, 255] on div "Collections Status 1:02 AM Adeline Schneider has an outstanding balance of $0 f…" at bounding box center [616, 224] width 506 height 102
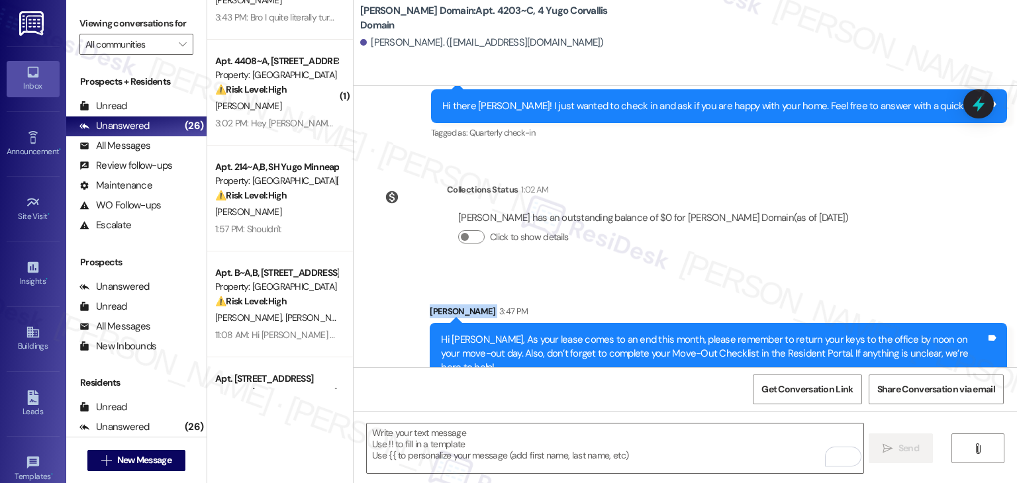
click at [801, 255] on div "Collections Status 1:02 AM Adeline Schneider has an outstanding balance of $0 f…" at bounding box center [616, 224] width 506 height 102
click at [164, 463] on span "New Message" at bounding box center [144, 460] width 54 height 14
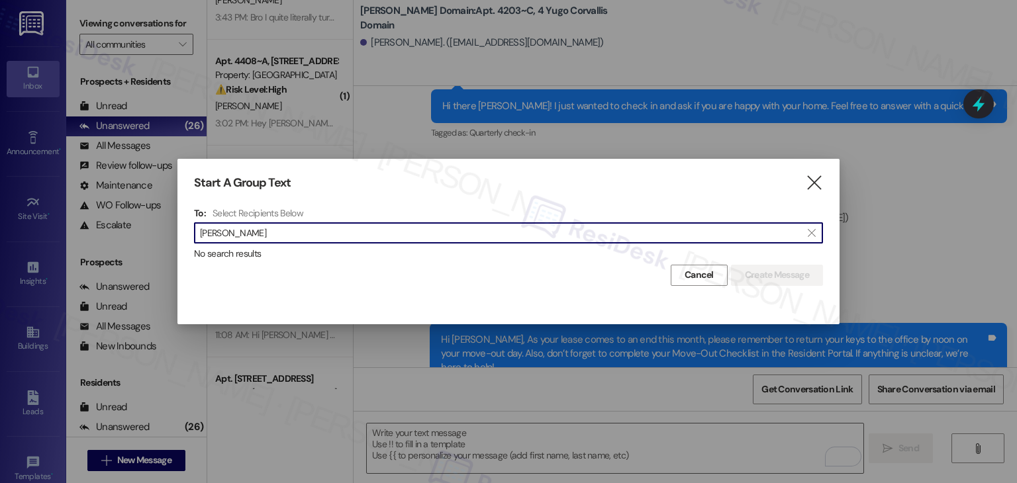
click at [240, 236] on input "Sherman Mcrae" at bounding box center [500, 233] width 601 height 19
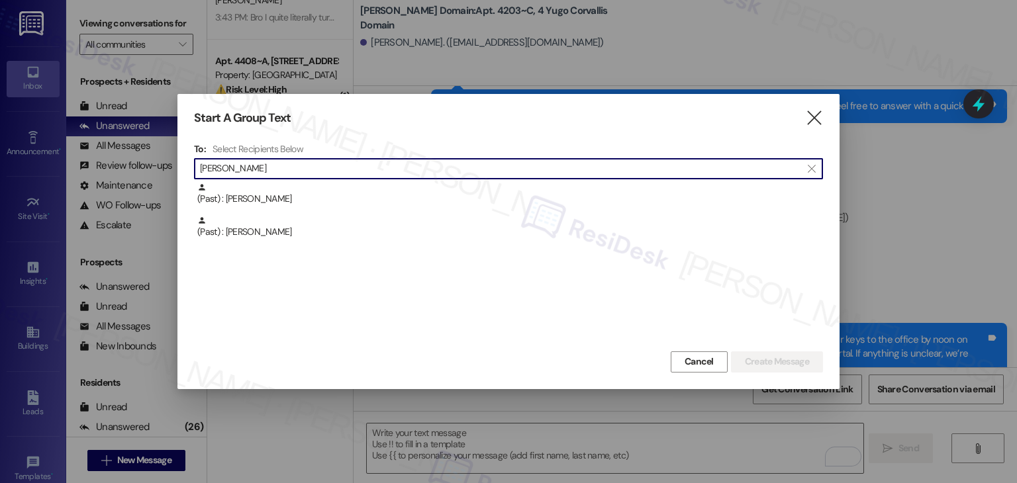
drag, startPoint x: 264, startPoint y: 169, endPoint x: 183, endPoint y: 167, distance: 80.8
click at [183, 167] on div "Start A Group Text  To: Select Recipients Below  Mcrae  (Past) : Mcrae Owen …" at bounding box center [508, 241] width 662 height 295
paste input "Zoe Diskin"
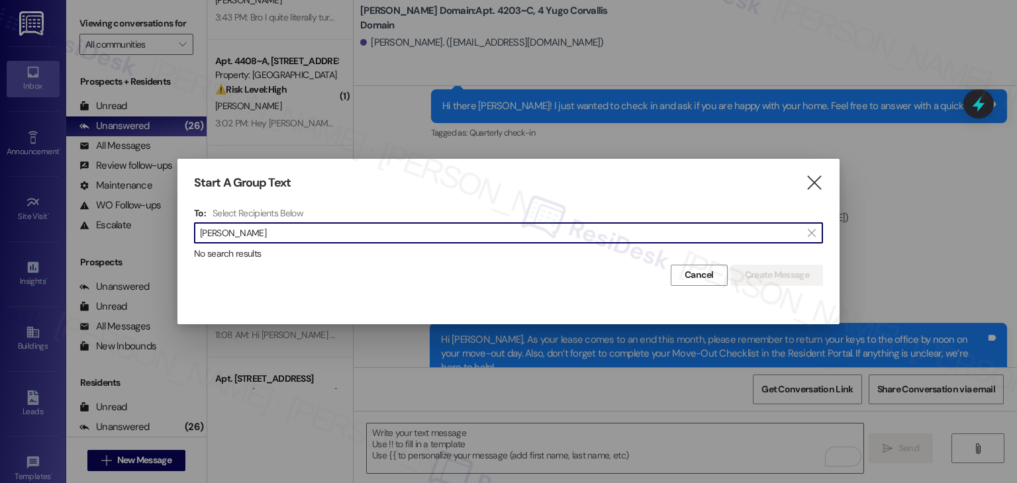
click at [222, 230] on input "Zoe Diskin" at bounding box center [500, 233] width 601 height 19
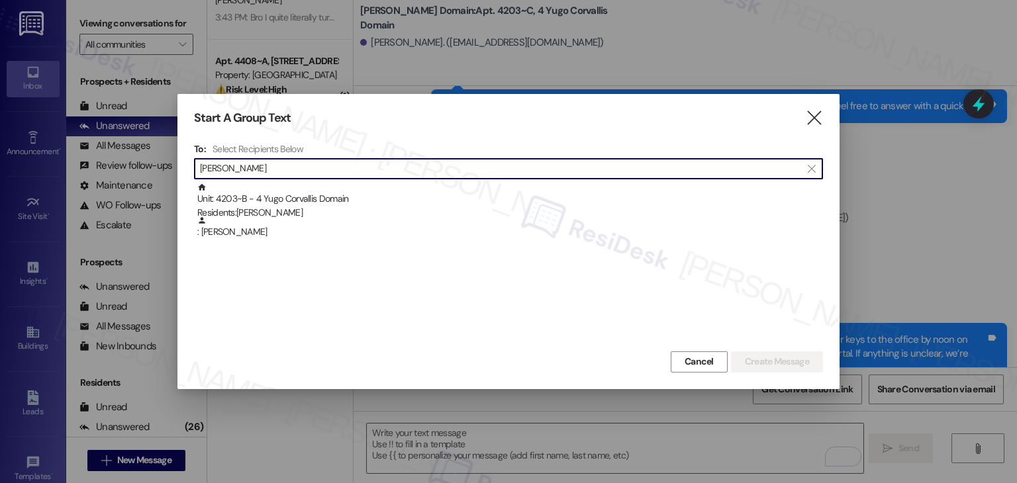
type input "Zoe Diskin"
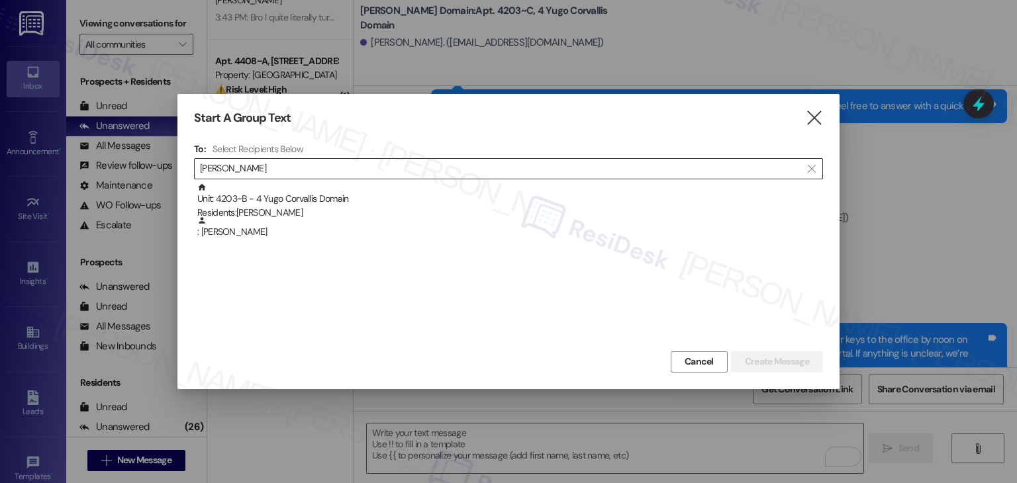
click at [222, 230] on div ": Zoe Diskin" at bounding box center [510, 227] width 626 height 23
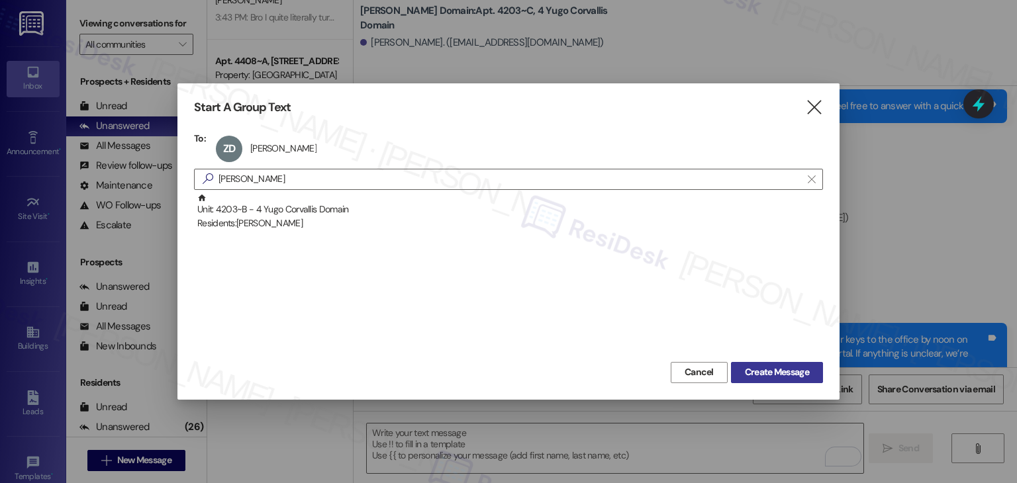
click at [784, 375] on span "Create Message" at bounding box center [777, 372] width 64 height 14
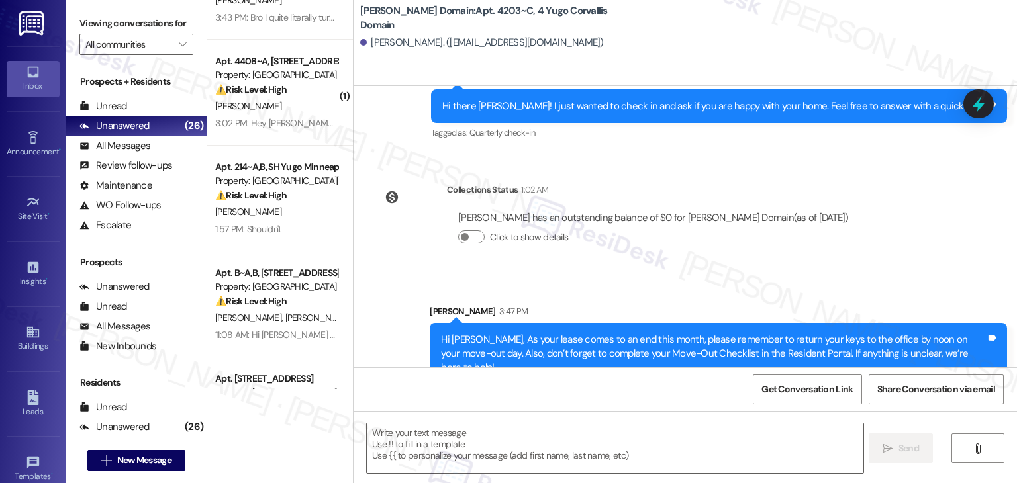
type textarea "Fetching suggested responses. Please feel free to read through the conversation…"
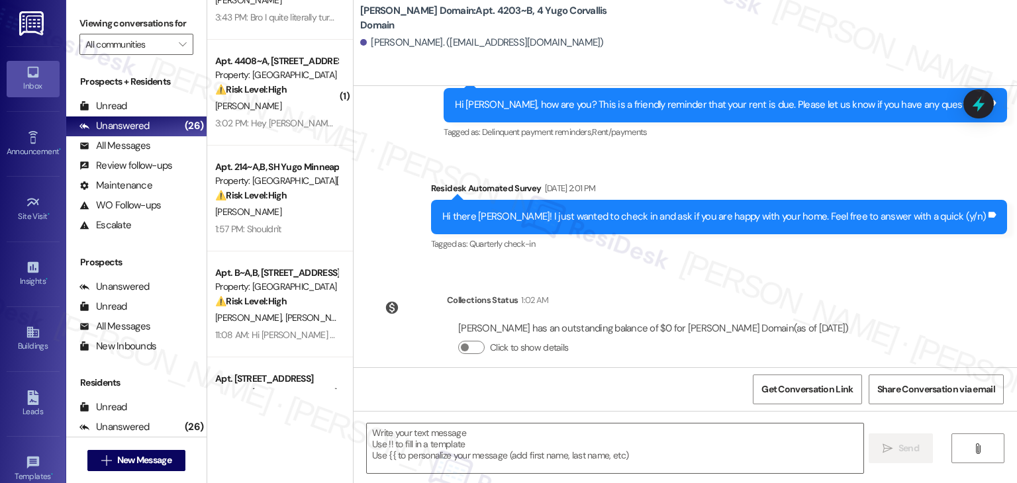
scroll to position [992, 0]
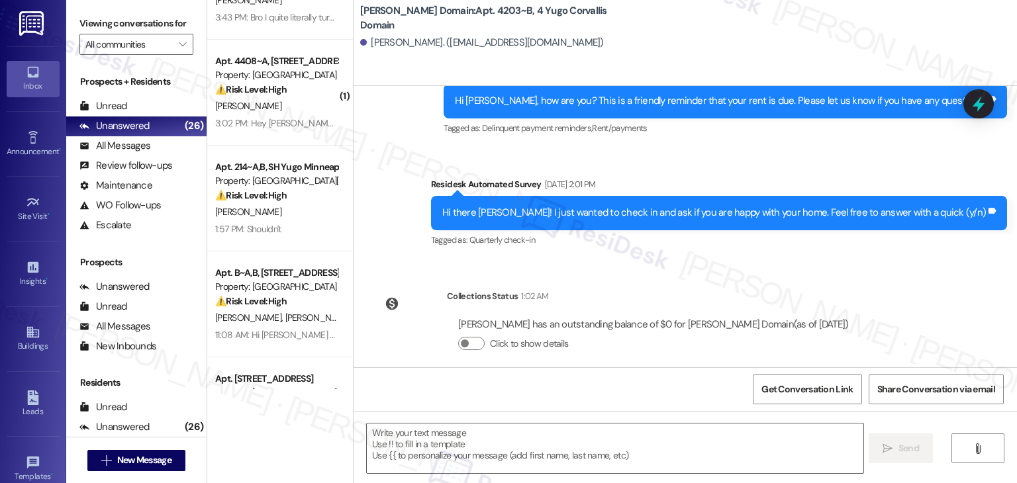
click at [424, 248] on div "Lease started Aug 31, 2024 at 7:00 PM Survey, sent via SMS Residesk Automated S…" at bounding box center [684, 226] width 663 height 281
click at [512, 436] on textarea at bounding box center [615, 449] width 496 height 50
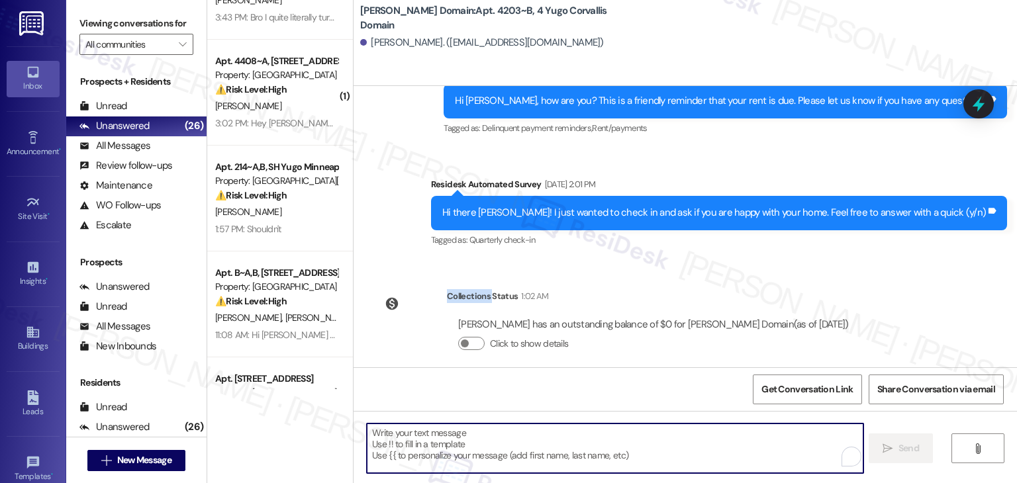
paste textarea "Hi {{first_name}}, As your lease comes to an end this month, please remember to…"
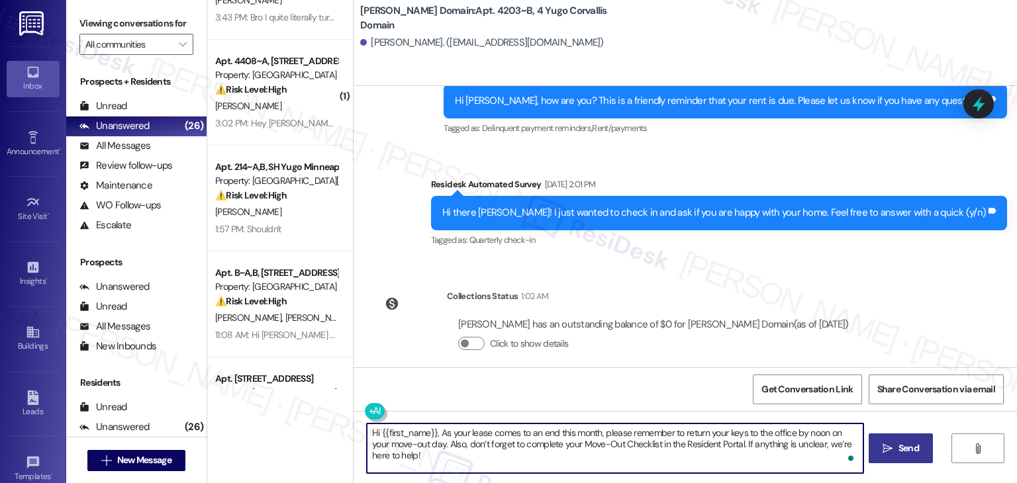
type textarea "Hi {{first_name}}, As your lease comes to an end this month, please remember to…"
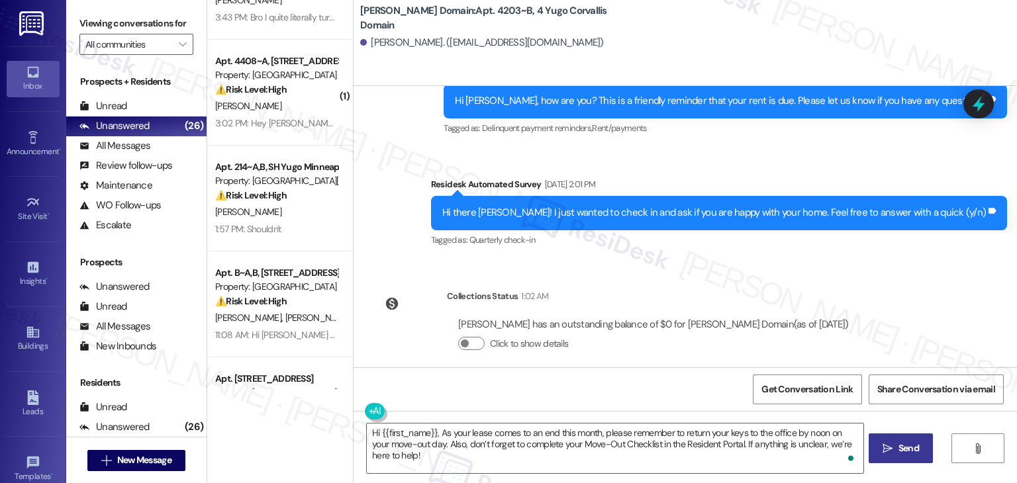
click at [896, 448] on span "Send" at bounding box center [909, 449] width 26 height 14
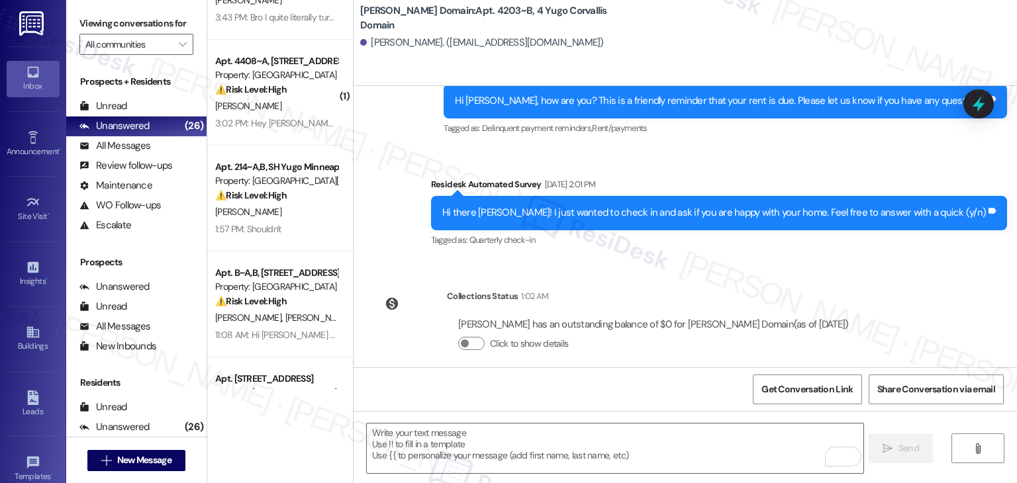
scroll to position [1098, 0]
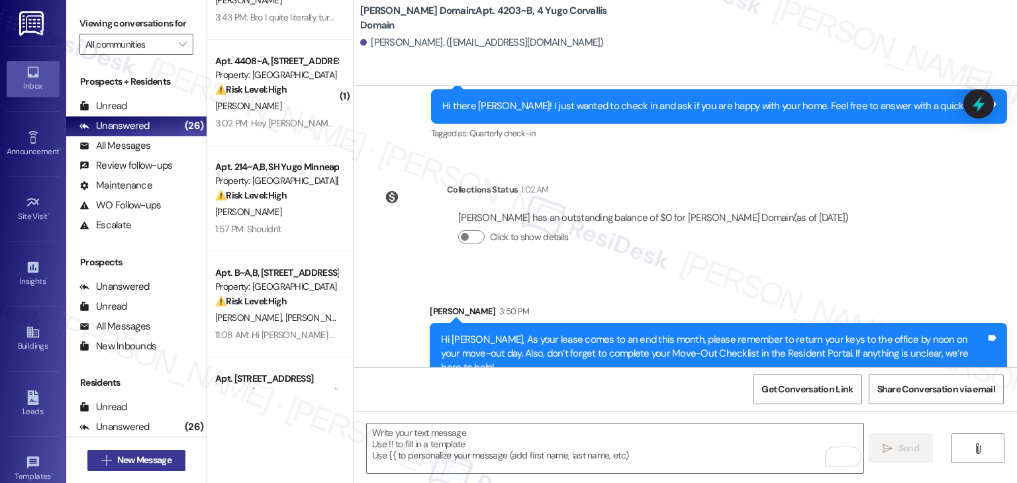
click at [159, 459] on span "New Message" at bounding box center [144, 460] width 54 height 14
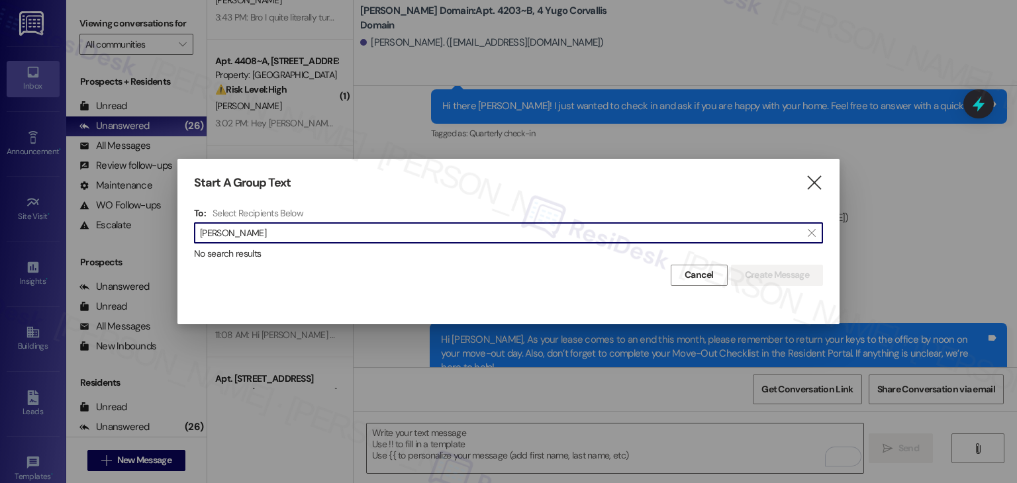
click at [229, 232] on input "[PERSON_NAME]" at bounding box center [500, 233] width 601 height 19
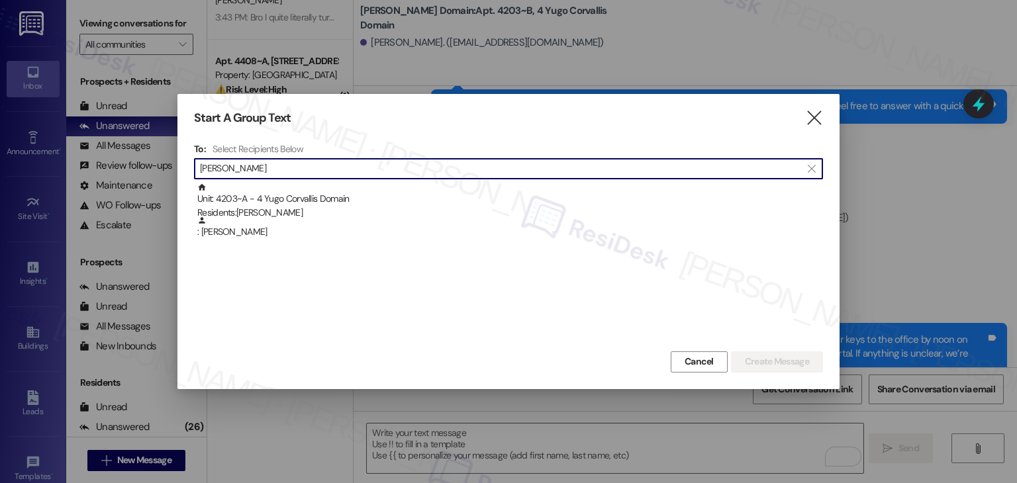
type input "[PERSON_NAME]"
click at [229, 232] on div ": [PERSON_NAME]" at bounding box center [510, 227] width 626 height 23
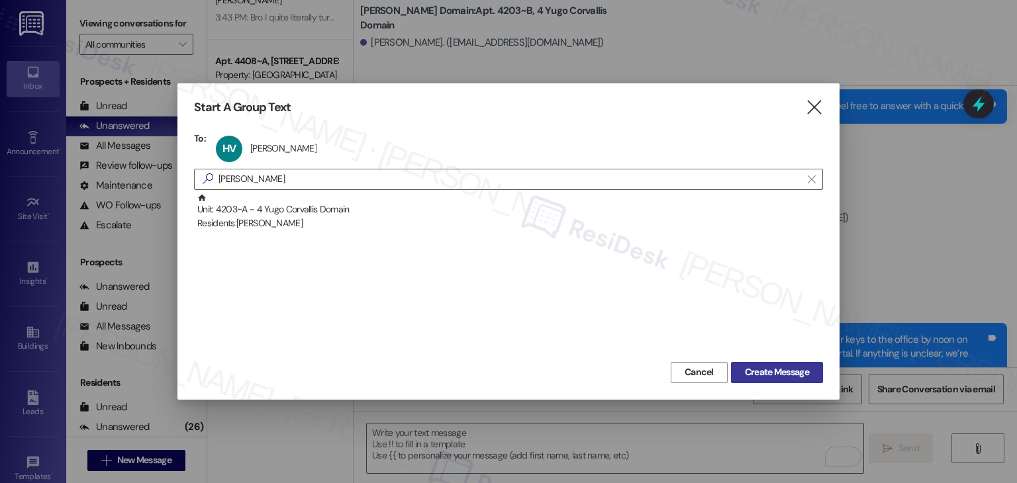
click at [799, 377] on span "Create Message" at bounding box center [777, 372] width 64 height 14
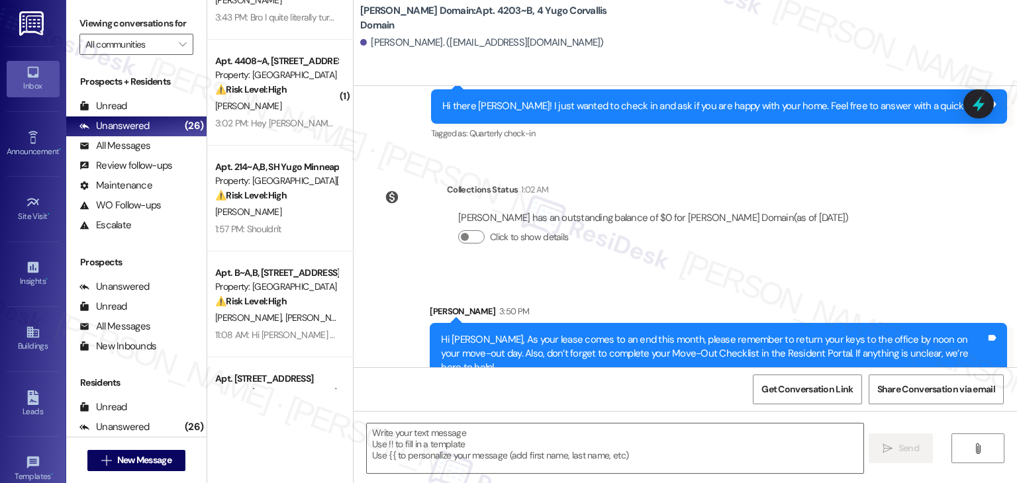
type textarea "Fetching suggested responses. Please feel free to read through the conversation…"
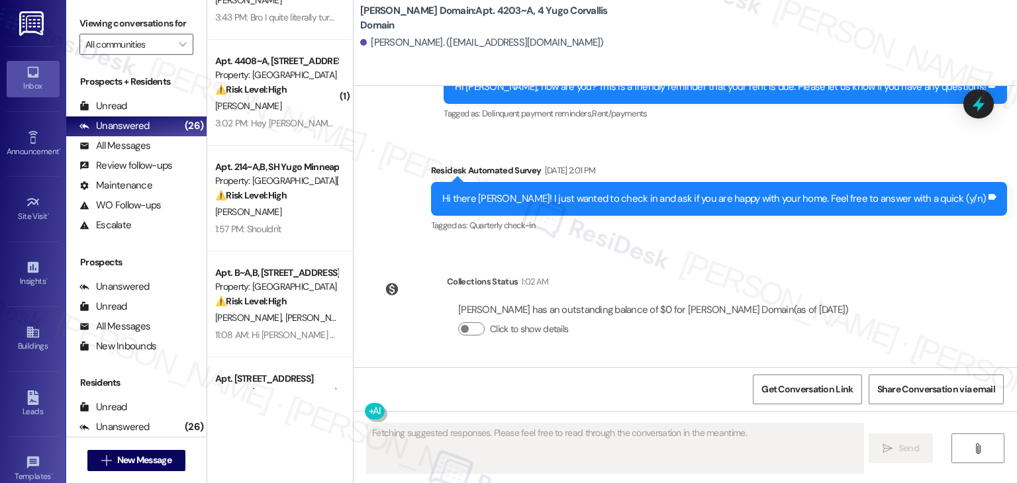
scroll to position [768, 0]
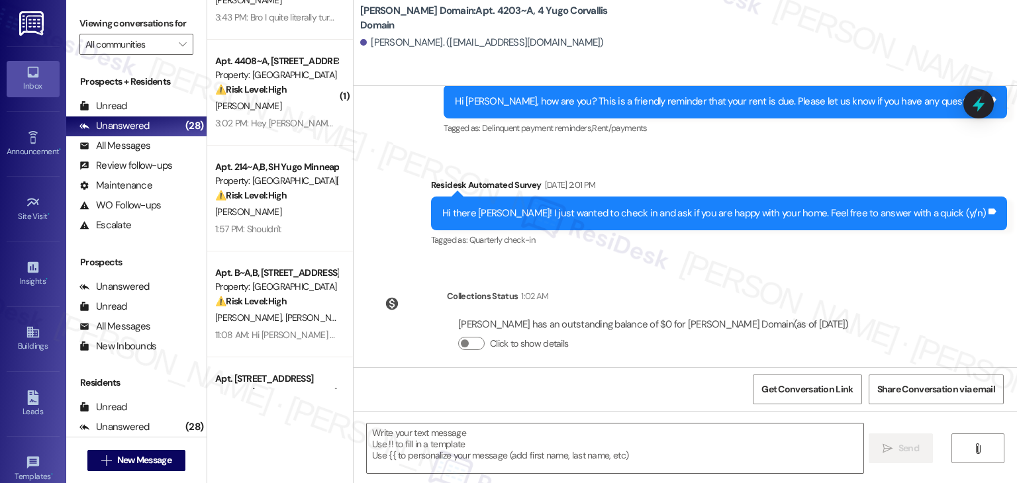
click at [453, 383] on div "Get Conversation Link Share Conversation via email" at bounding box center [684, 389] width 663 height 44
click at [447, 447] on textarea at bounding box center [615, 449] width 496 height 50
paste textarea "Hi {{first_name}}, As your lease comes to an end this month, please remember to…"
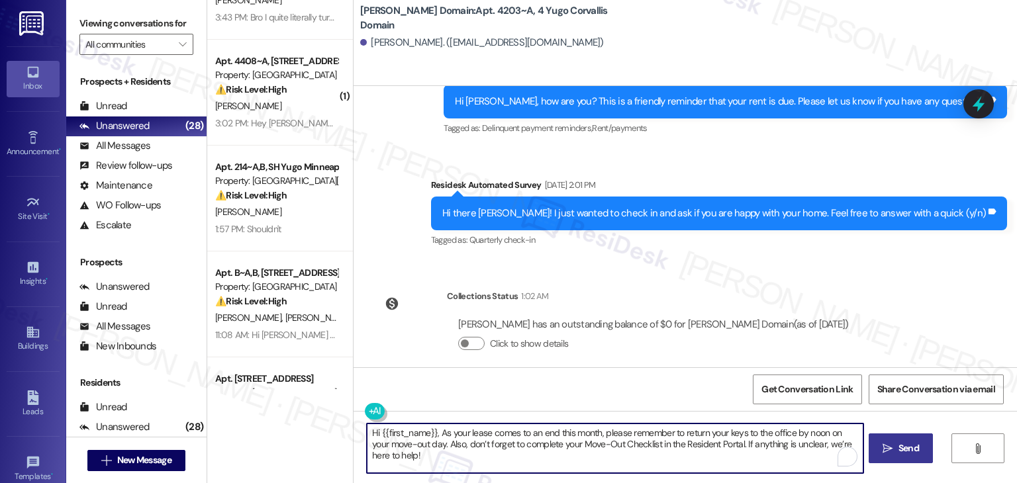
type textarea "Hi {{first_name}}, As your lease comes to an end this month, please remember to…"
click at [906, 451] on span "Send" at bounding box center [908, 449] width 21 height 14
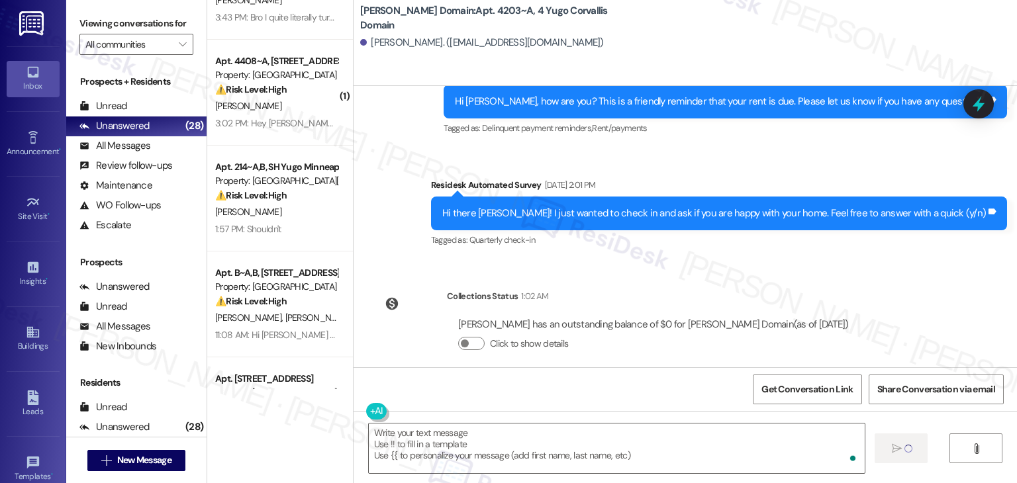
scroll to position [874, 0]
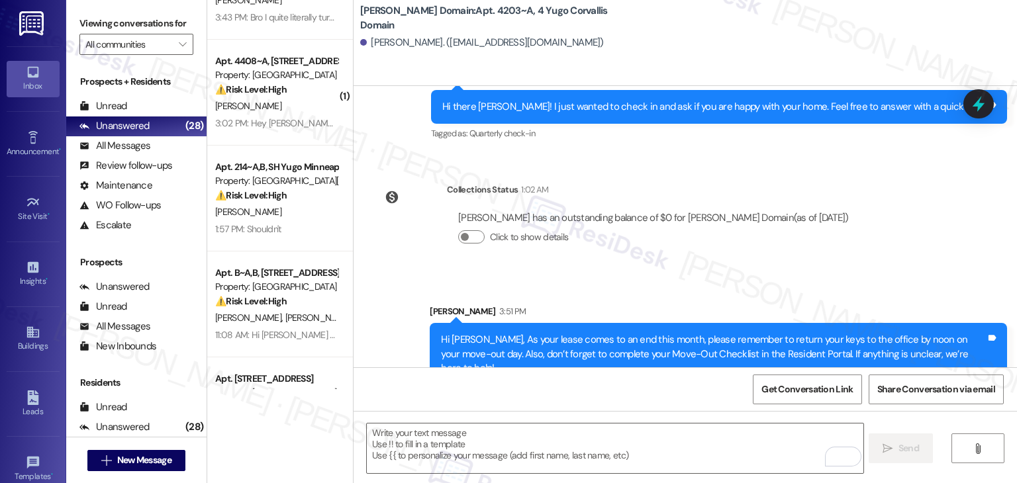
click at [883, 238] on div "Lease started Aug 31, 2024 at 7:00 PM Survey, sent via SMS Residesk Automated S…" at bounding box center [684, 226] width 663 height 281
click at [903, 254] on div "Lease started Aug 31, 2024 at 7:00 PM Survey, sent via SMS Residesk Automated S…" at bounding box center [684, 226] width 663 height 281
click at [143, 463] on span "New Message" at bounding box center [144, 460] width 54 height 14
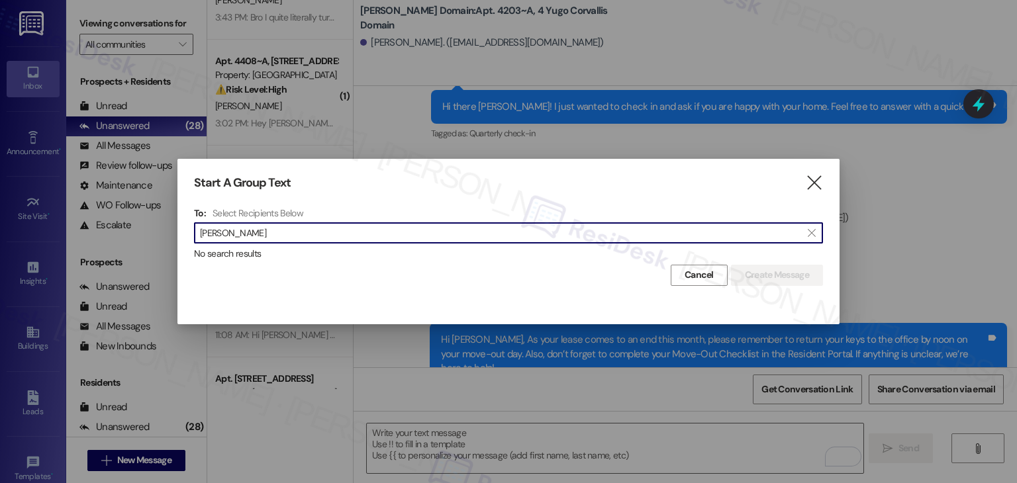
click at [220, 228] on input "Mei Whalen" at bounding box center [500, 233] width 601 height 19
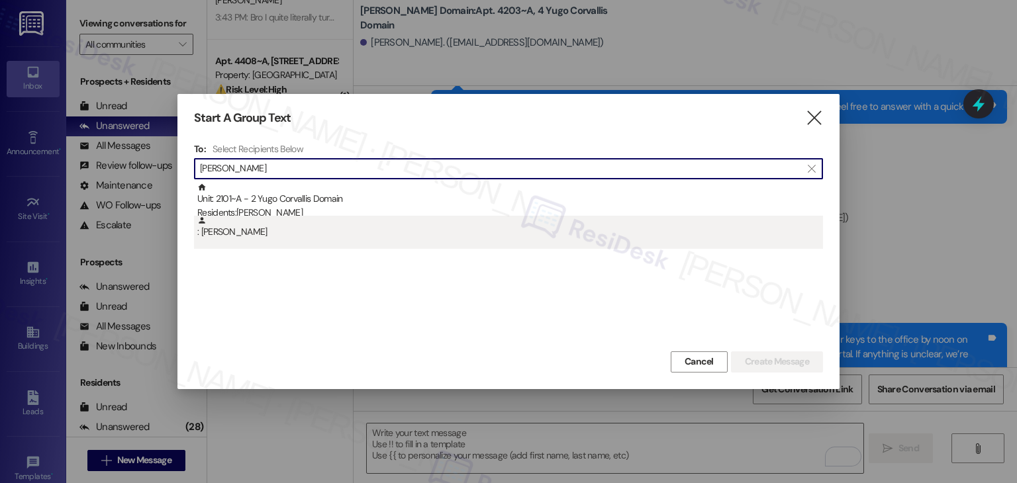
type input "Mei Whalen"
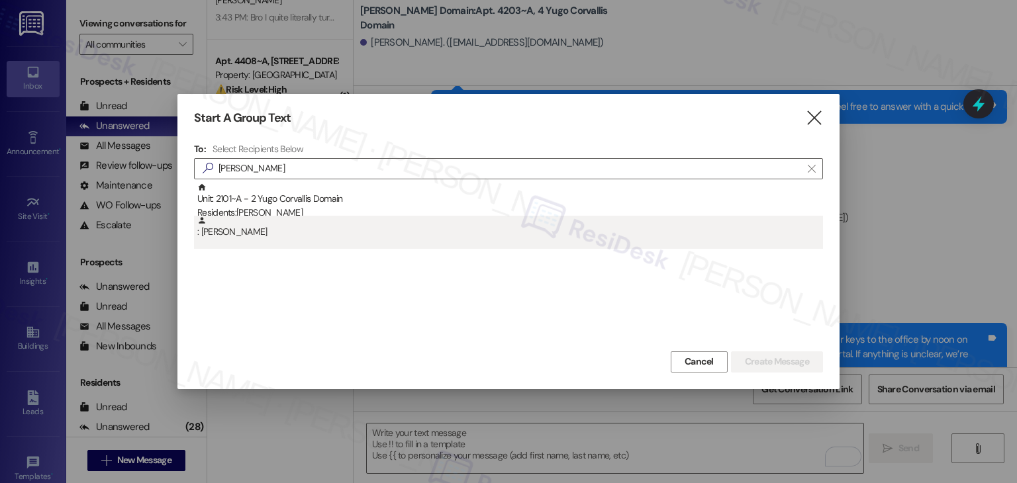
click at [246, 232] on div ": Mei Whalen" at bounding box center [510, 227] width 626 height 23
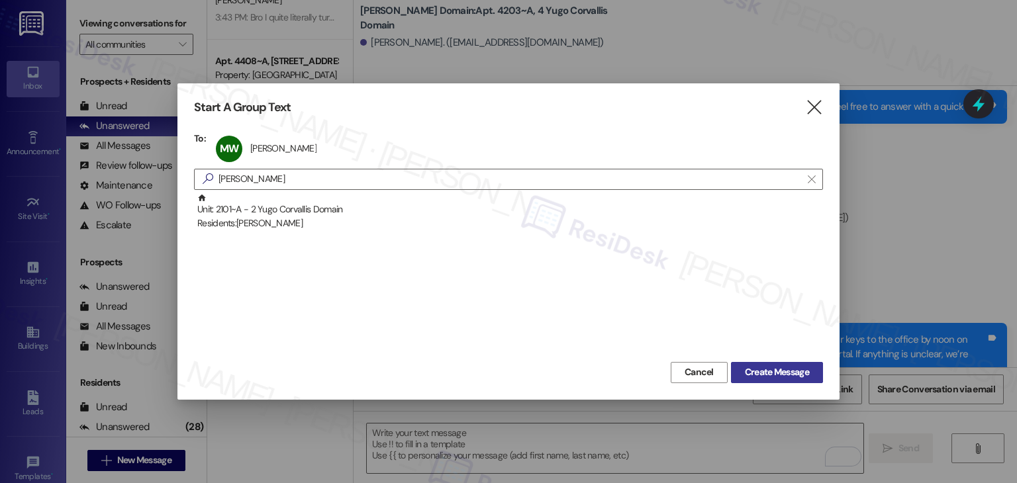
click at [761, 376] on span "Create Message" at bounding box center [777, 372] width 64 height 14
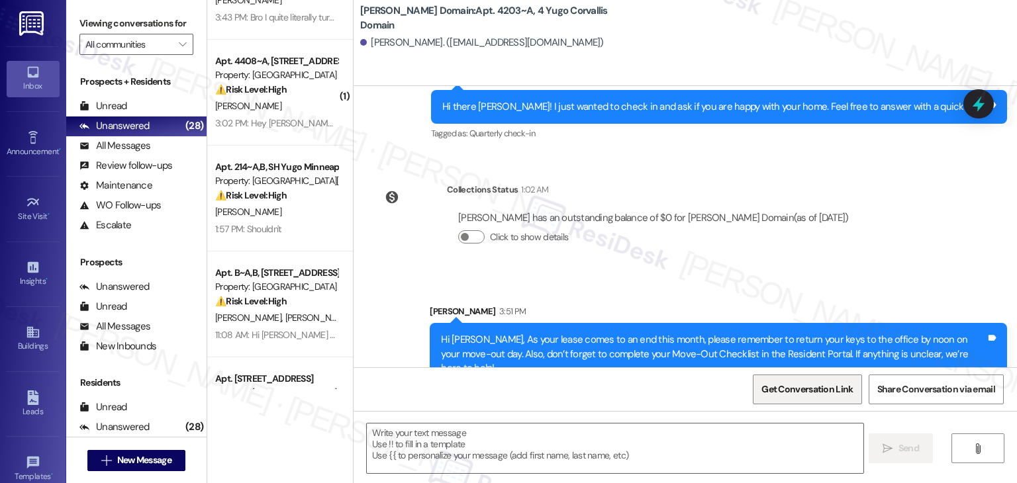
type textarea "Fetching suggested responses. Please feel free to read through the conversation…"
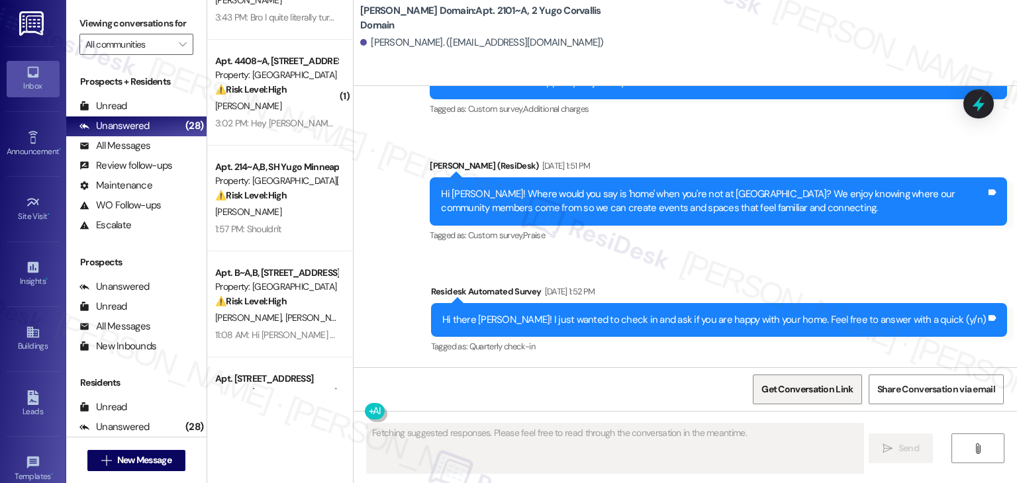
scroll to position [661, 0]
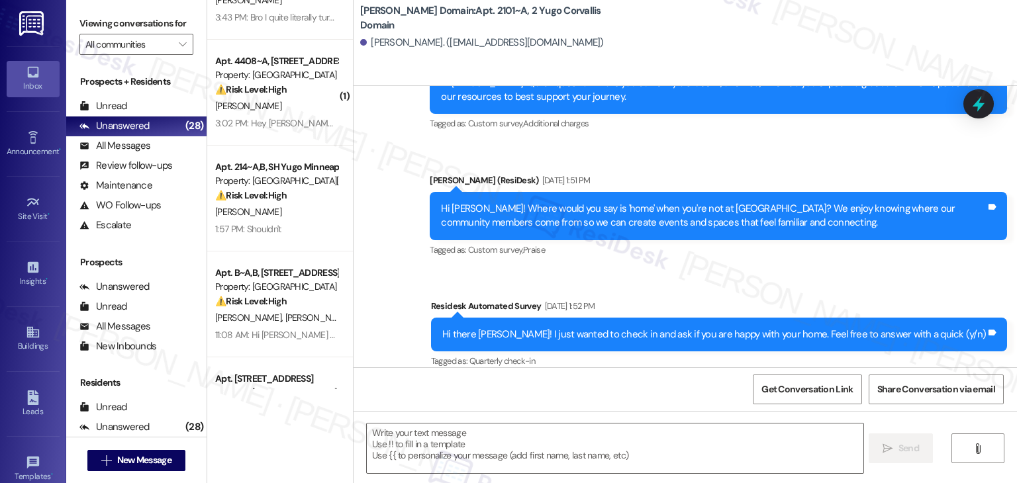
click at [467, 432] on textarea at bounding box center [615, 449] width 496 height 50
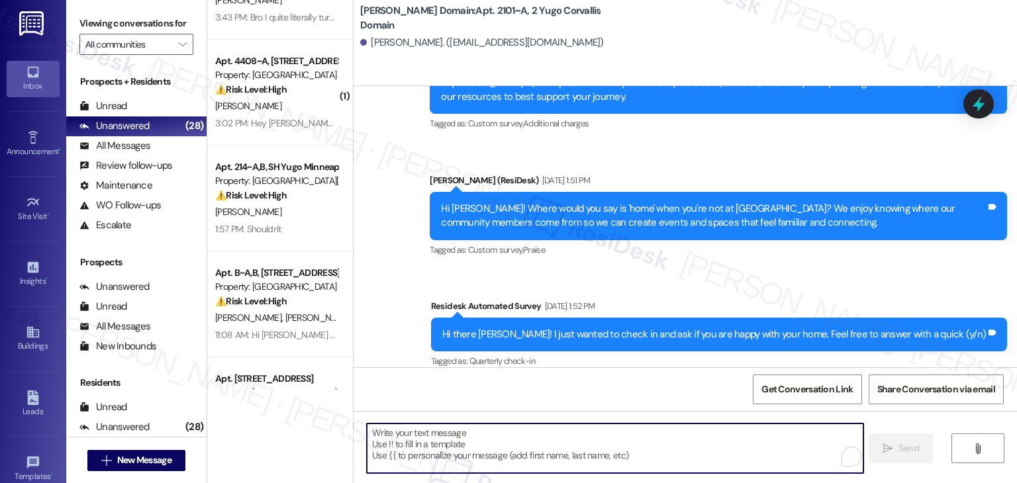
paste textarea "Hi {{first_name}}, As your lease comes to an end this month, please remember to…"
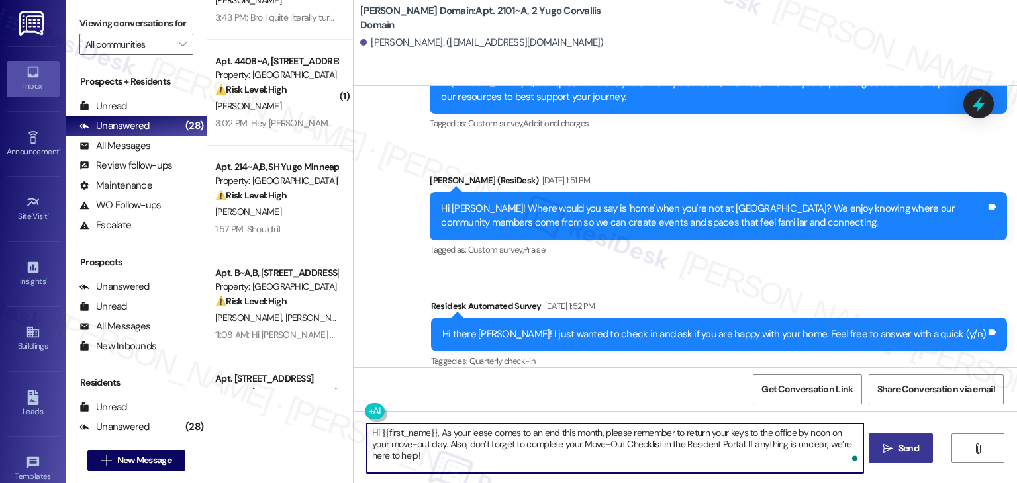
type textarea "Hi {{first_name}}, As your lease comes to an end this month, please remember to…"
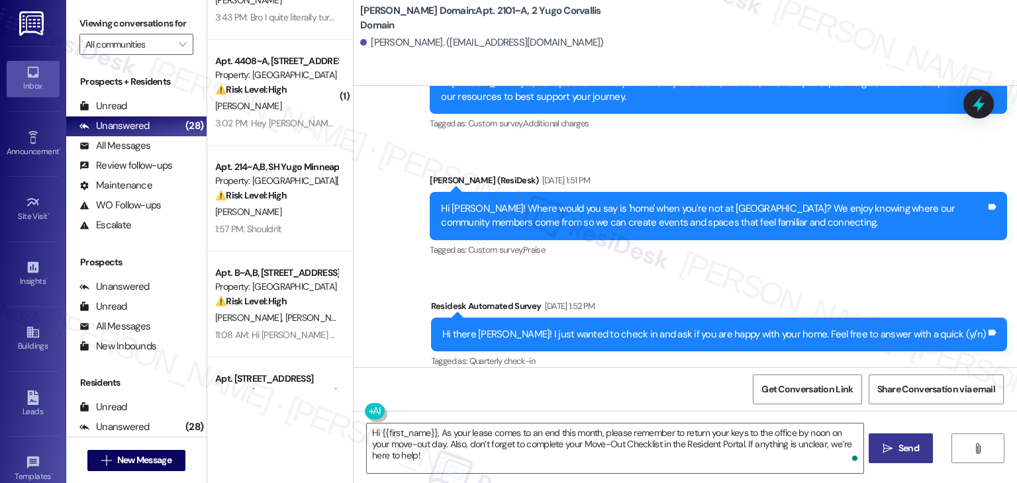
click at [502, 382] on div "Get Conversation Link Share Conversation via email" at bounding box center [684, 389] width 663 height 44
click at [898, 453] on span "Send" at bounding box center [908, 449] width 21 height 14
click at [573, 381] on div "Get Conversation Link Share Conversation via email" at bounding box center [684, 389] width 663 height 44
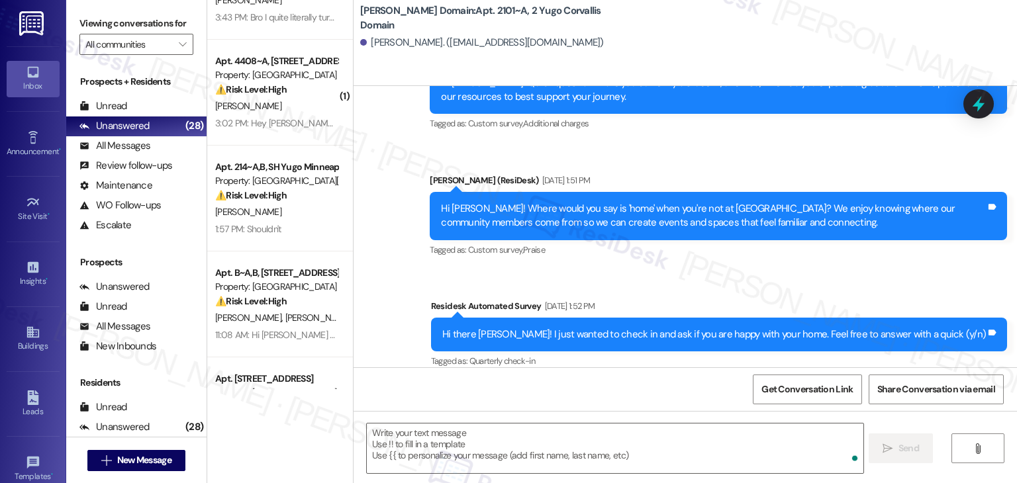
scroll to position [767, 0]
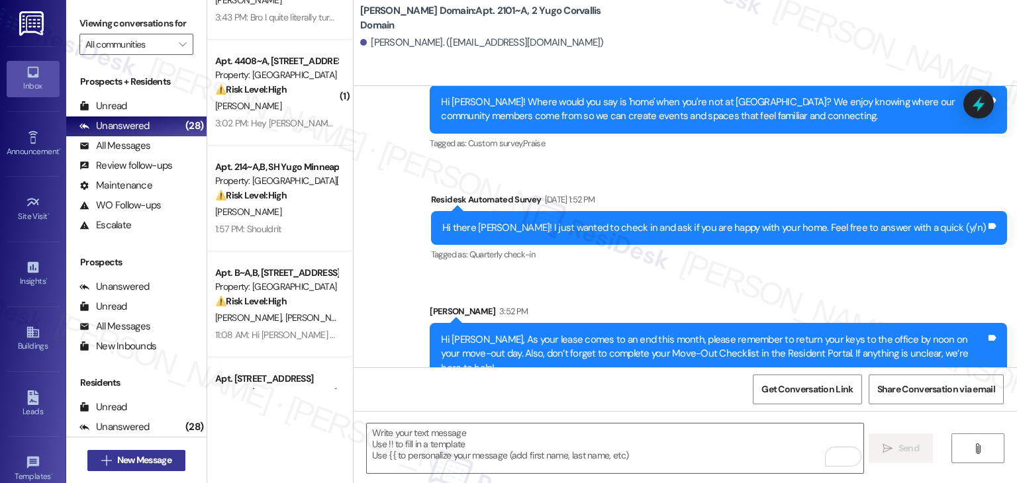
click at [162, 459] on span "New Message" at bounding box center [144, 460] width 54 height 14
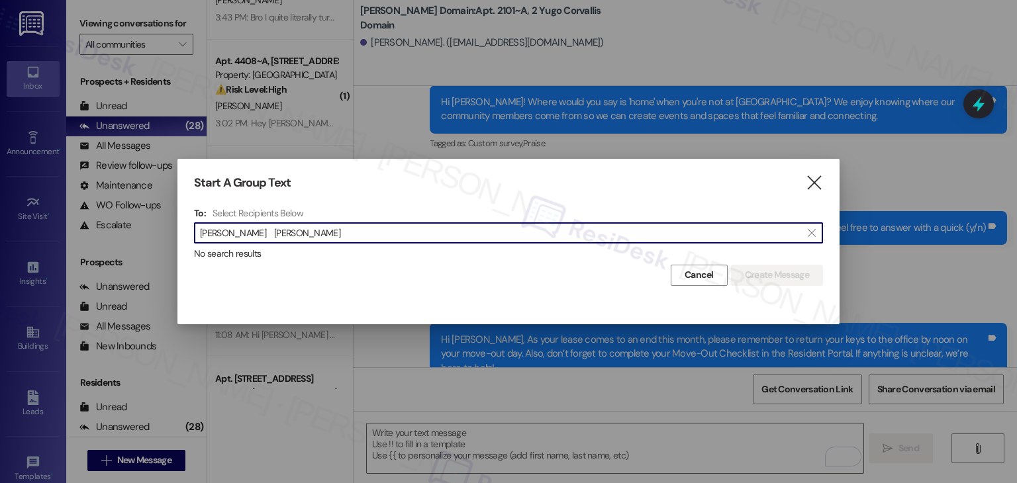
click at [230, 228] on input "Shreya Suresh" at bounding box center [500, 233] width 601 height 19
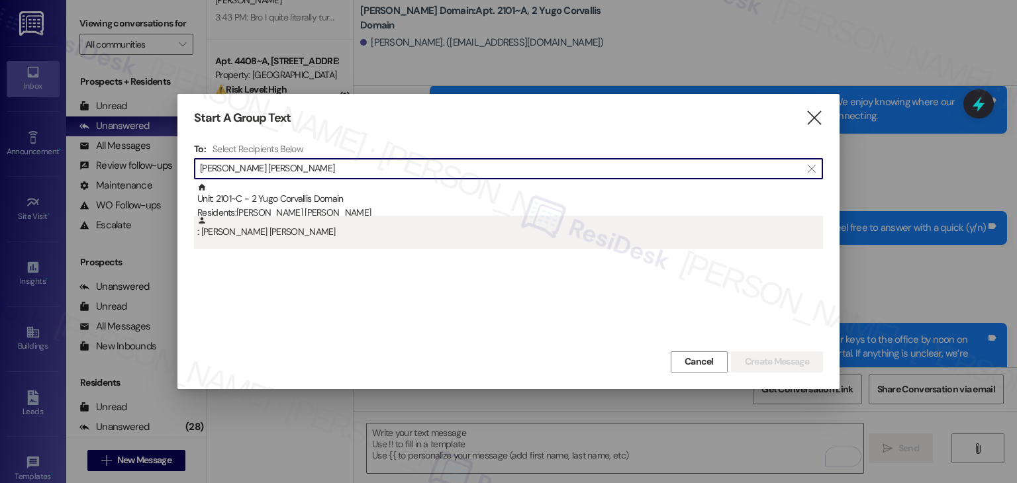
type input "Shreya Suresh"
click at [250, 240] on div ": Shreya Suresh" at bounding box center [508, 232] width 629 height 33
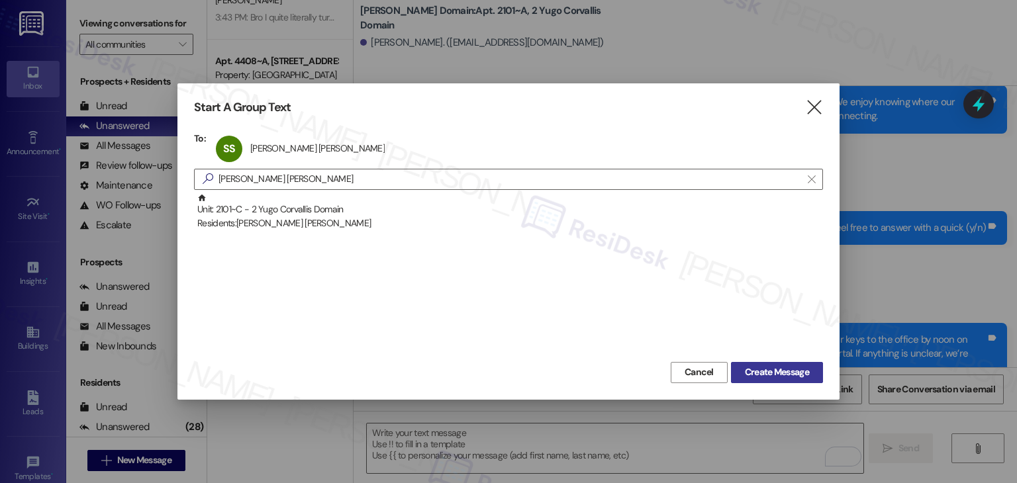
click at [790, 373] on span "Create Message" at bounding box center [777, 372] width 64 height 14
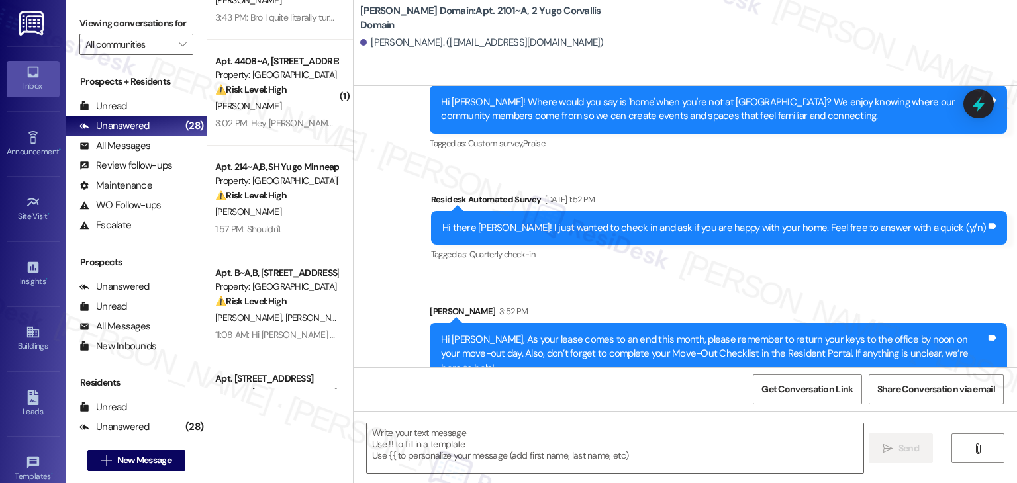
type textarea "Fetching suggested responses. Please feel free to read through the conversation…"
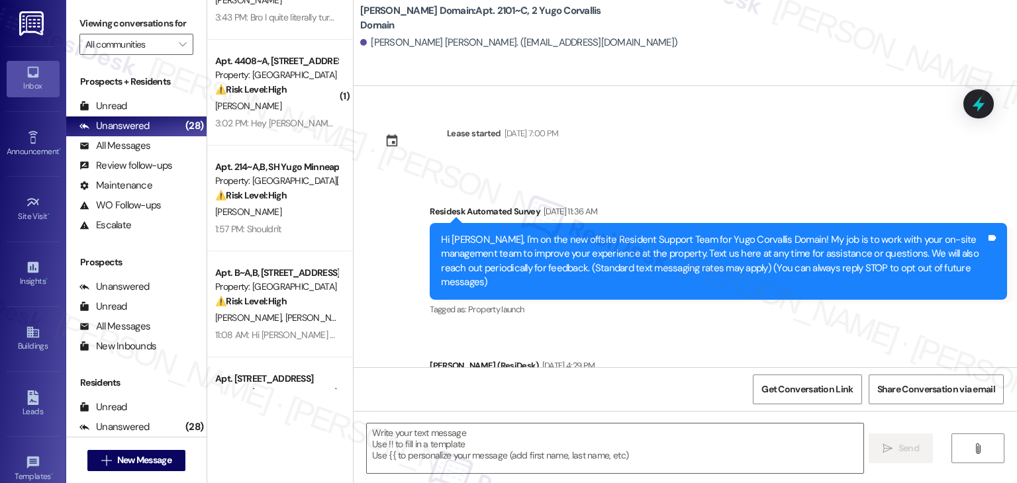
type textarea "Fetching suggested responses. Please feel free to read through the conversation…"
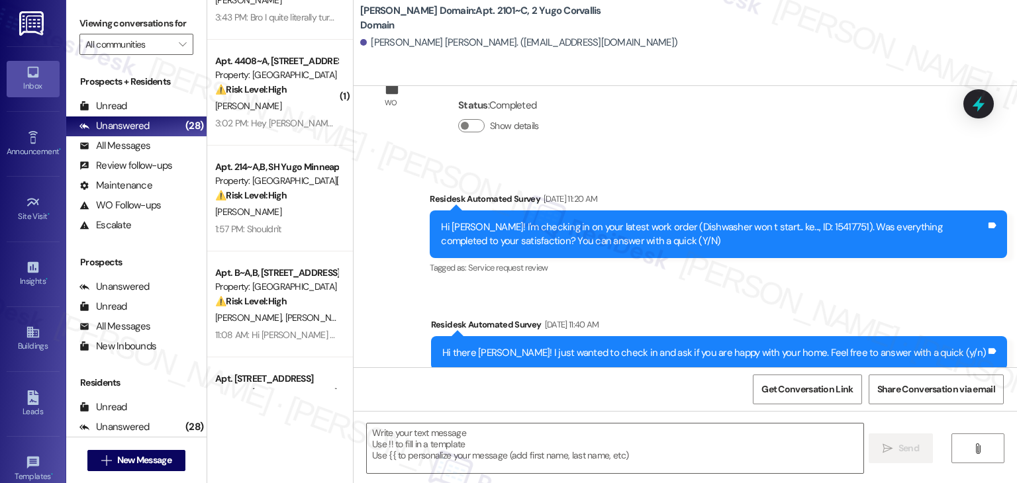
scroll to position [911, 0]
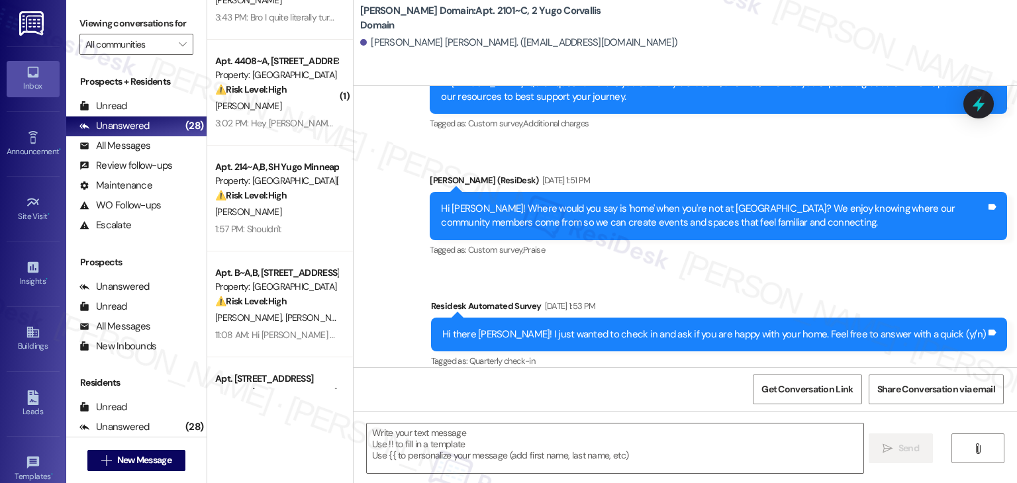
click at [404, 293] on div "Survey, sent via SMS Residesk Automated Survey Mar 13, 2025 at 11:20 AM Hi Shre…" at bounding box center [684, 80] width 663 height 601
click at [447, 431] on textarea at bounding box center [615, 449] width 496 height 50
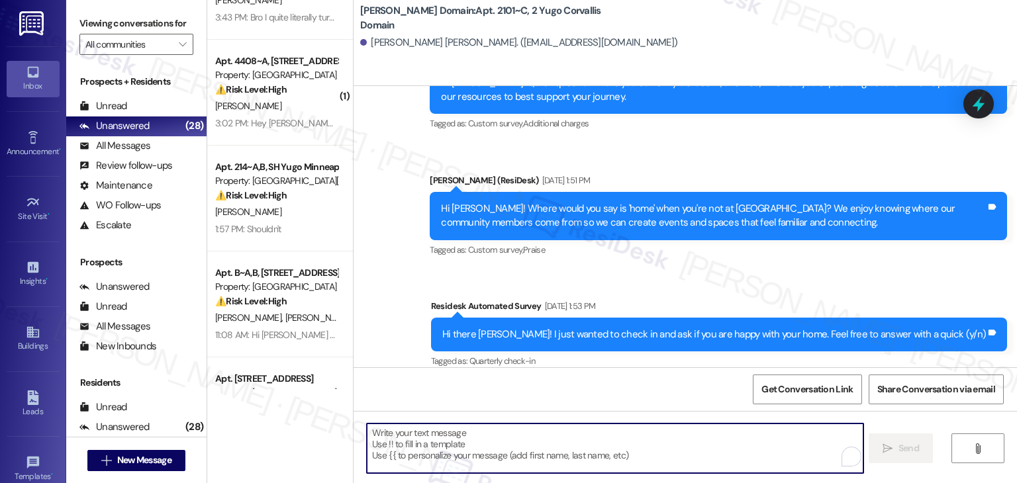
paste textarea "Hi {{first_name}}, As your lease comes to an end this month, please remember to…"
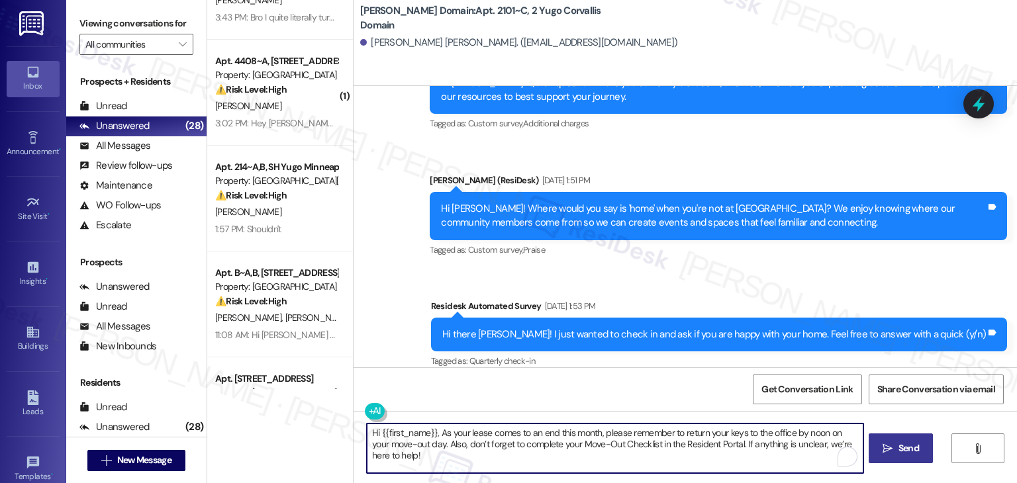
type textarea "Hi {{first_name}}, As your lease comes to an end this month, please remember to…"
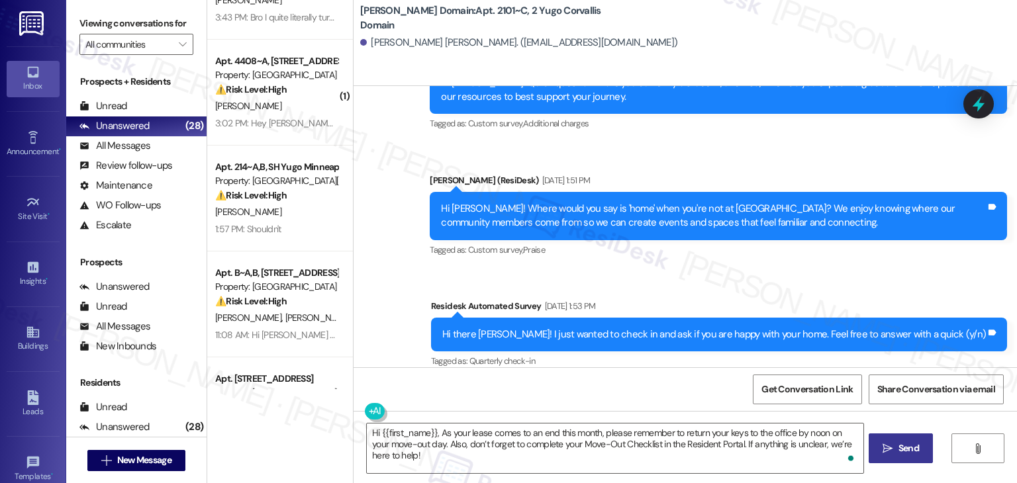
click at [914, 451] on span "Send" at bounding box center [908, 449] width 21 height 14
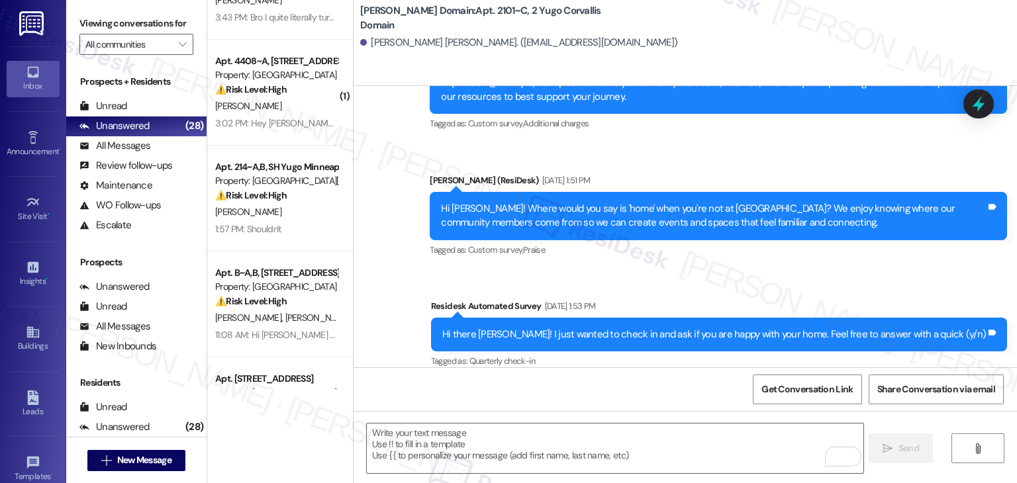
scroll to position [1018, 0]
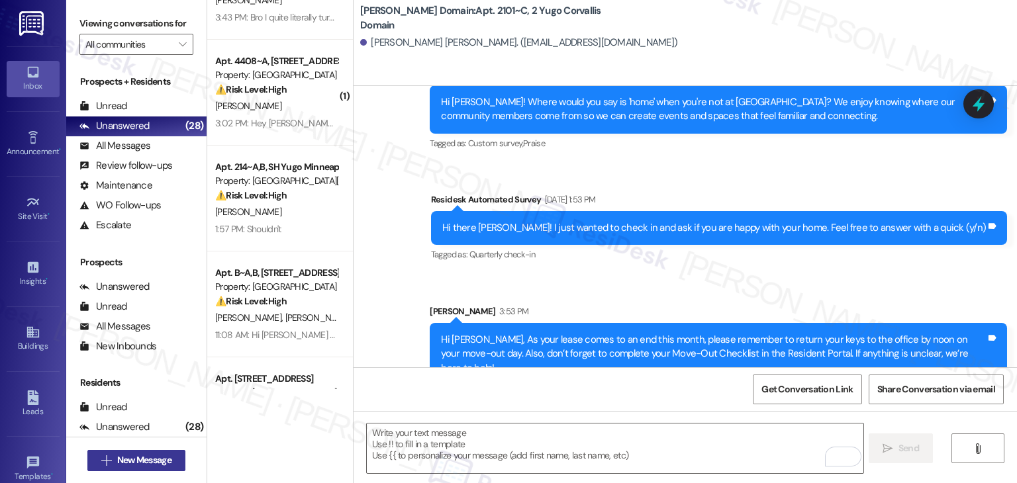
click at [146, 457] on span "New Message" at bounding box center [144, 460] width 54 height 14
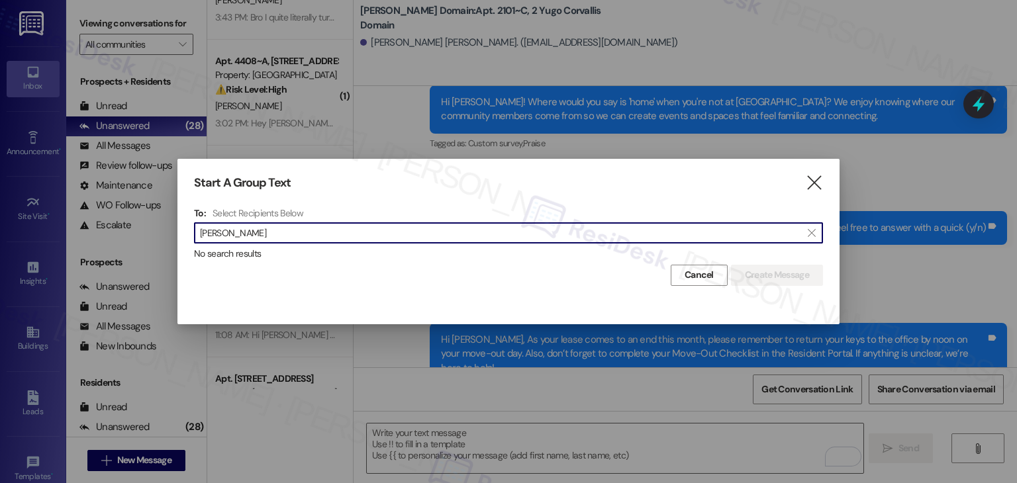
click at [219, 234] on input "Alisa Vangrunsven" at bounding box center [500, 233] width 601 height 19
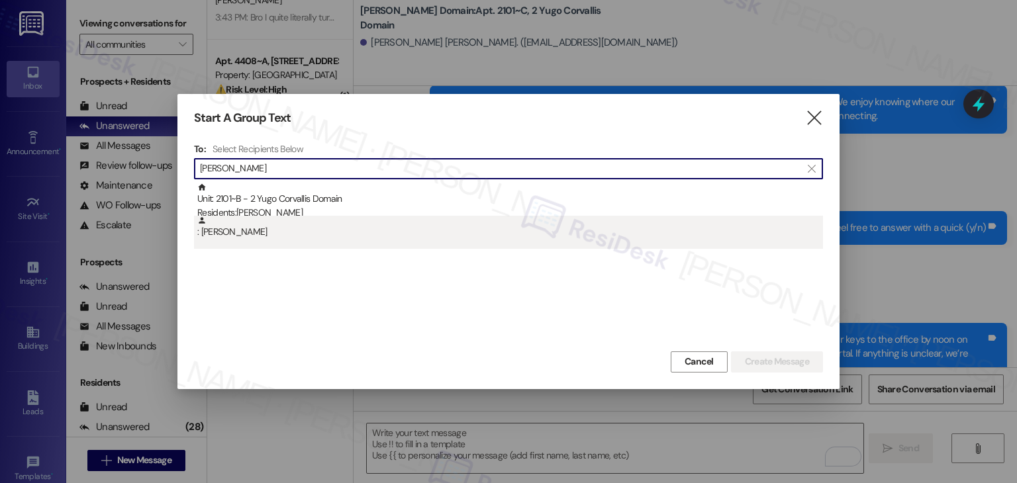
type input "Alisa Vangrunsven"
click at [226, 236] on div ": Alisa Vangrunsven" at bounding box center [510, 227] width 626 height 23
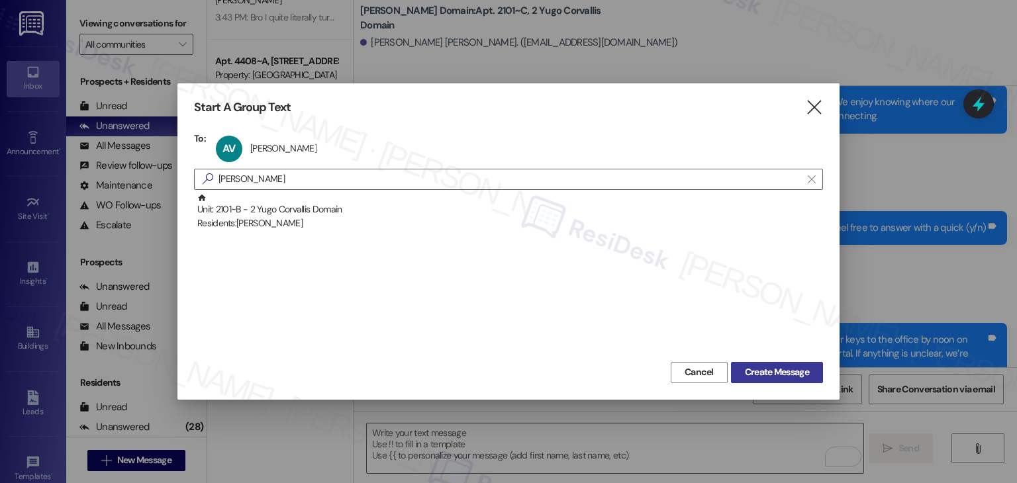
click at [776, 372] on span "Create Message" at bounding box center [777, 372] width 64 height 14
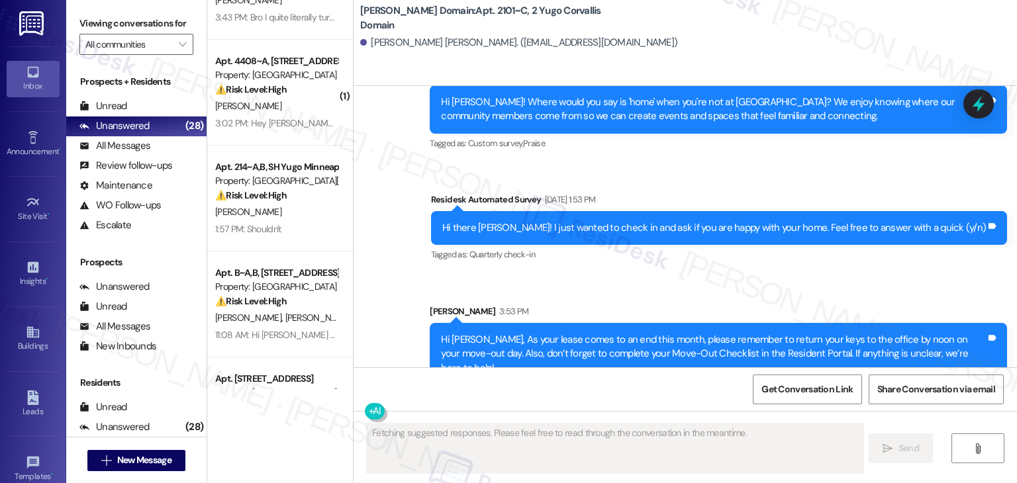
type textarea "Fetching suggested responses. Please feel free to read through the conversation…"
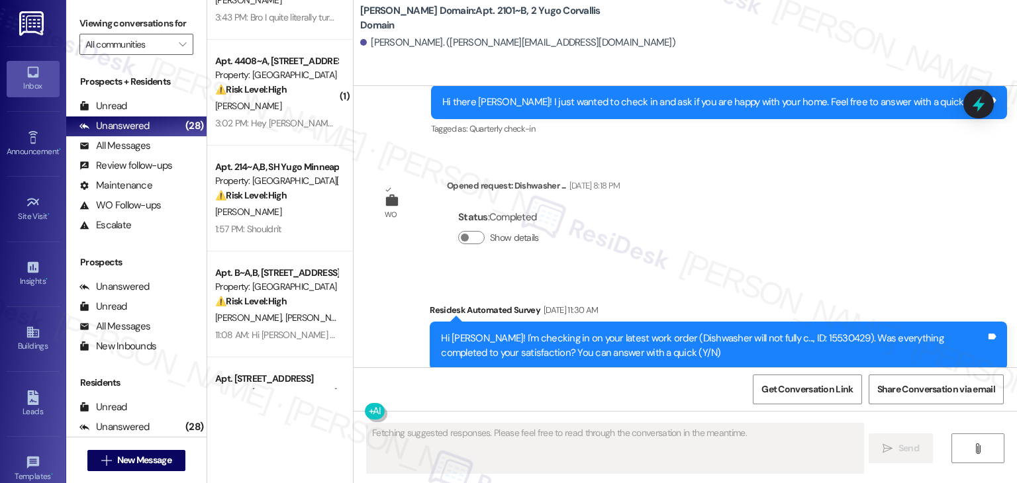
scroll to position [1037, 0]
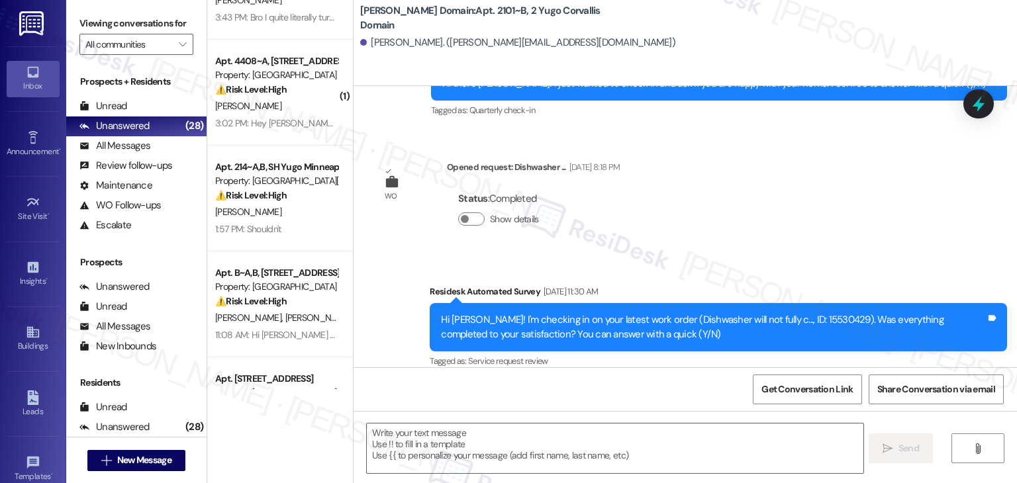
click at [813, 195] on div "Lease started Sep 19, 2024 at 7:00 PM Survey, sent via SMS Residesk Automated S…" at bounding box center [684, 226] width 663 height 281
click at [813, 194] on div "Lease started Sep 19, 2024 at 7:00 PM Survey, sent via SMS Residesk Automated S…" at bounding box center [684, 226] width 663 height 281
click at [534, 231] on div "WO Opened request: Dishwasher ... Jun 21, 2025 at 8:18 PM Status : Completed Sh…" at bounding box center [496, 202] width 266 height 105
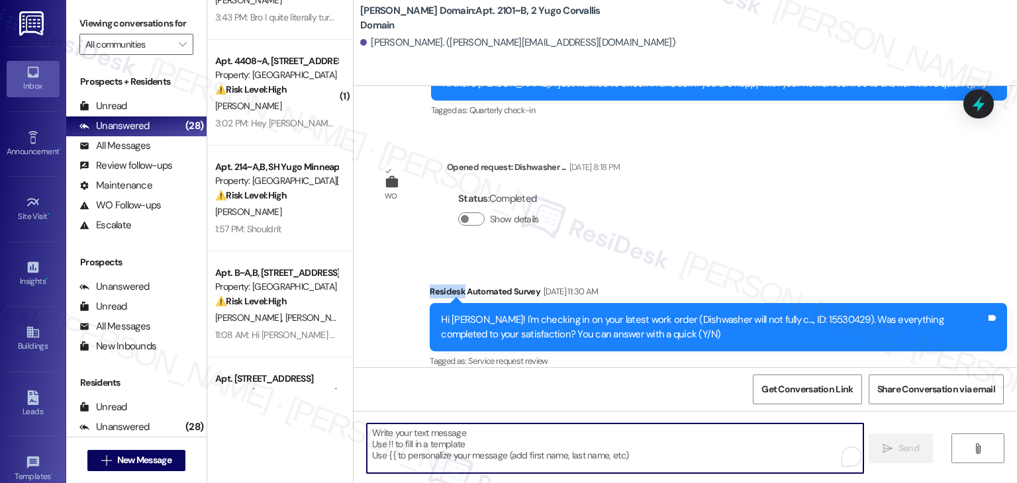
click at [466, 446] on textarea "To enrich screen reader interactions, please activate Accessibility in Grammarl…" at bounding box center [615, 449] width 496 height 50
paste textarea "Hi {{first_name}}, As your lease comes to an end this month, please remember to…"
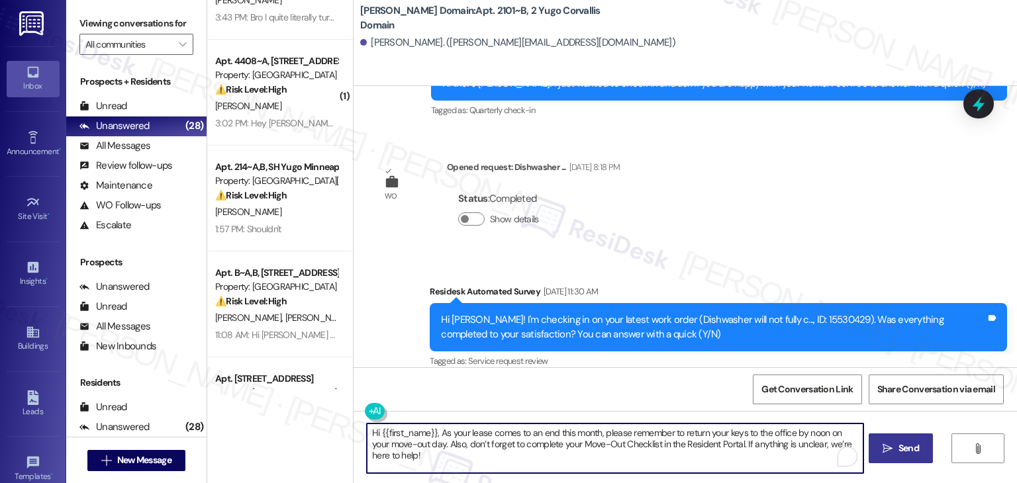
type textarea "Hi {{first_name}}, As your lease comes to an end this month, please remember to…"
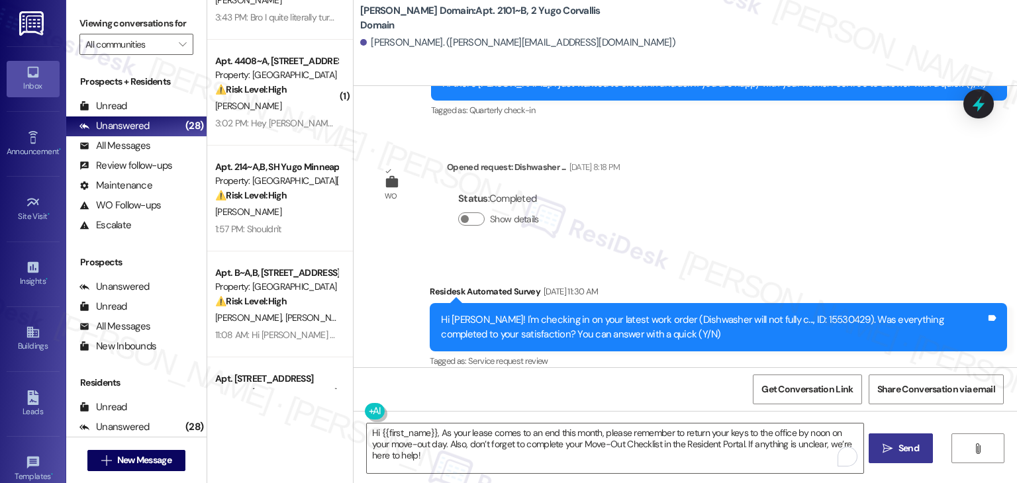
click at [896, 445] on span "Send" at bounding box center [909, 449] width 26 height 14
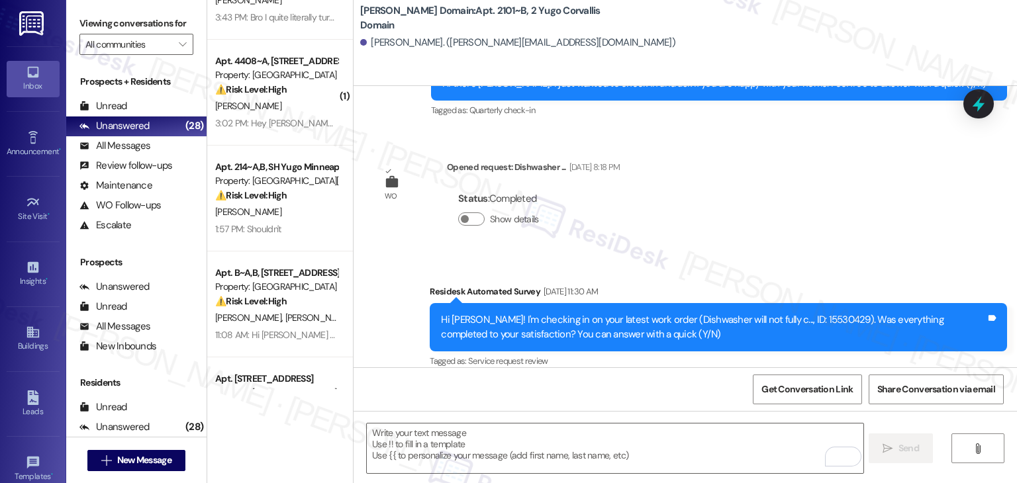
scroll to position [1143, 0]
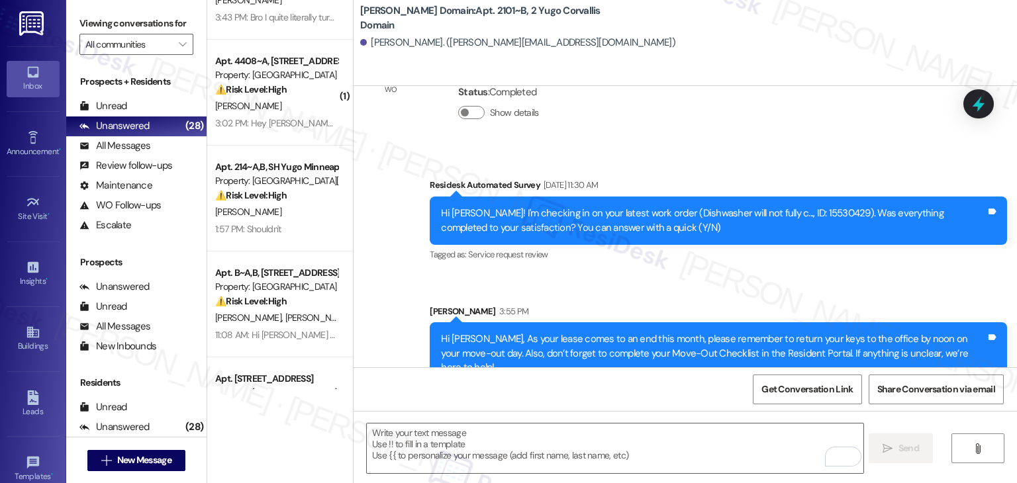
click at [812, 168] on div "Survey, sent via SMS Residesk Automated Survey Jun 25, 2025 at 11:30 AM Hi Alis…" at bounding box center [718, 221] width 597 height 106
click at [589, 385] on div "Get Conversation Link Share Conversation via email" at bounding box center [684, 389] width 663 height 44
click at [142, 450] on button " New Message" at bounding box center [136, 460] width 98 height 21
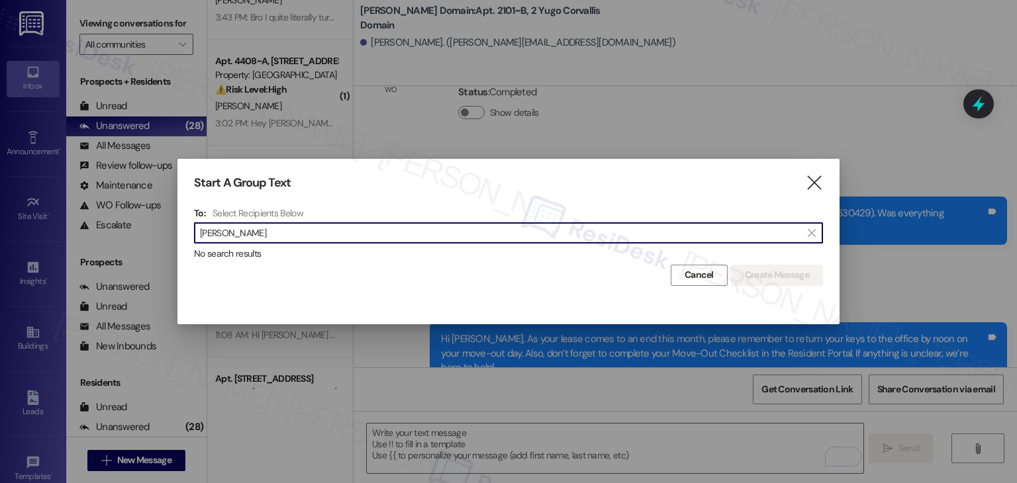
click at [230, 234] on input "Hana Omrane" at bounding box center [500, 233] width 601 height 19
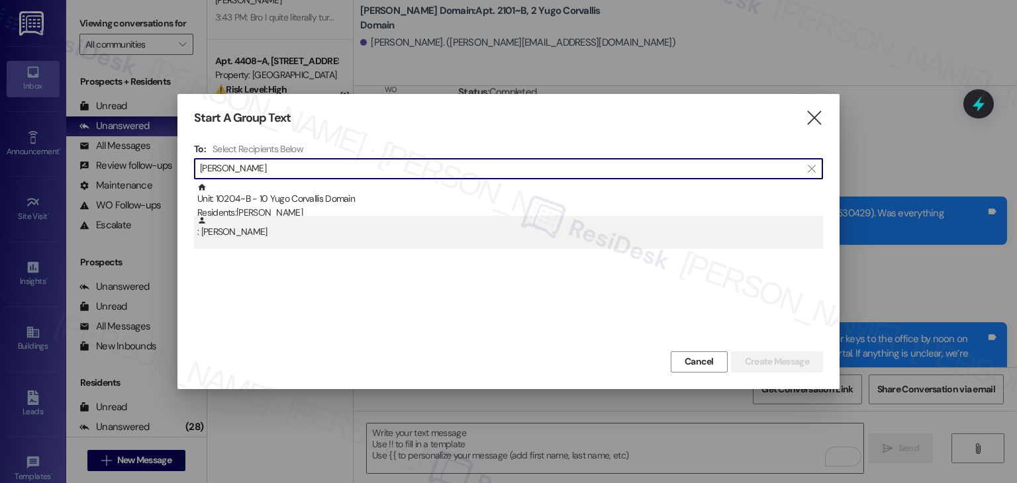
type input "Hana Omrane"
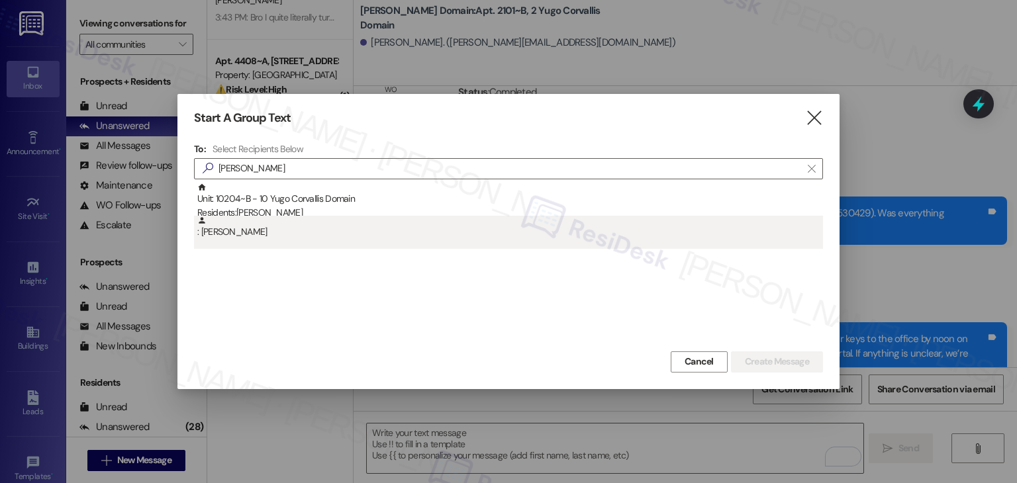
click at [252, 234] on div ": Hana Omrane" at bounding box center [510, 227] width 626 height 23
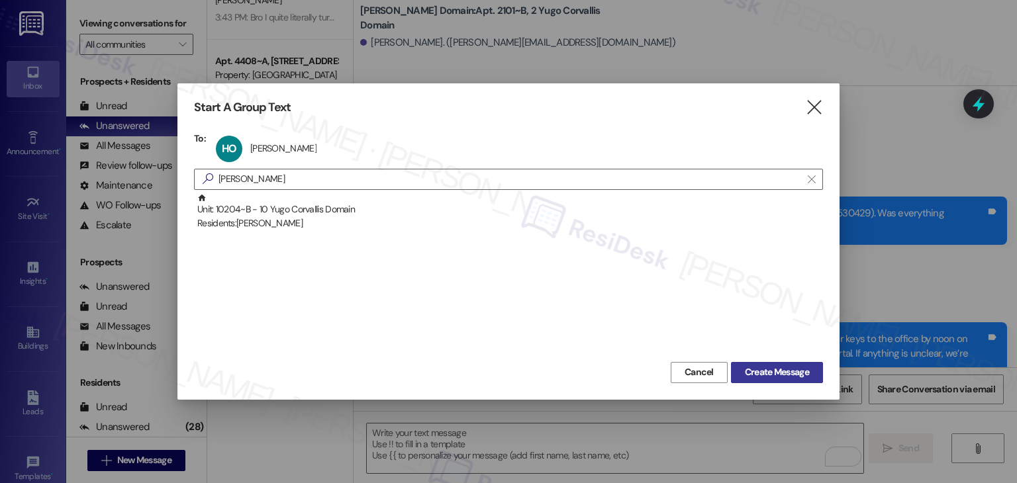
click at [800, 371] on span "Create Message" at bounding box center [777, 372] width 64 height 14
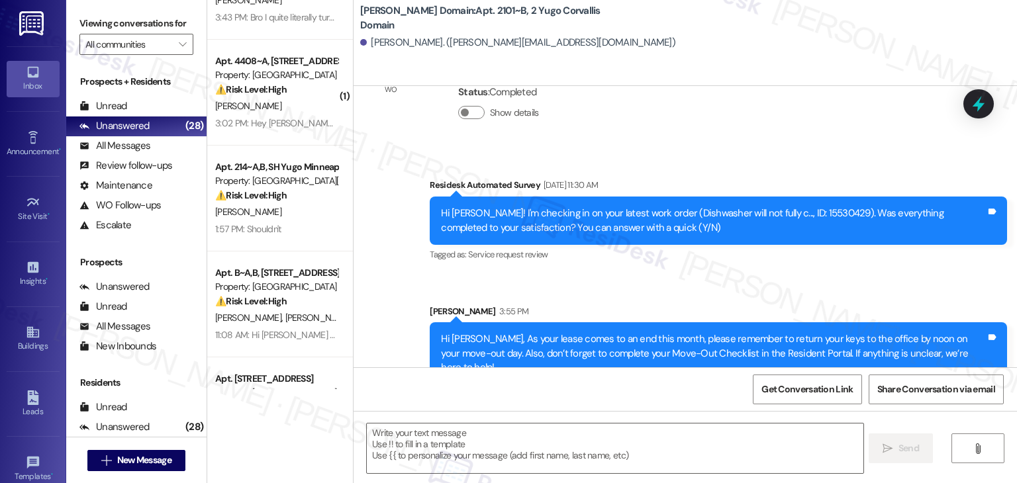
type textarea "Fetching suggested responses. Please feel free to read through the conversation…"
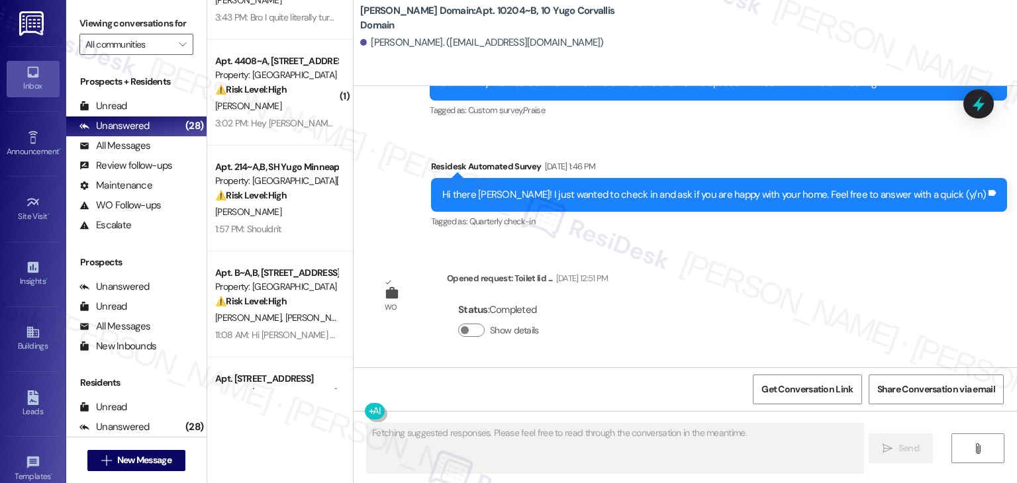
scroll to position [786, 0]
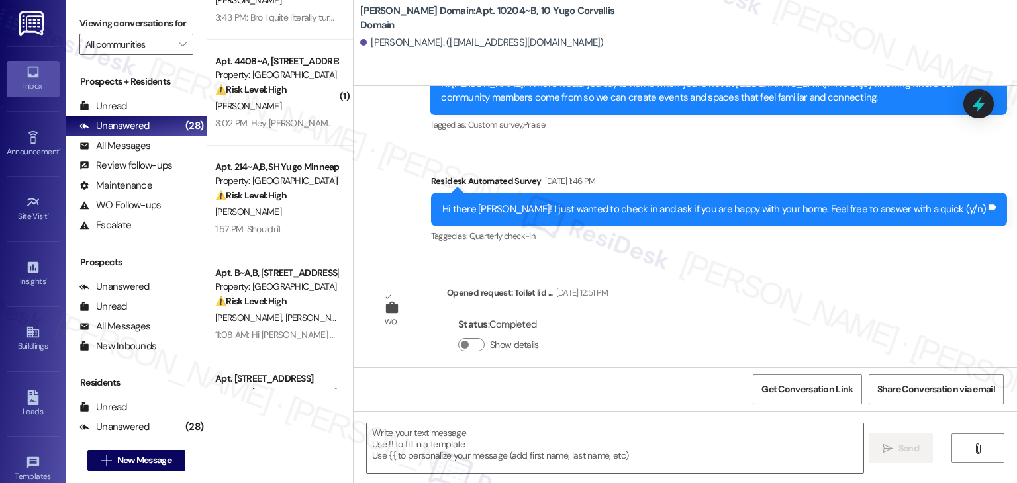
click at [794, 289] on div "Lease started Sep 19, 2024 at 7:00 PM Survey, sent via SMS Residesk Automated S…" at bounding box center [684, 226] width 663 height 281
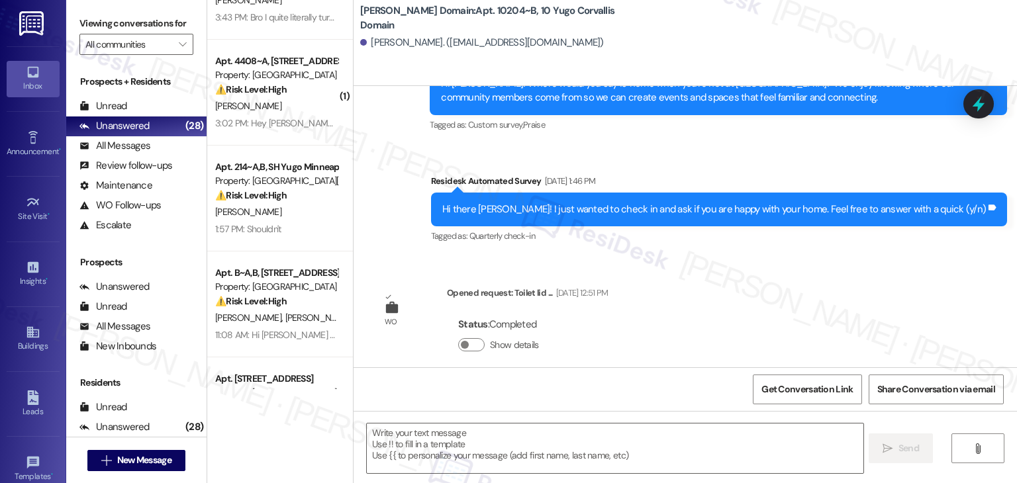
click at [794, 289] on div "Lease started Sep 19, 2024 at 7:00 PM Survey, sent via SMS Residesk Automated S…" at bounding box center [684, 226] width 663 height 281
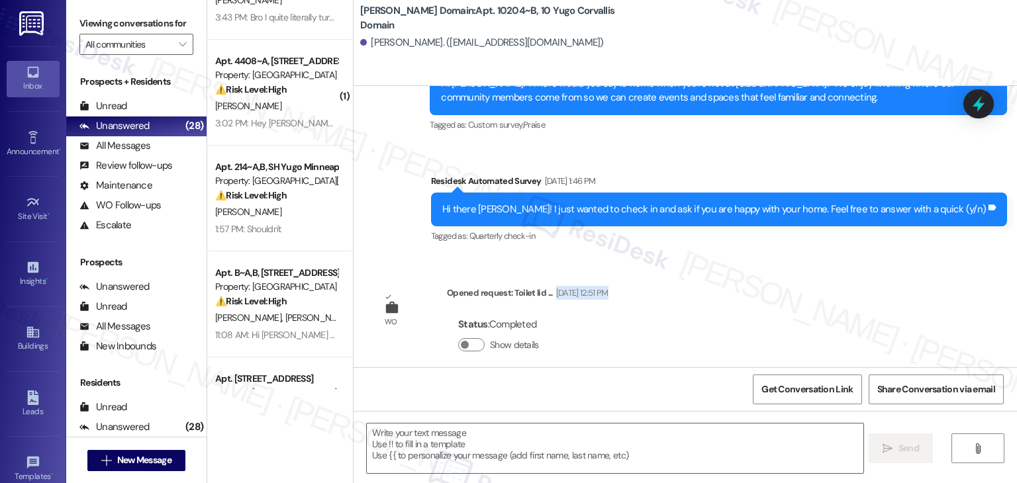
click at [794, 289] on div "Lease started Sep 19, 2024 at 7:00 PM Survey, sent via SMS Residesk Automated S…" at bounding box center [684, 226] width 663 height 281
click at [563, 385] on div "Get Conversation Link Share Conversation via email" at bounding box center [684, 389] width 663 height 44
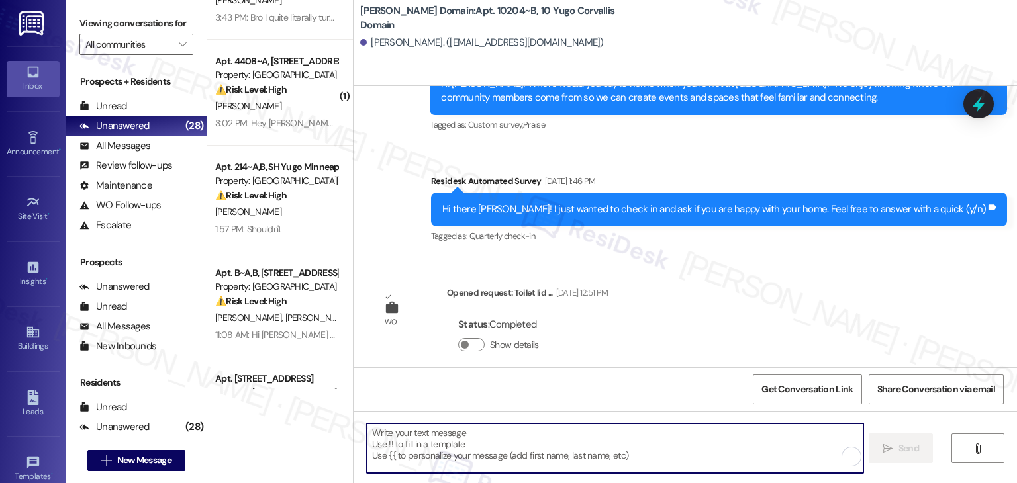
click at [549, 449] on textarea "To enrich screen reader interactions, please activate Accessibility in Grammarl…" at bounding box center [615, 449] width 496 height 50
paste textarea "Hi {{first_name}}, As your lease comes to an end this month, please remember to…"
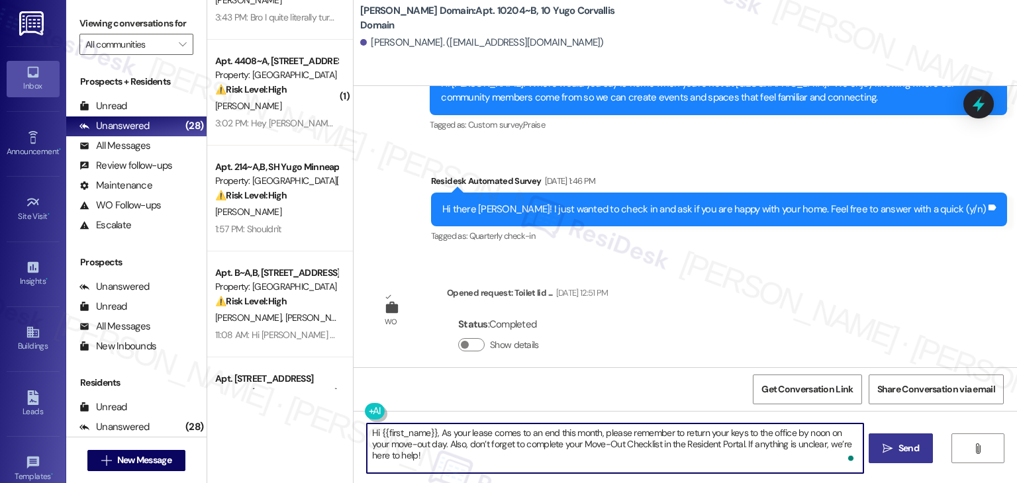
type textarea "Hi {{first_name}}, As your lease comes to an end this month, please remember to…"
click at [910, 448] on span "Send" at bounding box center [908, 449] width 21 height 14
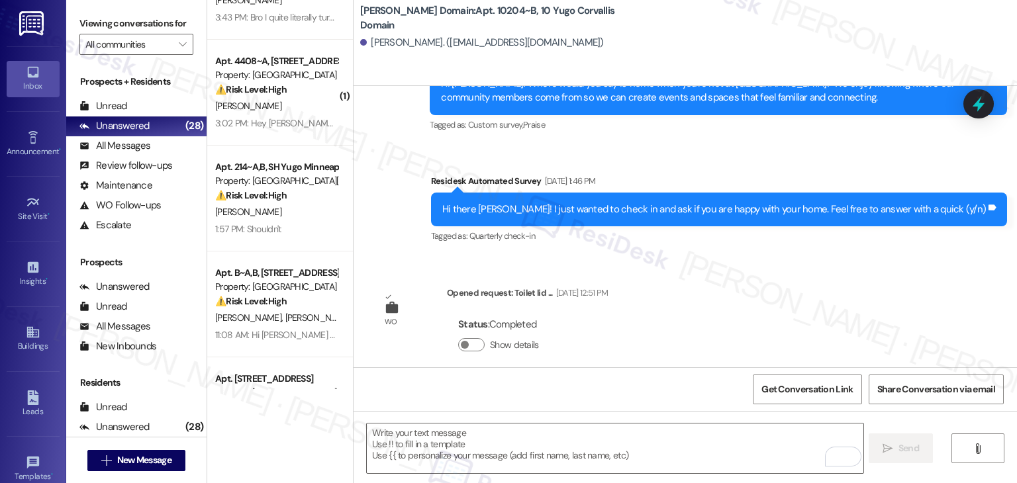
scroll to position [892, 0]
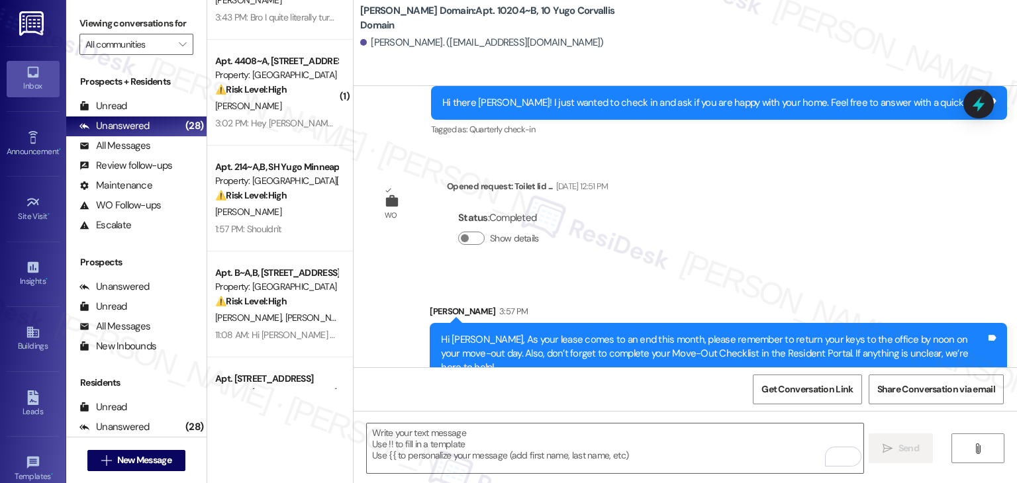
click at [823, 222] on div "Lease started Sep 19, 2024 at 7:00 PM Survey, sent via SMS Residesk Automated S…" at bounding box center [684, 226] width 663 height 281
click at [824, 222] on div "Lease started Sep 19, 2024 at 7:00 PM Survey, sent via SMS Residesk Automated S…" at bounding box center [684, 226] width 663 height 281
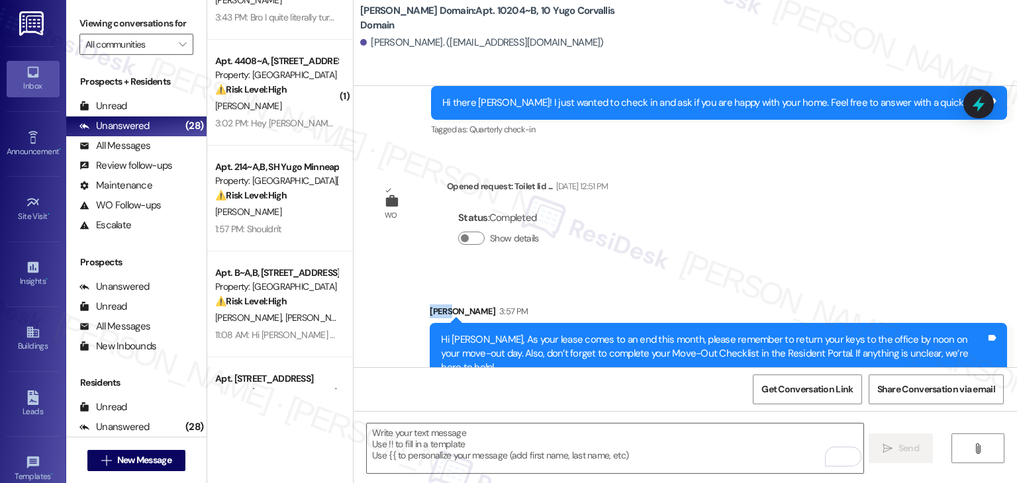
click at [824, 222] on div "Lease started Sep 19, 2024 at 7:00 PM Survey, sent via SMS Residesk Automated S…" at bounding box center [684, 226] width 663 height 281
click at [142, 463] on span "New Message" at bounding box center [144, 460] width 54 height 14
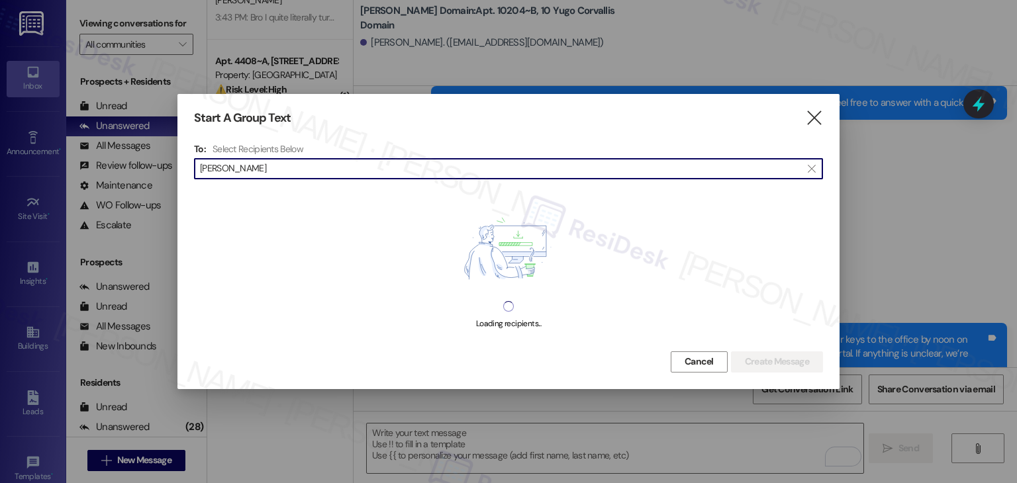
click at [219, 170] on input "Lily Bothast" at bounding box center [500, 169] width 601 height 19
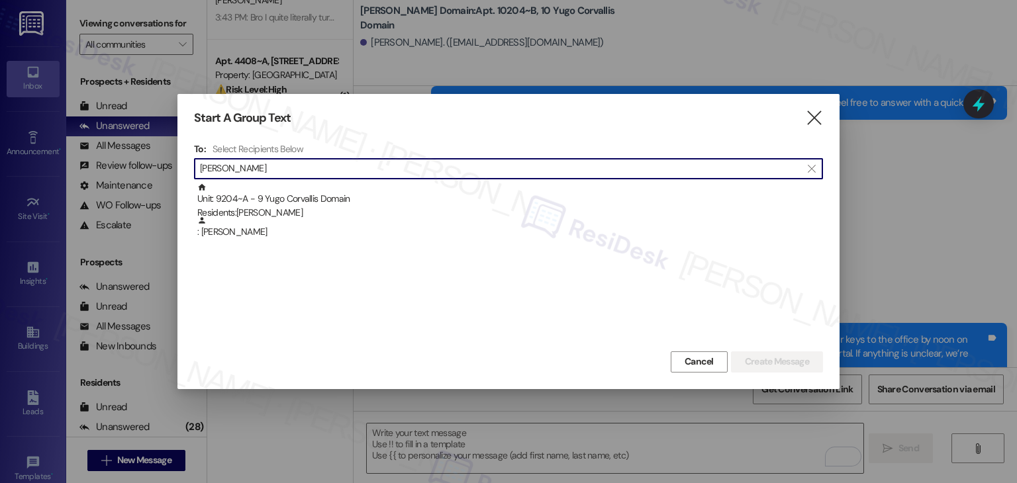
type input "Bothast"
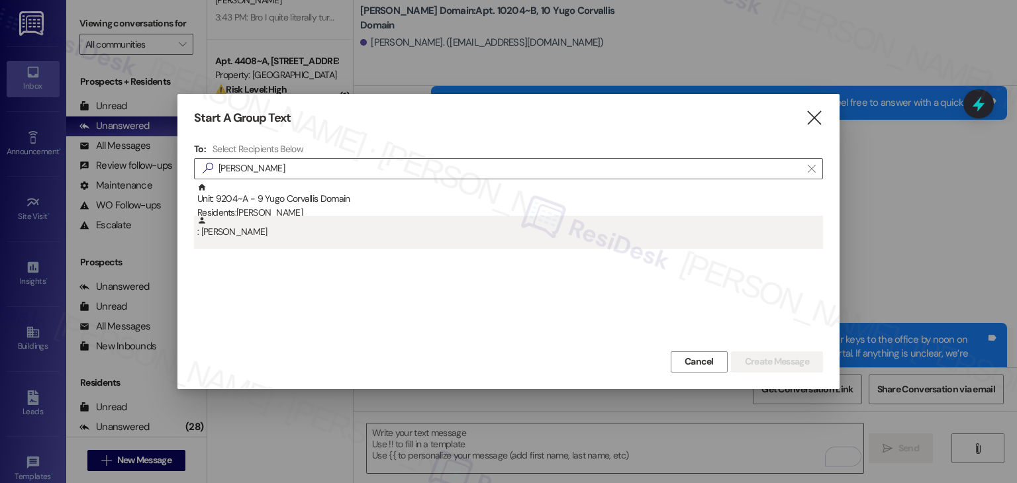
click at [287, 240] on div ": Alexander Bothast" at bounding box center [508, 232] width 629 height 33
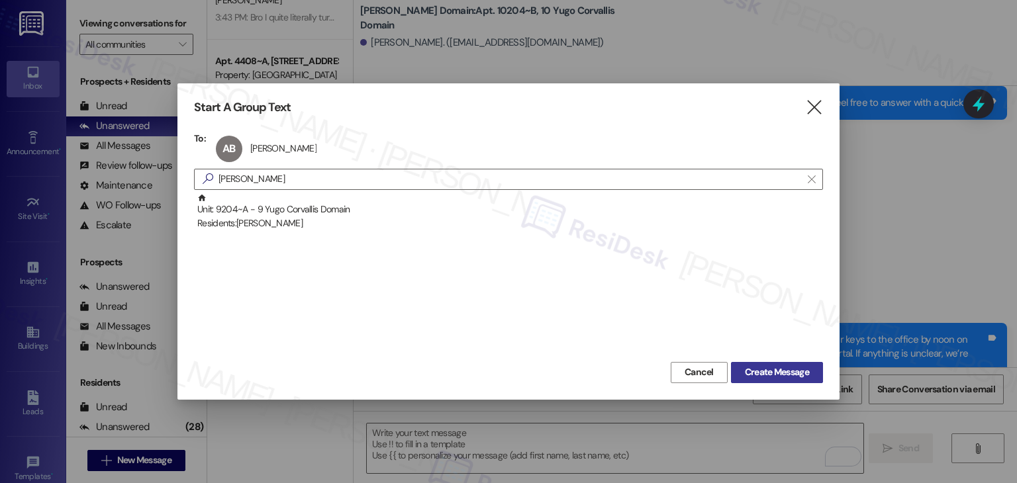
click at [749, 367] on span "Create Message" at bounding box center [777, 372] width 64 height 14
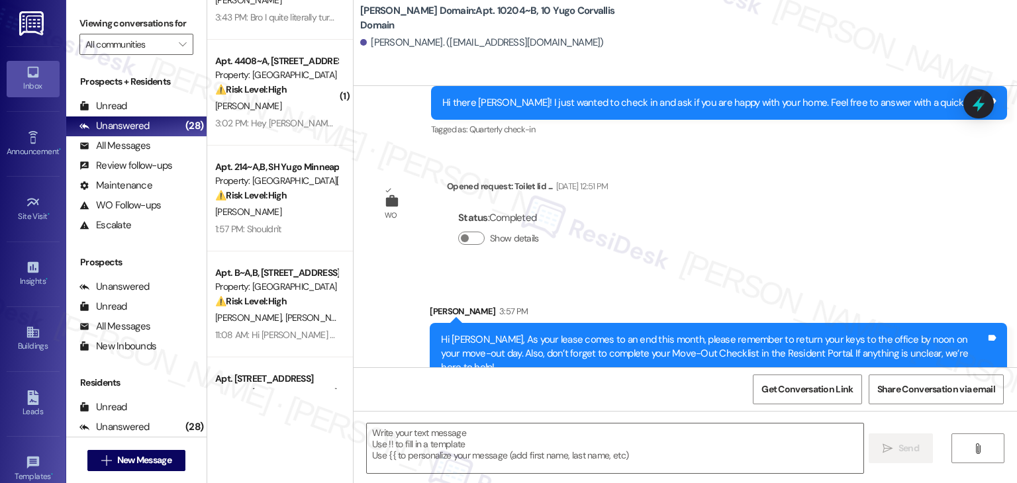
type textarea "Fetching suggested responses. Please feel free to read through the conversation…"
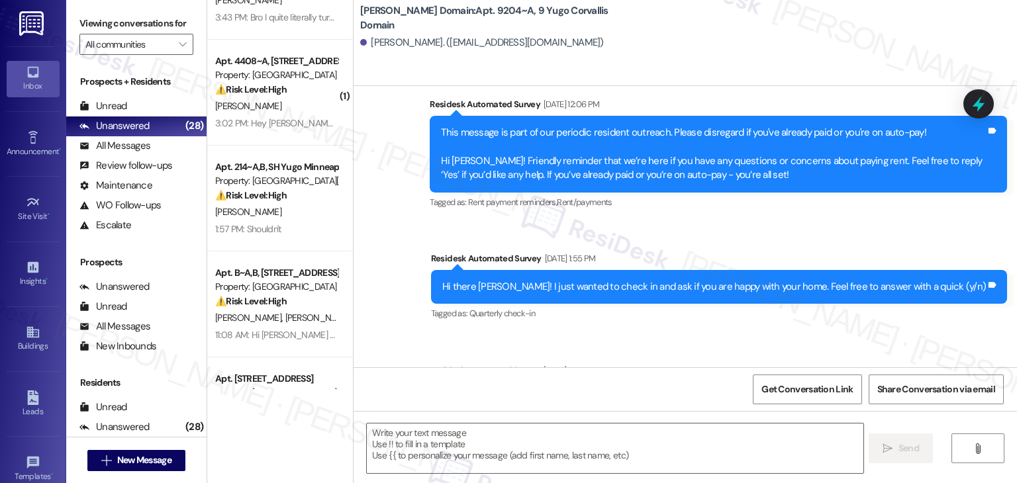
scroll to position [1138, 0]
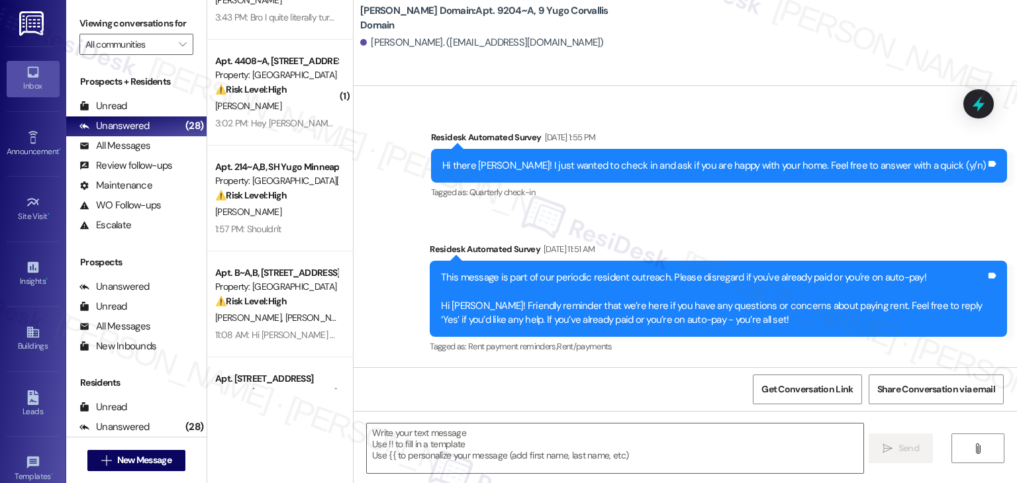
click at [678, 390] on div "Get Conversation Link Share Conversation via email" at bounding box center [684, 389] width 663 height 44
click at [152, 463] on span "New Message" at bounding box center [144, 460] width 54 height 14
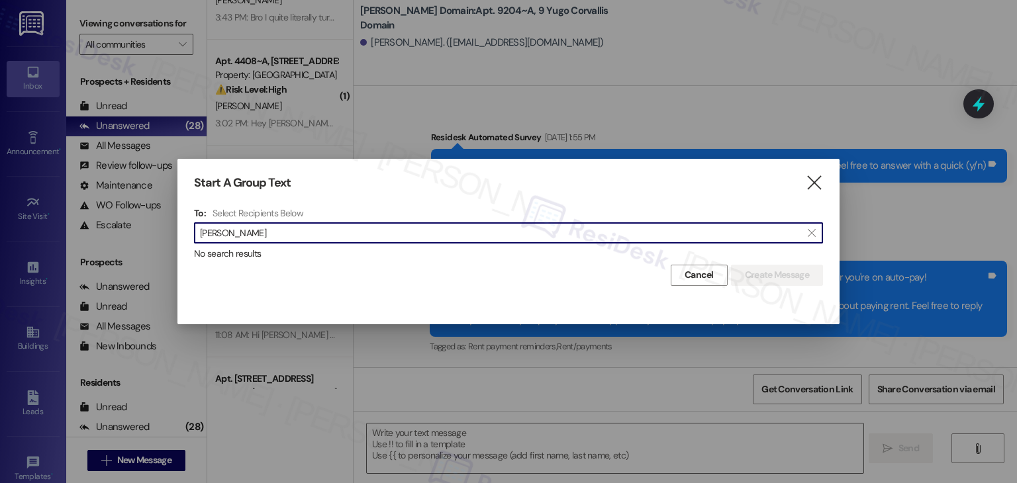
click at [230, 231] on input "Duyen Tran" at bounding box center [500, 233] width 601 height 19
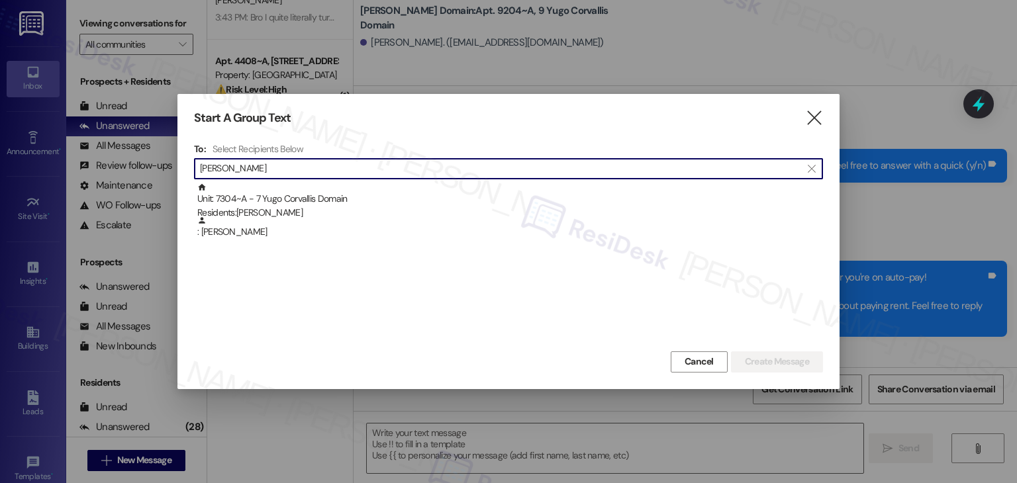
type input "[PERSON_NAME]"
click at [230, 231] on div ": Duyen Tran" at bounding box center [510, 227] width 626 height 23
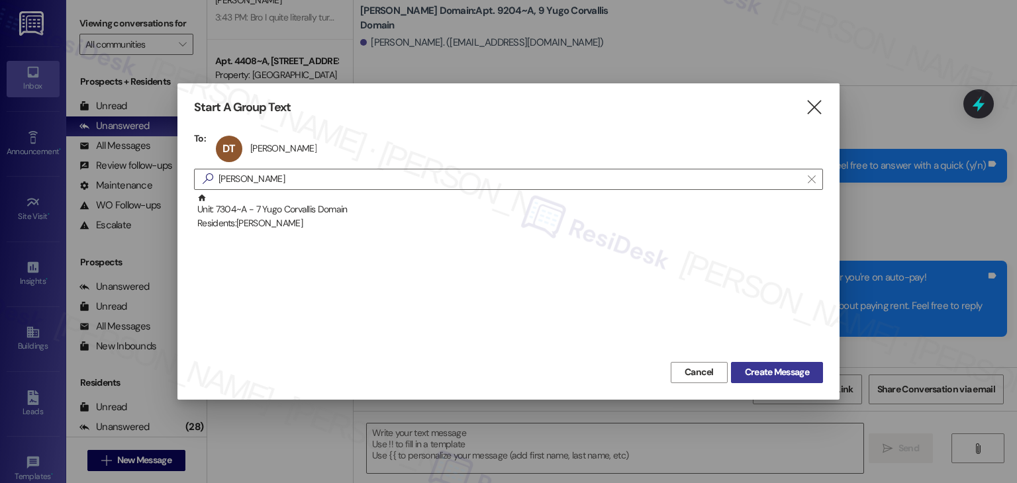
click at [804, 377] on span "Create Message" at bounding box center [777, 372] width 64 height 14
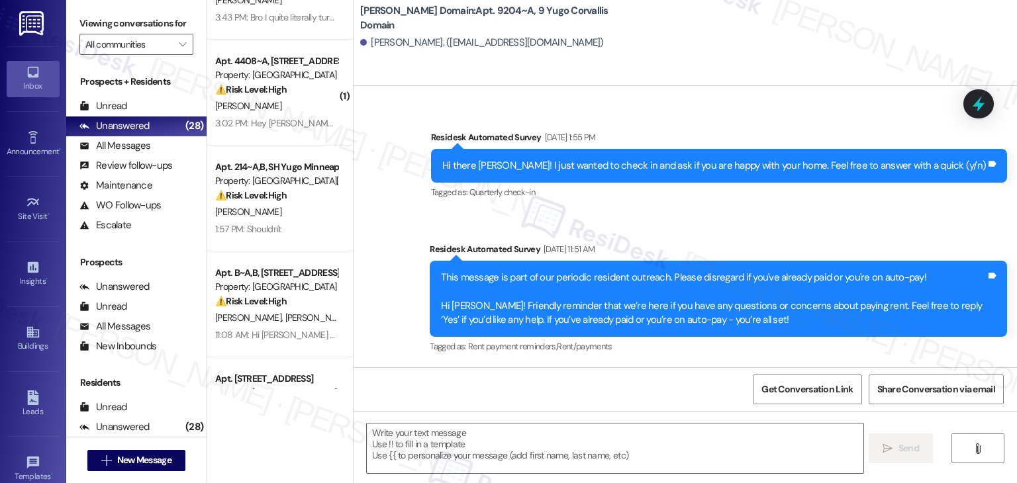
type textarea "Fetching suggested responses. Please feel free to read through the conversation…"
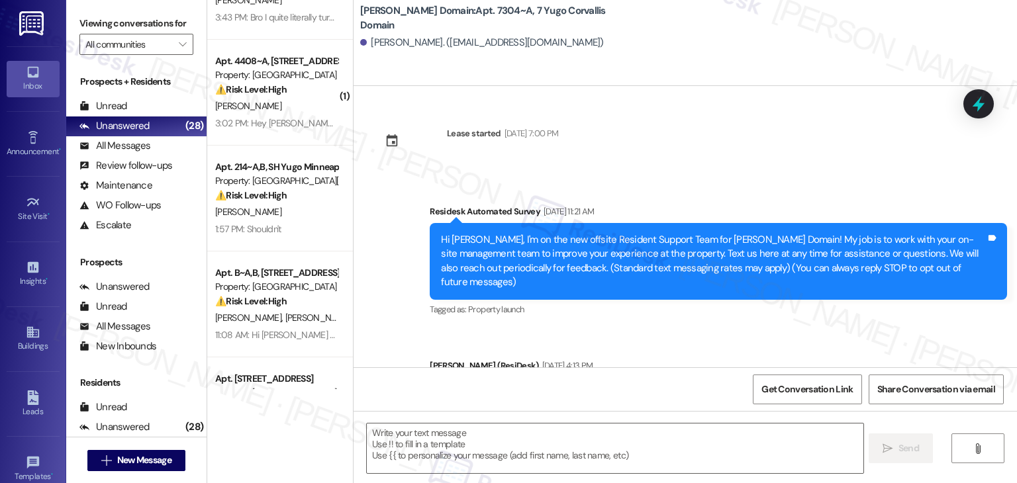
type textarea "Fetching suggested responses. Please feel free to read through the conversation…"
click at [845, 160] on div "Lease started Aug 31, 2024 at 7:00 PM Survey, sent via SMS Residesk Automated S…" at bounding box center [684, 226] width 663 height 281
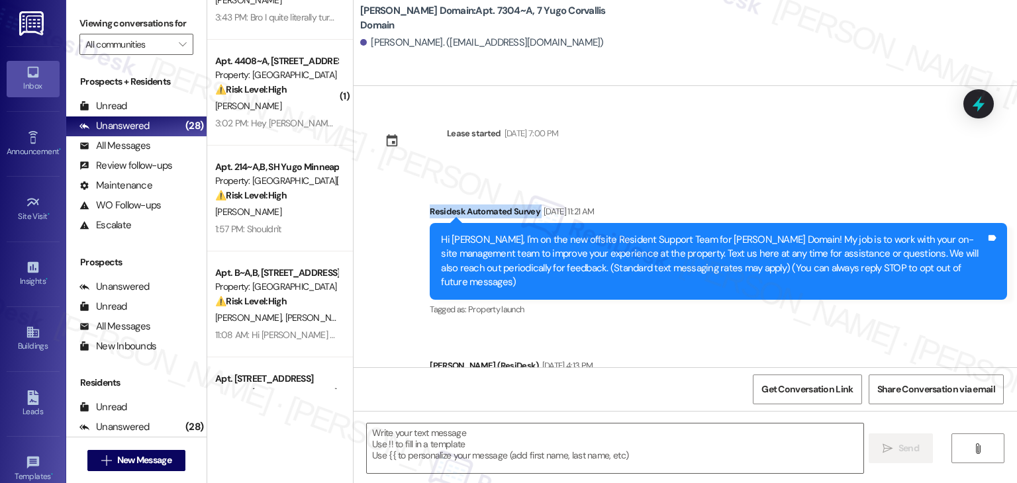
click at [845, 160] on div "Lease started Aug 31, 2024 at 7:00 PM Survey, sent via SMS Residesk Automated S…" at bounding box center [684, 226] width 663 height 281
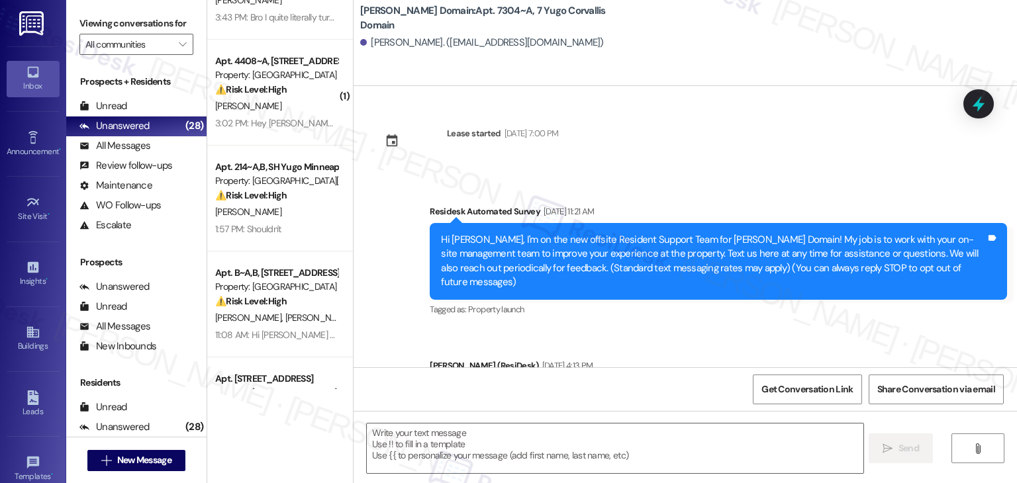
click at [845, 160] on div "Lease started Aug 31, 2024 at 7:00 PM Survey, sent via SMS Residesk Automated S…" at bounding box center [684, 226] width 663 height 281
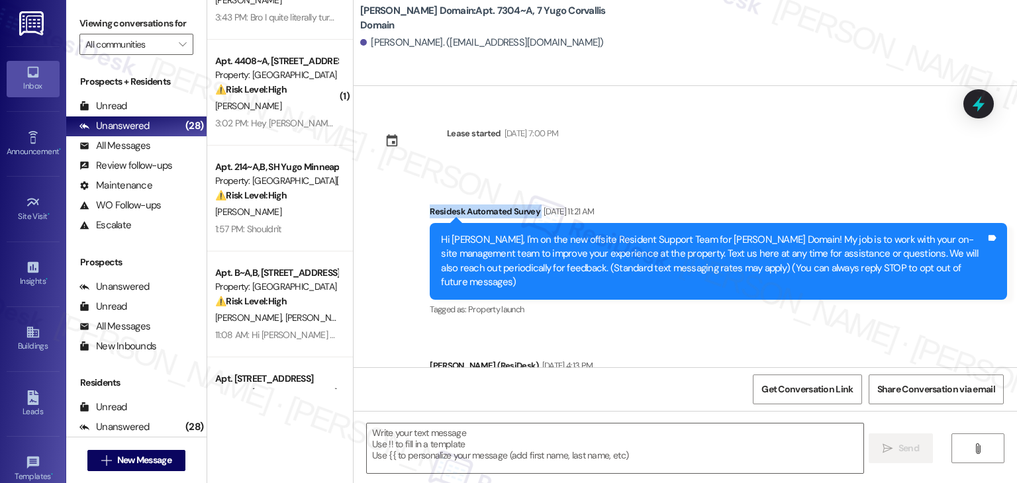
click at [845, 160] on div "Lease started Aug 31, 2024 at 7:00 PM Survey, sent via SMS Residesk Automated S…" at bounding box center [684, 226] width 663 height 281
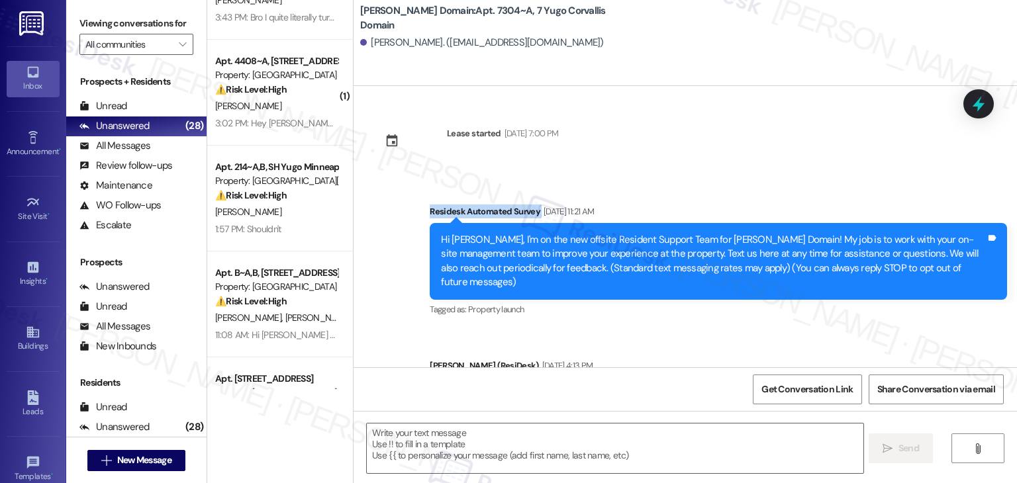
click at [845, 160] on div "Lease started Aug 31, 2024 at 7:00 PM Survey, sent via SMS Residesk Automated S…" at bounding box center [684, 226] width 663 height 281
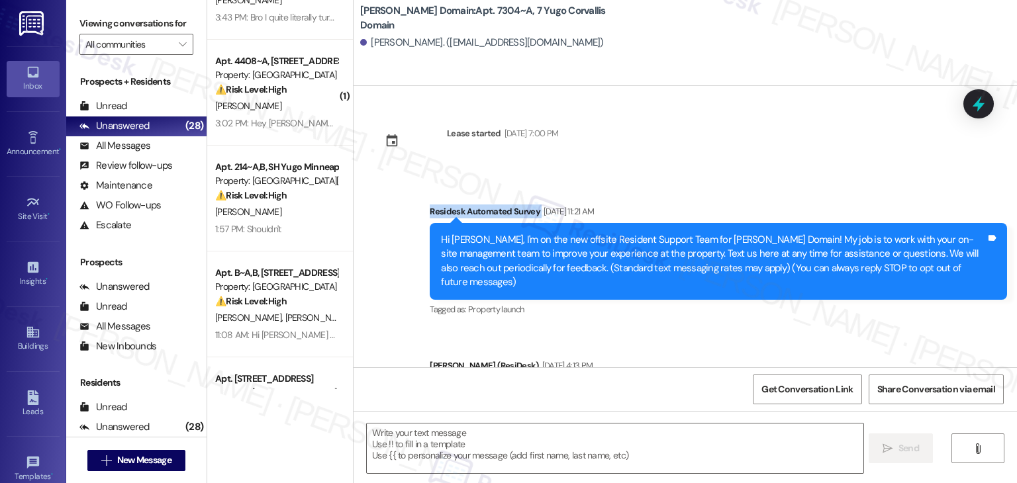
click at [845, 160] on div "Lease started Aug 31, 2024 at 7:00 PM Survey, sent via SMS Residesk Automated S…" at bounding box center [684, 226] width 663 height 281
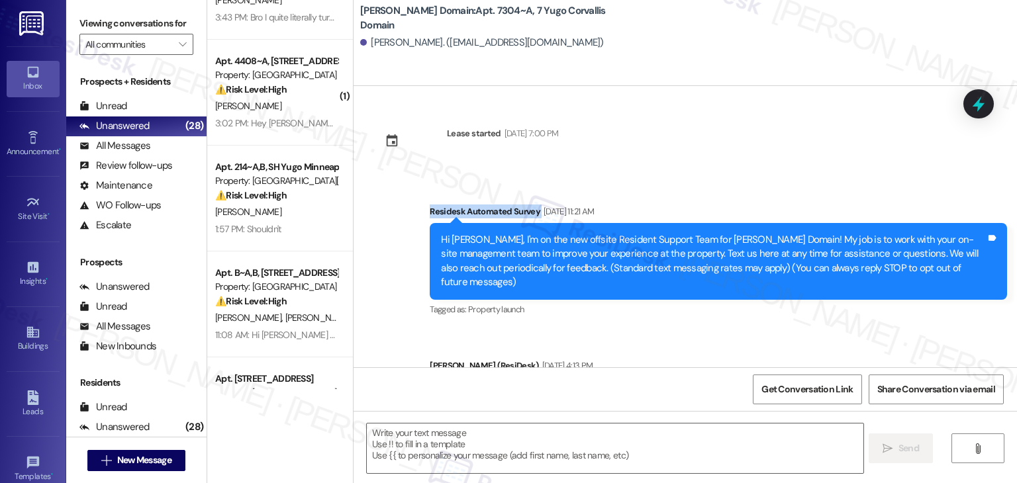
click at [845, 160] on div "Lease started Aug 31, 2024 at 7:00 PM Survey, sent via SMS Residesk Automated S…" at bounding box center [684, 226] width 663 height 281
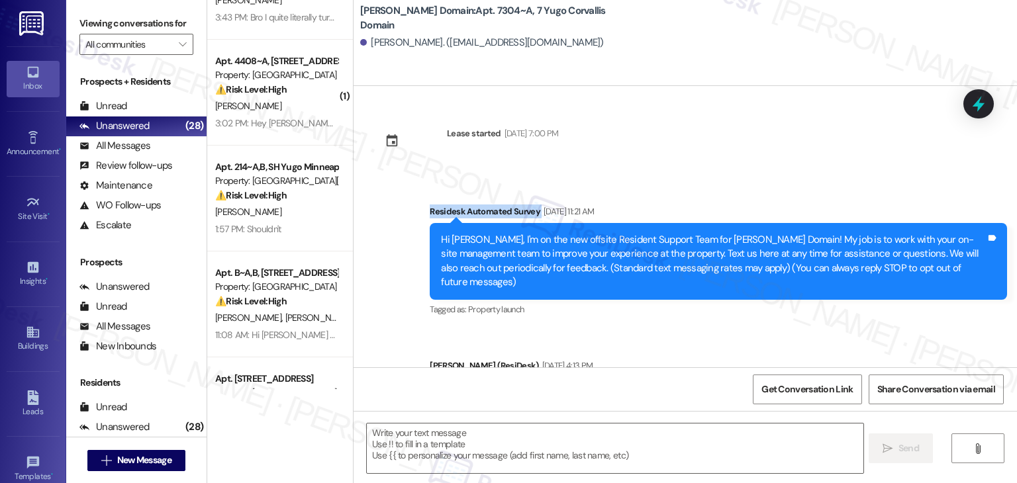
click at [845, 160] on div "Lease started Aug 31, 2024 at 7:00 PM Survey, sent via SMS Residesk Automated S…" at bounding box center [684, 226] width 663 height 281
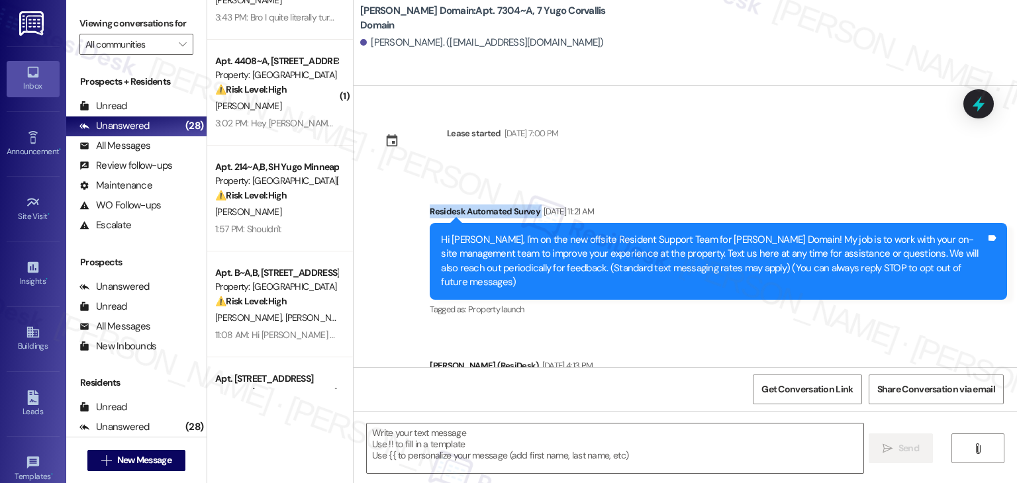
click at [845, 160] on div "Lease started Aug 31, 2024 at 7:00 PM Survey, sent via SMS Residesk Automated S…" at bounding box center [684, 226] width 663 height 281
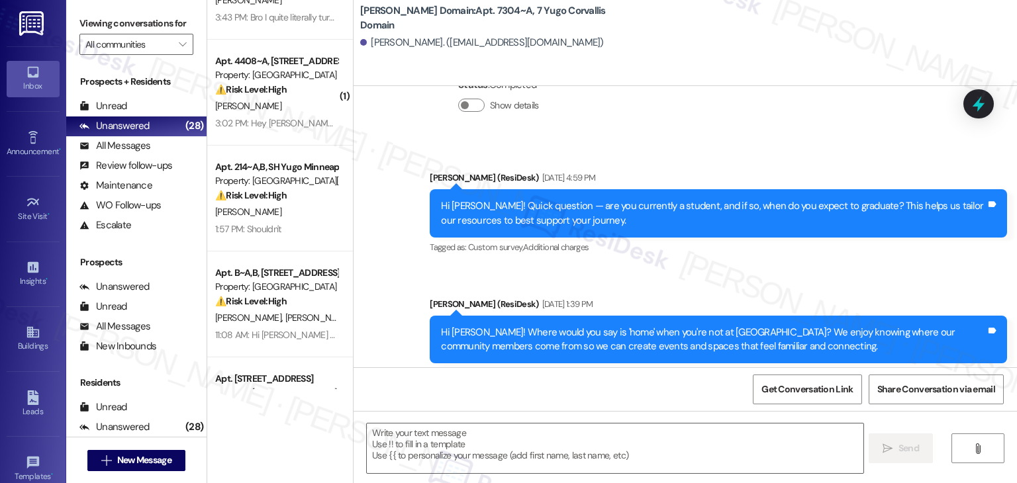
scroll to position [908, 0]
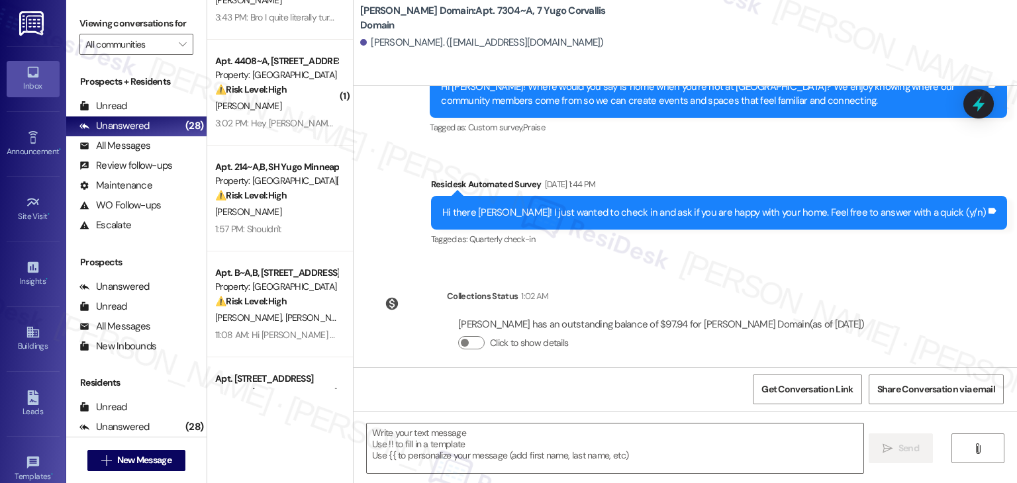
click at [900, 281] on div "Lease started Aug 31, 2024 at 7:00 PM Survey, sent via SMS Residesk Automated S…" at bounding box center [684, 226] width 663 height 281
click at [535, 383] on div "Get Conversation Link Share Conversation via email" at bounding box center [684, 389] width 663 height 44
click at [528, 457] on textarea at bounding box center [615, 449] width 496 height 50
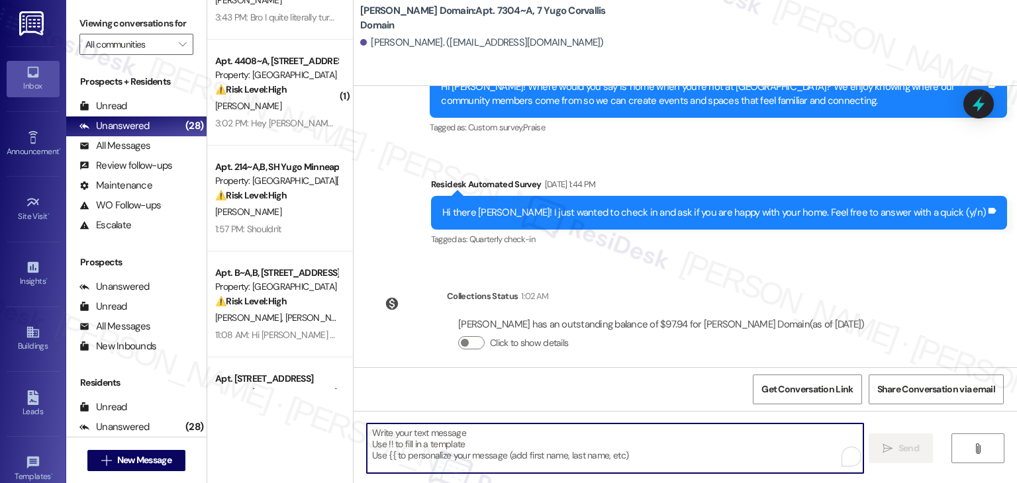
paste textarea "Hi {{first_name}}, As your lease comes to an end this month, please remember to…"
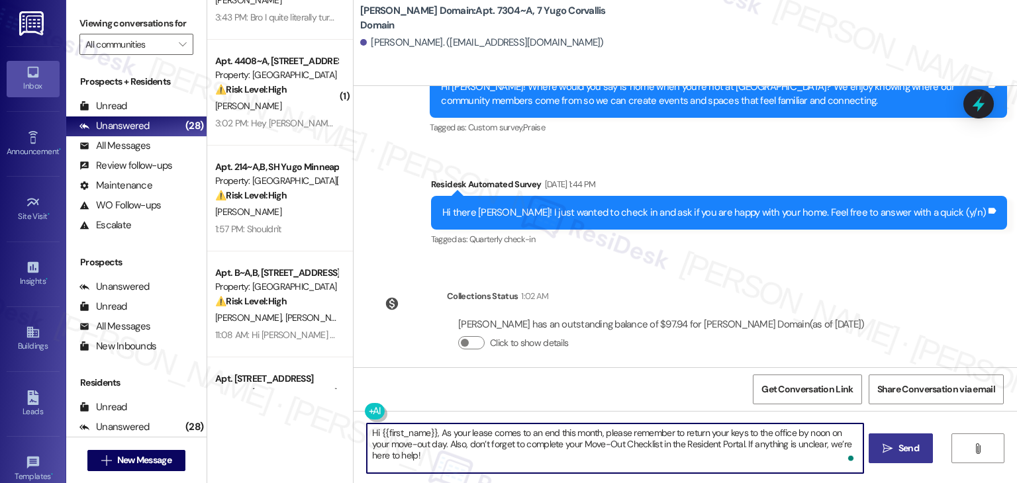
type textarea "Hi {{first_name}}, As your lease comes to an end this month, please remember to…"
click at [892, 455] on button " Send" at bounding box center [900, 449] width 64 height 30
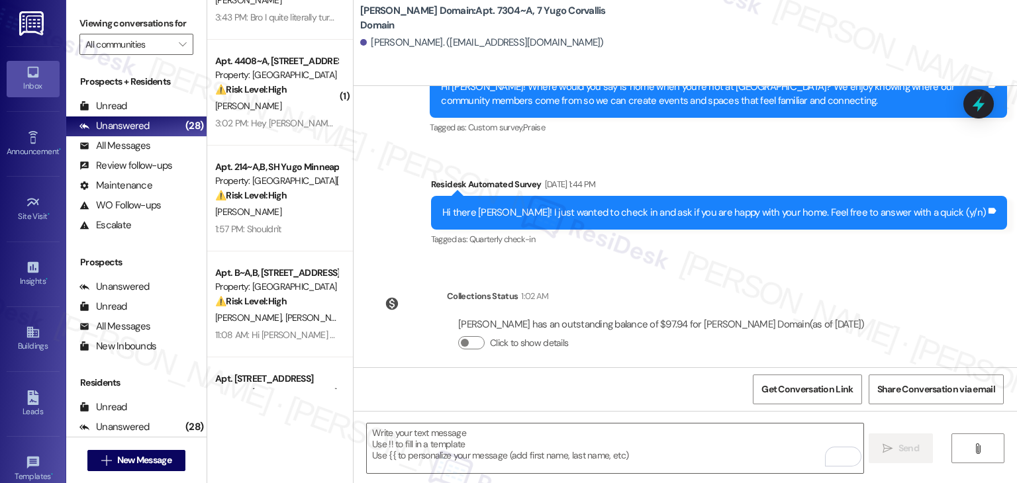
click at [890, 271] on div "Lease started Aug 31, 2024 at 7:00 PM Survey, sent via SMS Residesk Automated S…" at bounding box center [684, 226] width 663 height 281
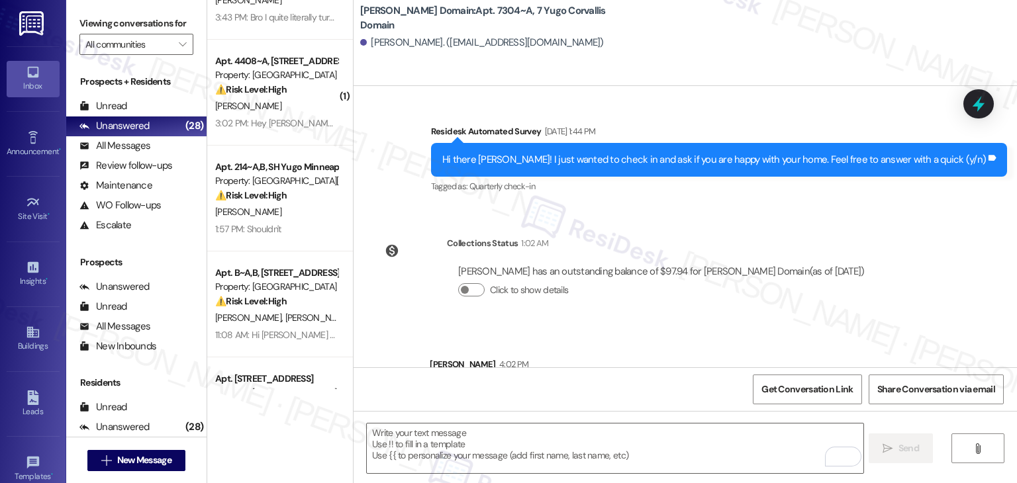
scroll to position [1014, 0]
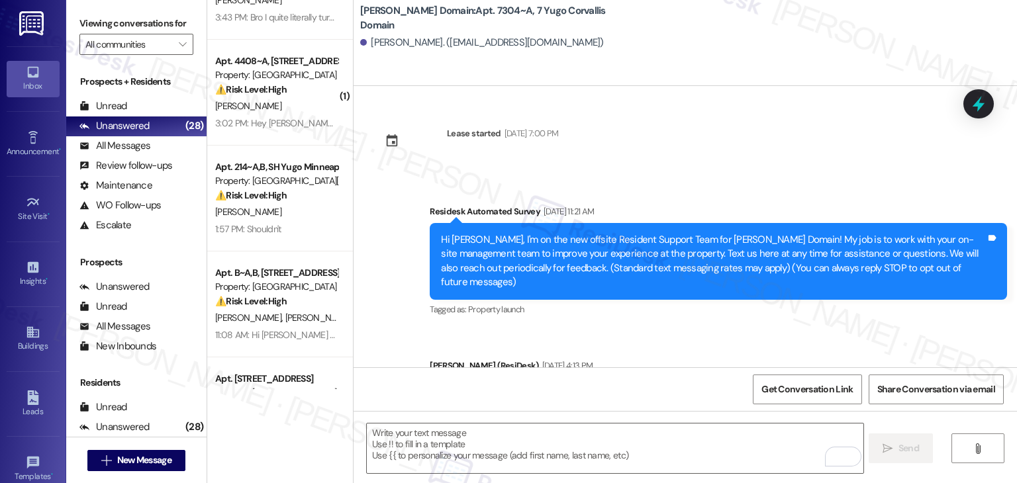
scroll to position [1014, 0]
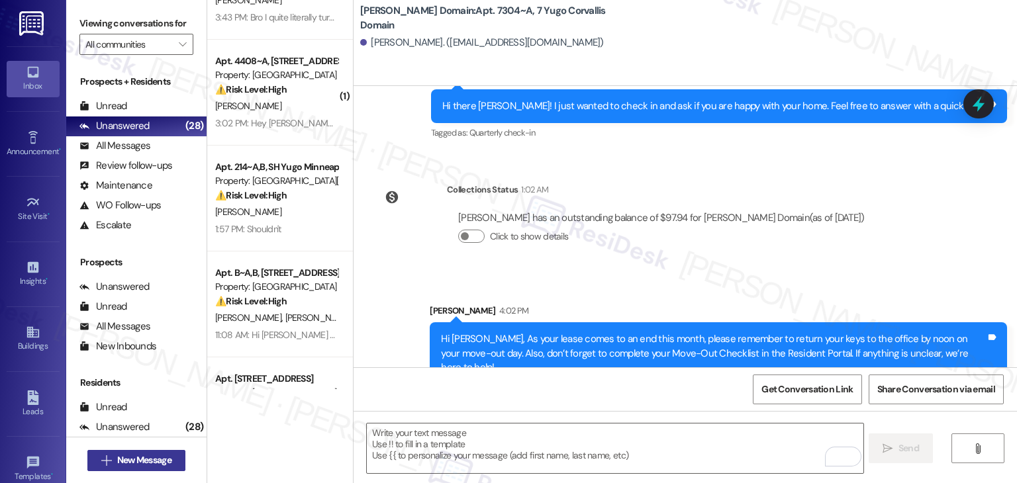
click at [154, 464] on span "New Message" at bounding box center [144, 460] width 54 height 14
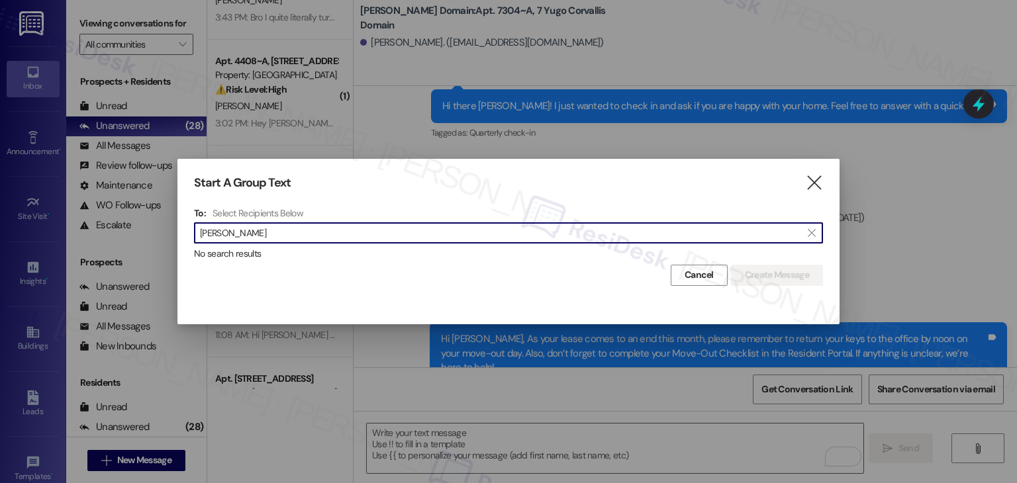
click at [242, 239] on input "[PERSON_NAME]" at bounding box center [500, 233] width 601 height 19
click at [241, 235] on input "[PERSON_NAME]" at bounding box center [500, 233] width 601 height 19
click at [240, 232] on input "[PERSON_NAME]" at bounding box center [500, 233] width 601 height 19
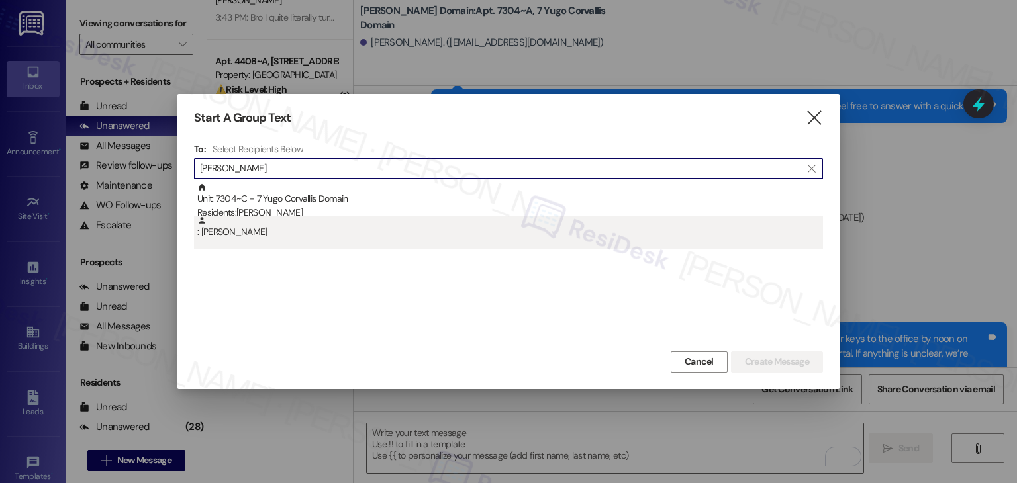
type input "[PERSON_NAME]"
click at [245, 233] on div ": [PERSON_NAME]" at bounding box center [510, 227] width 626 height 23
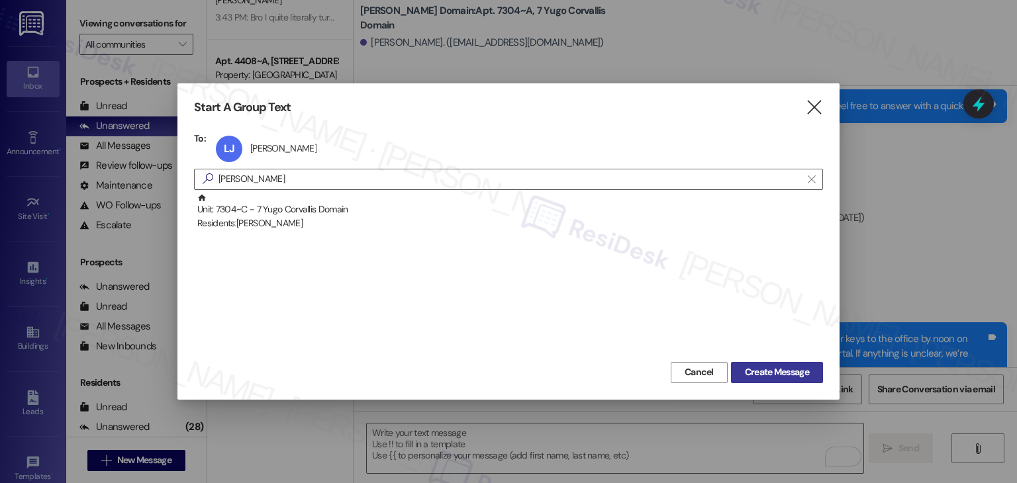
click at [773, 369] on span "Create Message" at bounding box center [777, 372] width 64 height 14
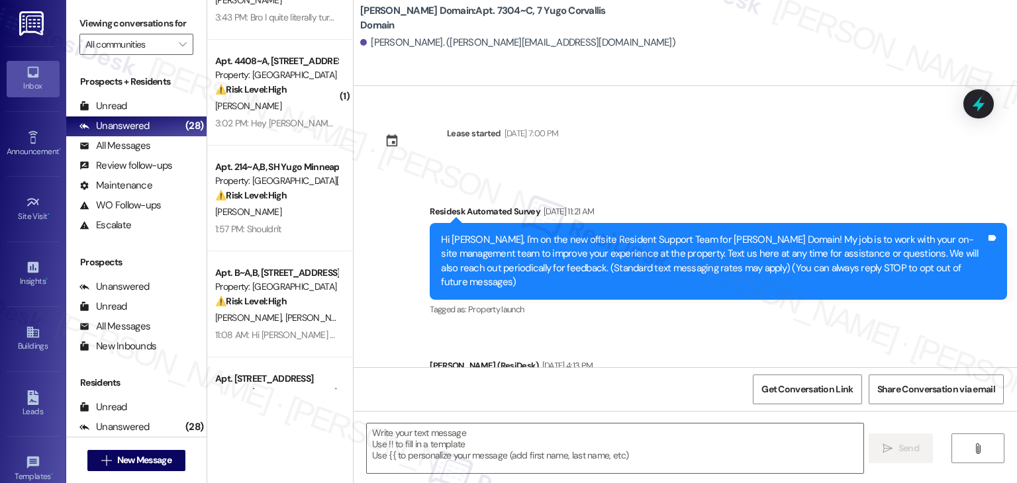
type textarea "Fetching suggested responses. Please feel free to read through the conversation…"
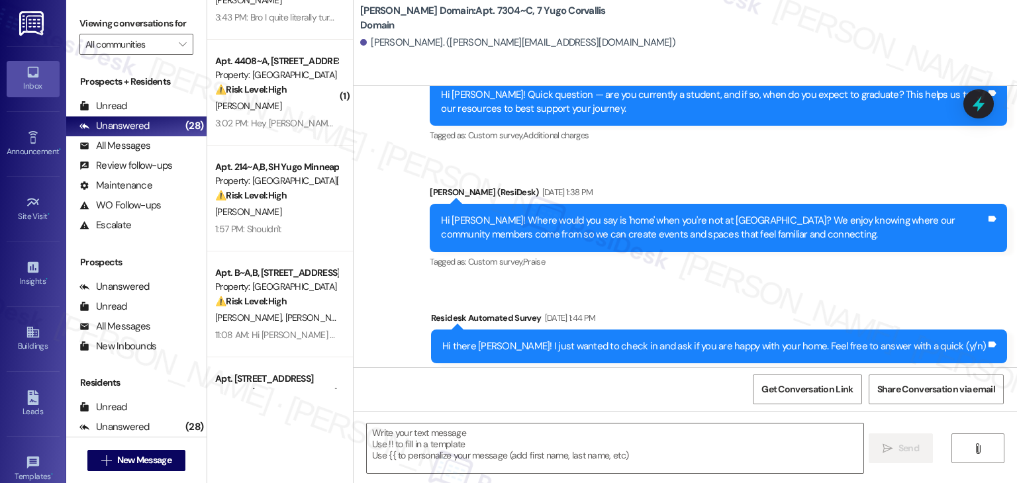
scroll to position [799, 0]
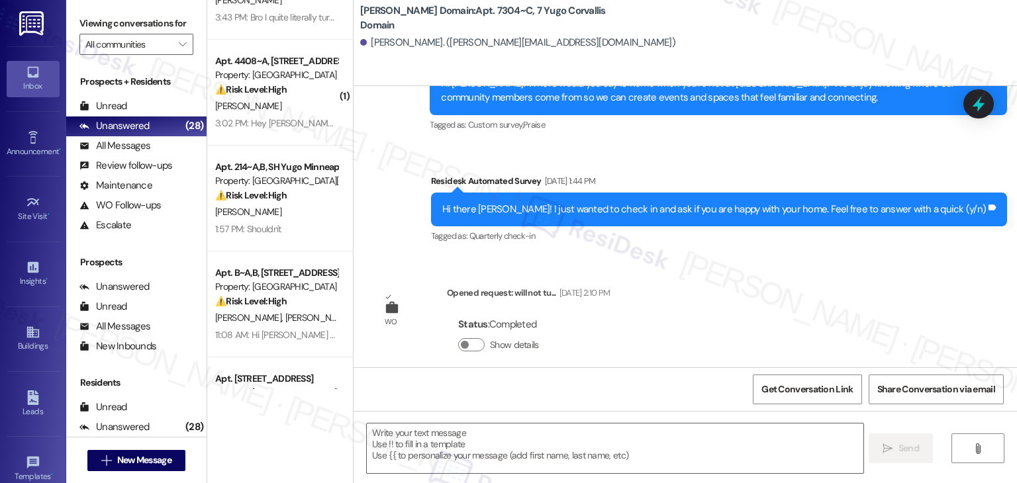
click at [831, 305] on div "Lease started [DATE] 7:00 PM Survey, sent via SMS Residesk Automated Survey [DA…" at bounding box center [684, 226] width 663 height 281
click at [422, 239] on div "Announcement, sent via SMS [PERSON_NAME] (ResiDesk) [DATE] 4:59 PM Hi [PERSON_N…" at bounding box center [684, 74] width 663 height 363
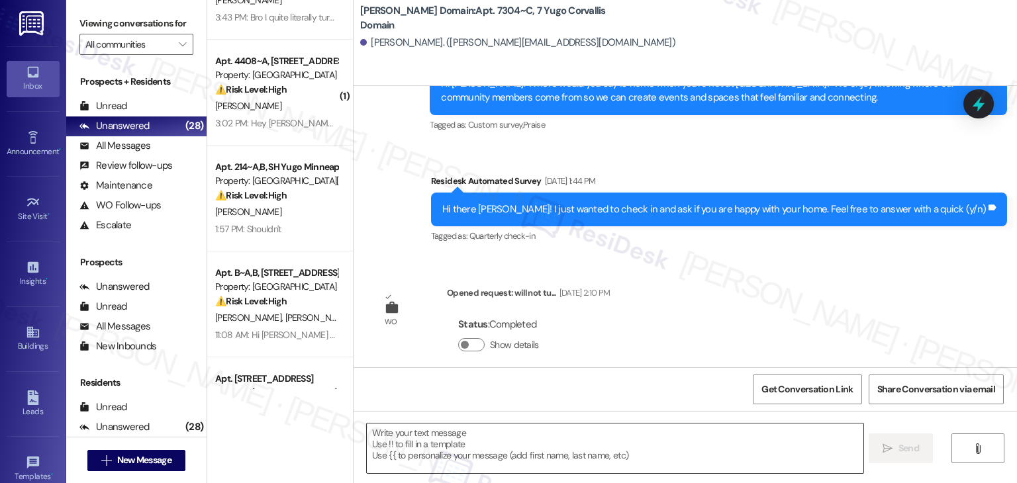
click at [479, 443] on textarea at bounding box center [615, 449] width 496 height 50
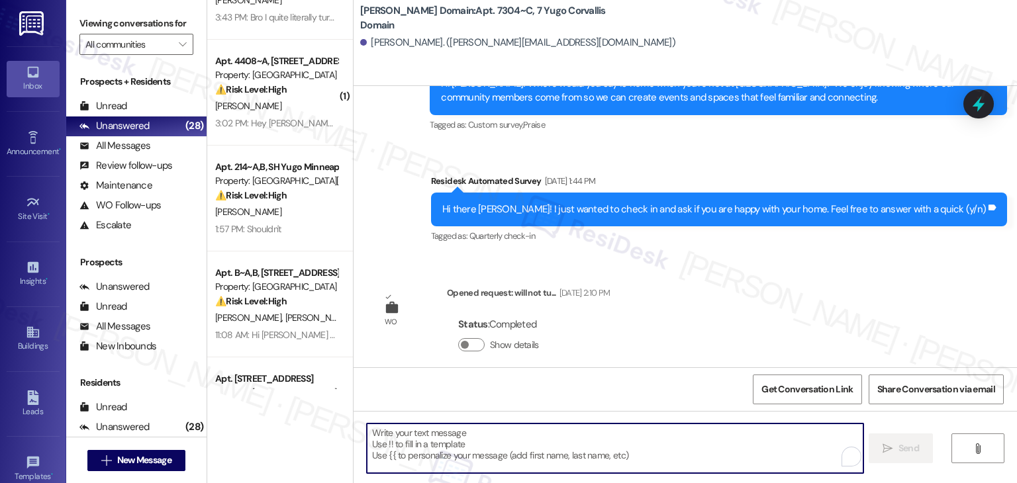
paste textarea "Hi {{first_name}}, As your lease comes to an end this month, please remember to…"
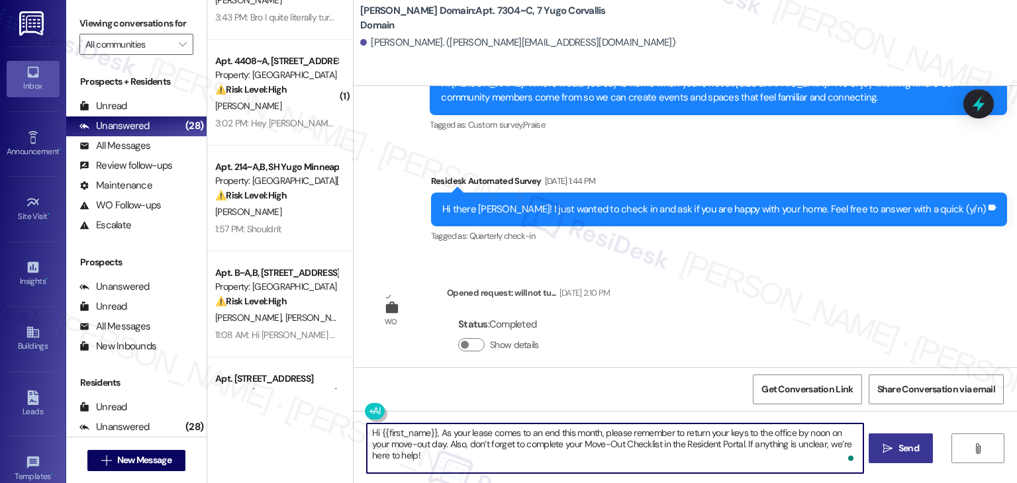
type textarea "Hi {{first_name}}, As your lease comes to an end this month, please remember to…"
click at [905, 450] on span "Send" at bounding box center [908, 449] width 21 height 14
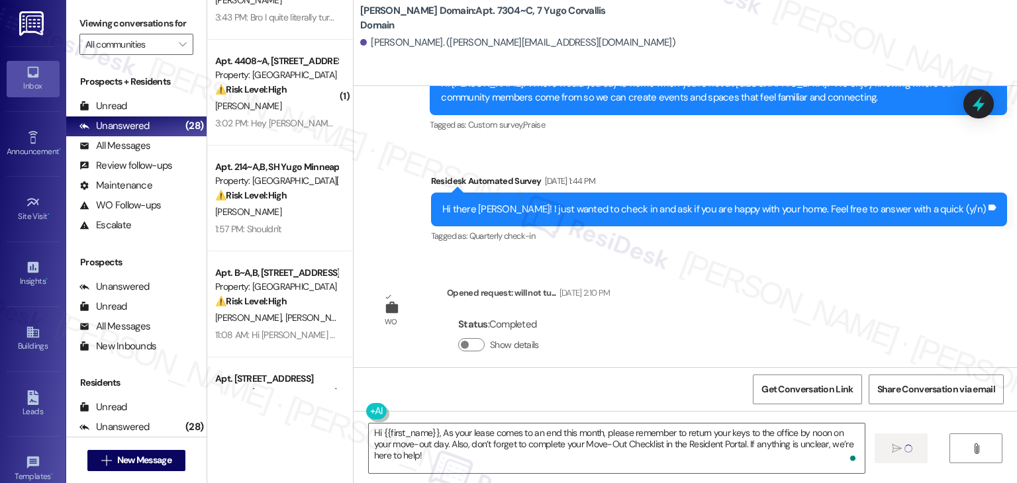
click at [682, 341] on div "Lease started Sep 19, 2024 at 7:00 PM Survey, sent via SMS Residesk Automated S…" at bounding box center [684, 226] width 663 height 281
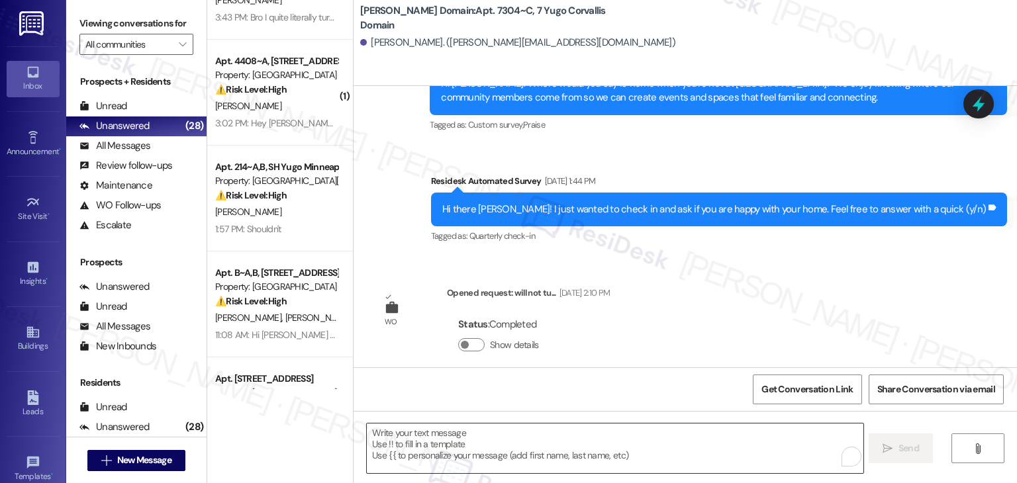
click at [587, 432] on textarea "To enrich screen reader interactions, please activate Accessibility in Grammarl…" at bounding box center [615, 449] width 496 height 50
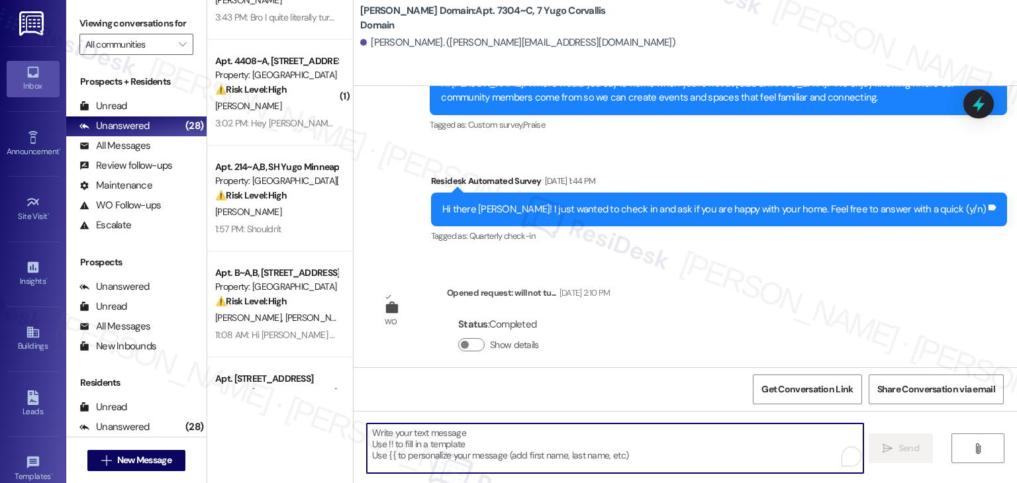
paste textarea "Charles Cole"
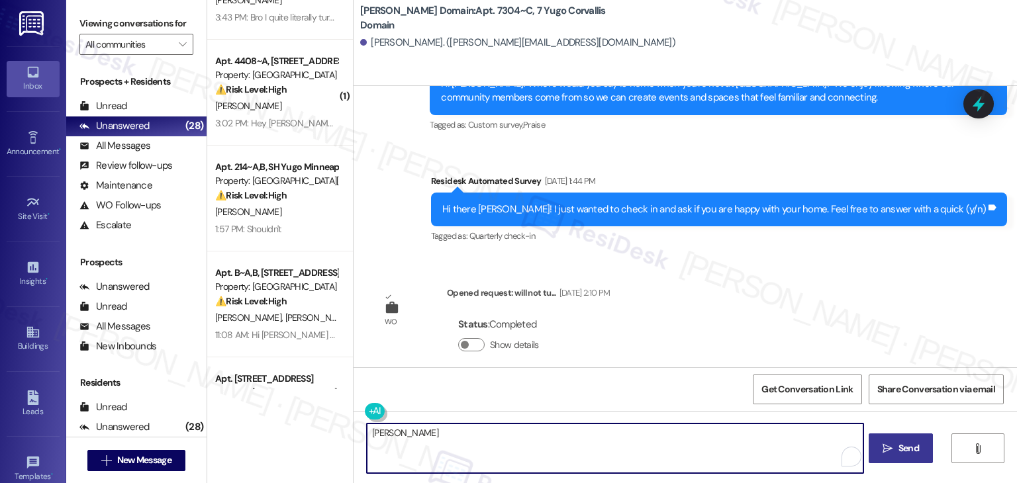
drag, startPoint x: 439, startPoint y: 434, endPoint x: 357, endPoint y: 440, distance: 81.6
click at [366, 440] on div "Charles Cole" at bounding box center [614, 448] width 497 height 51
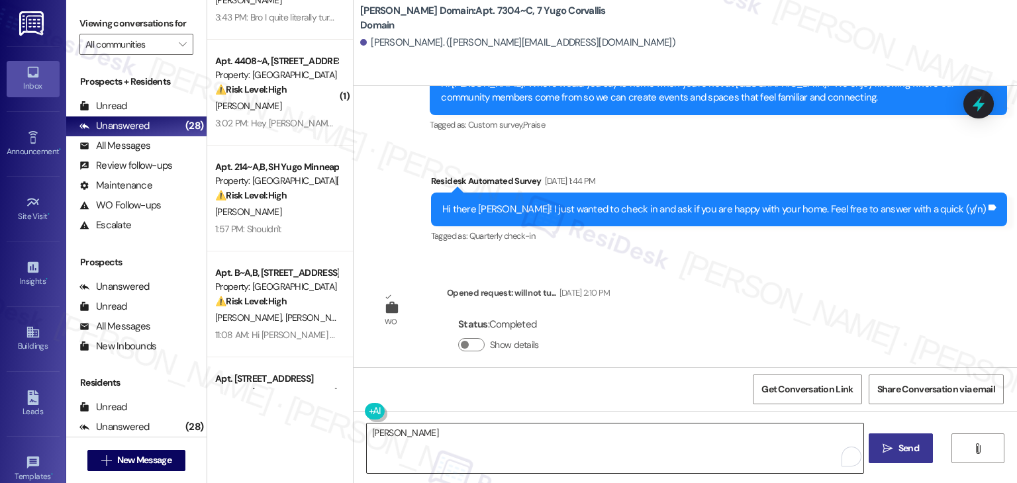
click at [366, 440] on div "Charles Cole" at bounding box center [614, 448] width 497 height 51
click at [570, 316] on div "Status : Completed Show details" at bounding box center [528, 337] width 163 height 67
click at [539, 443] on textarea "Charles Cole" at bounding box center [615, 449] width 496 height 50
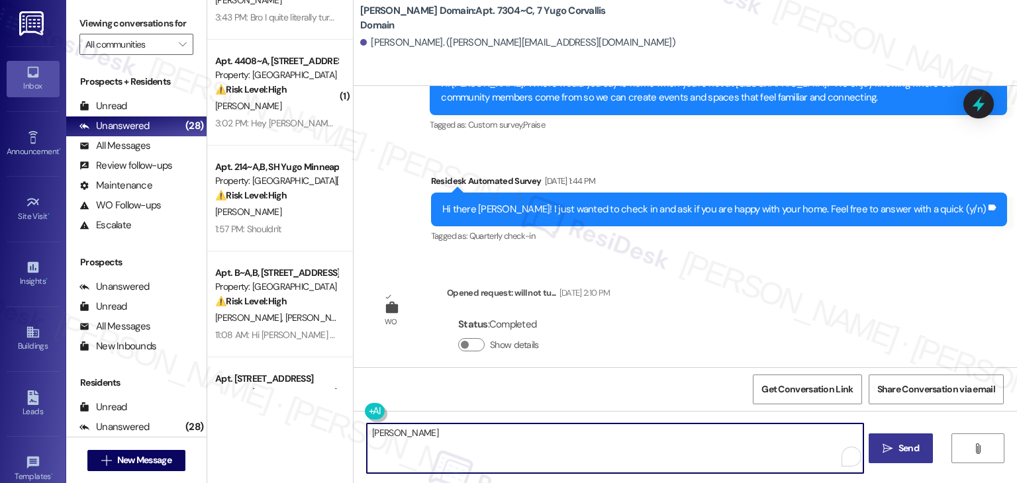
drag, startPoint x: 473, startPoint y: 434, endPoint x: 345, endPoint y: 429, distance: 127.9
click at [353, 430] on div "Charles Cole  Send " at bounding box center [684, 460] width 663 height 99
paste textarea "Hi {{first_name}}, As your lease comes to an end this month, please remember to…"
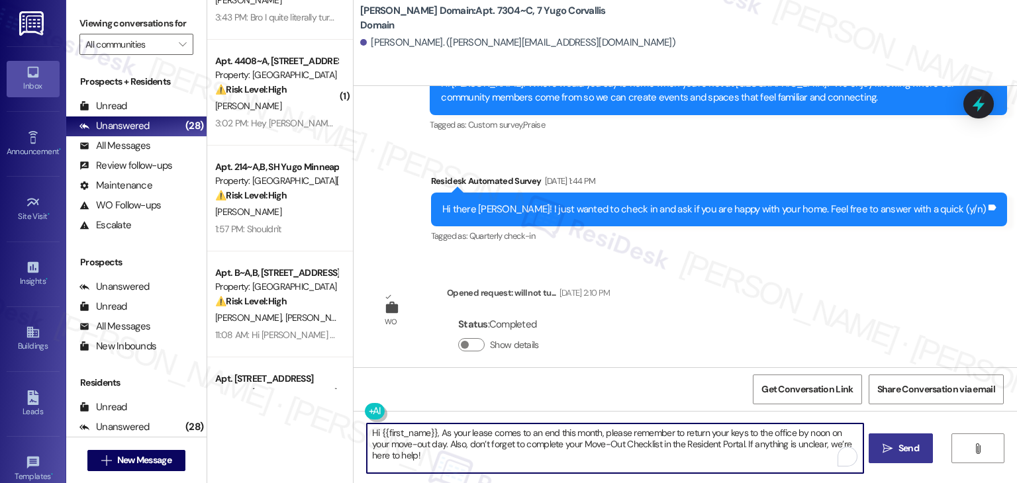
type textarea "Hi {{first_name}}, As your lease comes to an end this month, please remember to…"
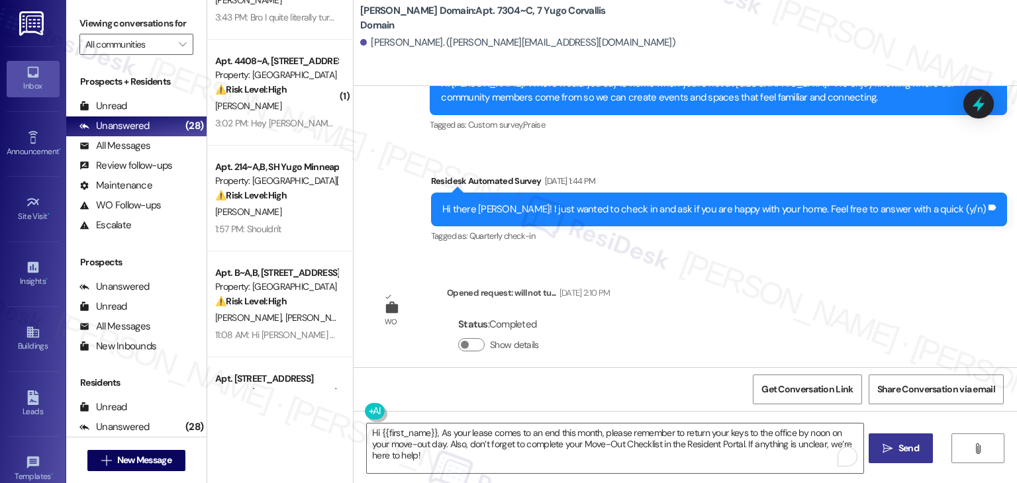
click at [896, 448] on span "Send" at bounding box center [909, 449] width 26 height 14
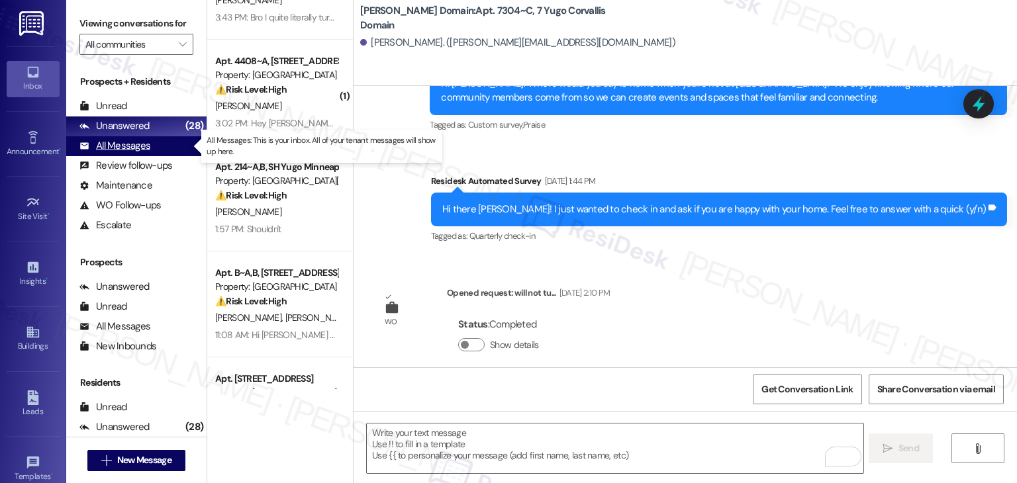
click at [145, 147] on div "All Messages" at bounding box center [114, 146] width 71 height 14
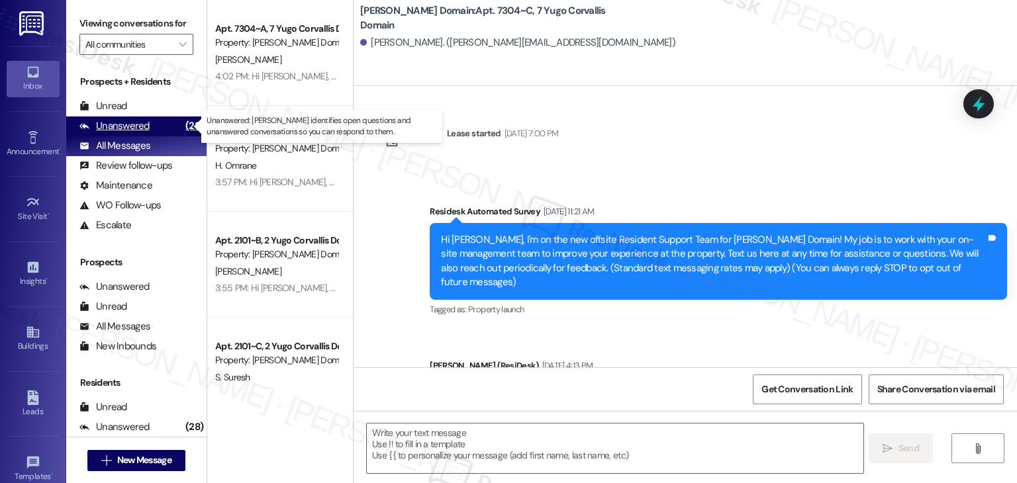
click at [146, 129] on div "Unanswered" at bounding box center [114, 126] width 70 height 14
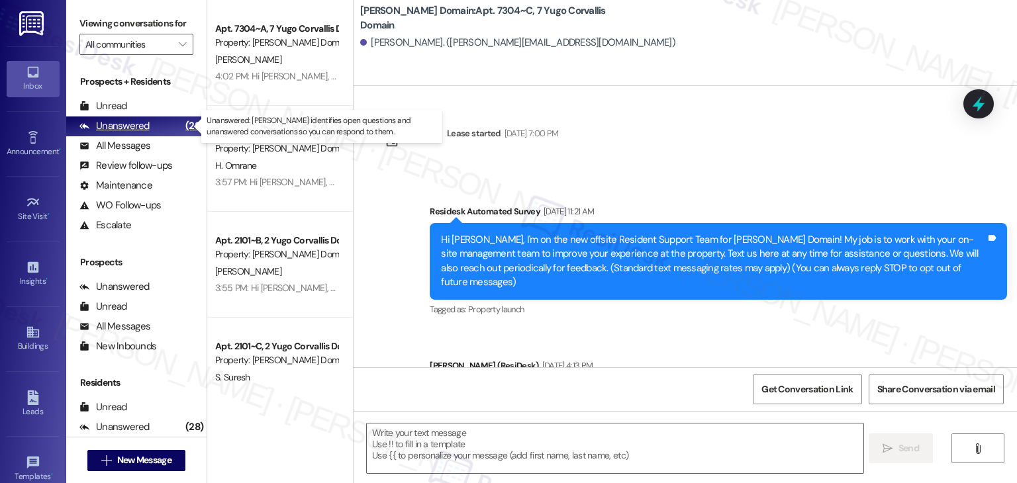
type textarea "Fetching suggested responses. Please feel free to read through the conversation…"
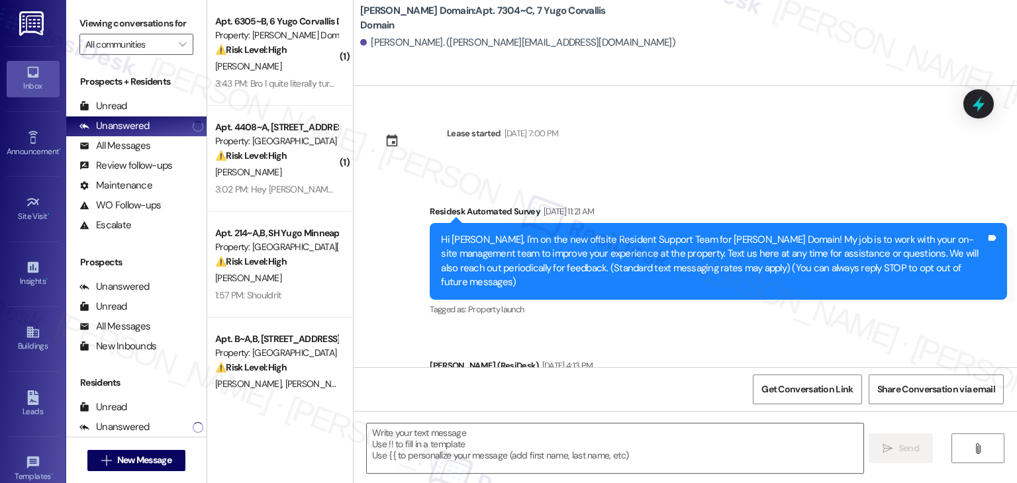
type textarea "Fetching suggested responses. Please feel free to read through the conversation…"
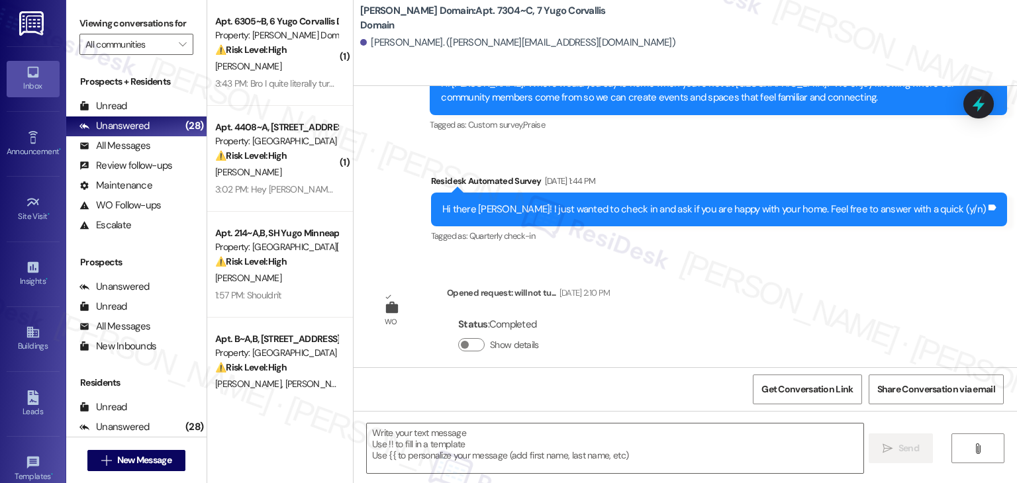
click at [746, 293] on div "Lease started Sep 19, 2024 at 7:00 PM Survey, sent via SMS Residesk Automated S…" at bounding box center [684, 226] width 663 height 281
click at [795, 268] on div "Lease started Sep 19, 2024 at 7:00 PM Survey, sent via SMS Residesk Automated S…" at bounding box center [684, 226] width 663 height 281
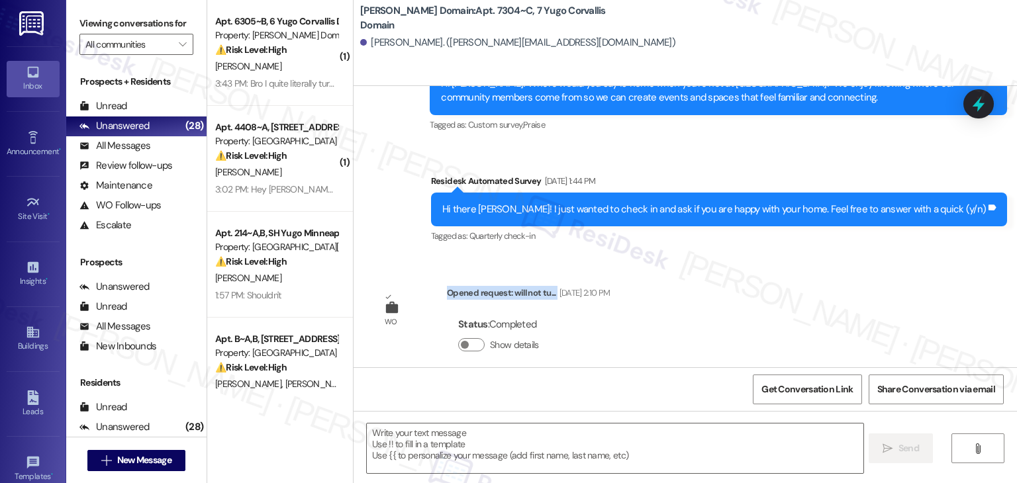
click at [795, 268] on div "Lease started Sep 19, 2024 at 7:00 PM Survey, sent via SMS Residesk Automated S…" at bounding box center [684, 226] width 663 height 281
click at [432, 224] on div "Announcement, sent via SMS Sarah (ResiDesk) May 12, 2025 at 4:59 PM Hi Lakenya!…" at bounding box center [684, 74] width 663 height 363
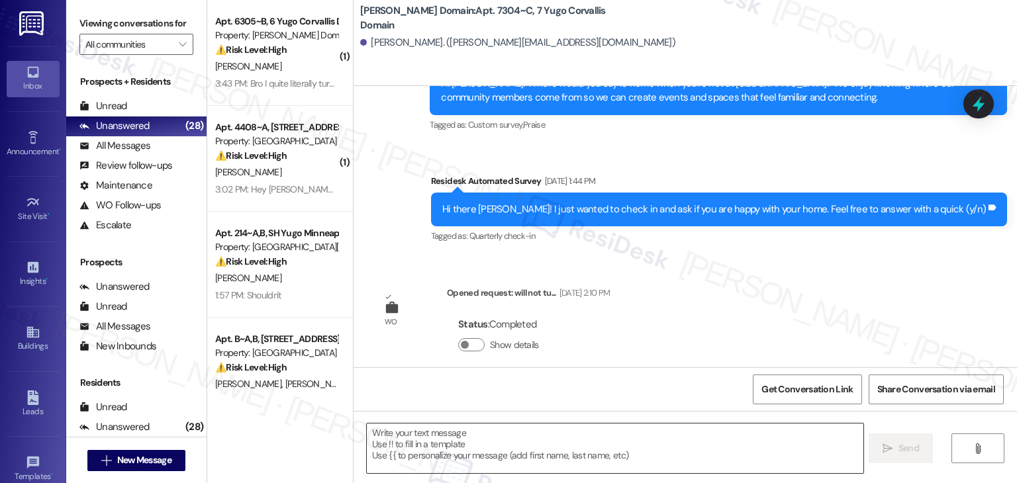
click at [535, 434] on textarea at bounding box center [615, 449] width 496 height 50
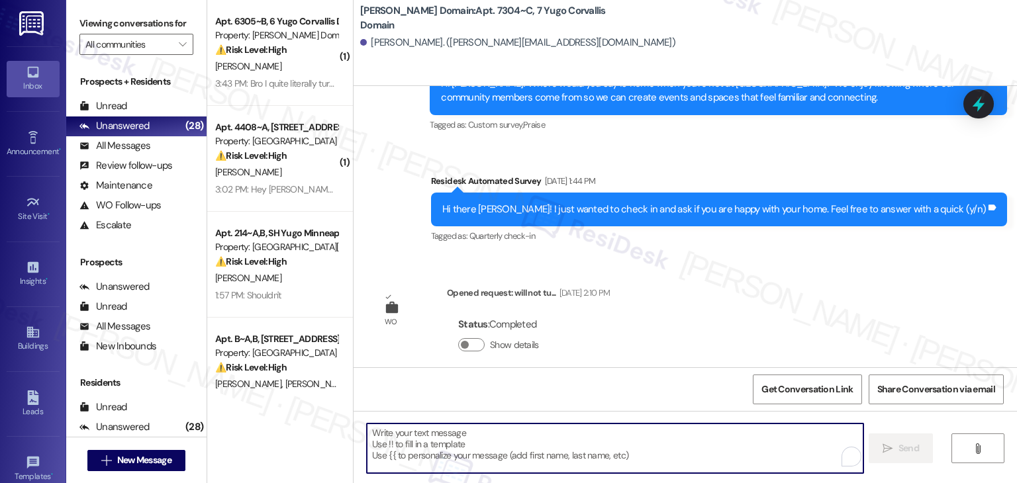
paste textarea "Hi {{first_name}}, As your lease comes to an end this month, please remember to…"
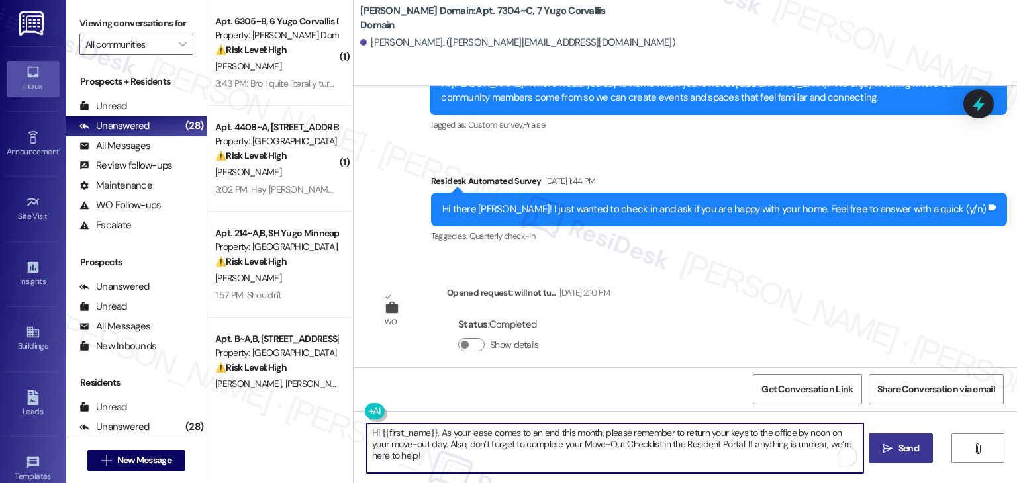
type textarea "Hi {{first_name}}, As your lease comes to an end this month, please remember to…"
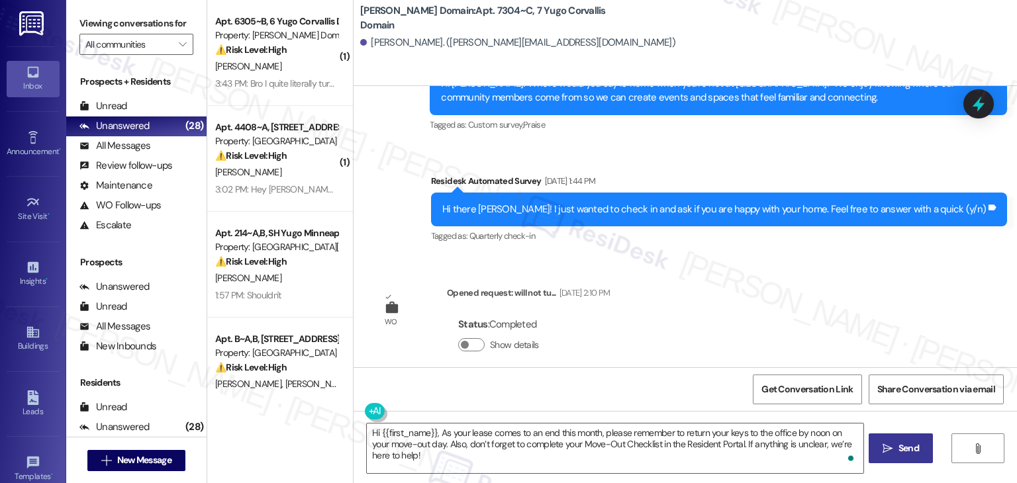
click at [900, 444] on span "Send" at bounding box center [908, 449] width 21 height 14
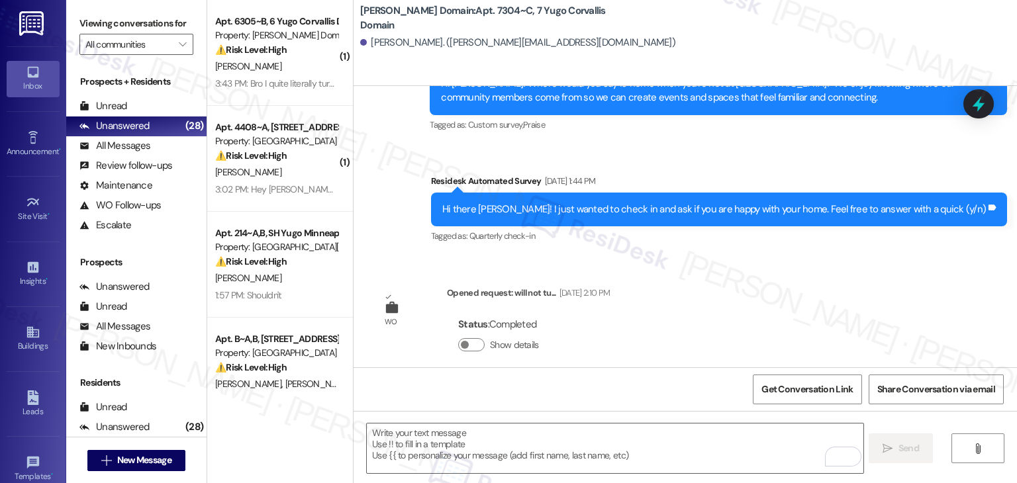
scroll to position [906, 0]
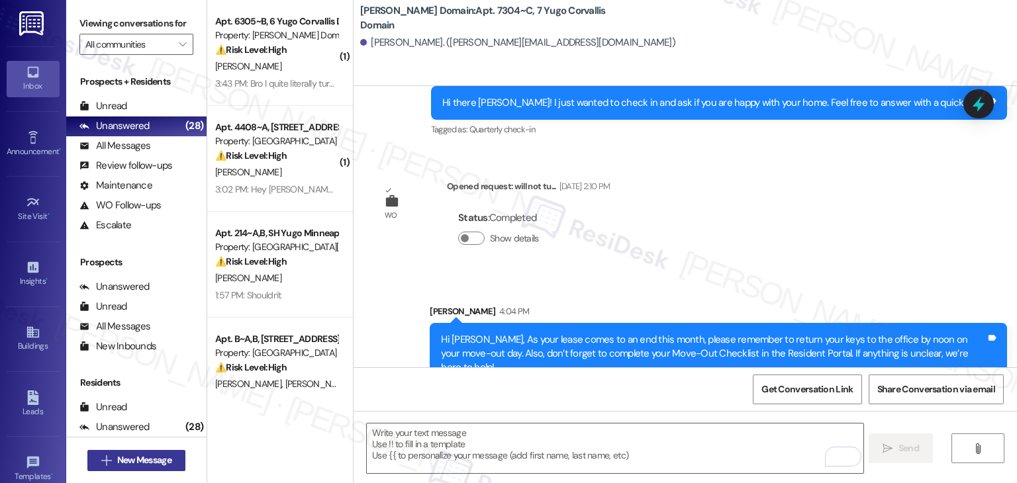
click at [142, 461] on span "New Message" at bounding box center [144, 460] width 54 height 14
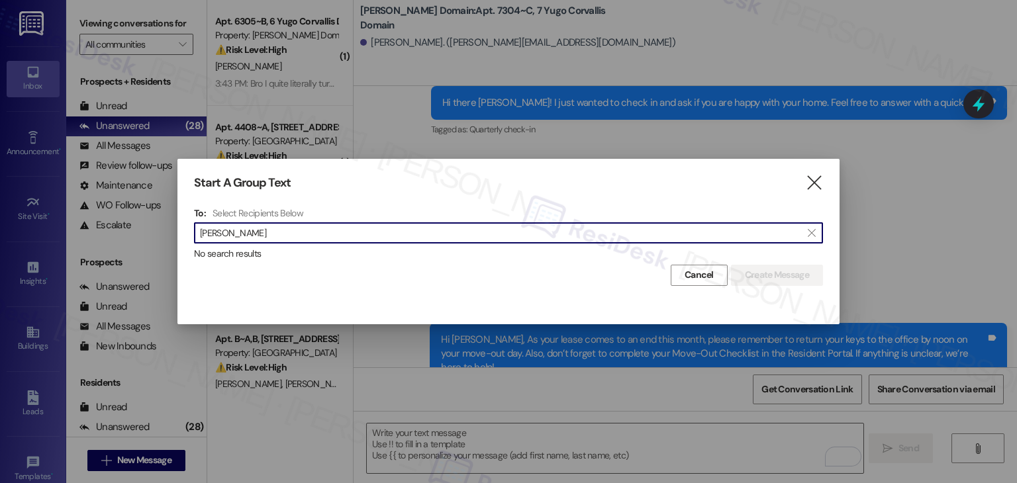
click at [240, 235] on input "Charles Cole" at bounding box center [500, 233] width 601 height 19
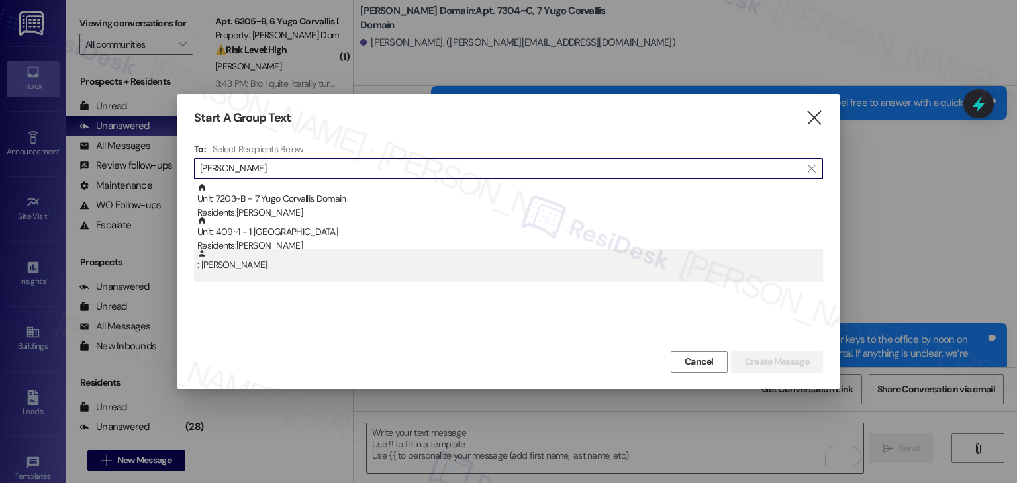
type input "Charles Cole"
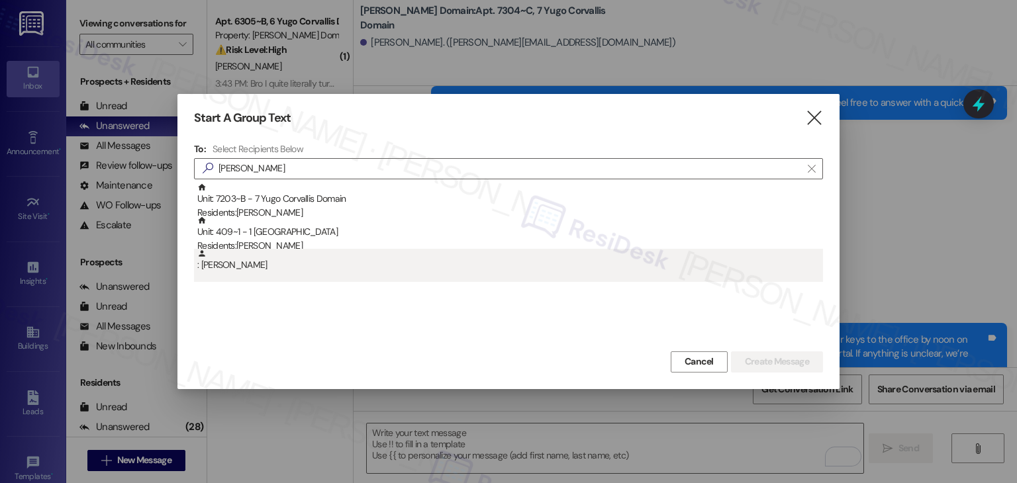
click at [251, 268] on div ": Charles Cole" at bounding box center [510, 260] width 626 height 23
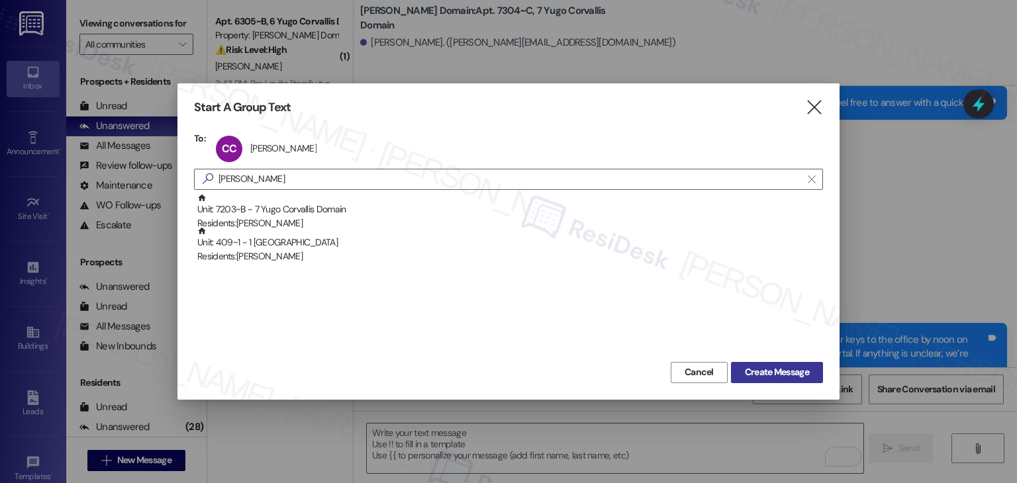
click at [764, 373] on span "Create Message" at bounding box center [777, 372] width 64 height 14
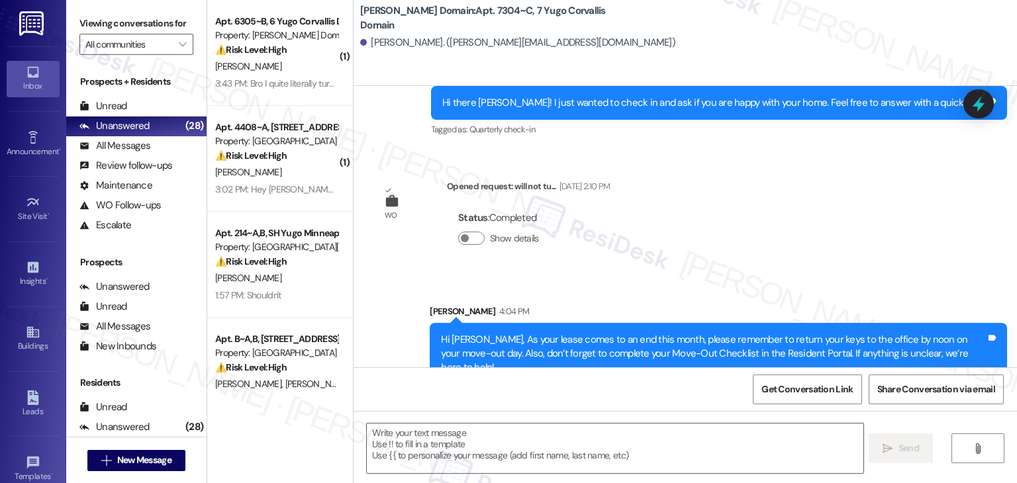
type textarea "Fetching suggested responses. Please feel free to read through the conversation…"
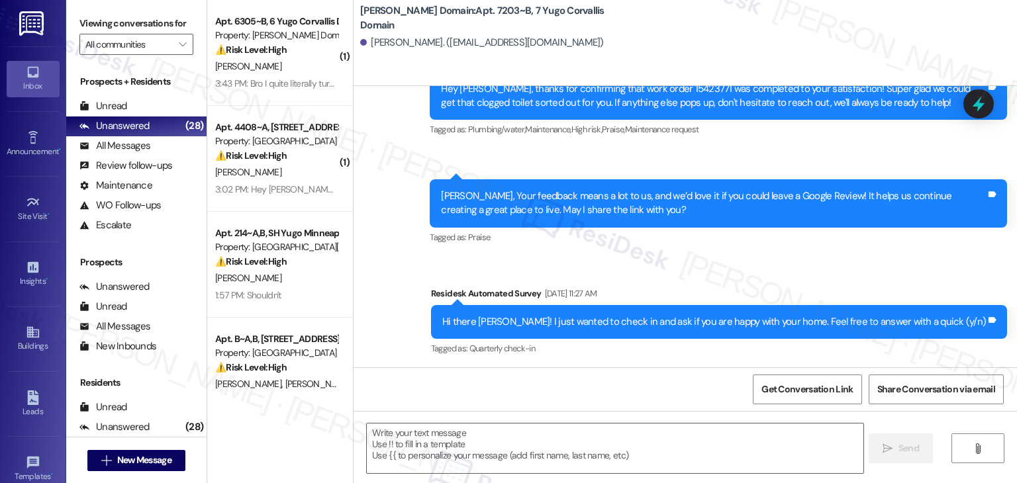
scroll to position [1145, 0]
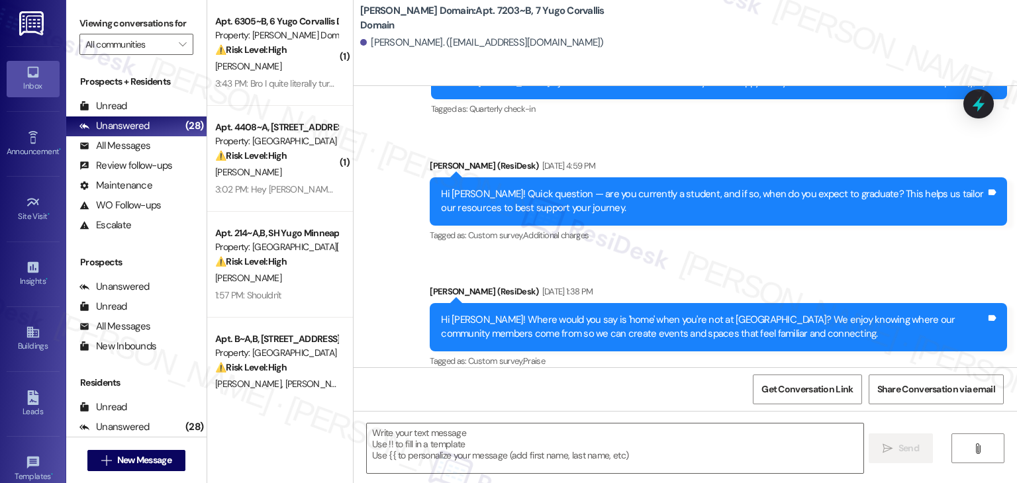
click at [590, 382] on div "Get Conversation Link Share Conversation via email" at bounding box center [684, 389] width 663 height 44
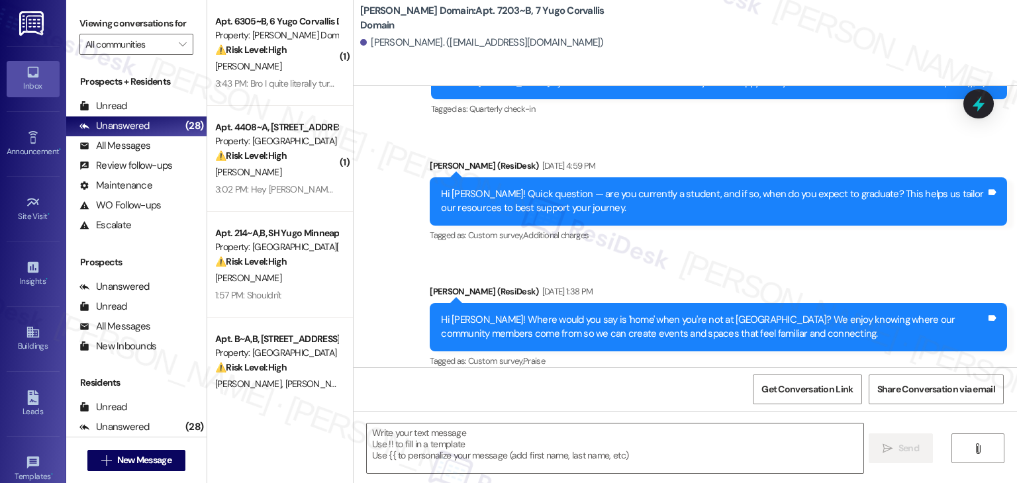
click at [590, 382] on div "Get Conversation Link Share Conversation via email" at bounding box center [684, 389] width 663 height 44
click at [554, 366] on div "Lease started Aug 31, 2024 at 7:00 PM Survey, sent via SMS Residesk Automated S…" at bounding box center [684, 226] width 663 height 281
click at [531, 432] on textarea at bounding box center [615, 449] width 496 height 50
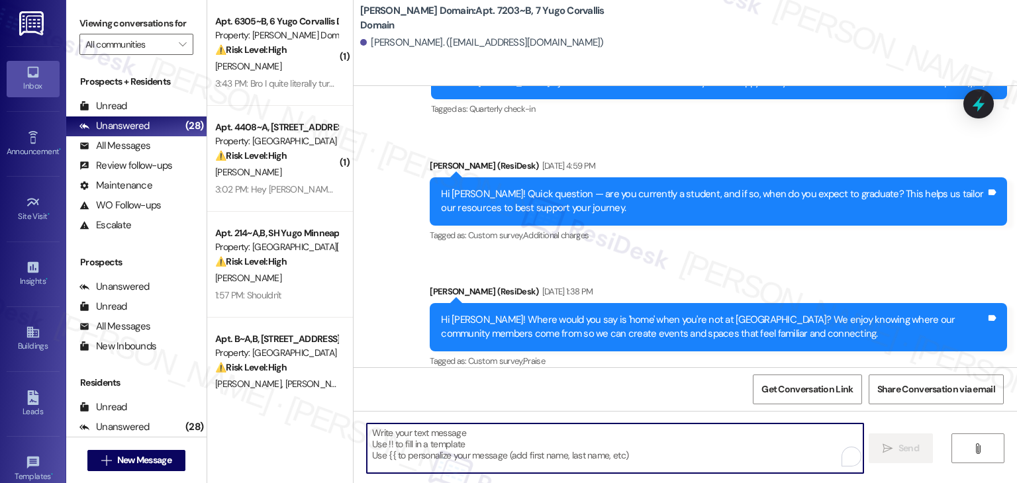
paste textarea "Hi {{first_name}}, As your lease comes to an end this month, please remember to…"
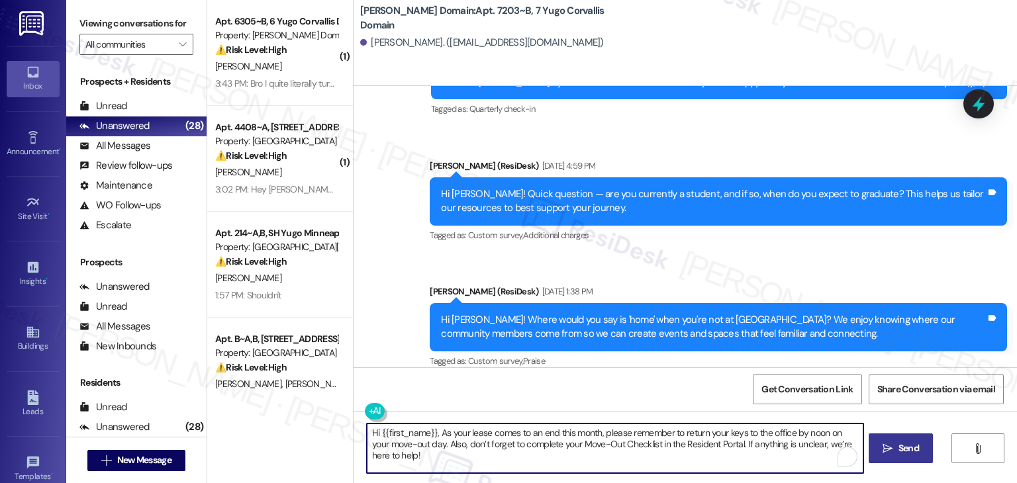
type textarea "Hi {{first_name}}, As your lease comes to an end this month, please remember to…"
click at [890, 445] on icon "" at bounding box center [887, 448] width 10 height 11
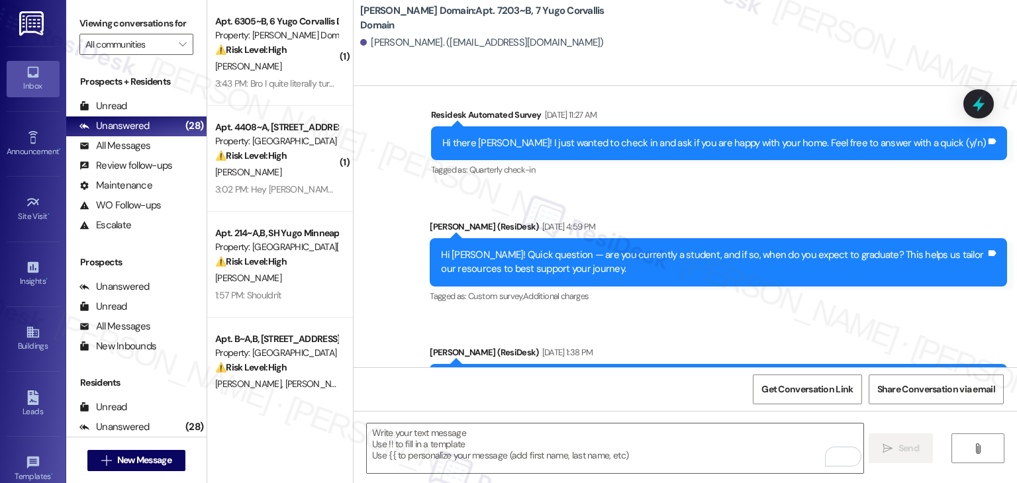
scroll to position [1252, 0]
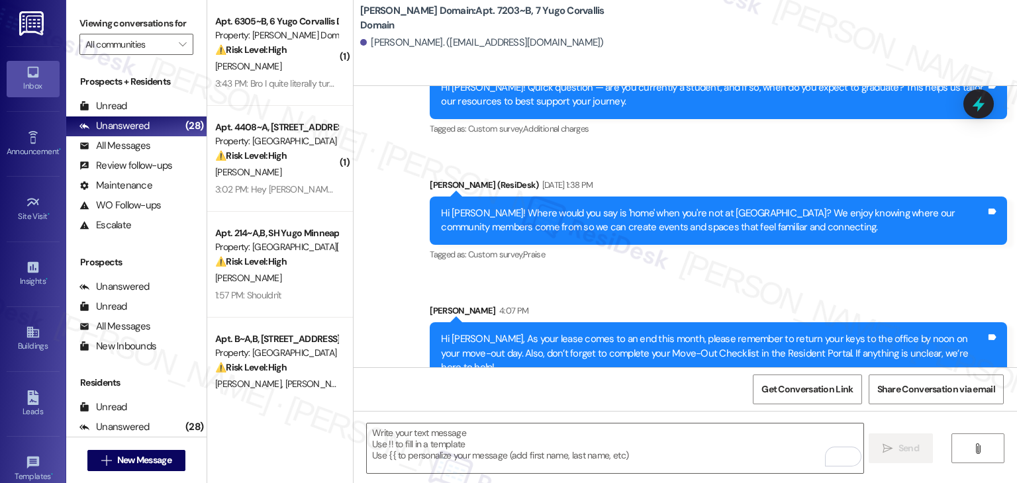
click at [741, 269] on div "Sent via SMS Sarah (ResiDesk) Mar 19, 2025 at 12:44 PM Hey Charles, thanks for …" at bounding box center [684, 37] width 663 height 718
click at [171, 462] on span "New Message" at bounding box center [145, 460] width 60 height 14
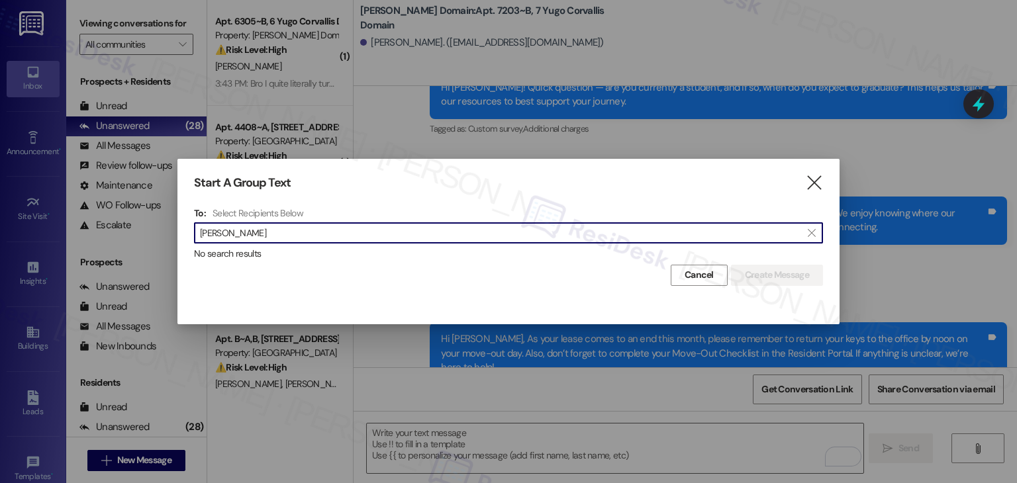
click at [218, 231] on input "Axel Mbousya" at bounding box center [500, 233] width 601 height 19
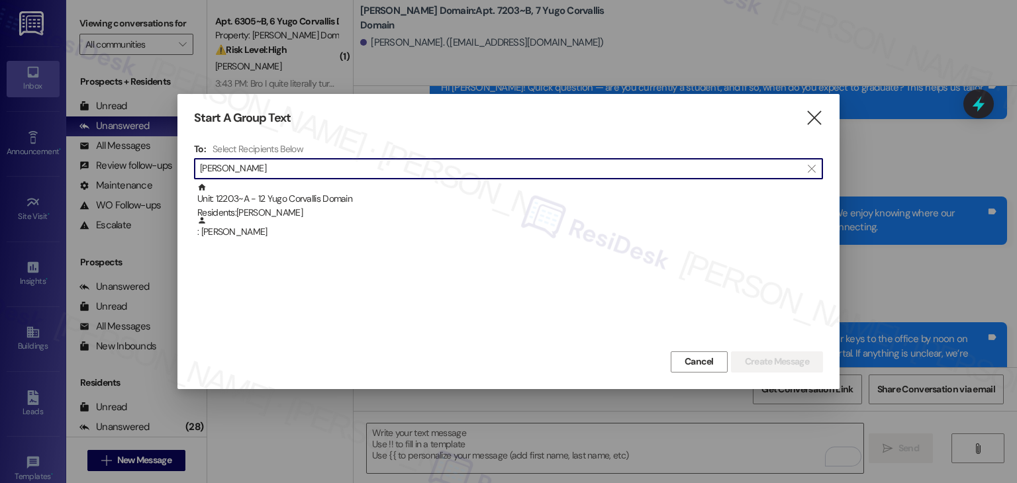
type input "Axel Mbousya"
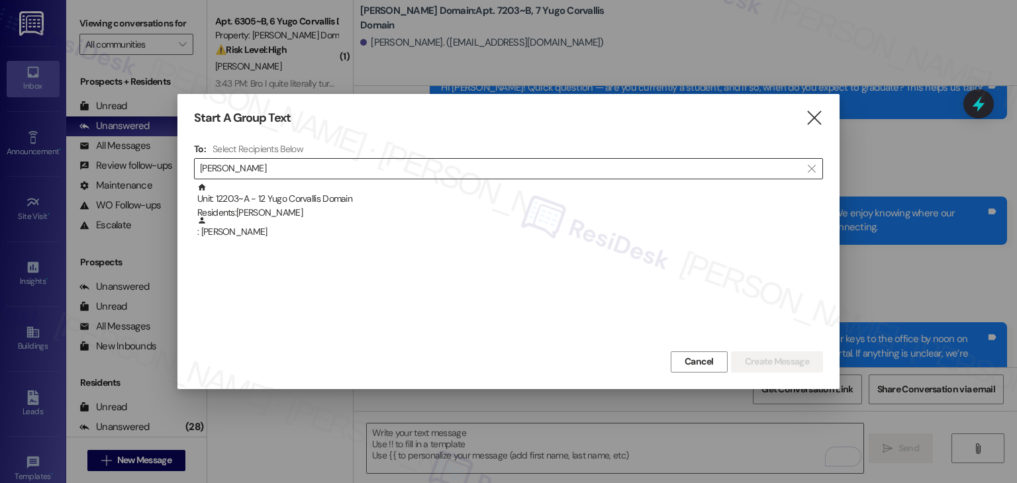
click at [218, 231] on div ": Axel Mbousya" at bounding box center [510, 227] width 626 height 23
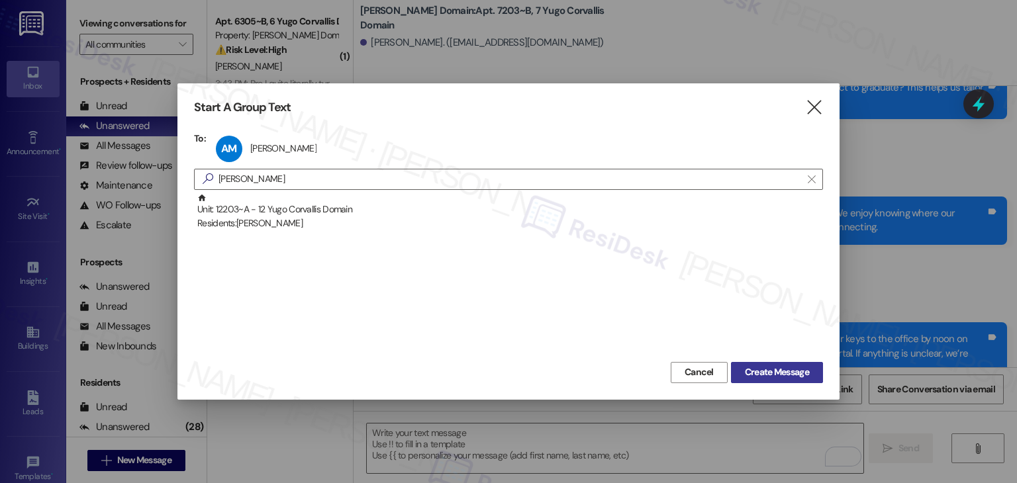
click at [767, 374] on span "Create Message" at bounding box center [777, 372] width 64 height 14
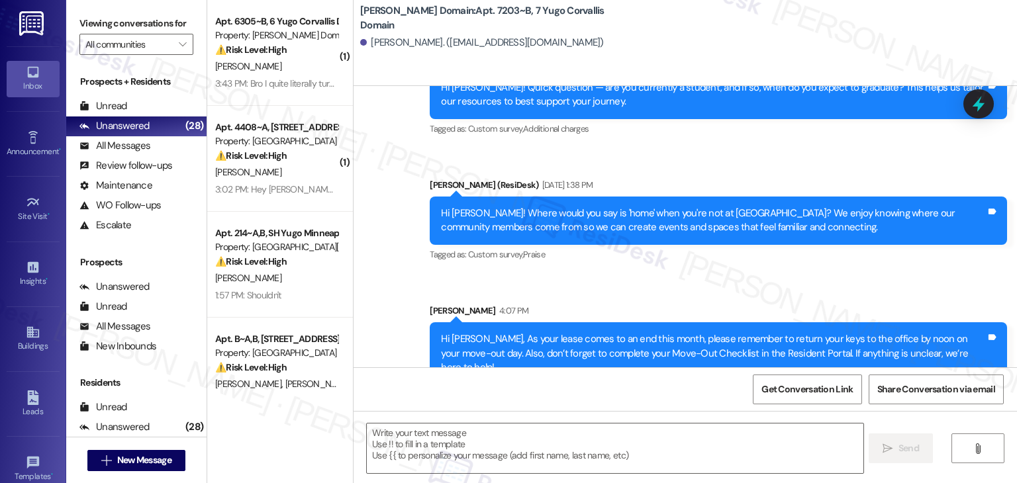
type textarea "Fetching suggested responses. Please feel free to read through the conversation…"
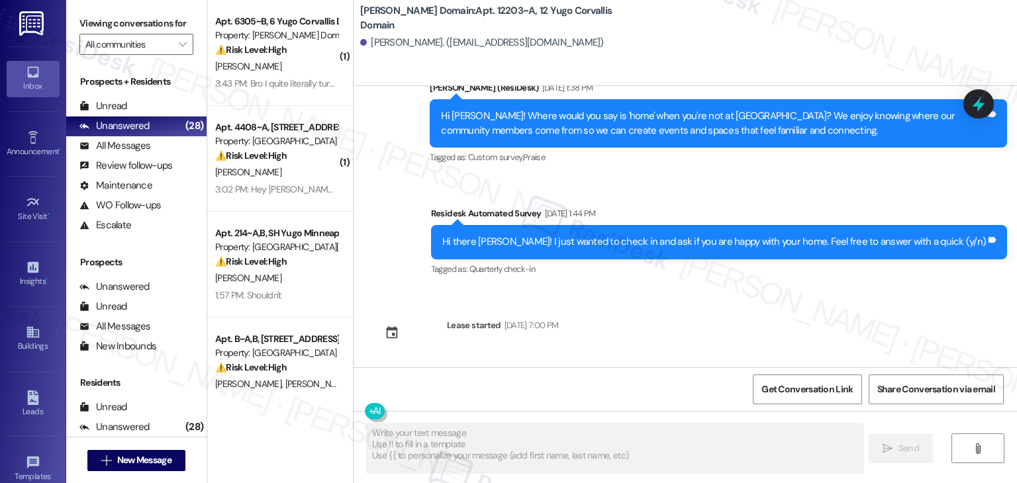
scroll to position [171, 0]
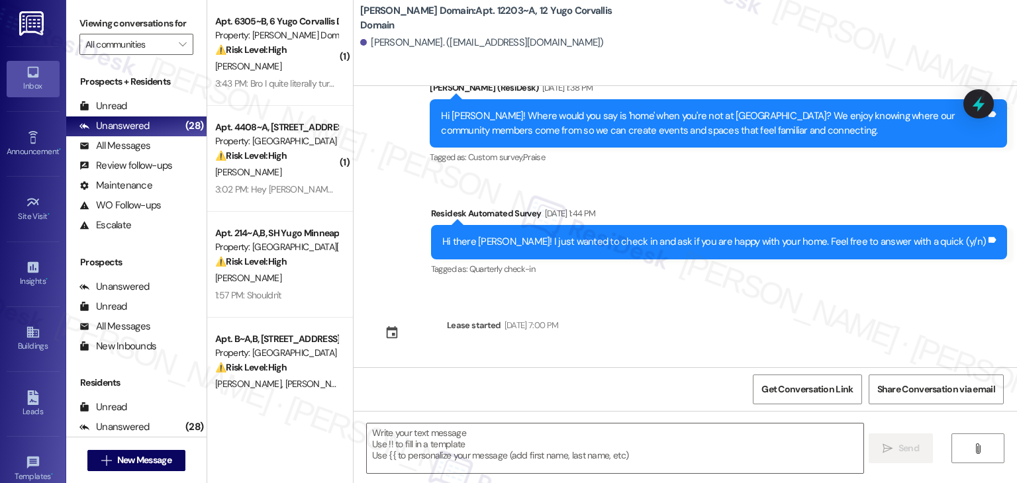
click at [568, 361] on div "Lease started Jun 17, 2025 at 7:00 PM" at bounding box center [465, 337] width 205 height 58
click at [560, 446] on textarea at bounding box center [615, 449] width 496 height 50
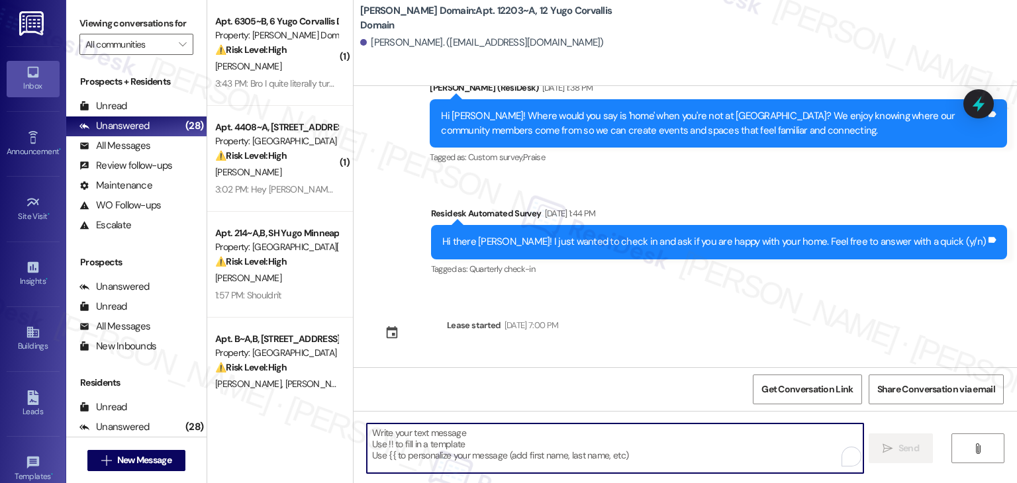
paste textarea "Hi {{first_name}}, As your lease comes to an end this month, please remember to…"
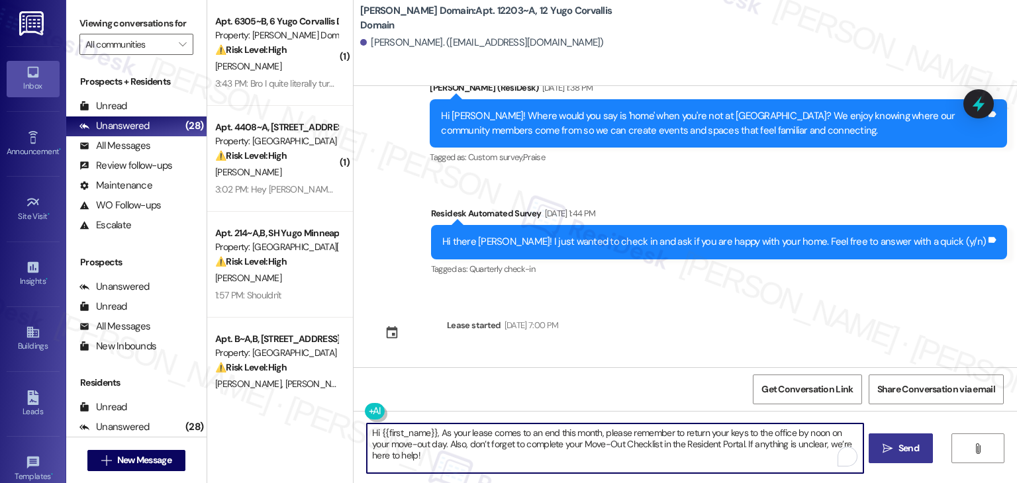
type textarea "Hi {{first_name}}, As your lease comes to an end this month, please remember to…"
click at [910, 445] on span "Send" at bounding box center [908, 449] width 21 height 14
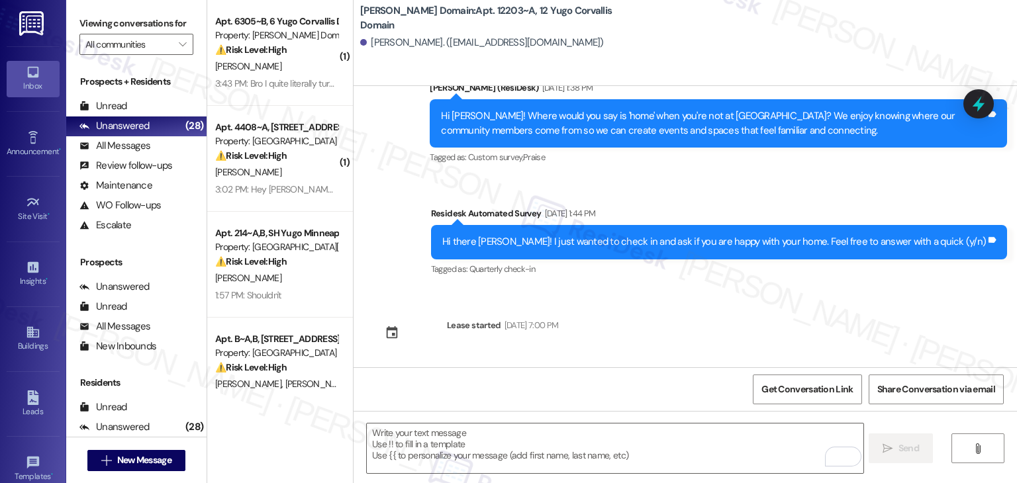
click at [951, 336] on div "Announcement, sent via SMS Sarah (ResiDesk) May 12, 2025 at 4:59 PM Hi Axel! Qu…" at bounding box center [684, 226] width 663 height 281
click at [951, 337] on div "Announcement, sent via SMS Sarah (ResiDesk) May 12, 2025 at 4:59 PM Hi Axel! Qu…" at bounding box center [684, 226] width 663 height 281
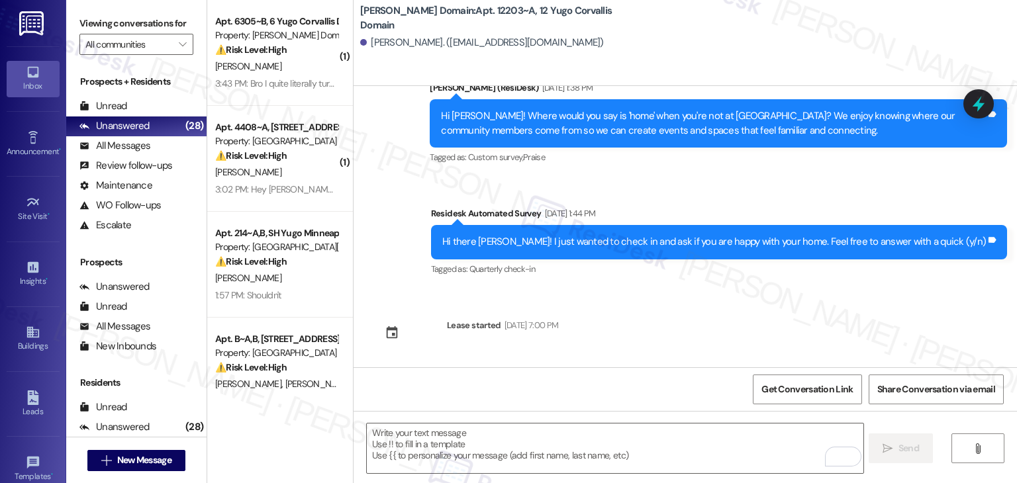
click at [951, 337] on div "Announcement, sent via SMS Sarah (ResiDesk) May 12, 2025 at 4:59 PM Hi Axel! Qu…" at bounding box center [684, 226] width 663 height 281
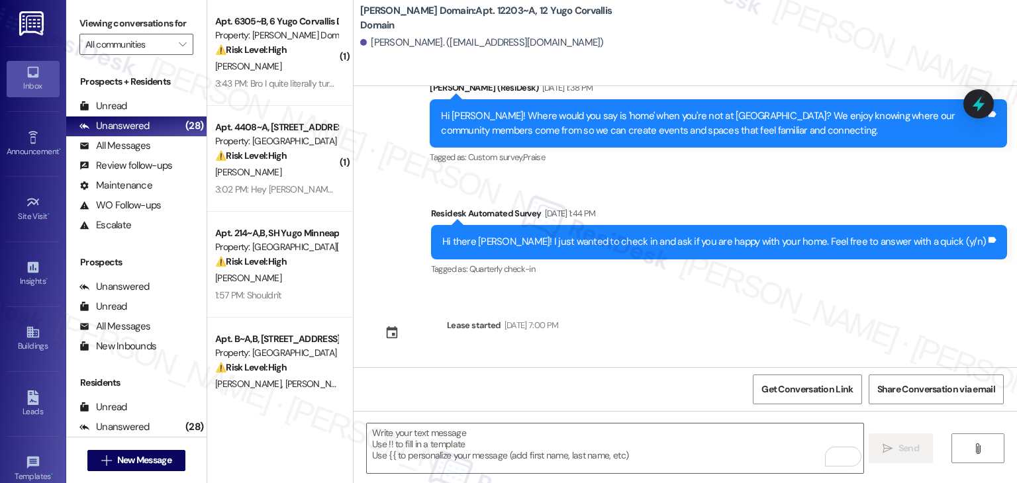
click at [951, 337] on div "Announcement, sent via SMS Sarah (ResiDesk) May 12, 2025 at 4:59 PM Hi Axel! Qu…" at bounding box center [684, 226] width 663 height 281
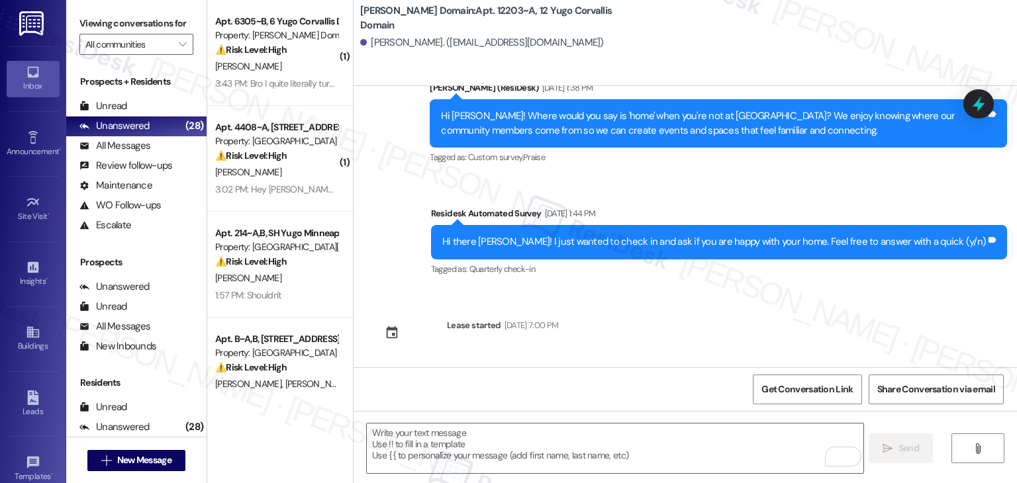
click at [951, 337] on div "Announcement, sent via SMS Sarah (ResiDesk) May 12, 2025 at 4:59 PM Hi Axel! Qu…" at bounding box center [684, 226] width 663 height 281
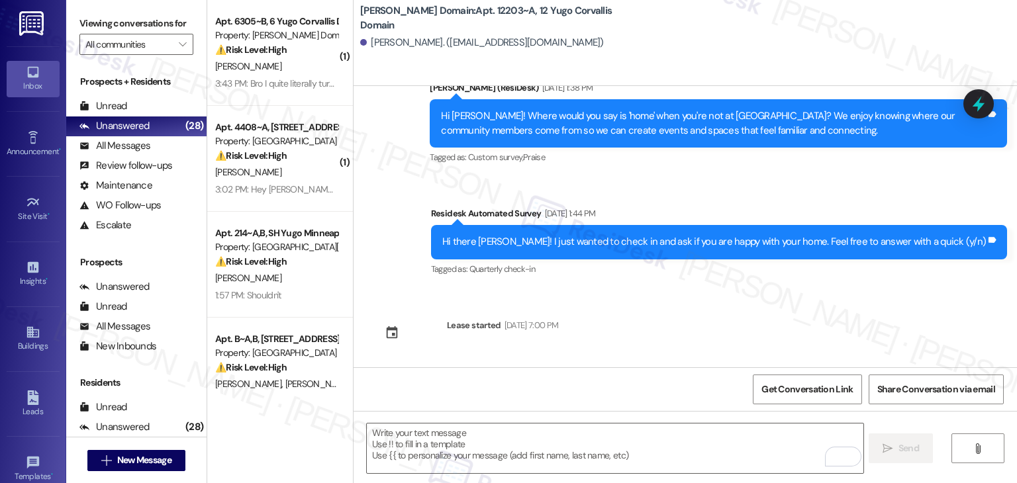
click at [951, 337] on div "Announcement, sent via SMS Sarah (ResiDesk) May 12, 2025 at 4:59 PM Hi Axel! Qu…" at bounding box center [684, 226] width 663 height 281
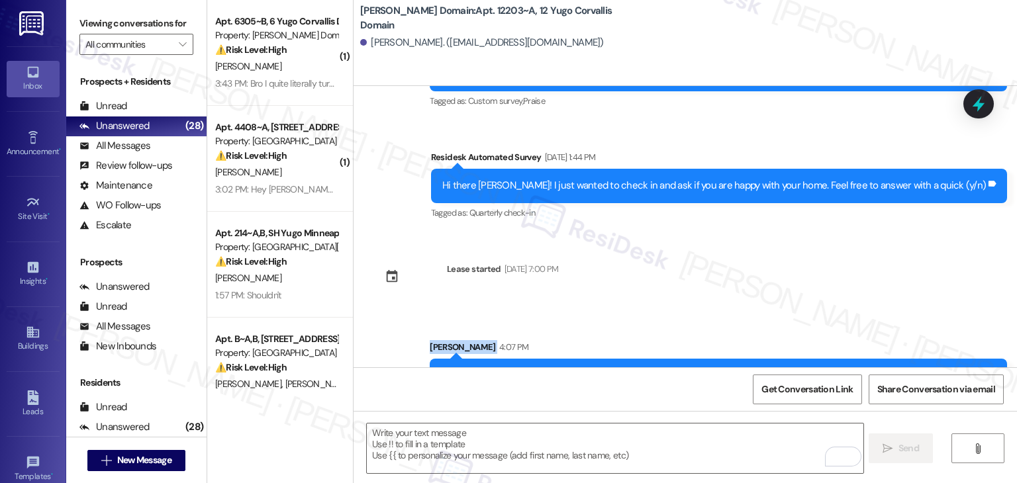
scroll to position [278, 0]
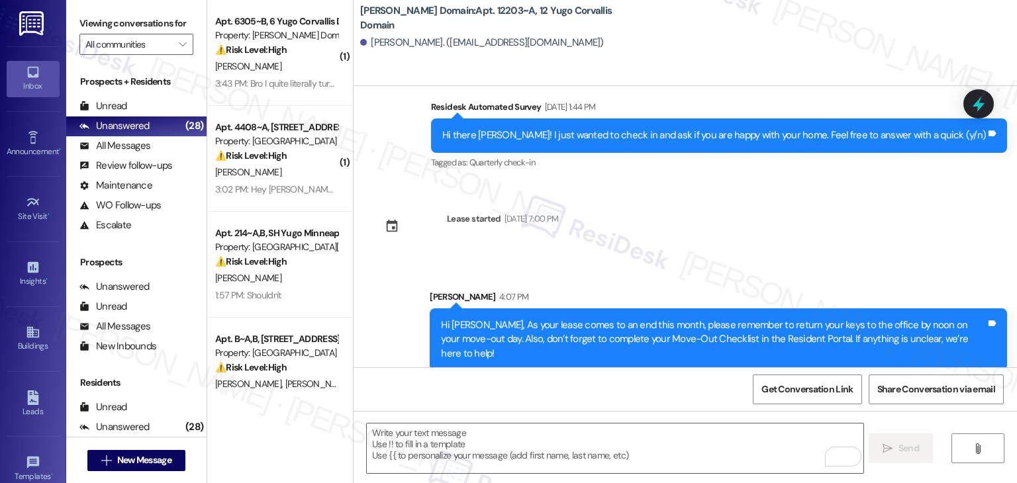
click at [698, 246] on div "Announcement, sent via SMS Sarah (ResiDesk) May 12, 2025 at 4:59 PM Hi Axel! Qu…" at bounding box center [684, 226] width 663 height 281
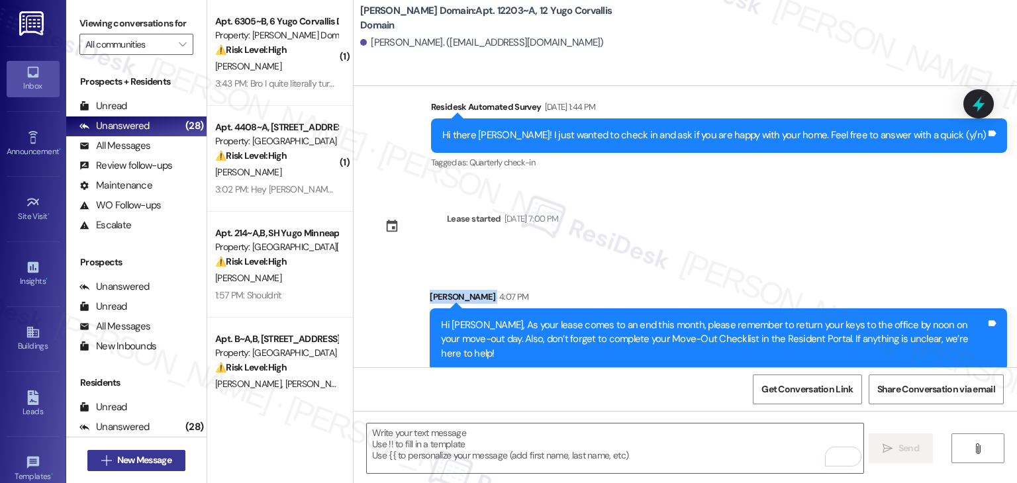
click at [151, 459] on span "New Message" at bounding box center [144, 460] width 54 height 14
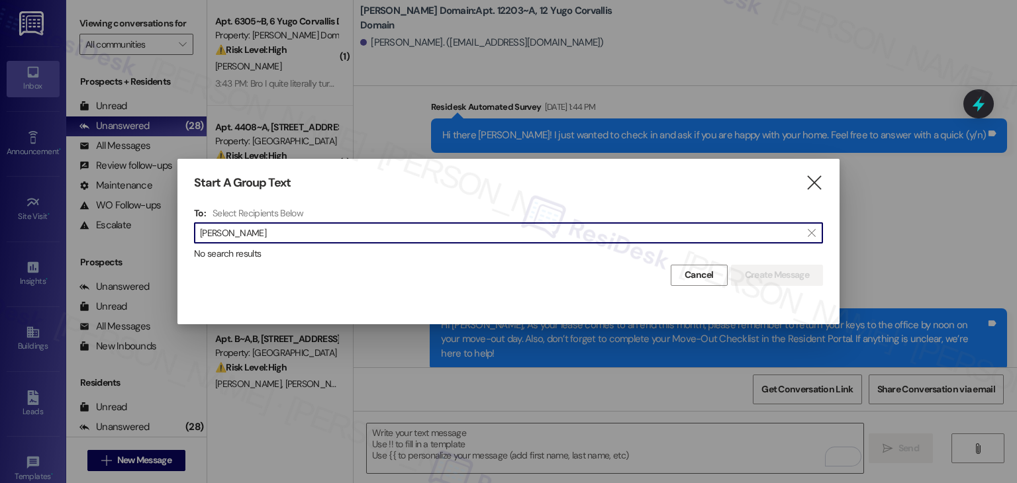
click at [236, 239] on input "Fletcher Lewis" at bounding box center [500, 233] width 601 height 19
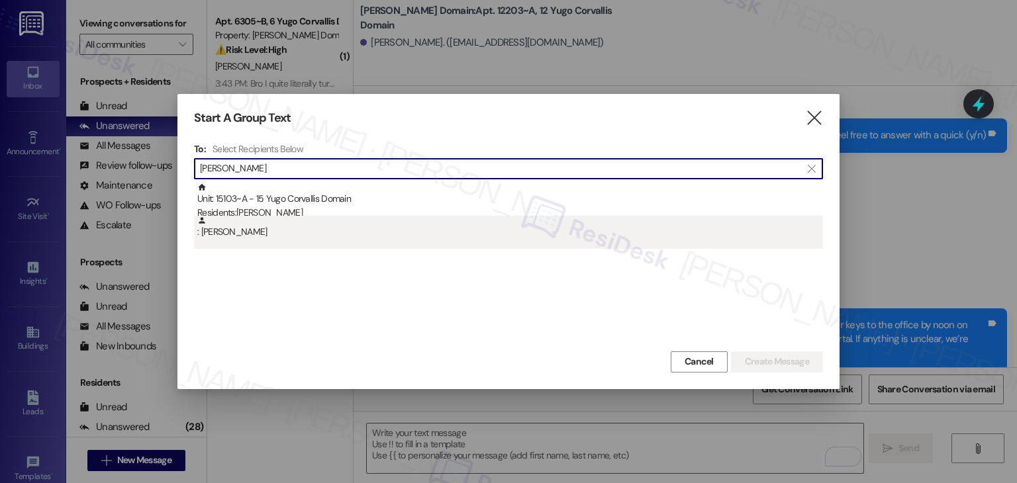
type input "Fletcher Lewis"
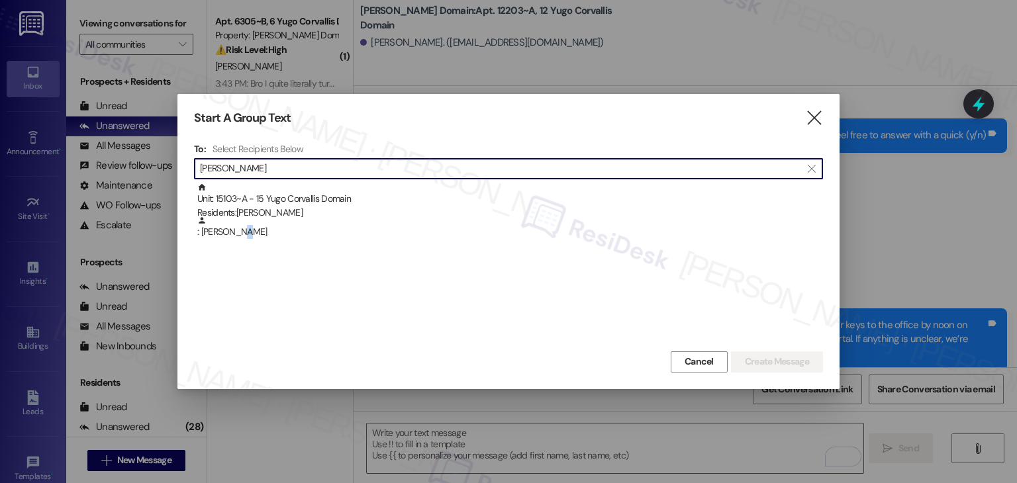
click at [236, 242] on div ": Fletcher Lewis" at bounding box center [508, 232] width 629 height 33
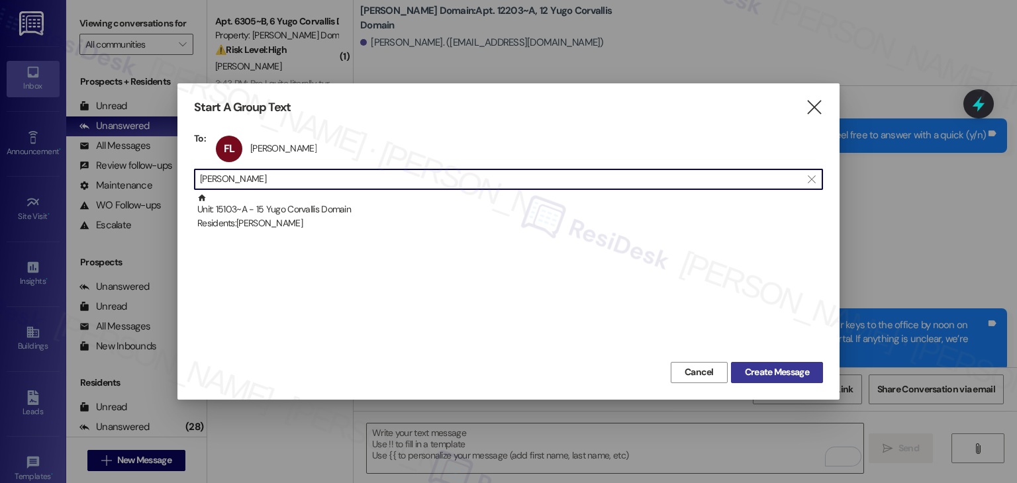
click at [774, 374] on span "Create Message" at bounding box center [777, 372] width 64 height 14
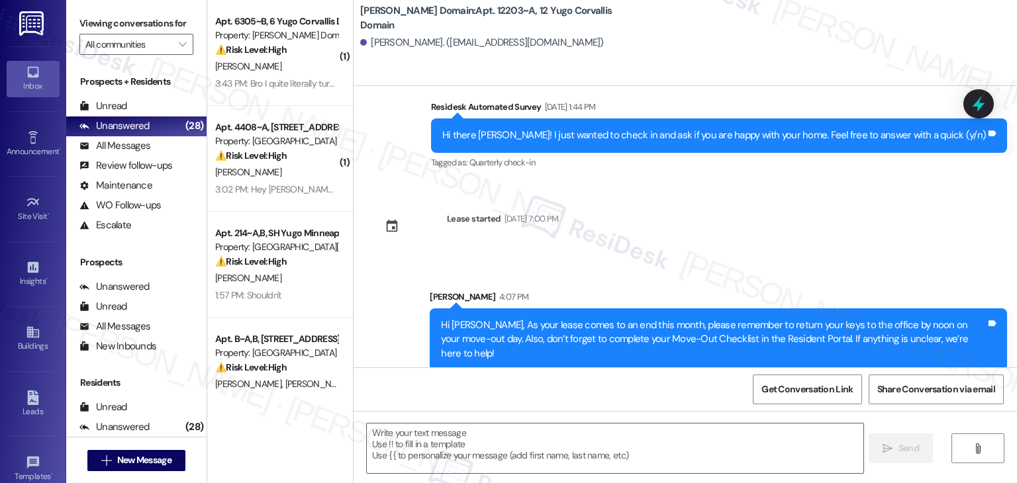
type textarea "Fetching suggested responses. Please feel free to read through the conversation…"
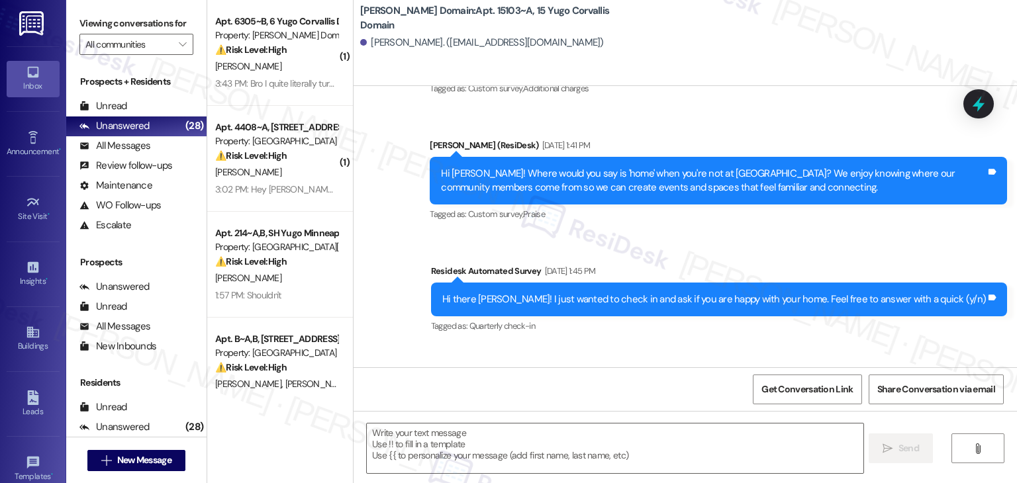
scroll to position [1006, 0]
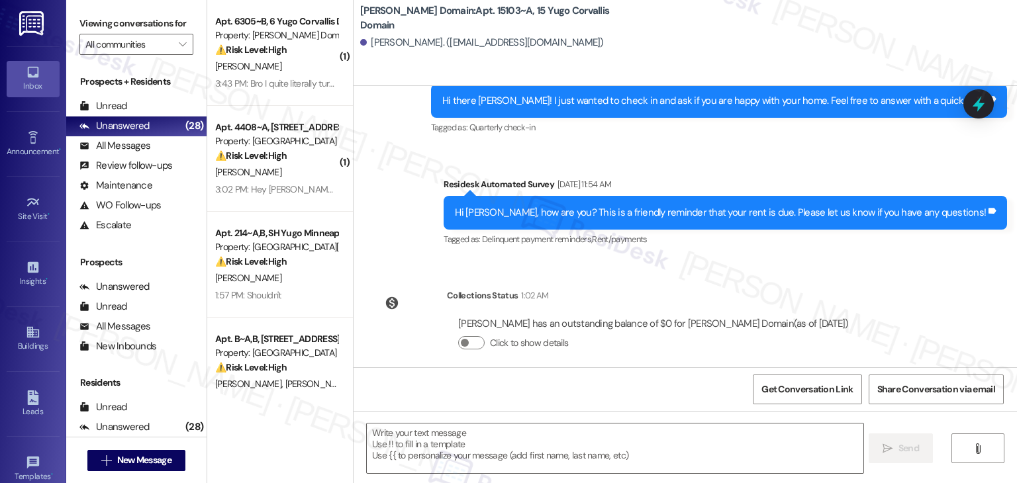
click at [834, 279] on div "Collections Status 1:02 AM Fletcher Lewis has an outstanding balance of $0 for …" at bounding box center [616, 330] width 506 height 102
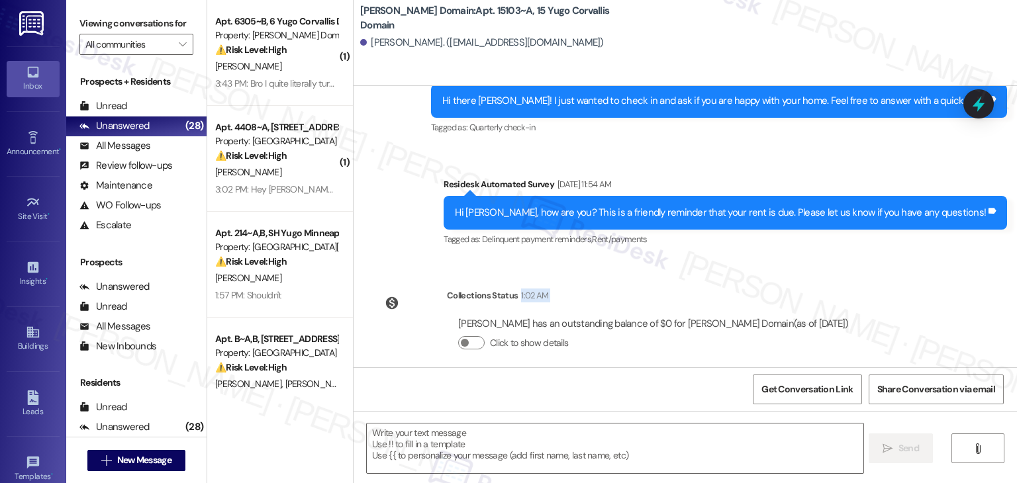
click at [834, 279] on div "Collections Status 1:02 AM Fletcher Lewis has an outstanding balance of $0 for …" at bounding box center [616, 330] width 506 height 102
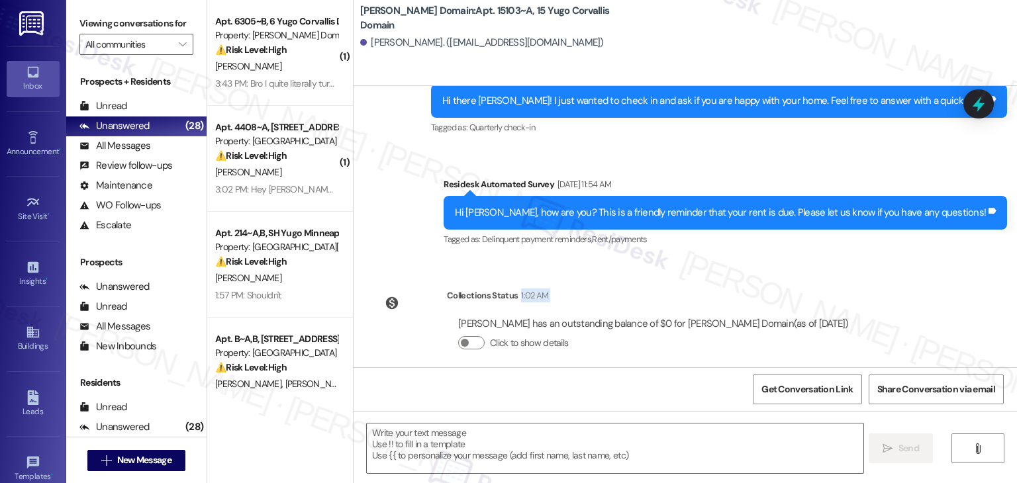
click at [834, 279] on div "Collections Status 1:02 AM Fletcher Lewis has an outstanding balance of $0 for …" at bounding box center [616, 330] width 506 height 102
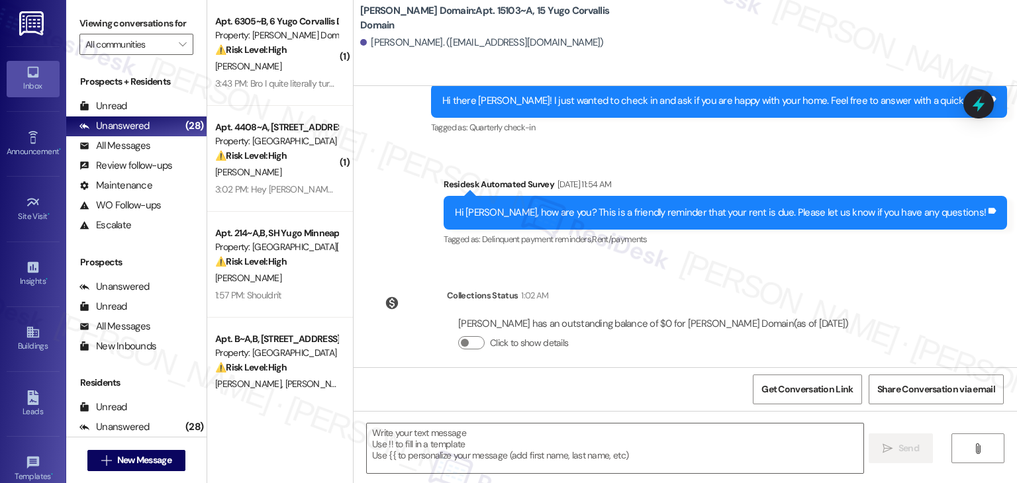
click at [571, 365] on div "Collections Status 1:02 AM Fletcher Lewis has an outstanding balance of $0 for …" at bounding box center [616, 330] width 506 height 102
click at [559, 432] on textarea at bounding box center [615, 449] width 496 height 50
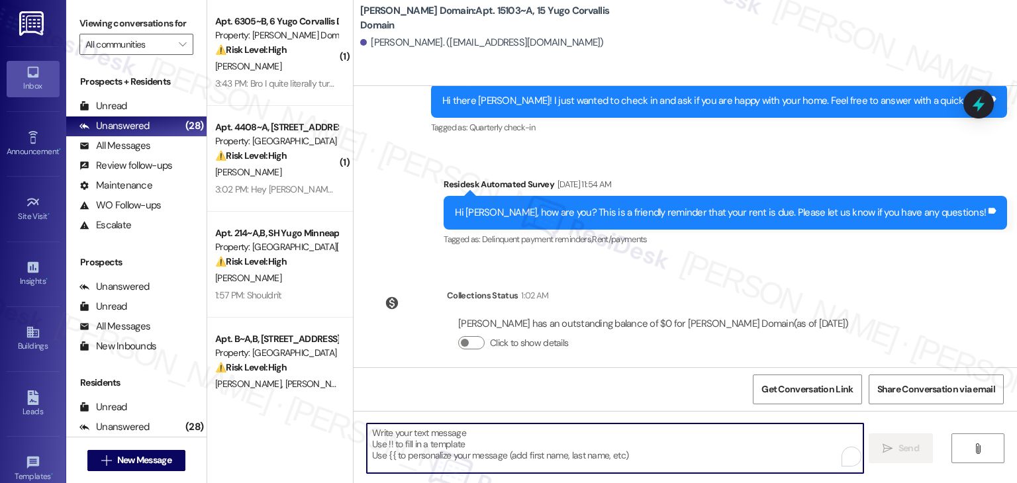
paste textarea "Hi {{first_name}}, As your lease comes to an end this month, please remember to…"
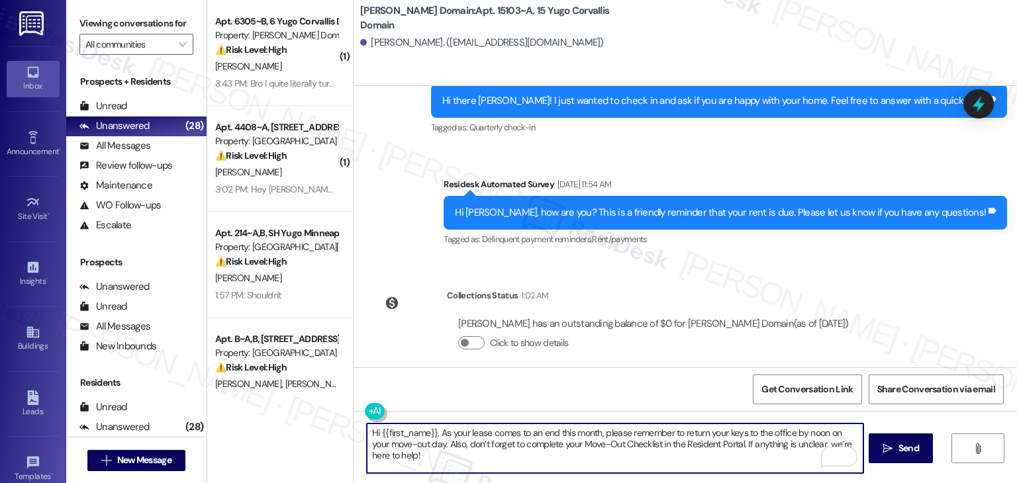
type textarea "Hi {{first_name}}, As your lease comes to an end this month, please remember to…"
click at [903, 453] on span "Send" at bounding box center [908, 449] width 21 height 14
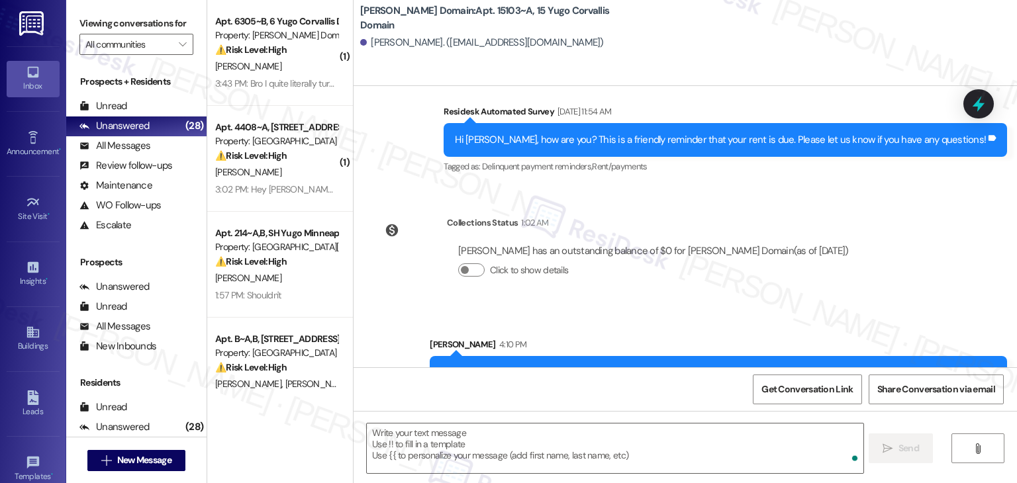
scroll to position [1112, 0]
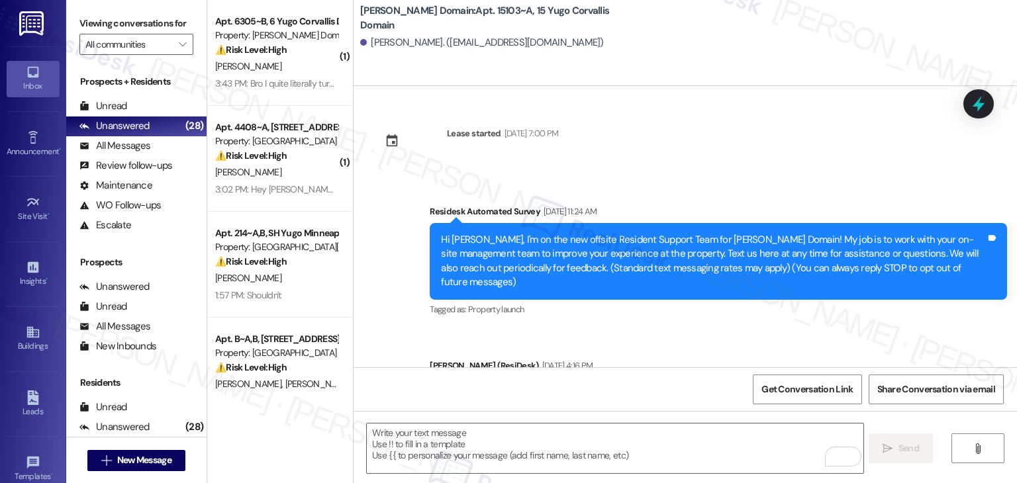
scroll to position [1112, 0]
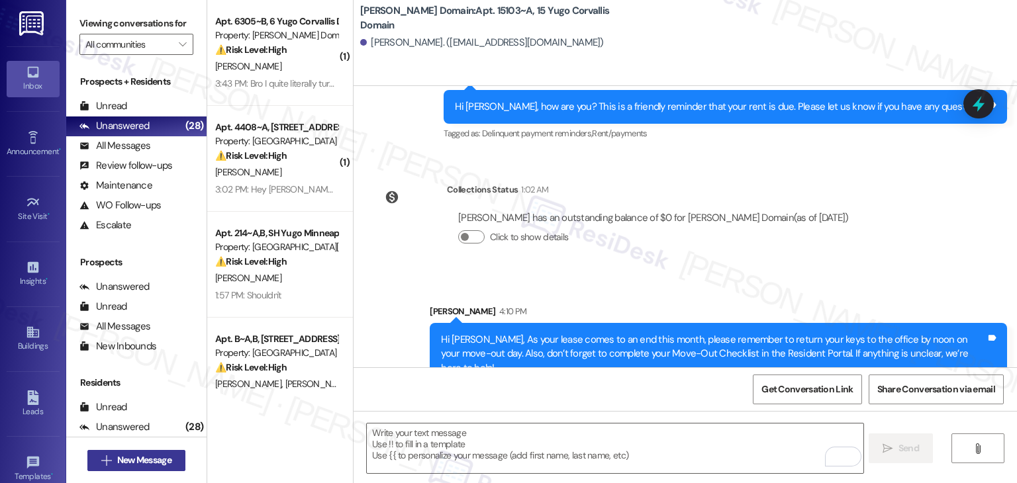
click at [163, 461] on span "New Message" at bounding box center [144, 460] width 54 height 14
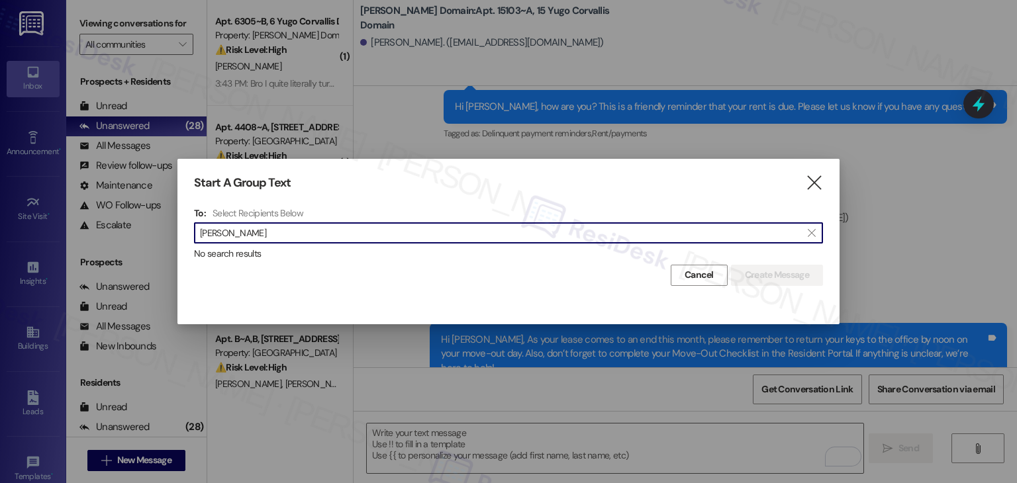
click at [230, 238] on input "[PERSON_NAME]" at bounding box center [500, 233] width 601 height 19
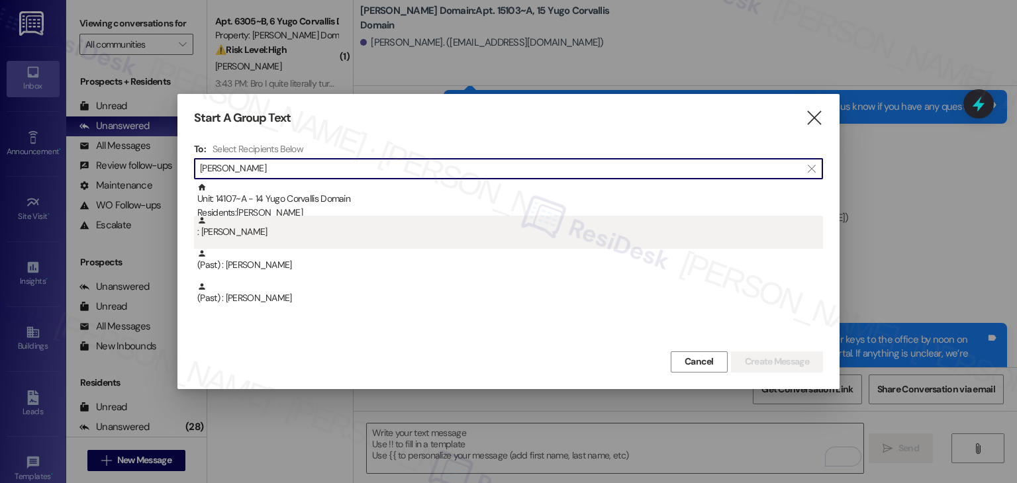
type input "[PERSON_NAME]"
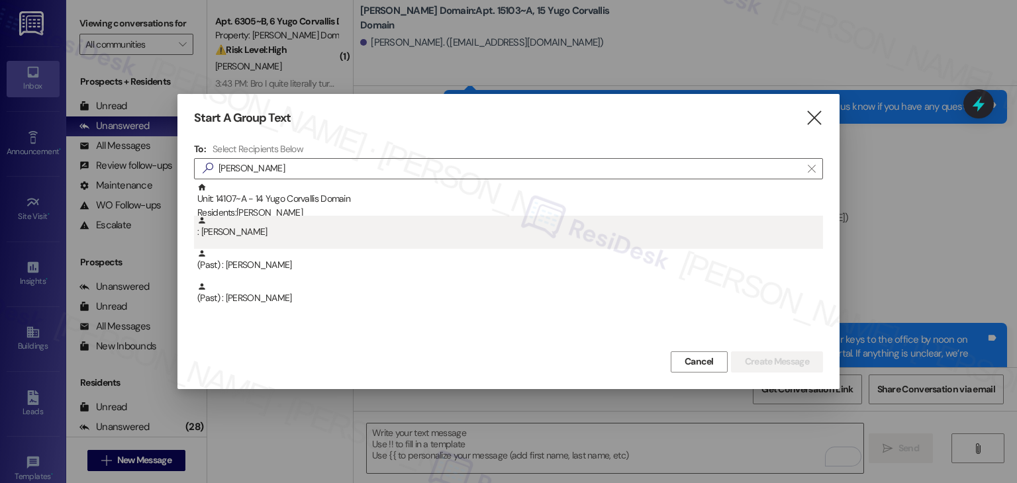
click at [230, 238] on div ": [PERSON_NAME]" at bounding box center [510, 227] width 626 height 23
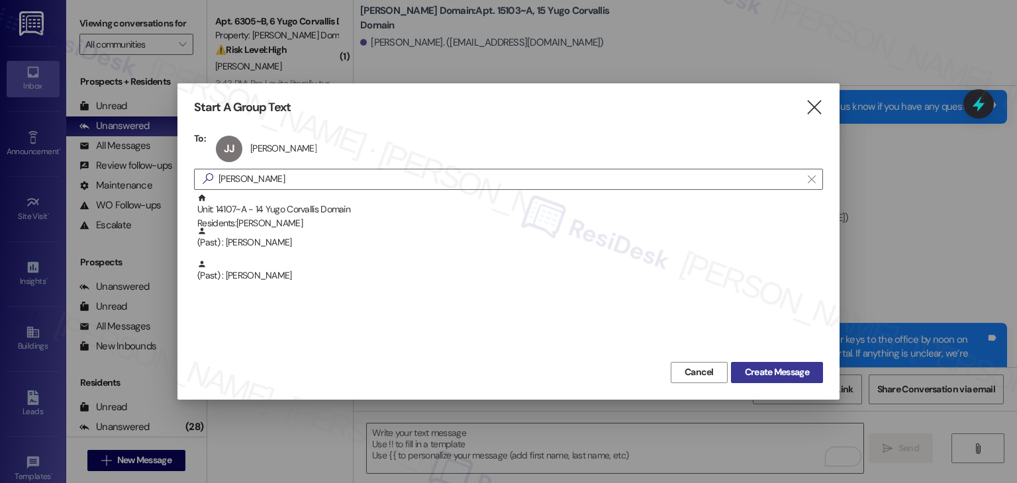
click at [768, 373] on span "Create Message" at bounding box center [777, 372] width 64 height 14
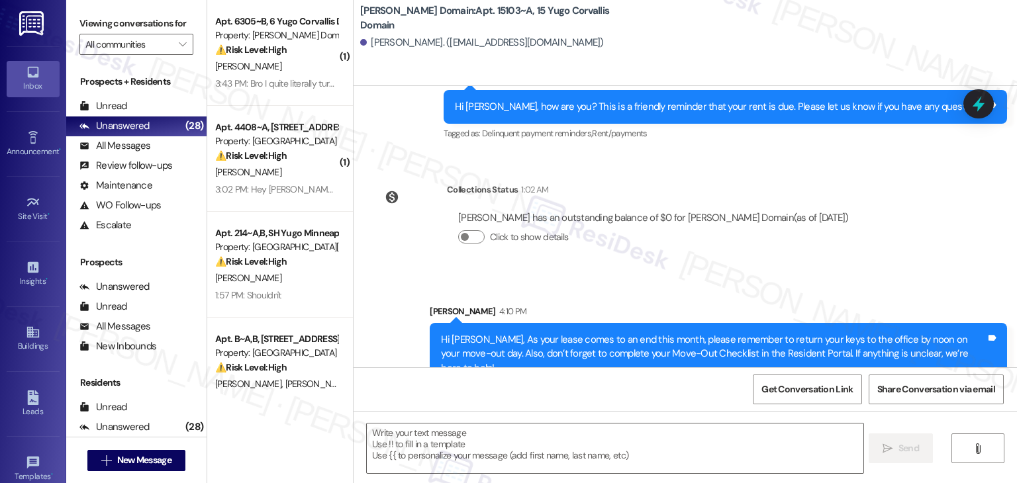
type textarea "Fetching suggested responses. Please feel free to read through the conversation…"
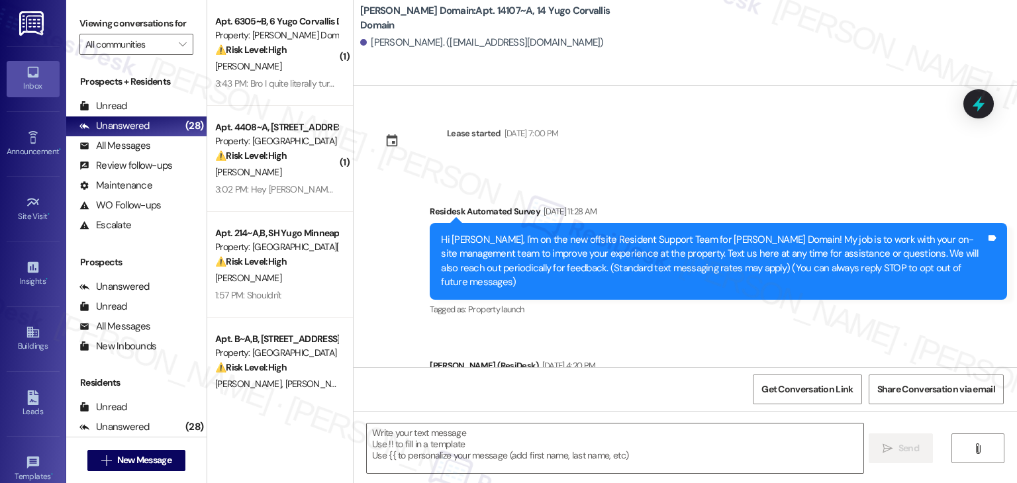
type textarea "Fetching suggested responses. Please feel free to read through the conversation…"
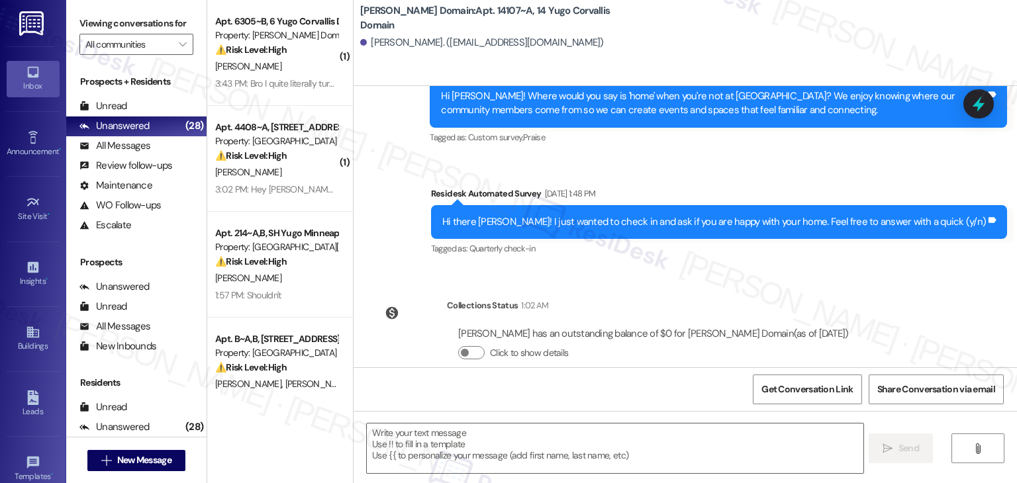
scroll to position [782, 0]
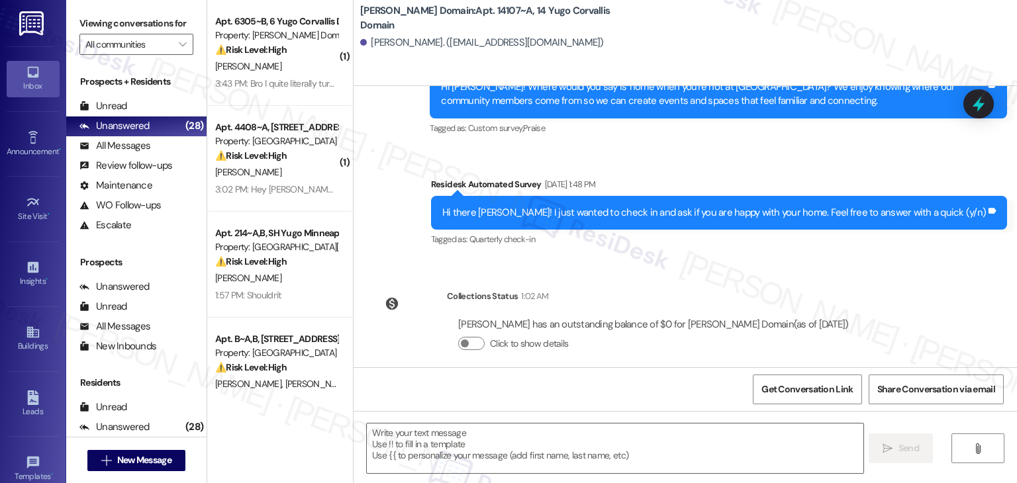
click at [881, 257] on div "Lease started [DATE] 7:00 PM Survey, sent via SMS Residesk Automated Survey [DA…" at bounding box center [684, 226] width 663 height 281
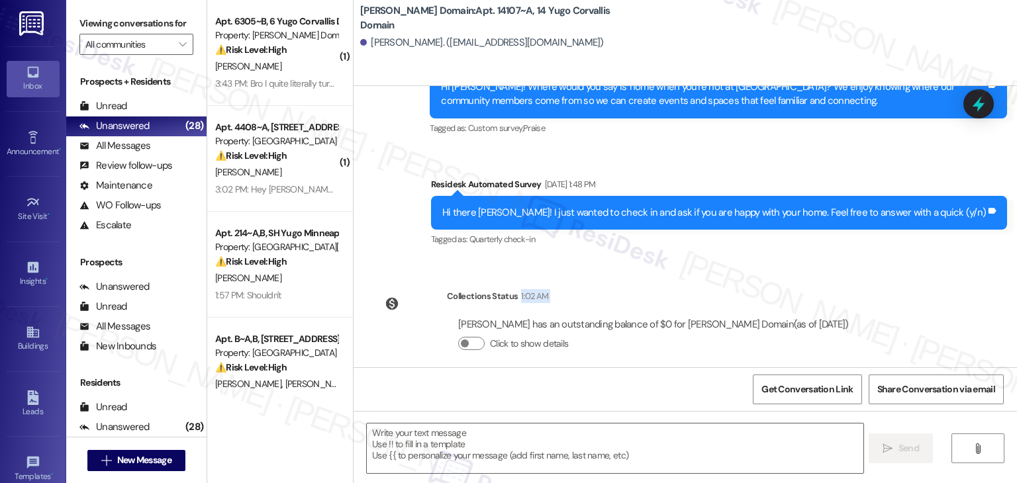
click at [881, 257] on div "Lease started [DATE] 7:00 PM Survey, sent via SMS Residesk Automated Survey [DA…" at bounding box center [684, 226] width 663 height 281
click at [631, 435] on textarea at bounding box center [615, 449] width 496 height 50
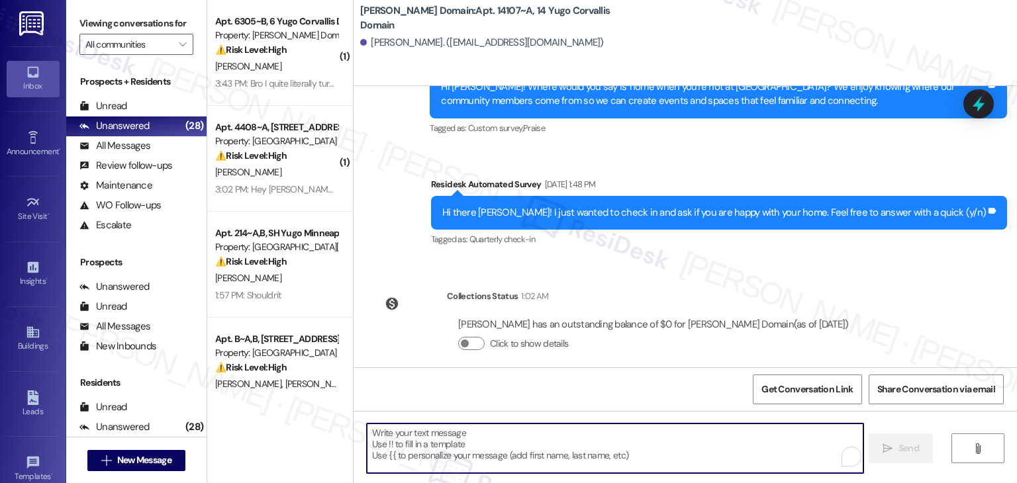
paste textarea "Hi {{first_name}}, As your lease comes to an end this month, please remember to…"
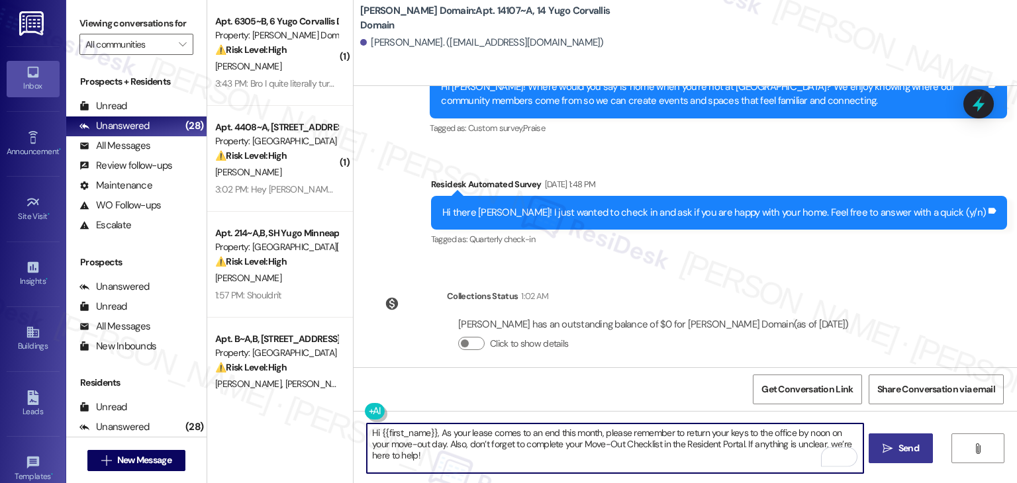
type textarea "Hi {{first_name}}, As your lease comes to an end this month, please remember to…"
click at [898, 446] on span "Send" at bounding box center [908, 449] width 21 height 14
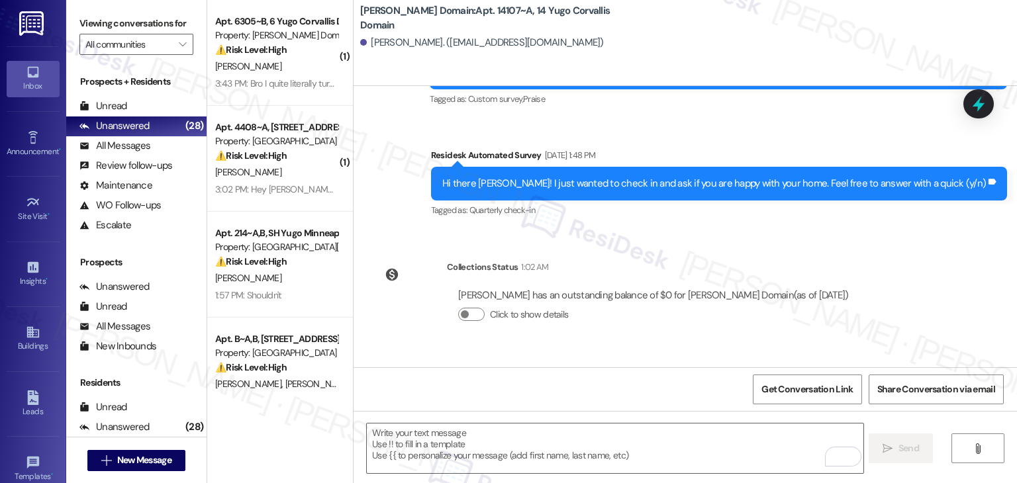
scroll to position [889, 0]
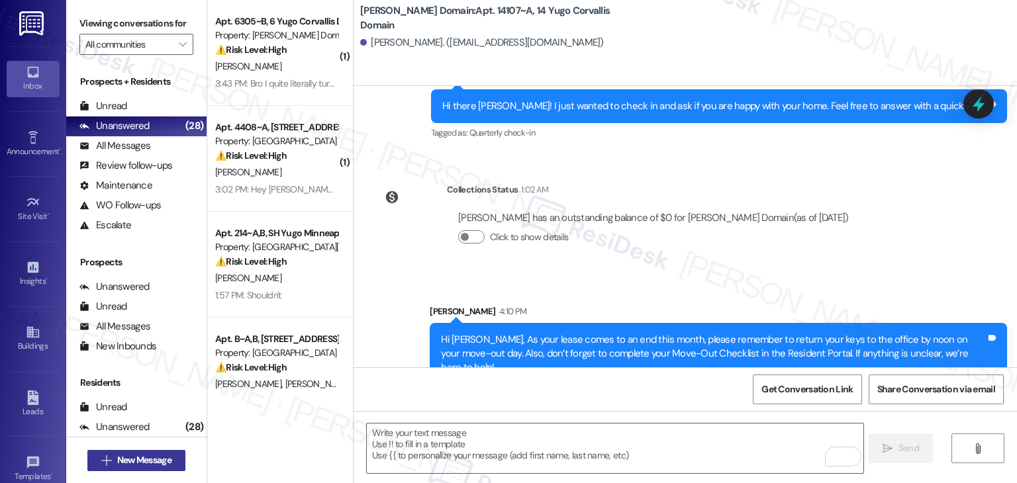
click at [158, 462] on span "New Message" at bounding box center [144, 460] width 54 height 14
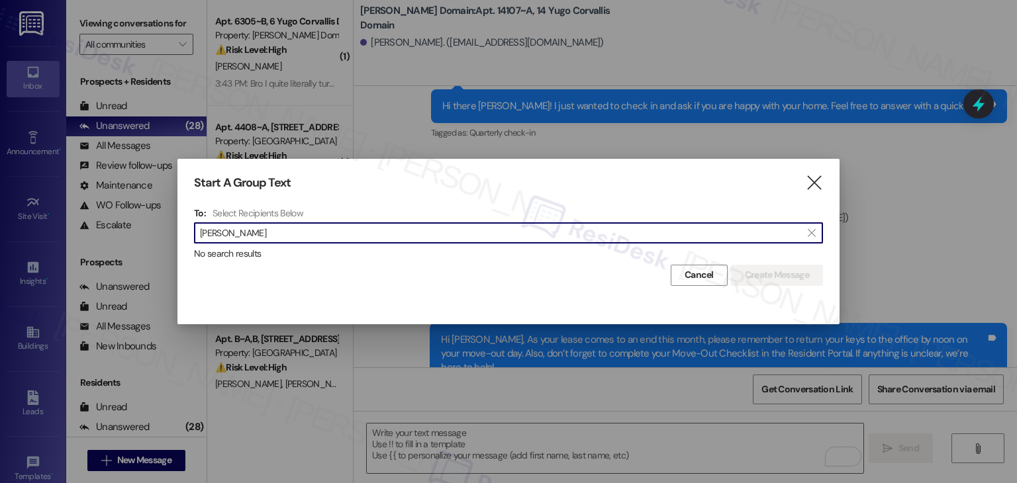
click at [230, 232] on input "[PERSON_NAME]" at bounding box center [500, 233] width 601 height 19
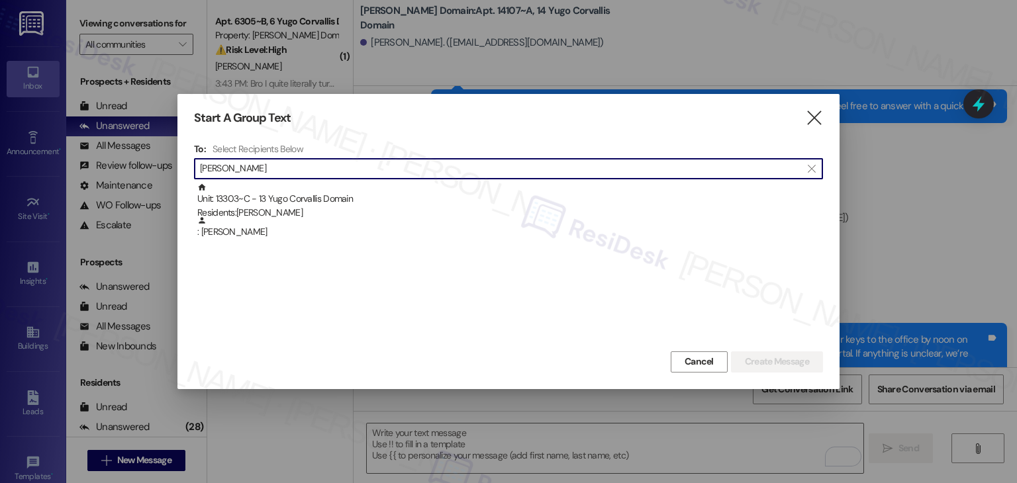
type input "[PERSON_NAME]"
click at [229, 232] on div ": [PERSON_NAME]" at bounding box center [510, 227] width 626 height 23
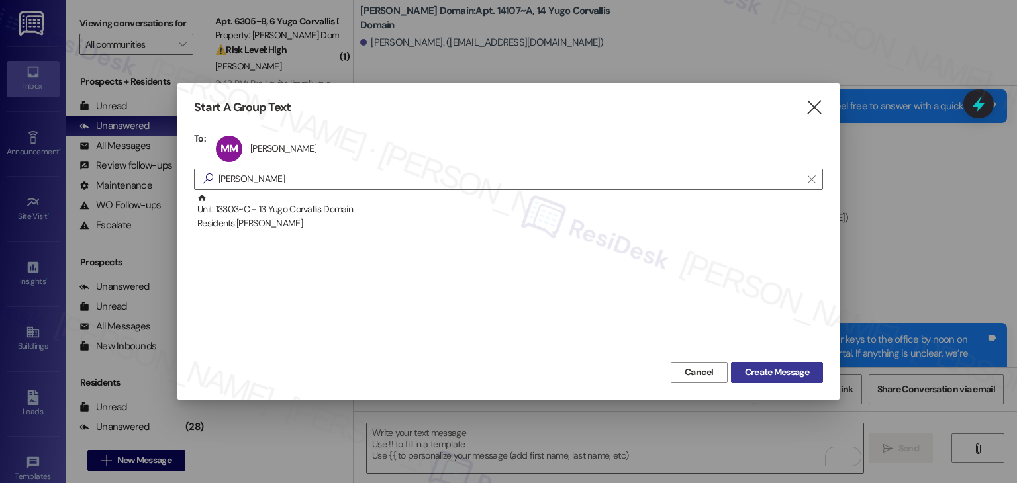
click at [768, 373] on span "Create Message" at bounding box center [777, 372] width 64 height 14
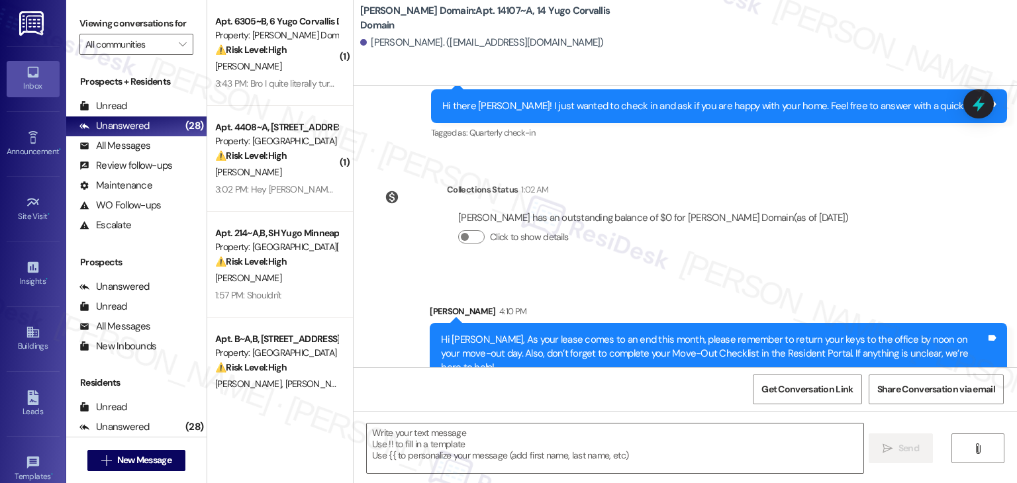
type textarea "Fetching suggested responses. Please feel free to read through the conversation…"
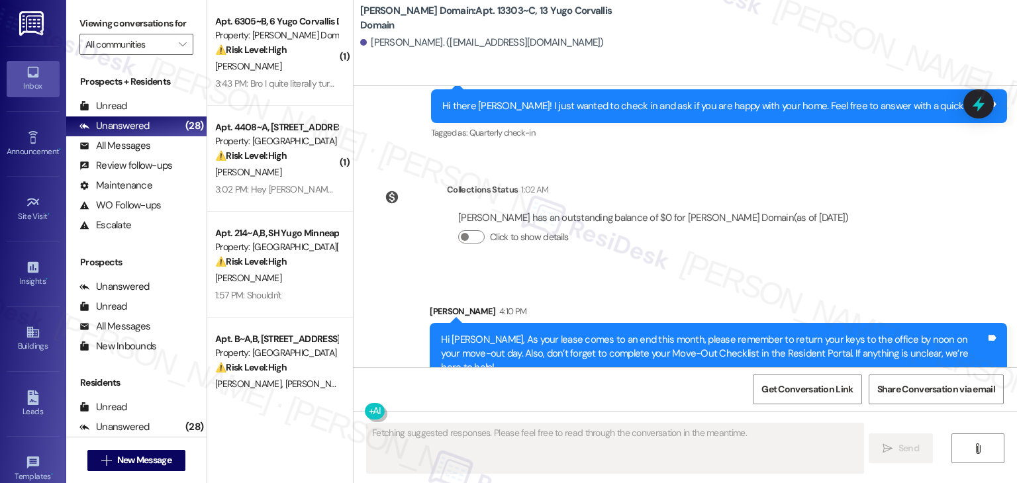
scroll to position [297, 0]
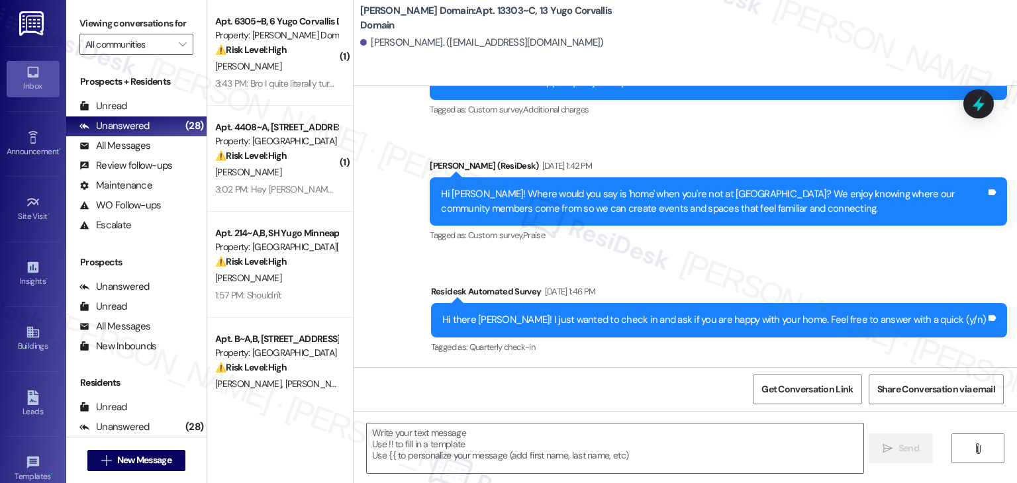
click at [774, 256] on div "Survey, sent via SMS Residesk Automated Survey [DATE] 11:23 AM Hi there [PERSON…" at bounding box center [684, 122] width 663 height 489
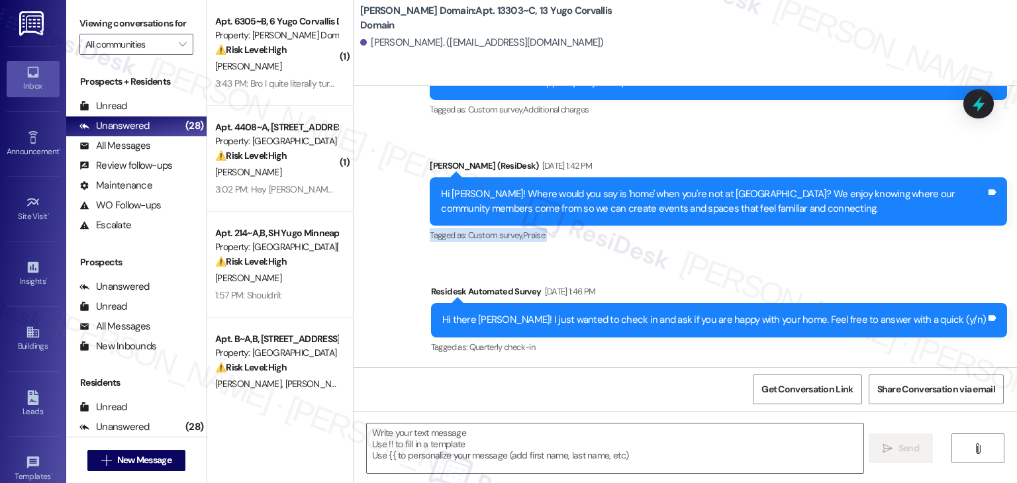
click at [774, 256] on div "Survey, sent via SMS Residesk Automated Survey [DATE] 11:23 AM Hi there [PERSON…" at bounding box center [684, 122] width 663 height 489
click at [457, 267] on div "Survey, sent via SMS Residesk Automated Survey [DATE] 11:23 AM Hi there [PERSON…" at bounding box center [684, 122] width 663 height 489
click at [487, 440] on textarea at bounding box center [615, 449] width 496 height 50
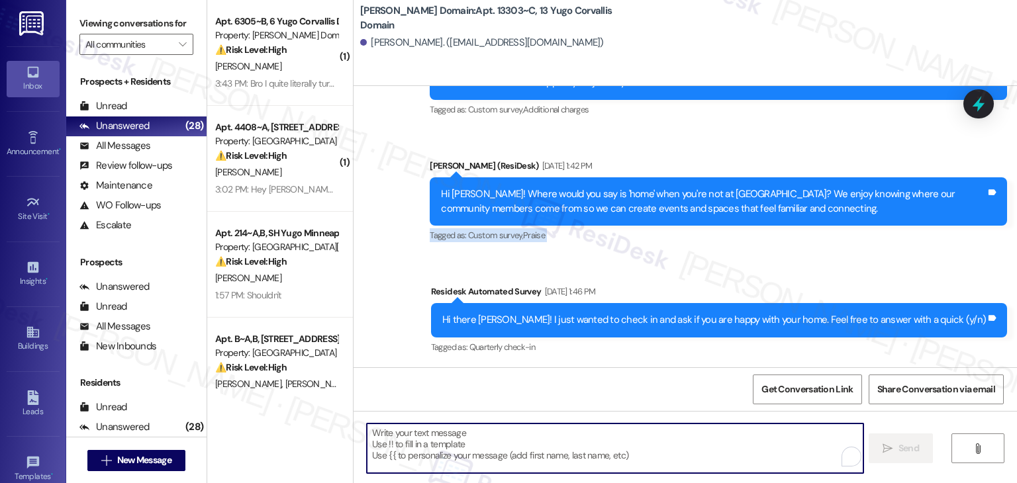
paste textarea "Hi {{first_name}}, As your lease comes to an end this month, please remember to…"
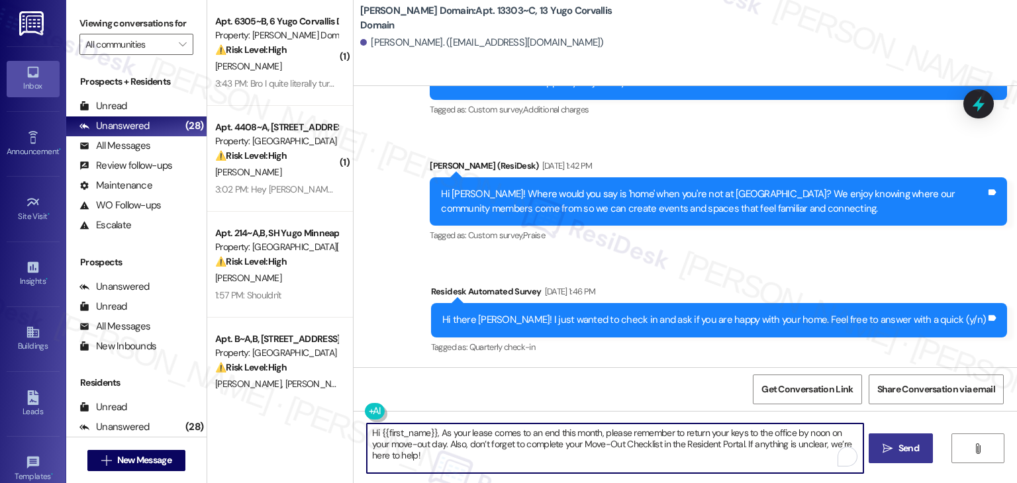
type textarea "Hi {{first_name}}, As your lease comes to an end this month, please remember to…"
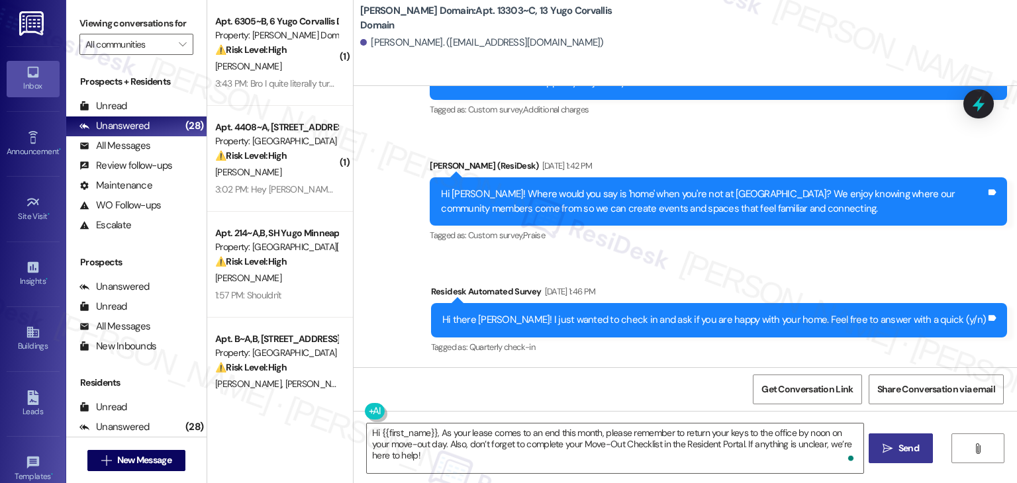
click at [909, 449] on span "Send" at bounding box center [908, 449] width 21 height 14
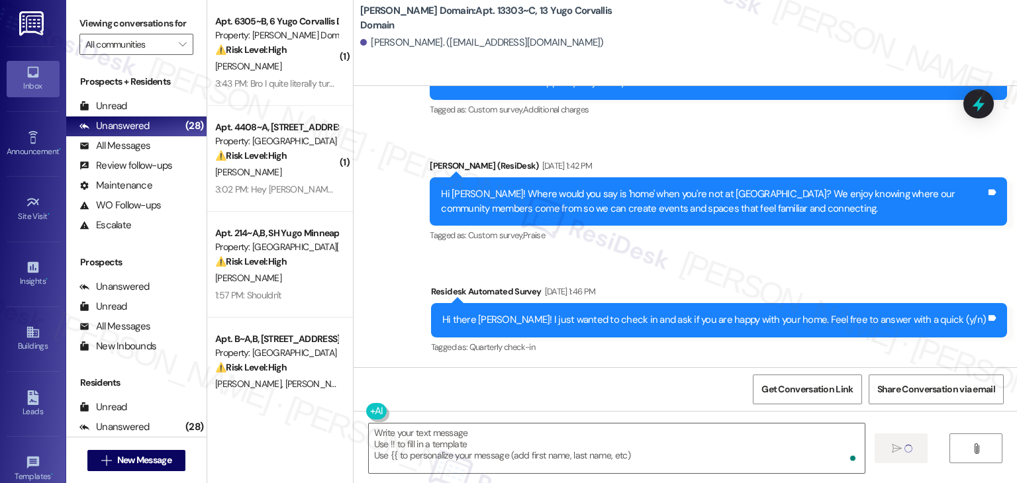
scroll to position [404, 0]
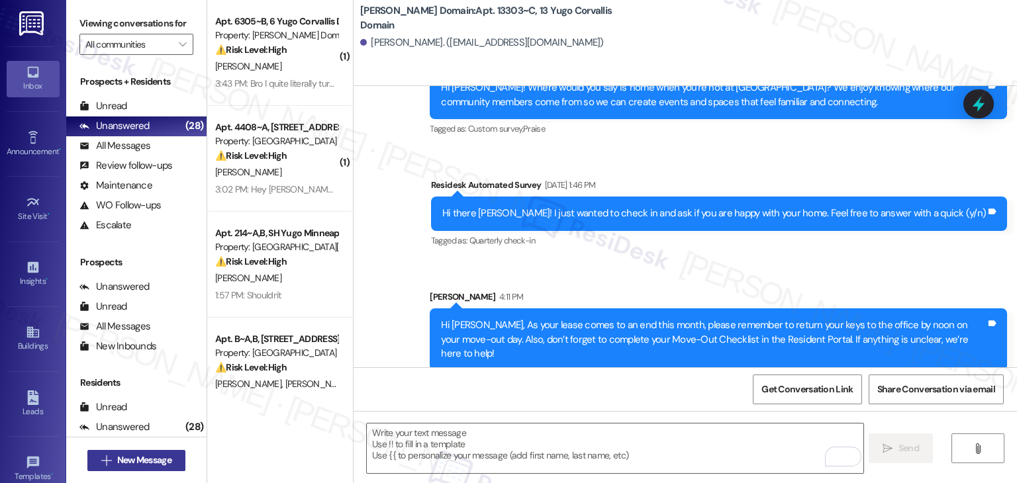
click at [167, 463] on span "New Message" at bounding box center [144, 460] width 54 height 14
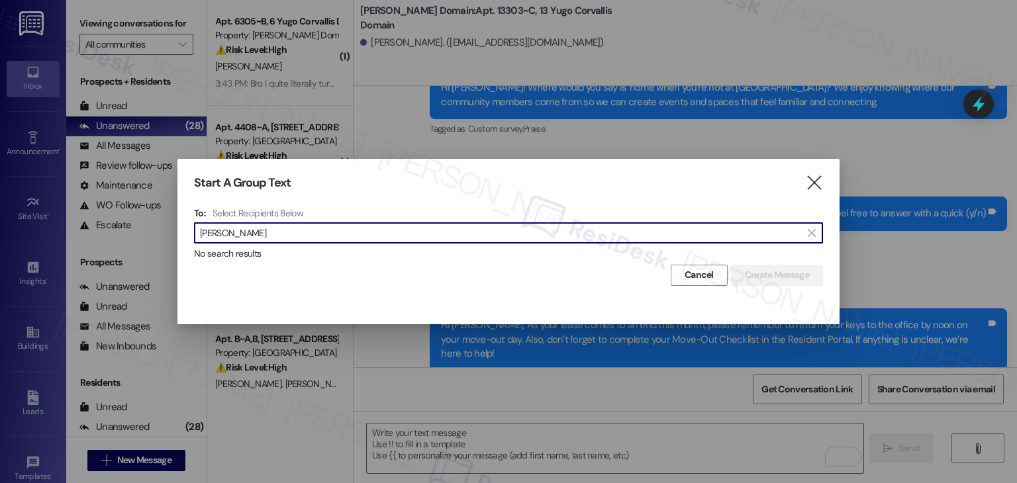
click at [231, 235] on input "[PERSON_NAME]" at bounding box center [500, 233] width 601 height 19
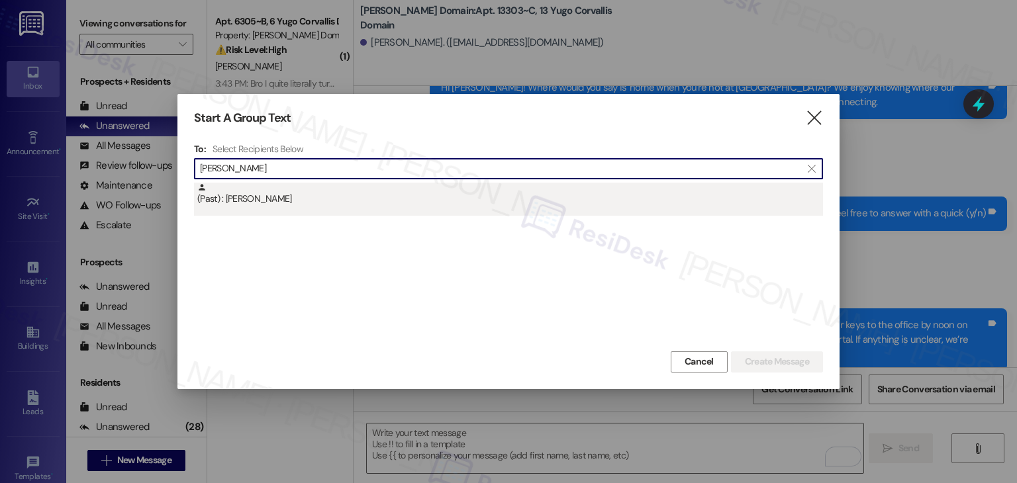
type input "[PERSON_NAME]"
click at [270, 198] on div "(Past) : [PERSON_NAME]" at bounding box center [510, 194] width 626 height 23
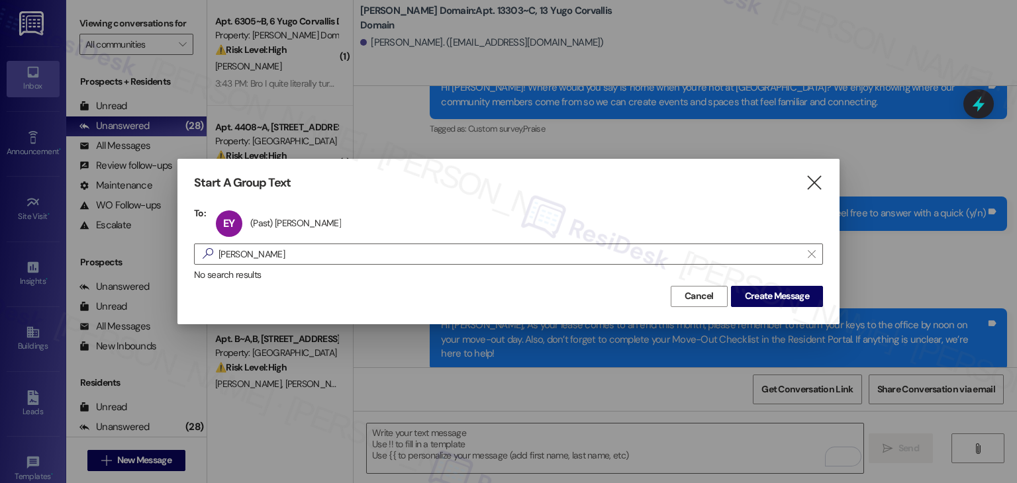
click at [794, 306] on div "Start A Group Text  To: EY (Past) [PERSON_NAME] (Past) [PERSON_NAME] click to …" at bounding box center [508, 241] width 662 height 165
click at [797, 300] on span "Create Message" at bounding box center [777, 296] width 64 height 14
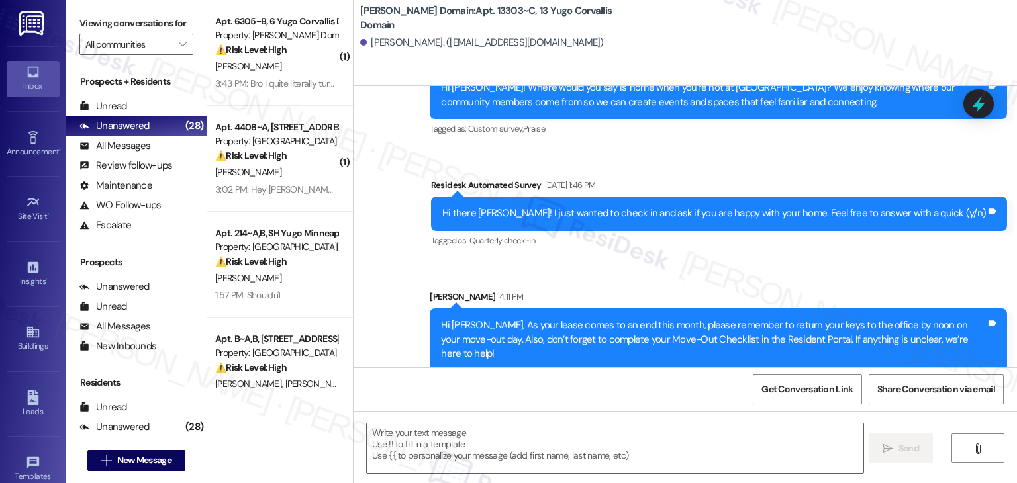
type textarea "Fetching suggested responses. Please feel free to read through the conversation…"
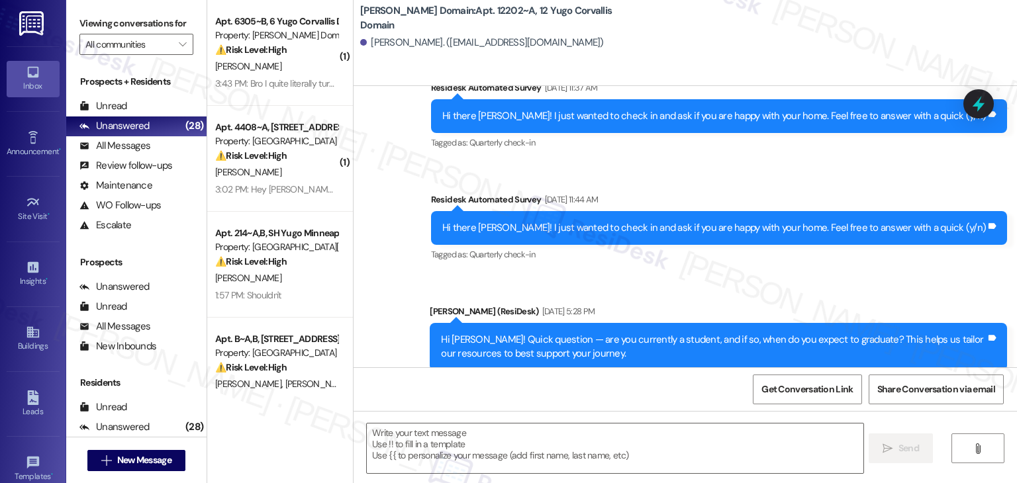
scroll to position [535, 0]
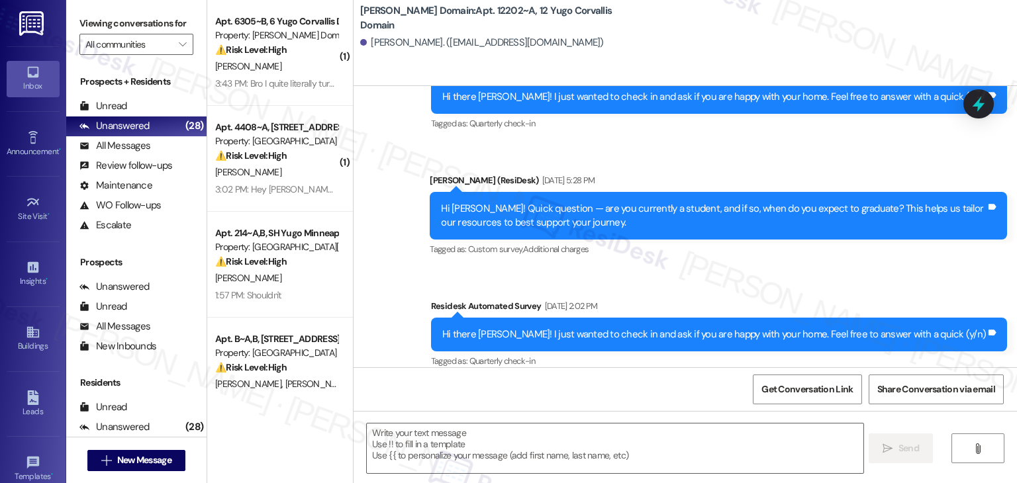
click at [805, 265] on div "Survey, sent via SMS Residesk Automated Survey [DATE] 11:51 AM Hi [PERSON_NAME]…" at bounding box center [684, 10] width 663 height 741
click at [426, 286] on div "Survey, sent via SMS Residesk Automated Survey [DATE] 11:51 AM Hi [PERSON_NAME]…" at bounding box center [684, 10] width 663 height 741
click at [487, 440] on textarea at bounding box center [615, 449] width 496 height 50
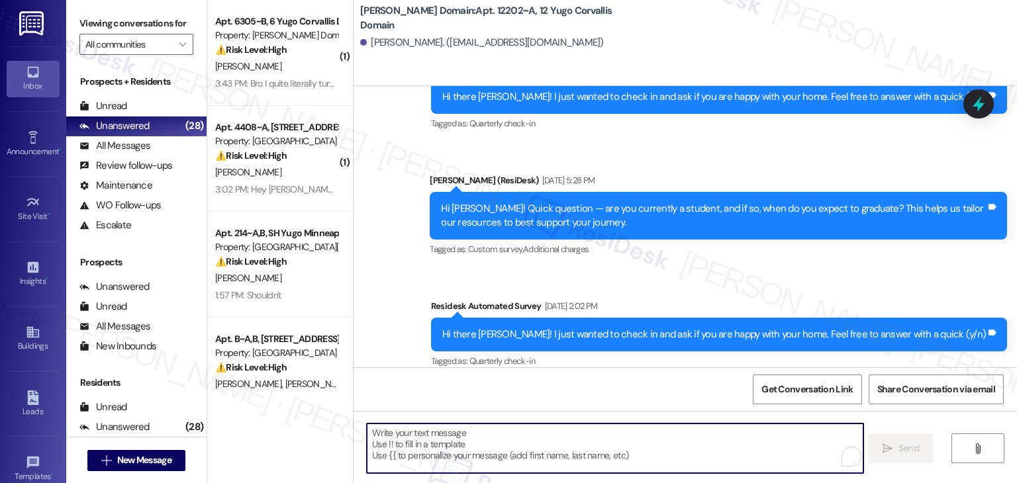
paste textarea "Hi {{first_name}}, As your lease comes to an end this month, please remember to…"
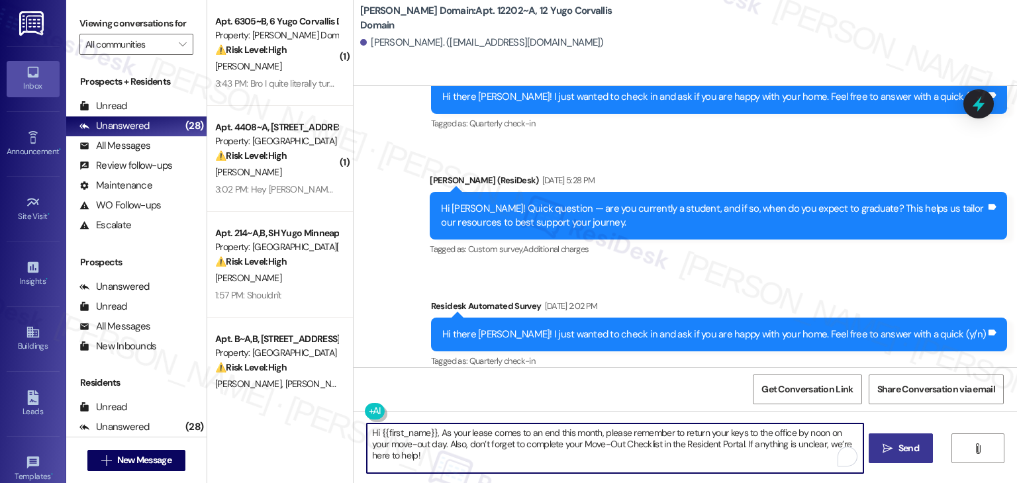
type textarea "Hi {{first_name}}, As your lease comes to an end this month, please remember to…"
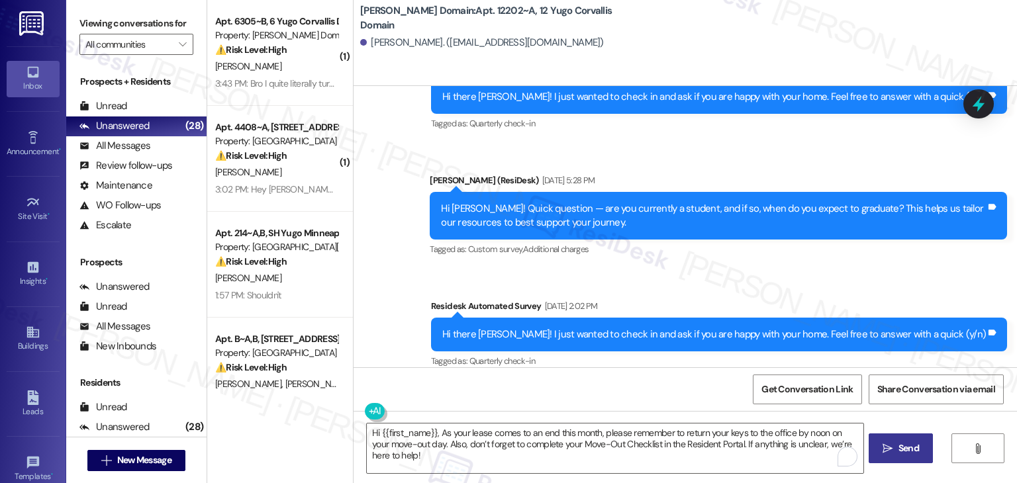
click at [916, 442] on span "Send" at bounding box center [908, 449] width 21 height 14
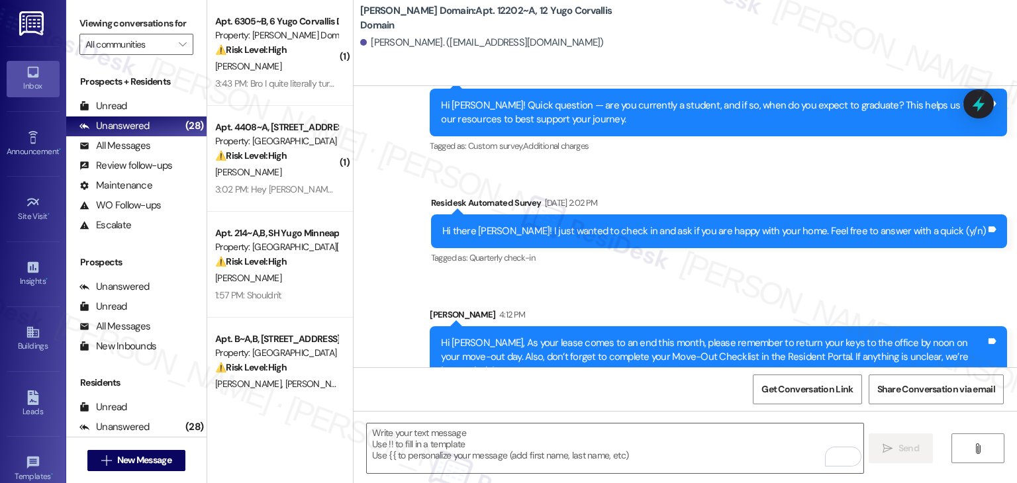
scroll to position [641, 0]
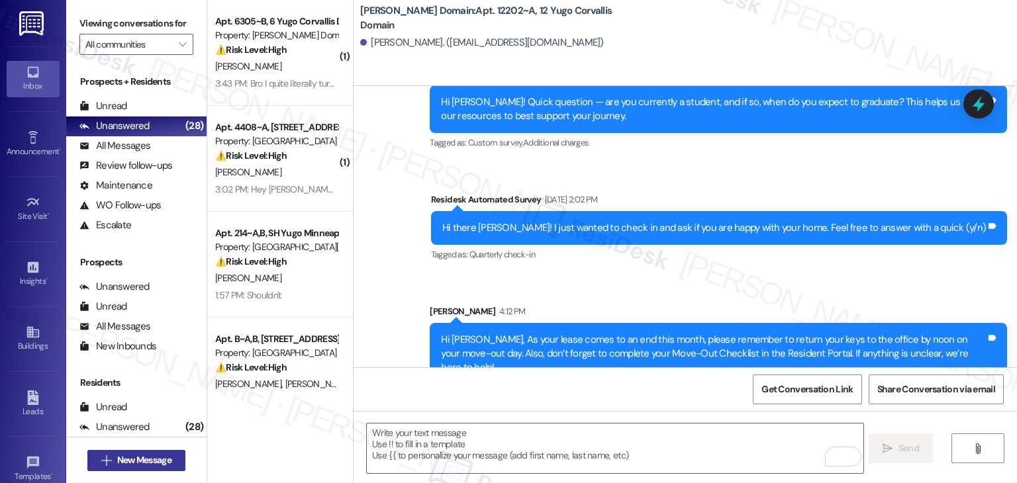
click at [169, 463] on span "New Message" at bounding box center [145, 460] width 60 height 14
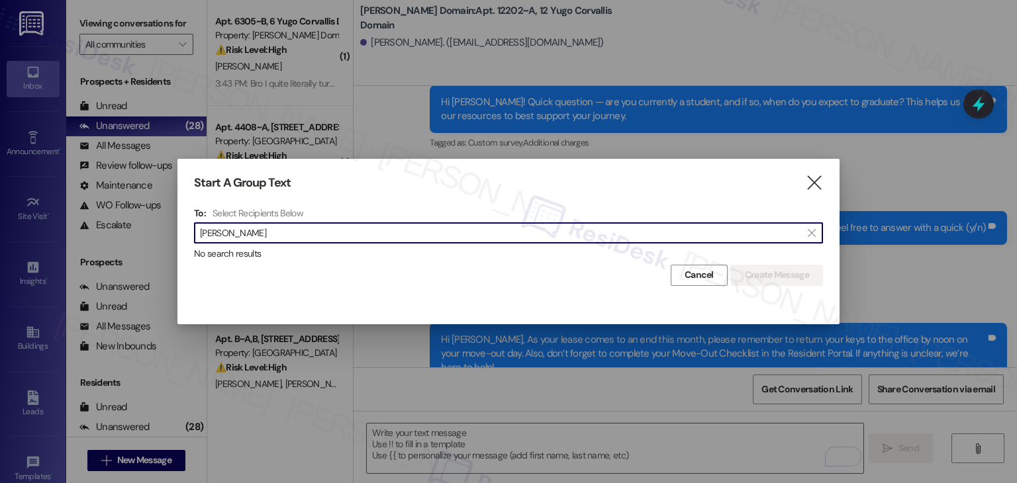
click at [221, 233] on input "[PERSON_NAME]" at bounding box center [500, 233] width 601 height 19
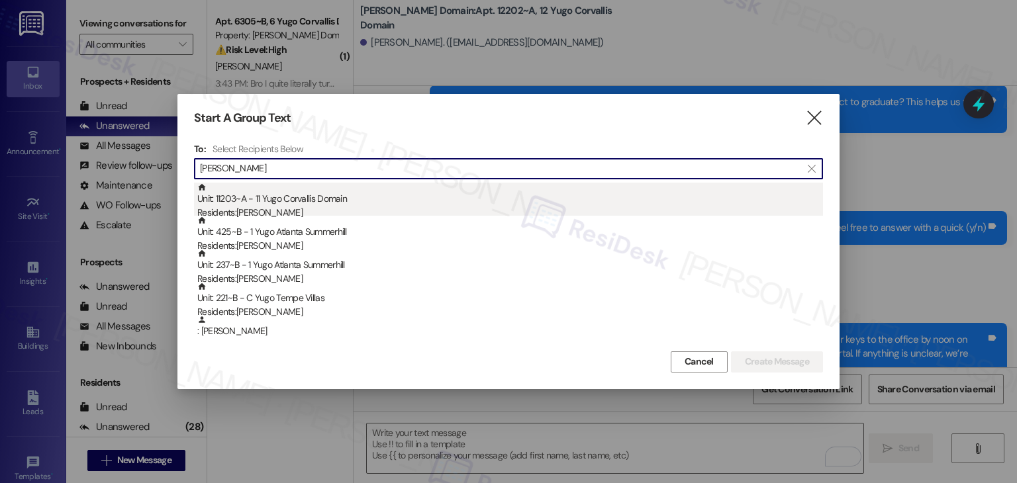
type input "[PERSON_NAME]"
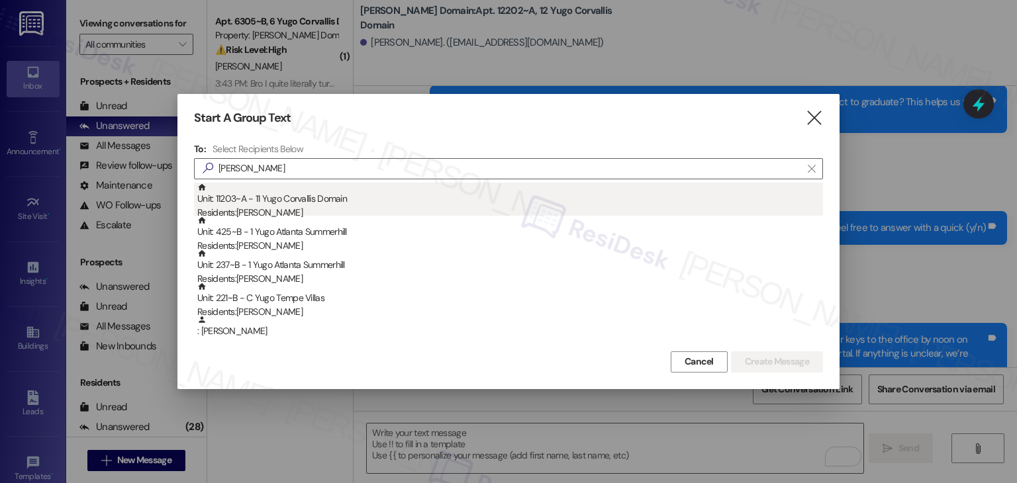
click at [310, 203] on div "Unit: 11203~A - 11 Yugo Corvallis Domain Residents: [PERSON_NAME]" at bounding box center [510, 202] width 626 height 38
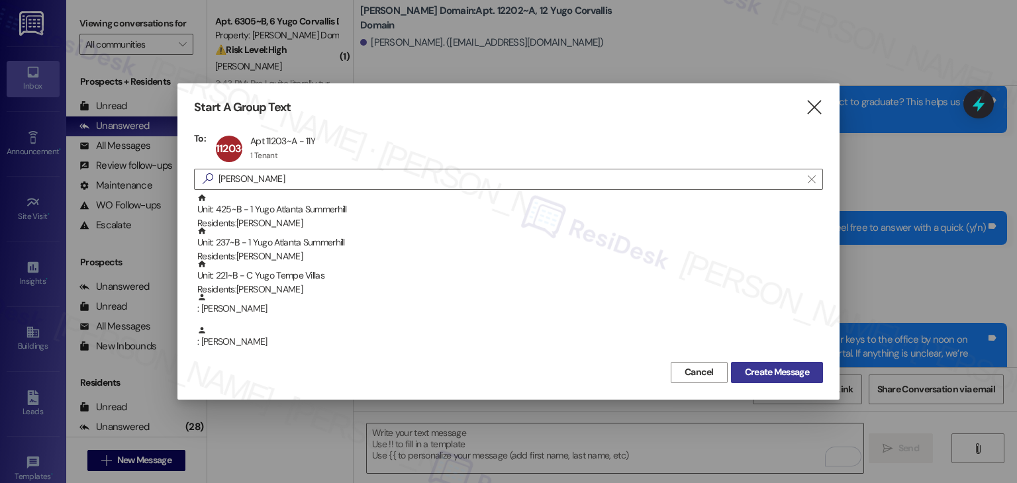
click at [761, 365] on span "Create Message" at bounding box center [777, 372] width 64 height 14
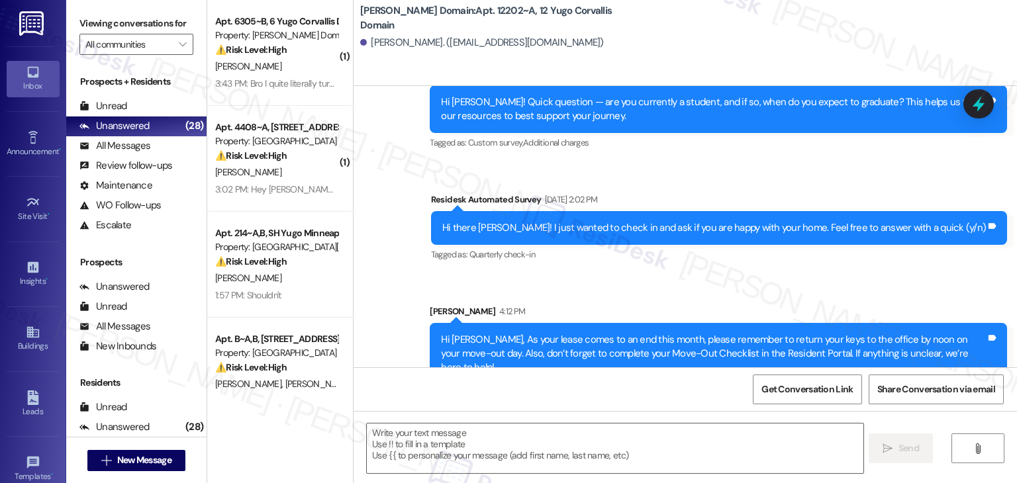
type textarea "Fetching suggested responses. Please feel free to read through the conversation…"
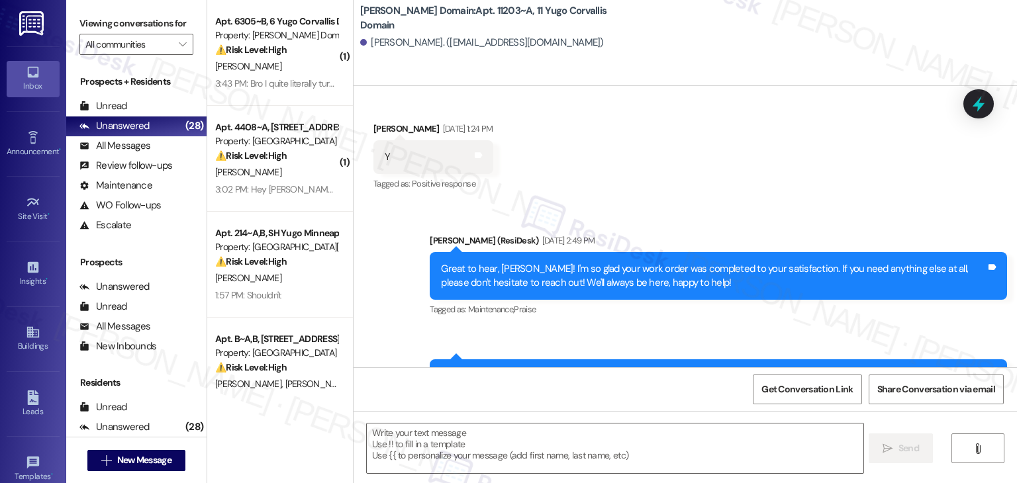
scroll to position [408, 0]
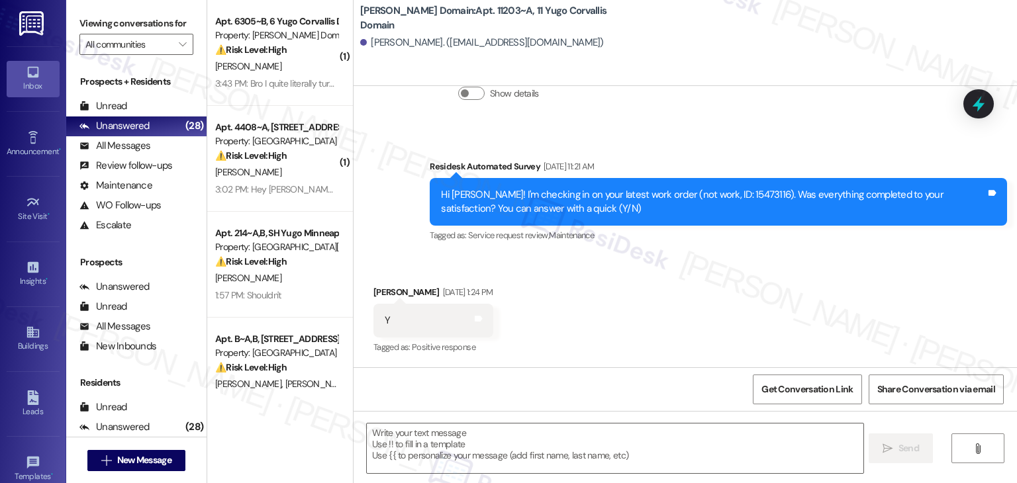
click at [769, 311] on div "Received via SMS [PERSON_NAME] [DATE] 1:24 PM Y Tags and notes Tagged as: Posit…" at bounding box center [684, 312] width 663 height 112
click at [769, 310] on div "Received via SMS [PERSON_NAME] [DATE] 1:24 PM Y Tags and notes Tagged as: Posit…" at bounding box center [684, 312] width 663 height 112
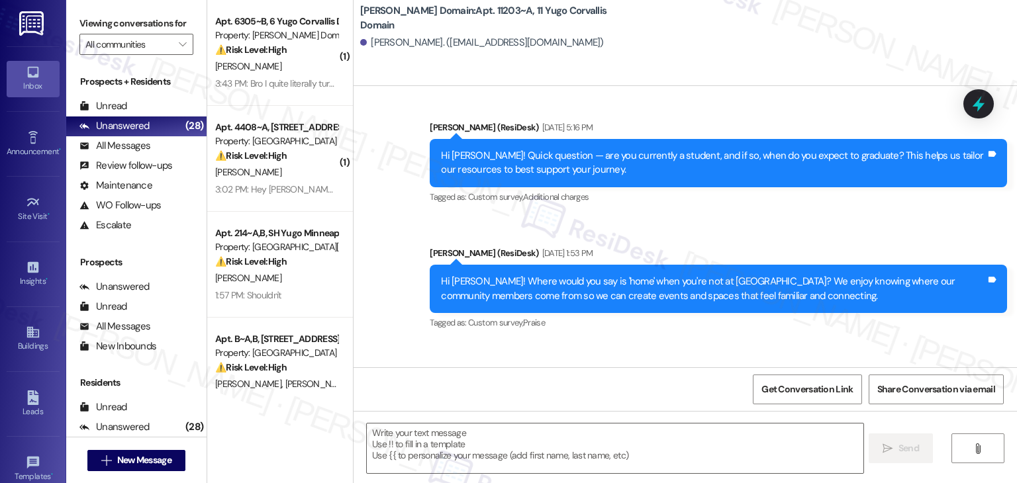
scroll to position [1015, 0]
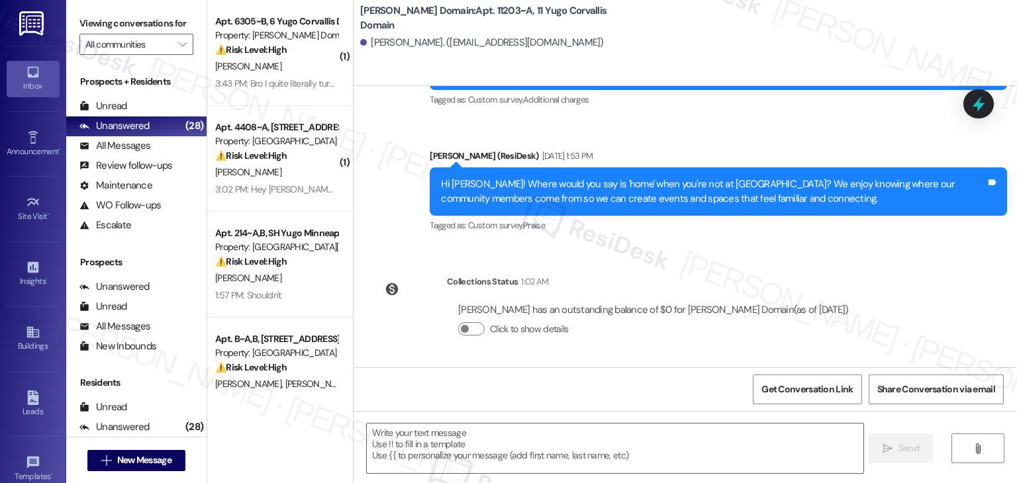
click at [868, 248] on div "Lease started [DATE] 7:00 PM Survey, sent via SMS Residesk Automated Survey [DA…" at bounding box center [684, 226] width 663 height 281
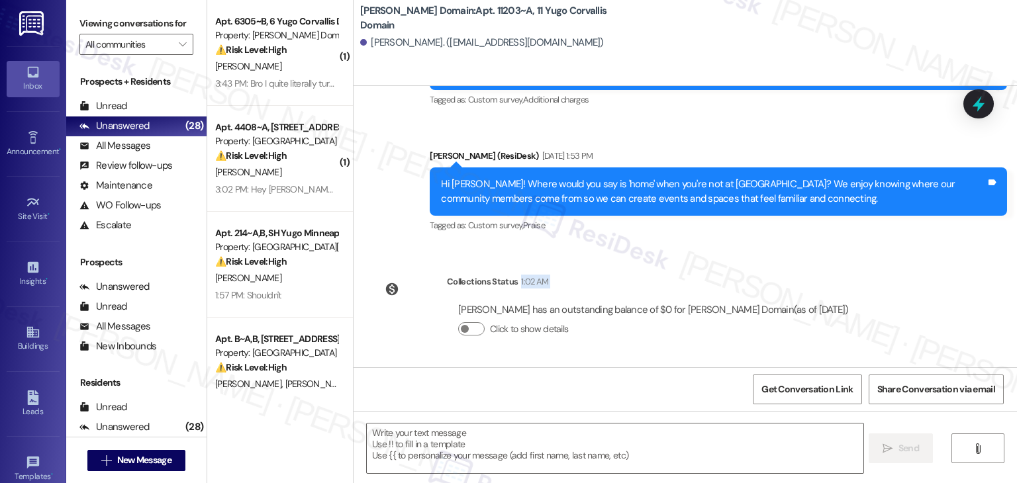
click at [868, 248] on div "Lease started [DATE] 7:00 PM Survey, sent via SMS Residesk Automated Survey [DA…" at bounding box center [684, 226] width 663 height 281
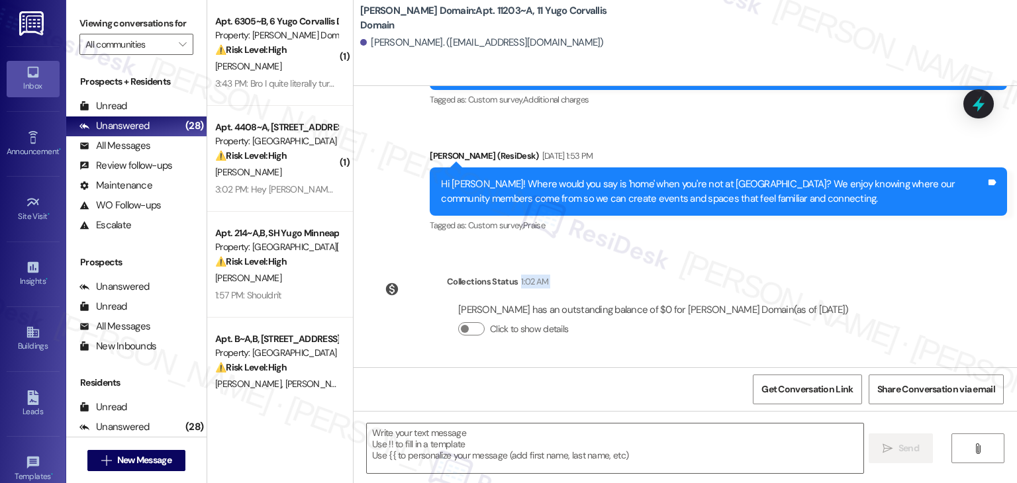
click at [547, 246] on div "Lease started [DATE] 7:00 PM Survey, sent via SMS Residesk Automated Survey [DA…" at bounding box center [684, 226] width 663 height 281
click at [533, 427] on textarea at bounding box center [615, 449] width 496 height 50
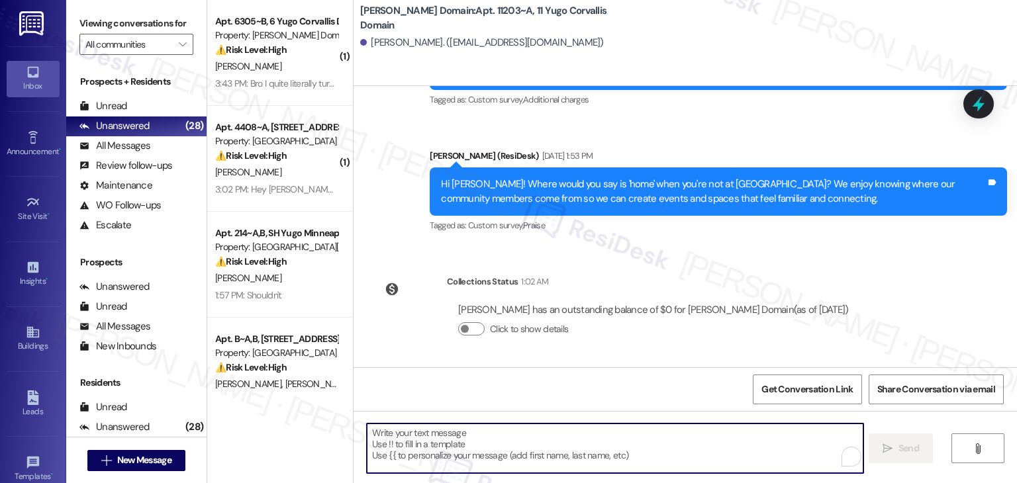
paste textarea "Hi {{first_name}}, As your lease comes to an end this month, please remember to…"
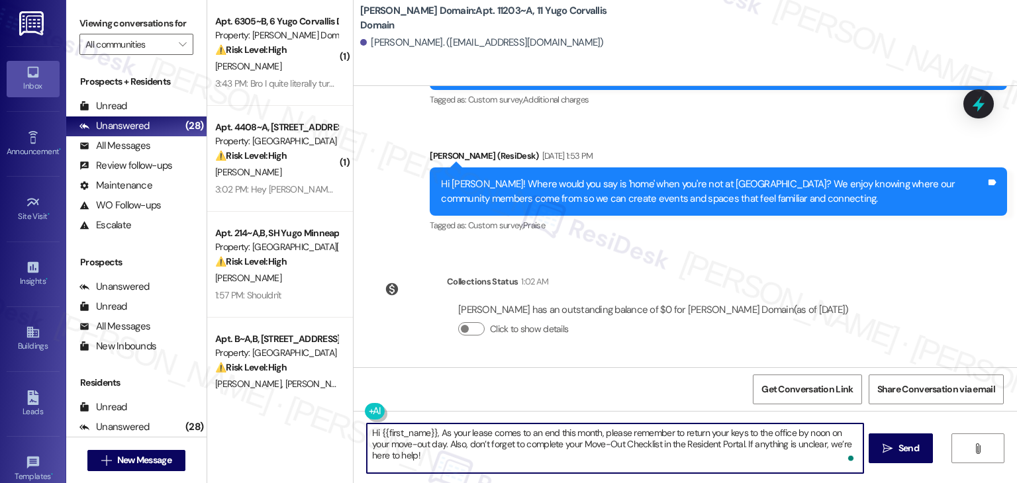
type textarea "Hi {{first_name}}, As your lease comes to an end this month, please remember to…"
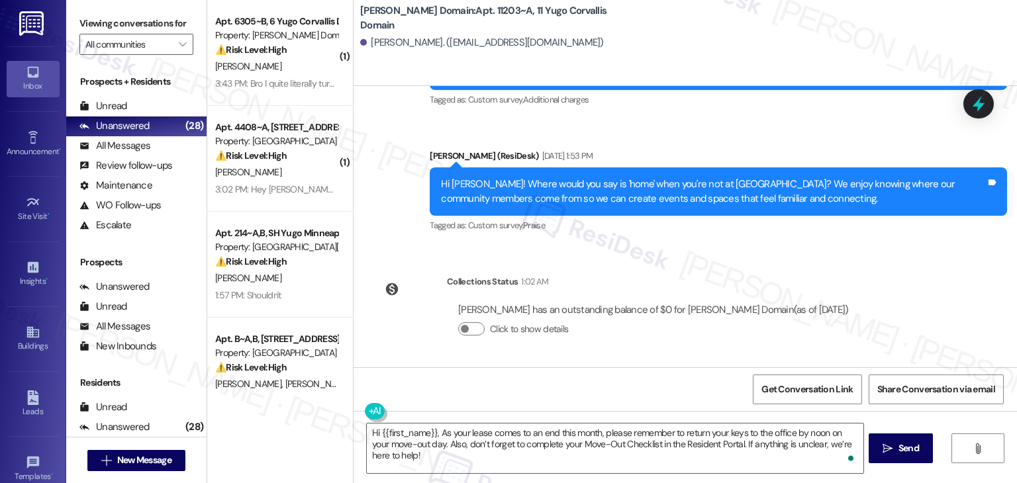
click at [900, 447] on span "Send" at bounding box center [908, 449] width 21 height 14
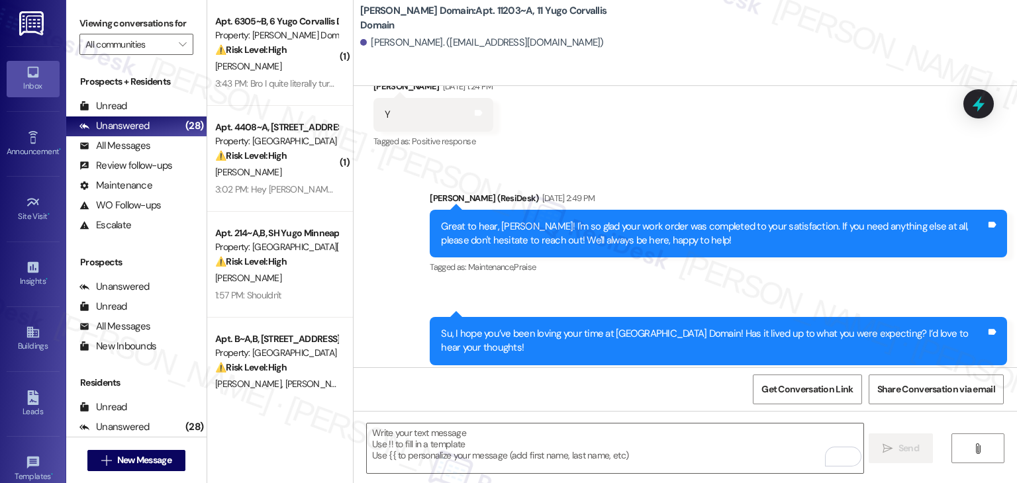
scroll to position [1121, 0]
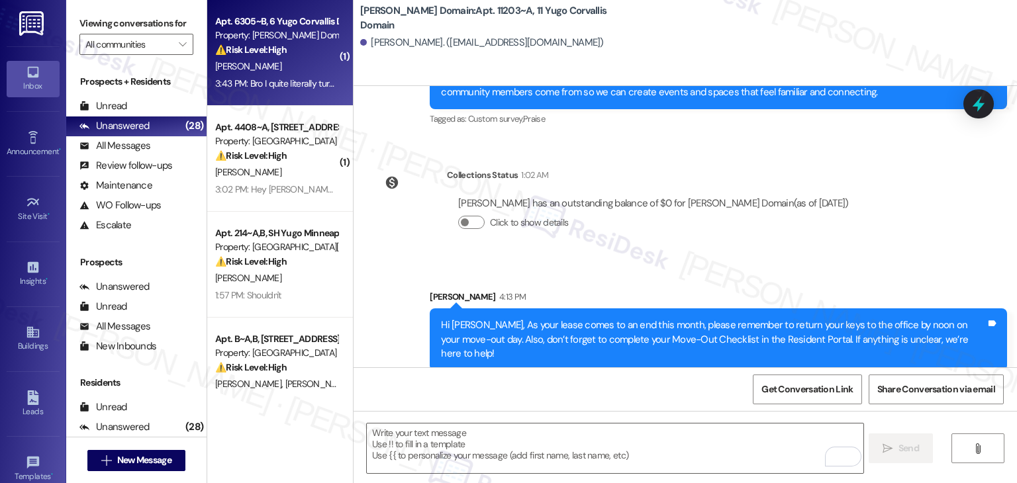
click at [273, 90] on div "3:43 PM: Bro I quite literally turned in my keys [DATE] 3:43 PM: Bro I quite li…" at bounding box center [276, 83] width 125 height 17
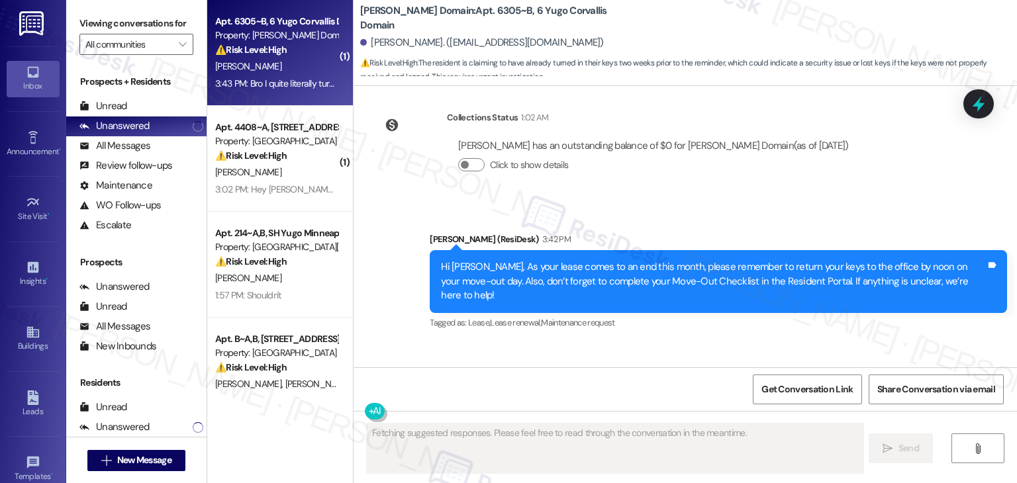
scroll to position [1284, 0]
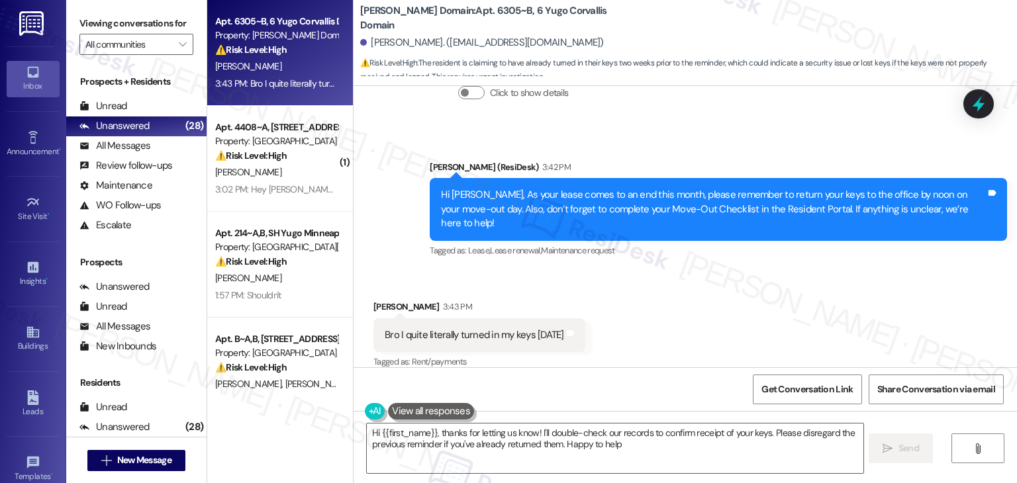
type textarea "Hi {{first_name}}, thanks for letting us know! I'll double-check our records to…"
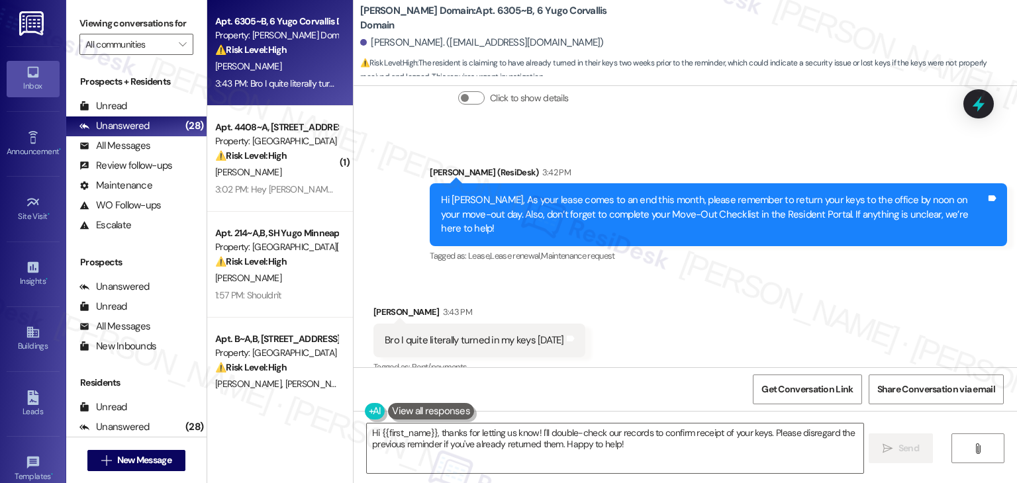
scroll to position [1285, 0]
